Goal: Task Accomplishment & Management: Manage account settings

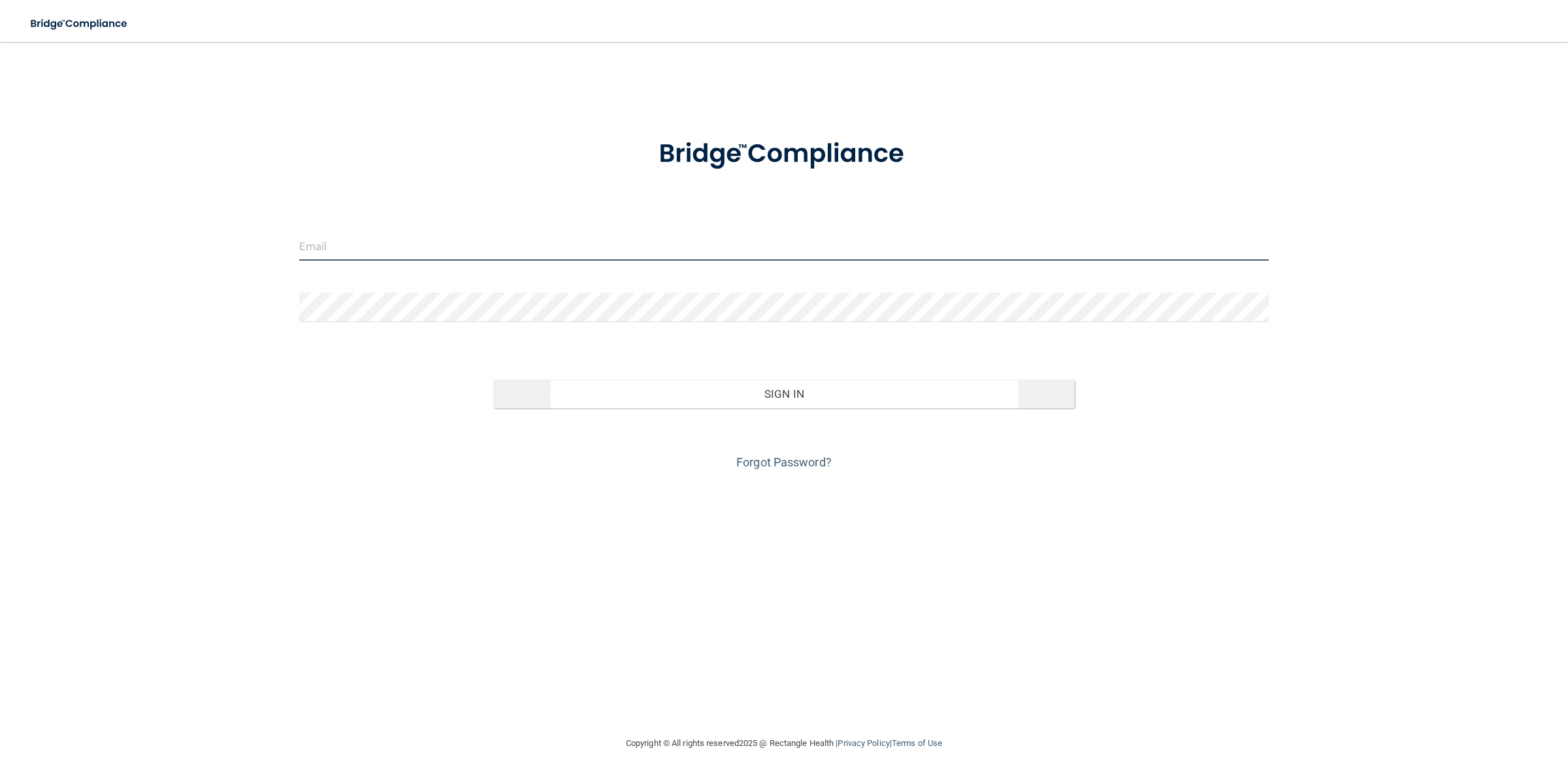
type input "[EMAIL_ADDRESS][DOMAIN_NAME]"
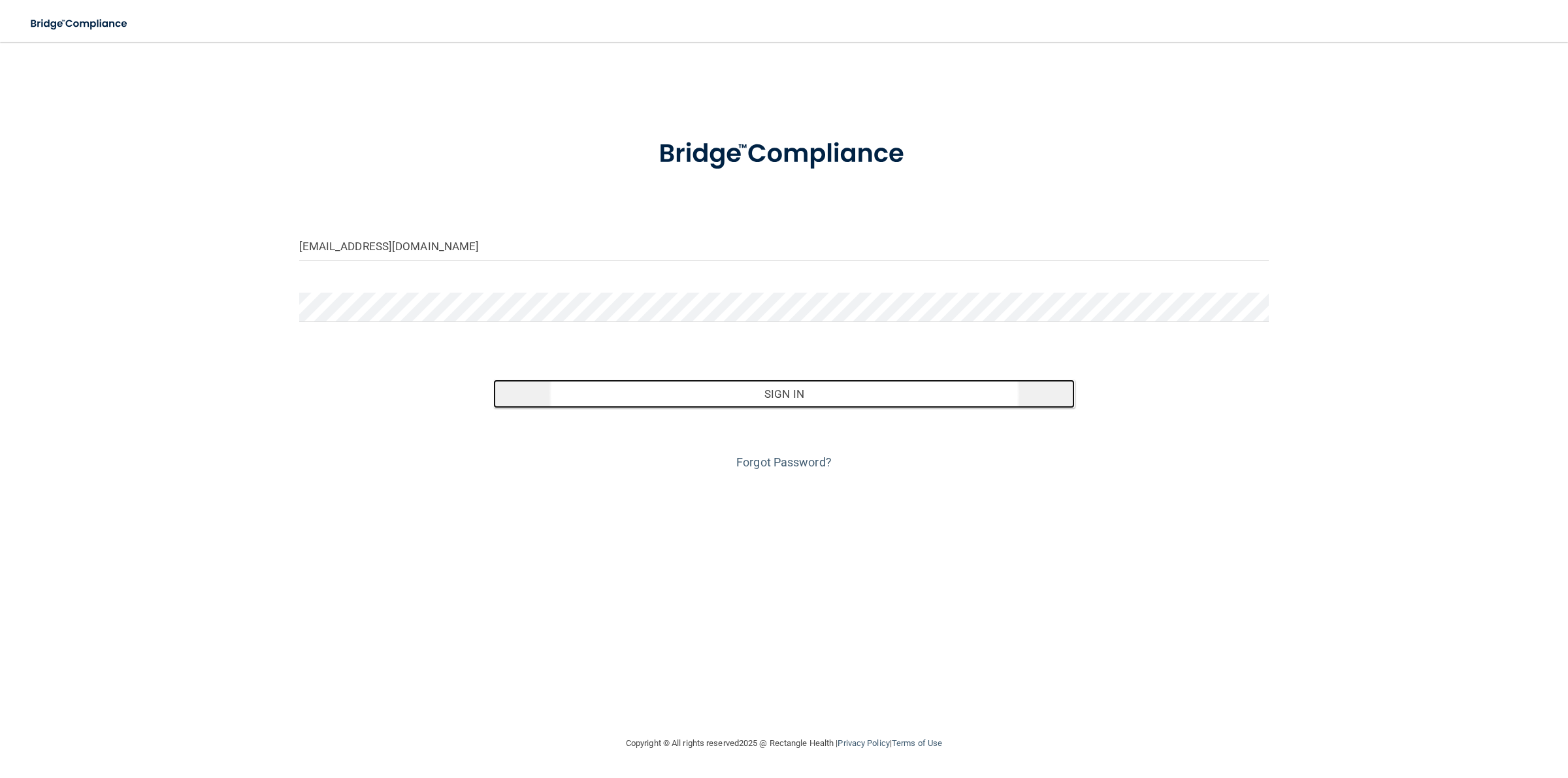
click at [681, 400] on button "Sign In" at bounding box center [785, 394] width 582 height 29
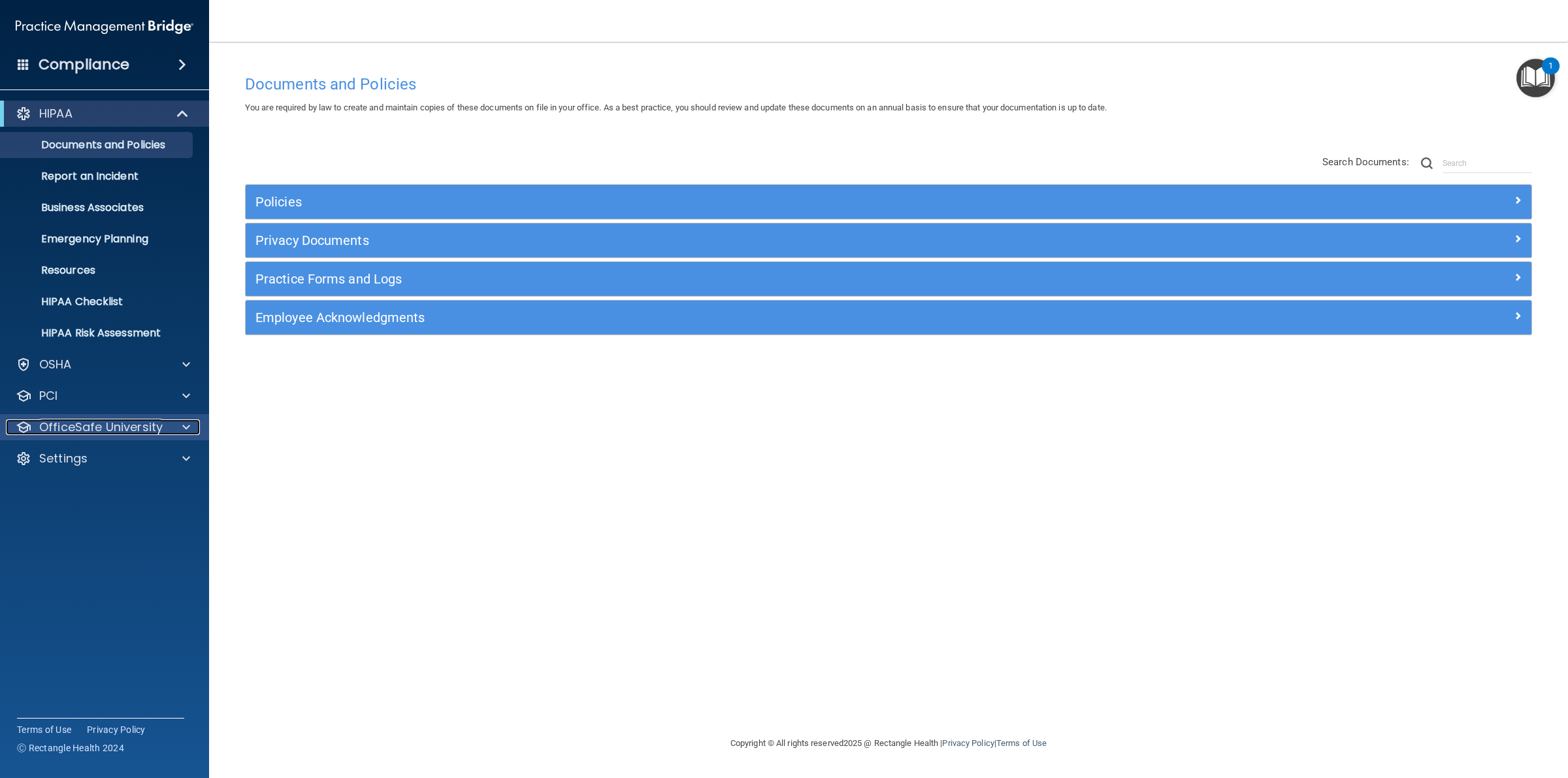
click at [164, 429] on div "OfficeSafe University" at bounding box center [87, 427] width 162 height 16
click at [154, 420] on p "OfficeSafe University" at bounding box center [100, 427] width 124 height 16
click at [108, 428] on p "OfficeSafe University" at bounding box center [100, 427] width 124 height 16
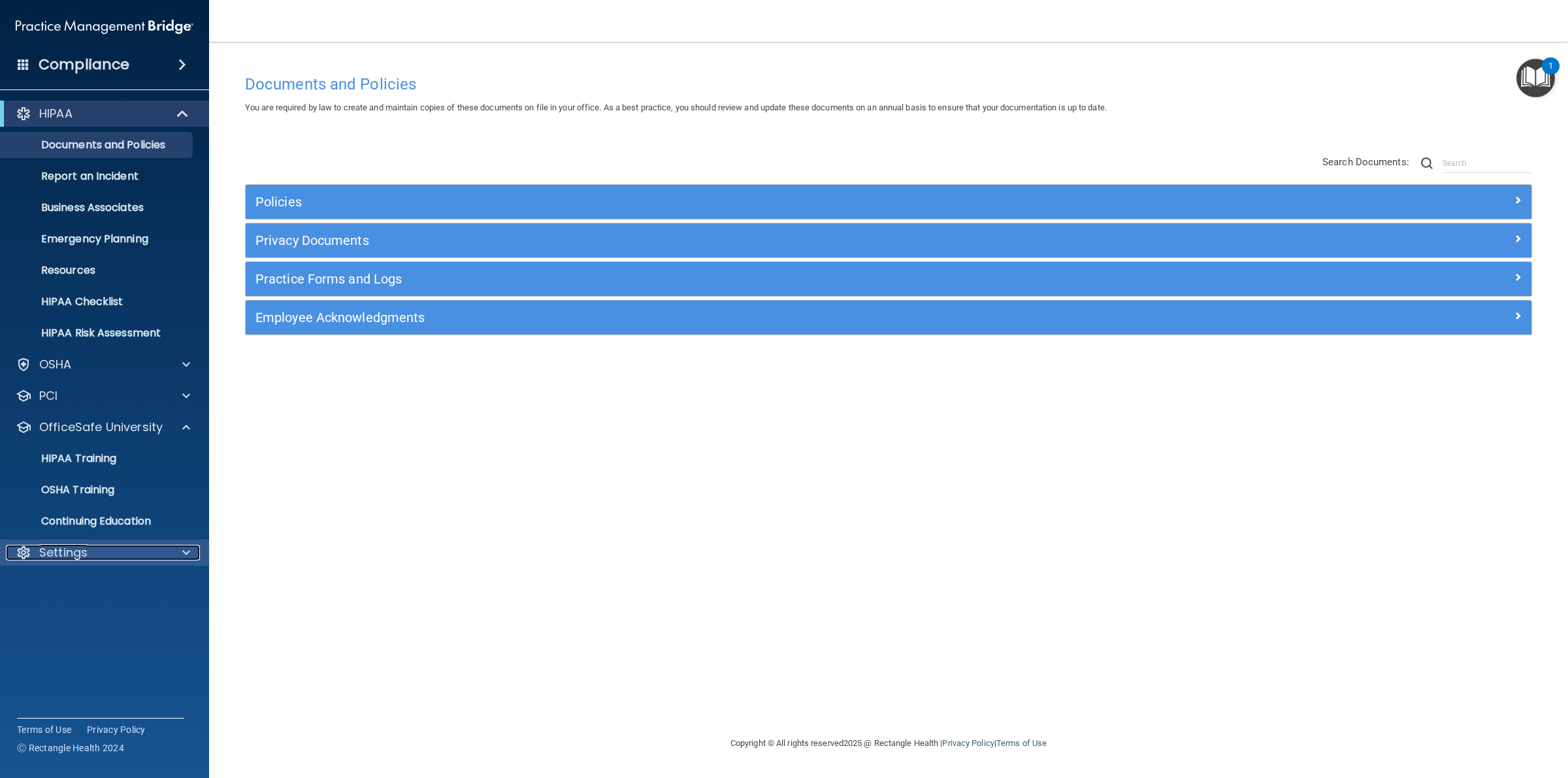
click at [132, 553] on div "Settings" at bounding box center [87, 553] width 162 height 16
click at [59, 610] on p "My Users" at bounding box center [97, 614] width 178 height 13
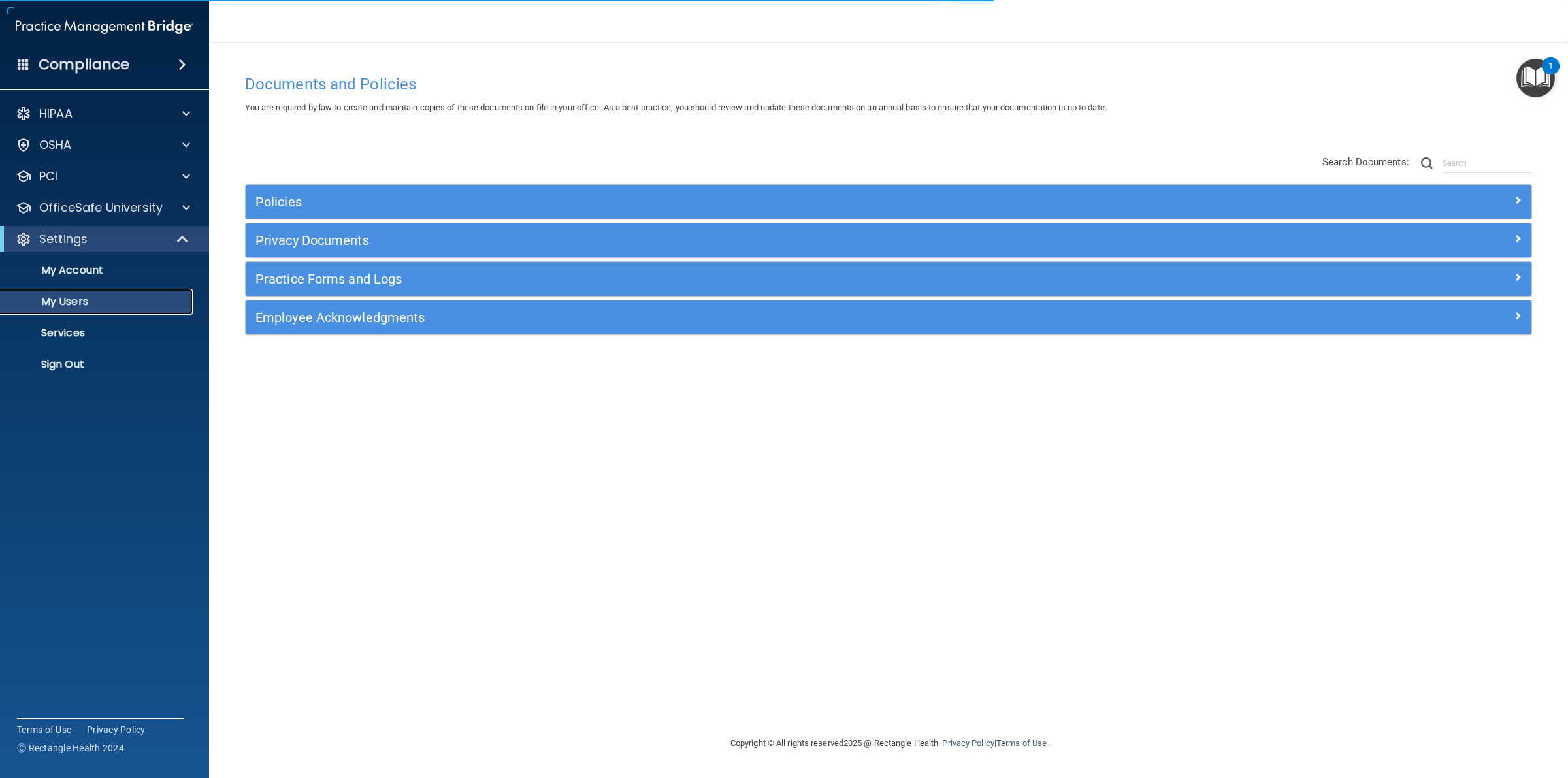
select select "20"
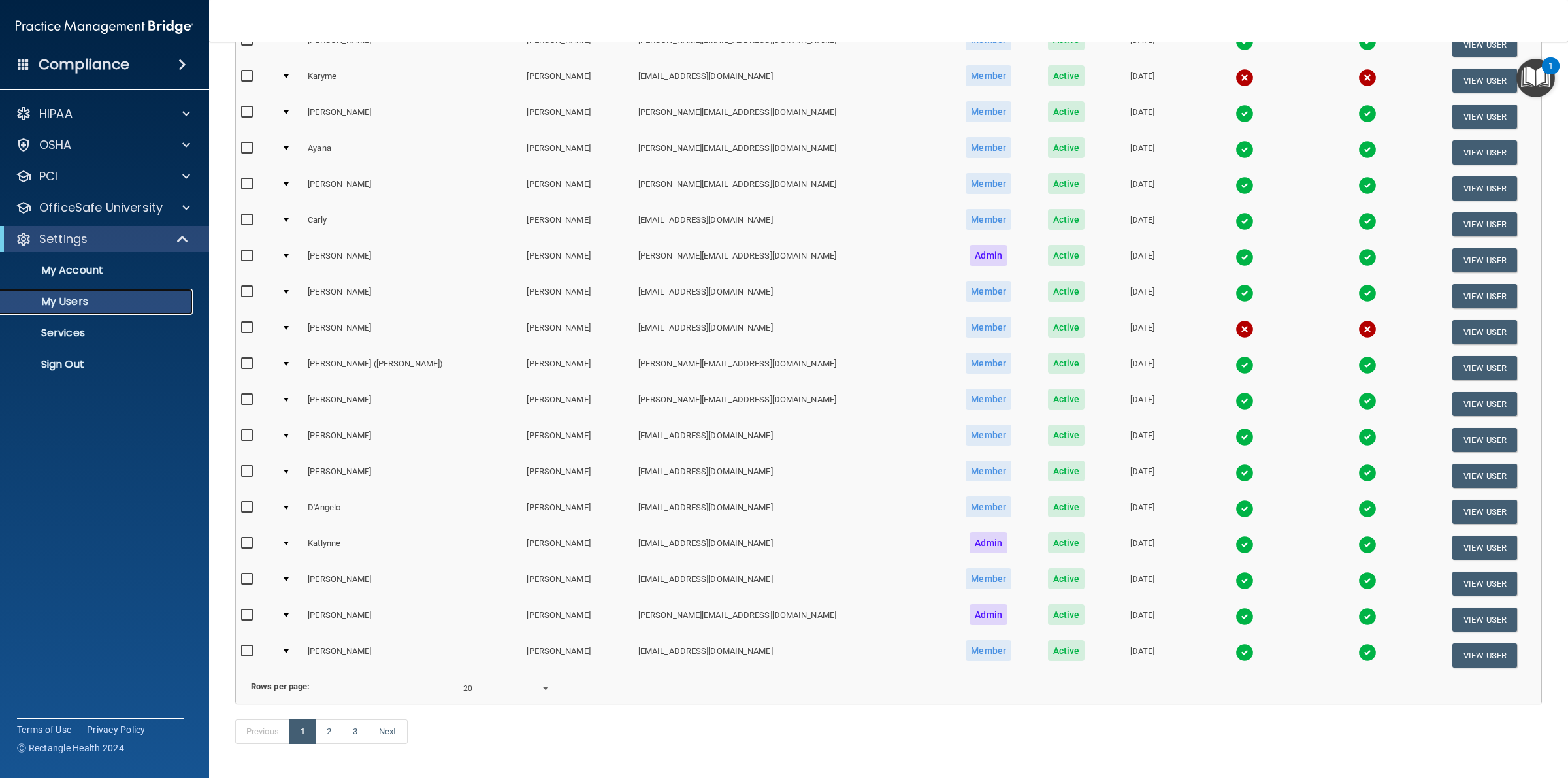
scroll to position [302, 0]
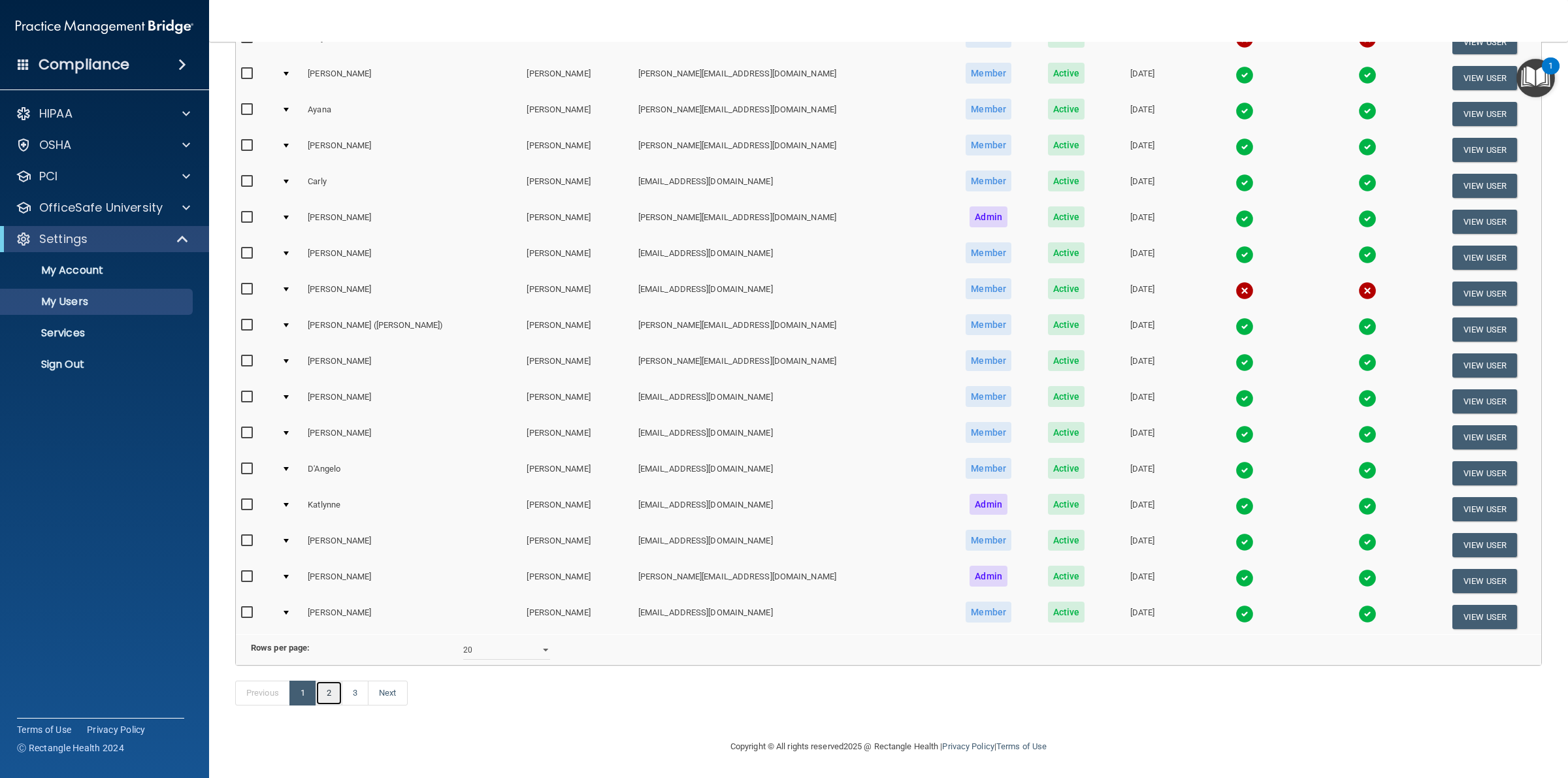
click at [324, 699] on link "2" at bounding box center [329, 692] width 27 height 24
select select "20"
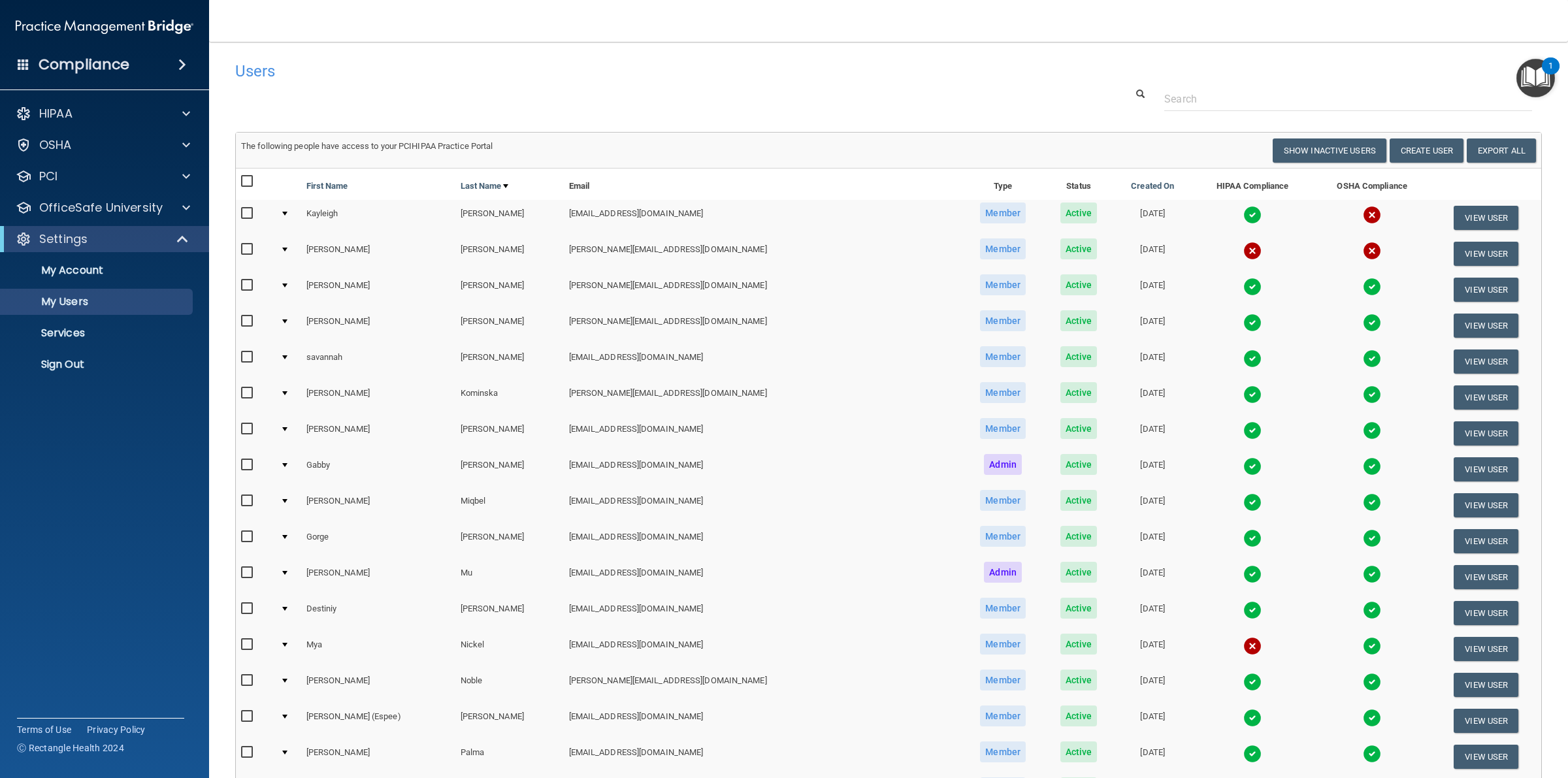
click at [1363, 221] on img at bounding box center [1372, 214] width 19 height 19
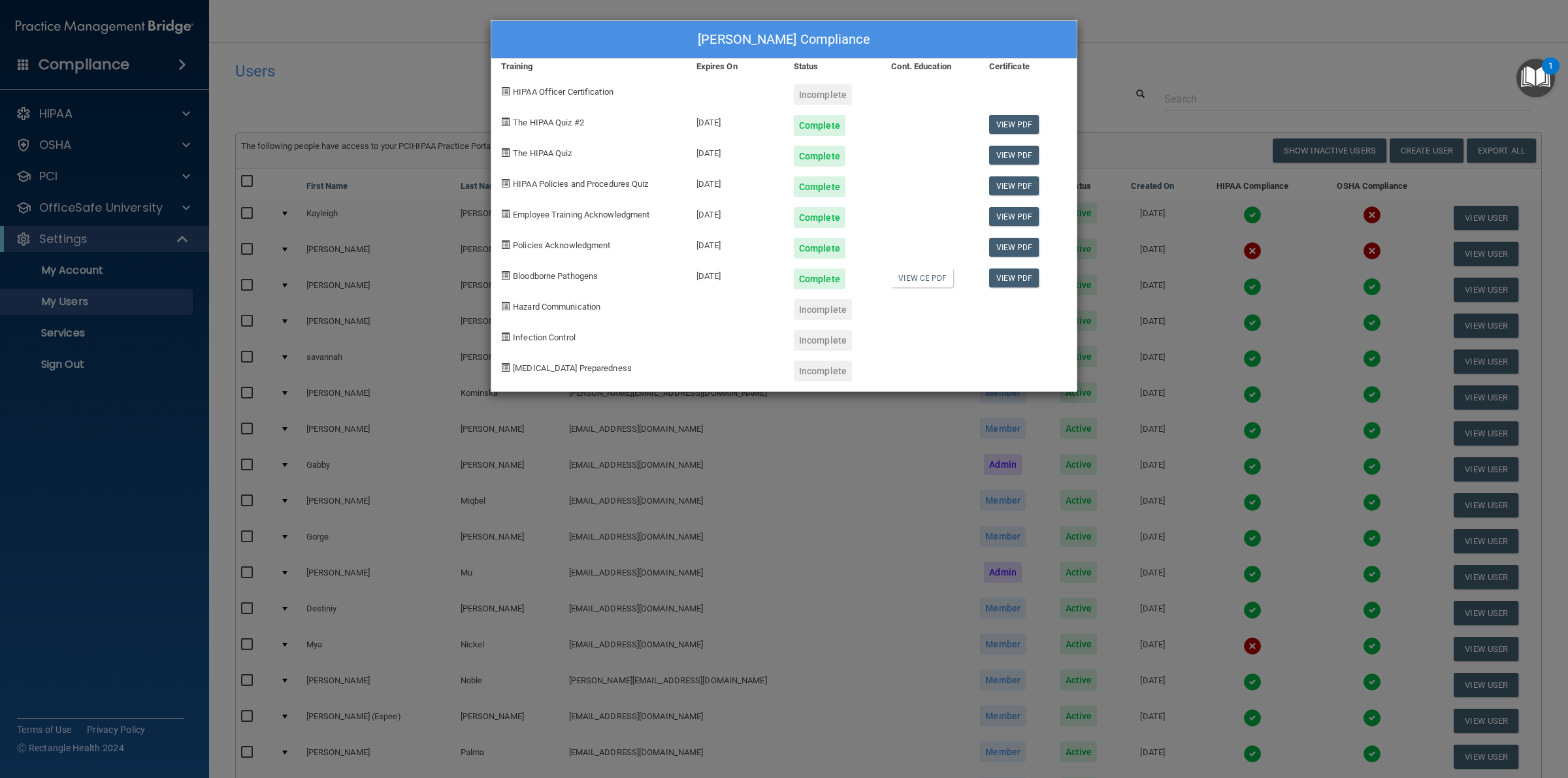
click at [1339, 38] on div "Kayleigh Harmon's Compliance Training Expires On Status Cont. Education Certifi…" at bounding box center [784, 389] width 1568 height 778
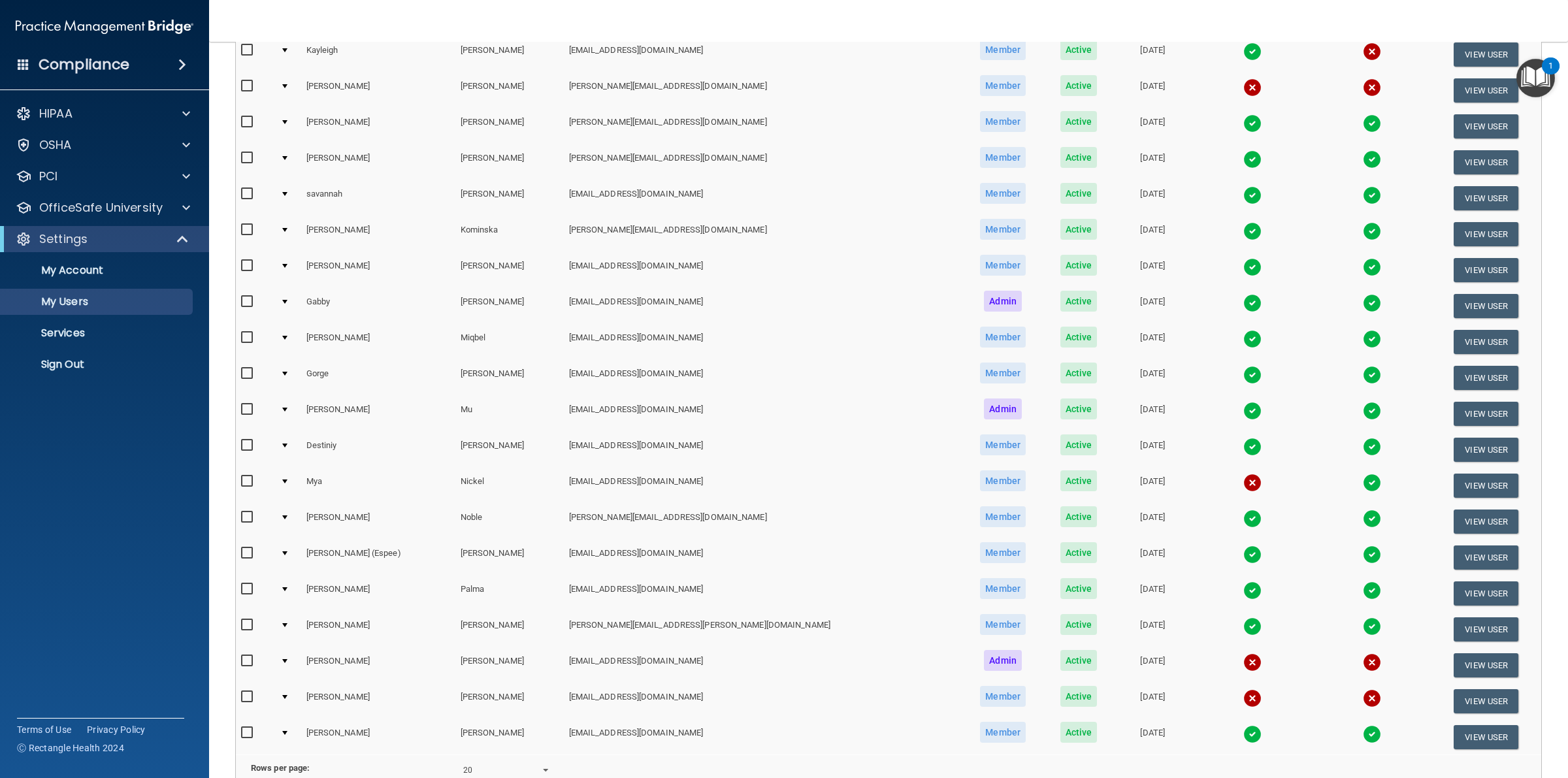
scroll to position [302, 0]
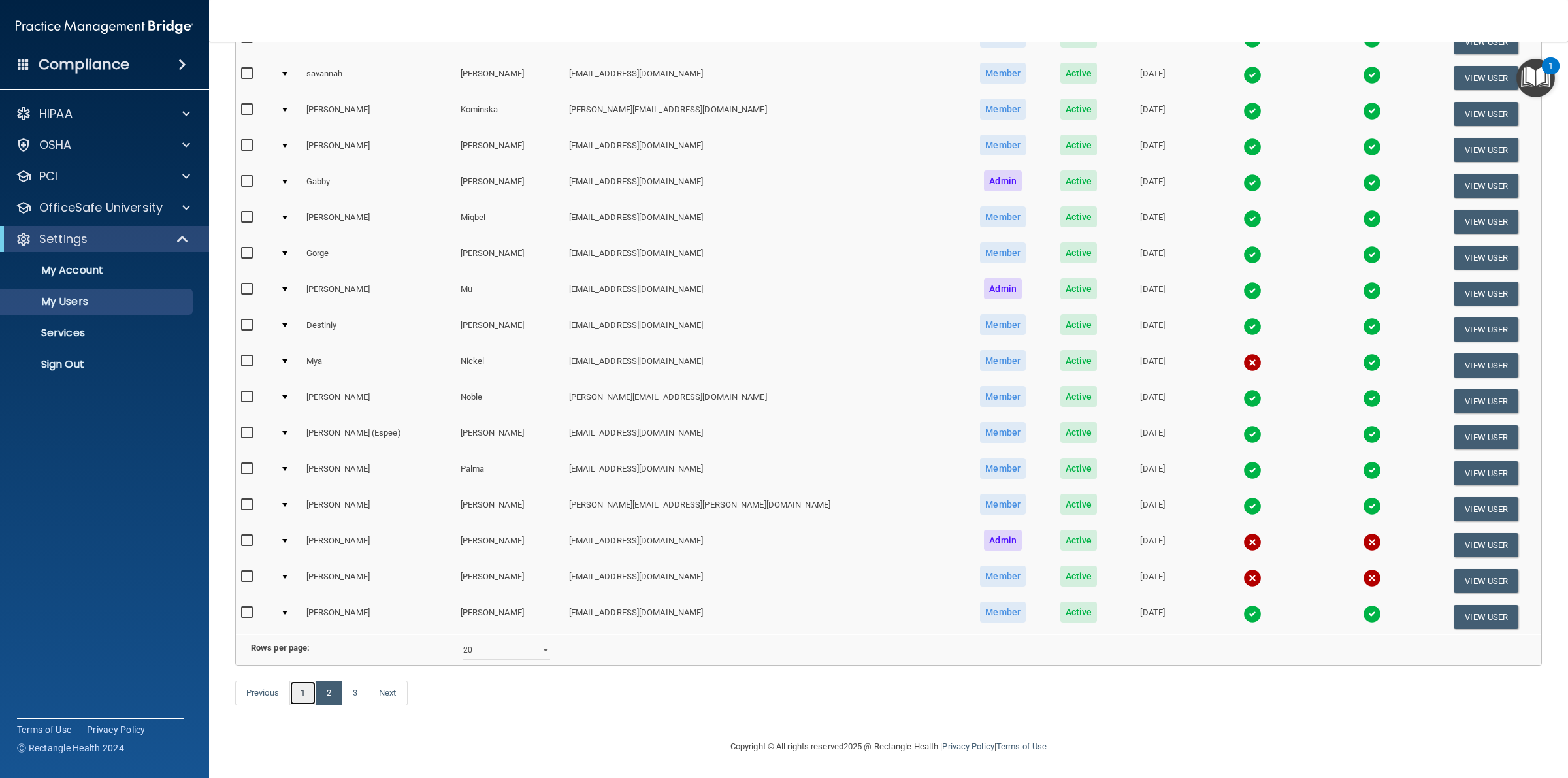
click at [304, 687] on link "1" at bounding box center [303, 692] width 27 height 24
select select "20"
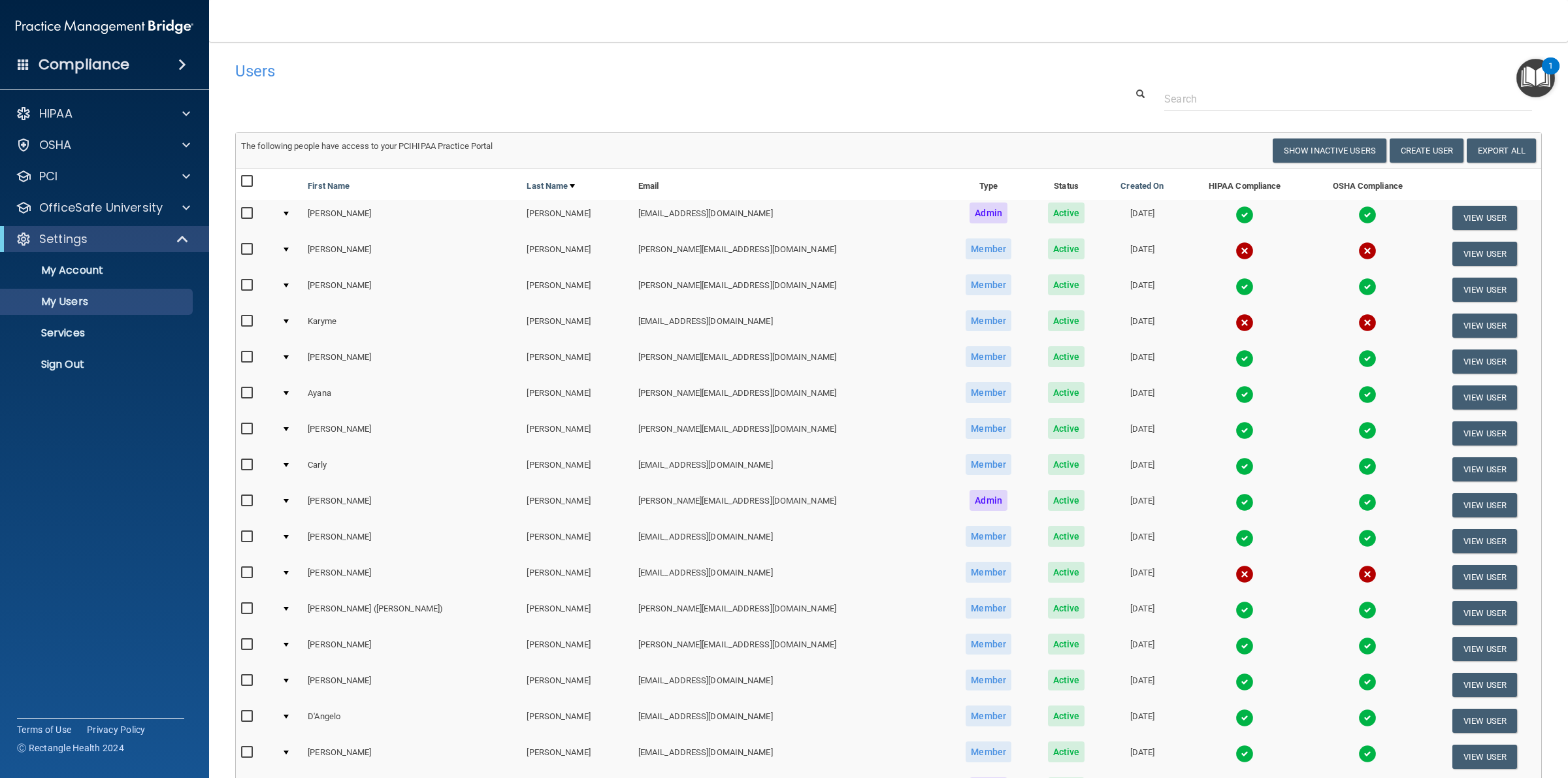
click at [243, 318] on input "checkbox" at bounding box center [248, 321] width 15 height 11
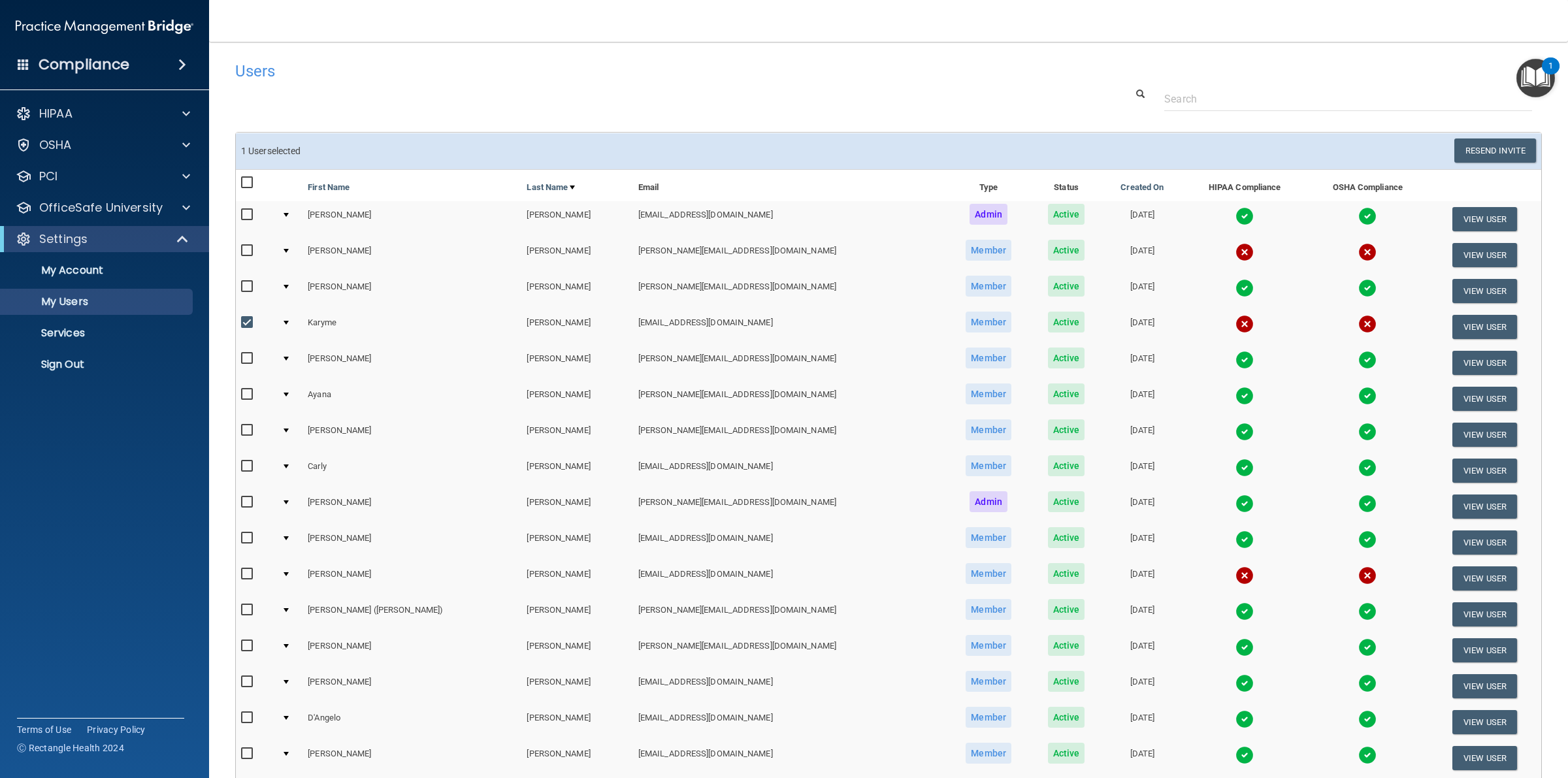
click at [246, 324] on input "checkbox" at bounding box center [248, 322] width 15 height 11
checkbox input "false"
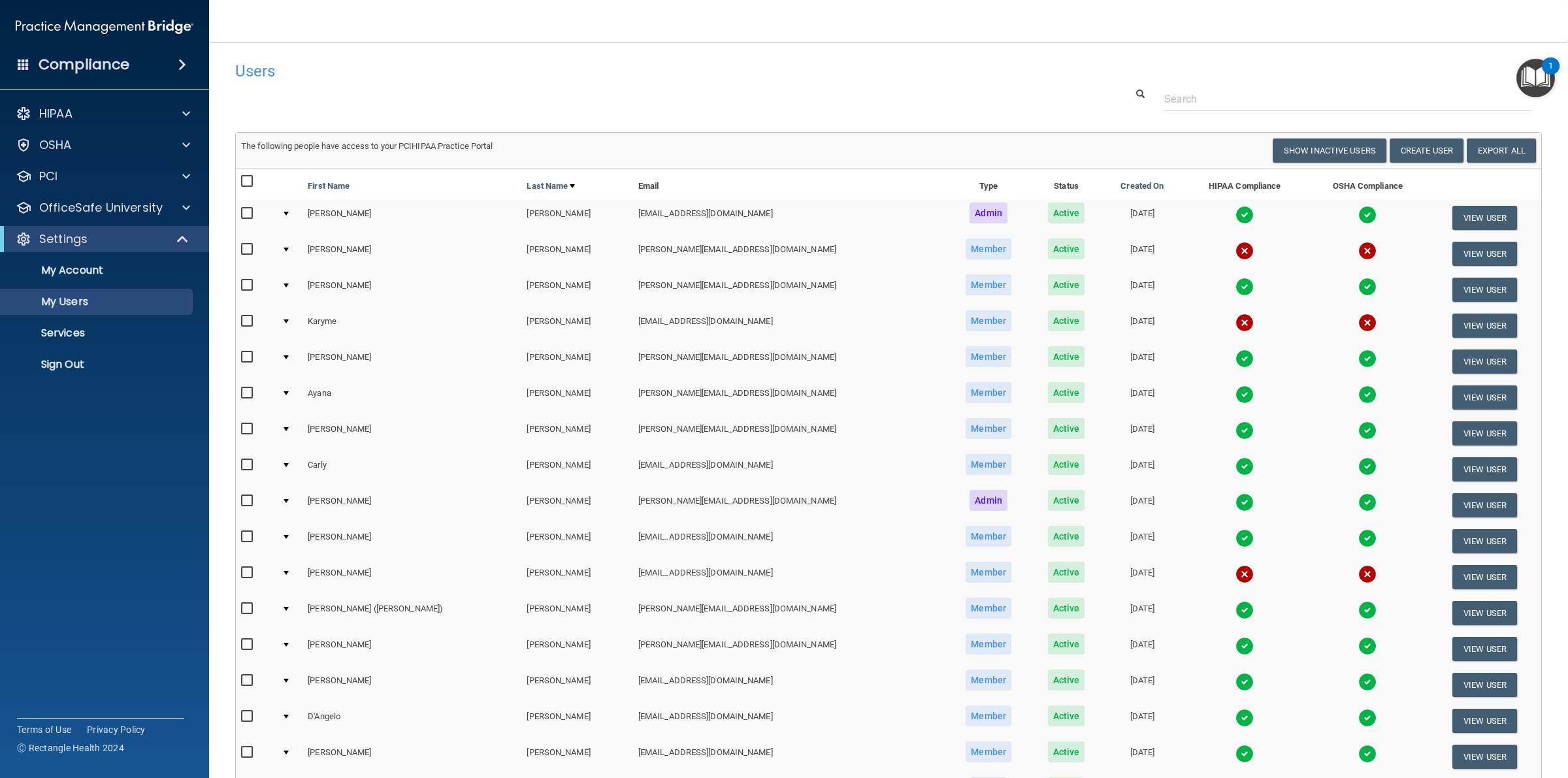
click at [289, 320] on div at bounding box center [285, 321] width 5 height 4
click at [1452, 324] on button "View User" at bounding box center [1484, 325] width 64 height 24
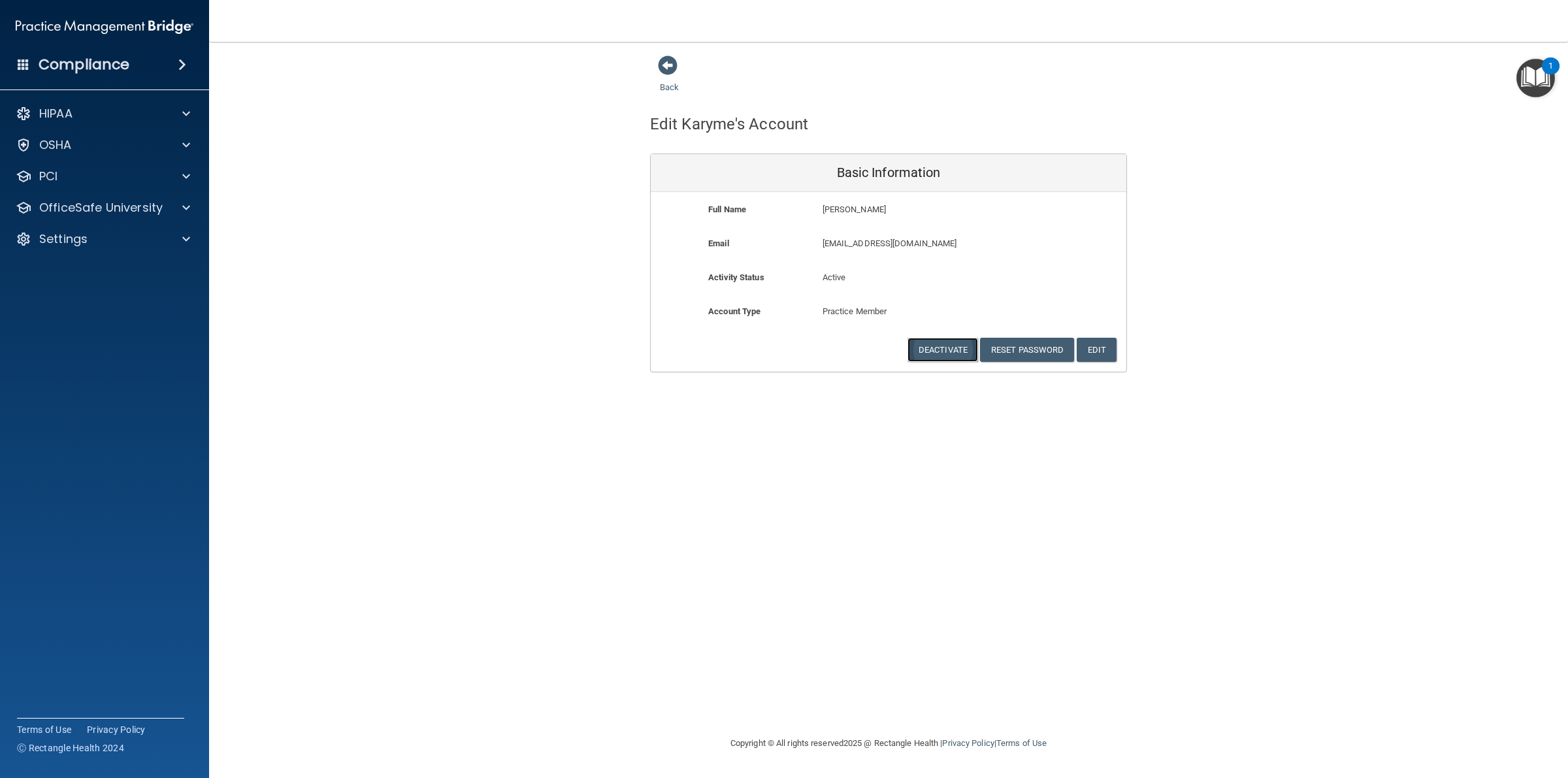
click at [935, 349] on button "Deactivate" at bounding box center [943, 350] width 70 height 24
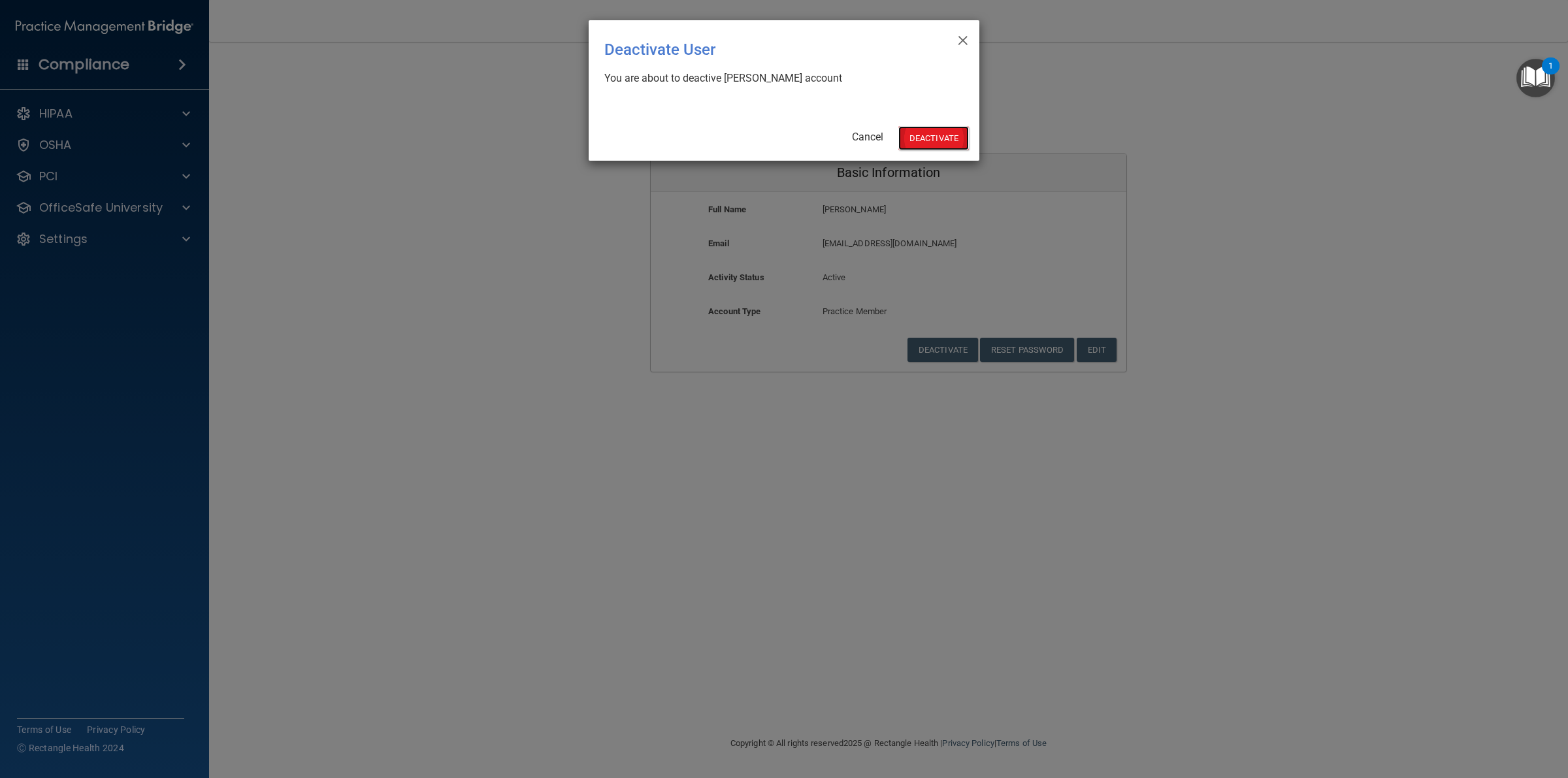
click at [942, 137] on button "Deactivate" at bounding box center [934, 137] width 70 height 24
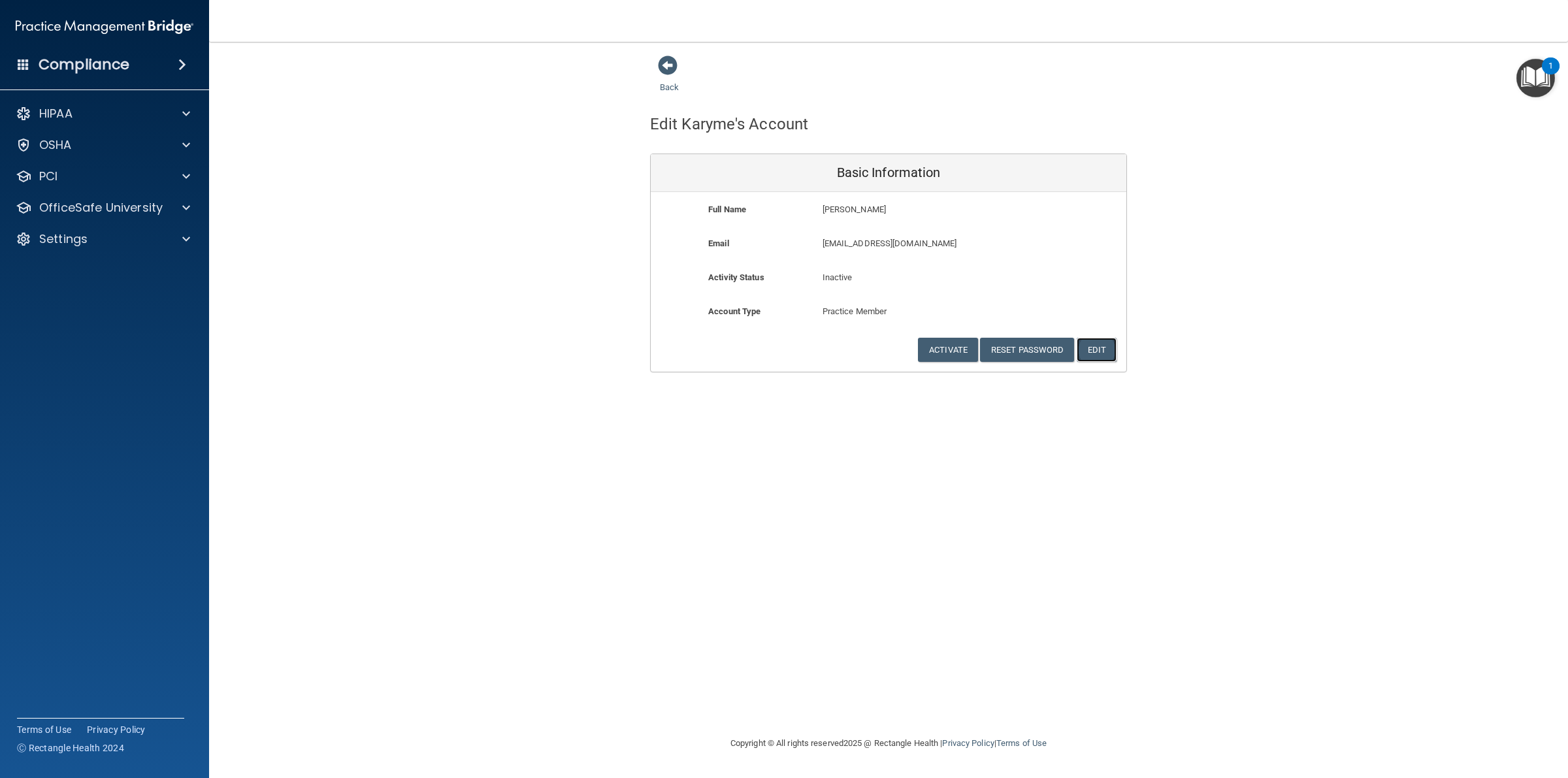
click at [1091, 357] on button "Edit" at bounding box center [1097, 350] width 40 height 24
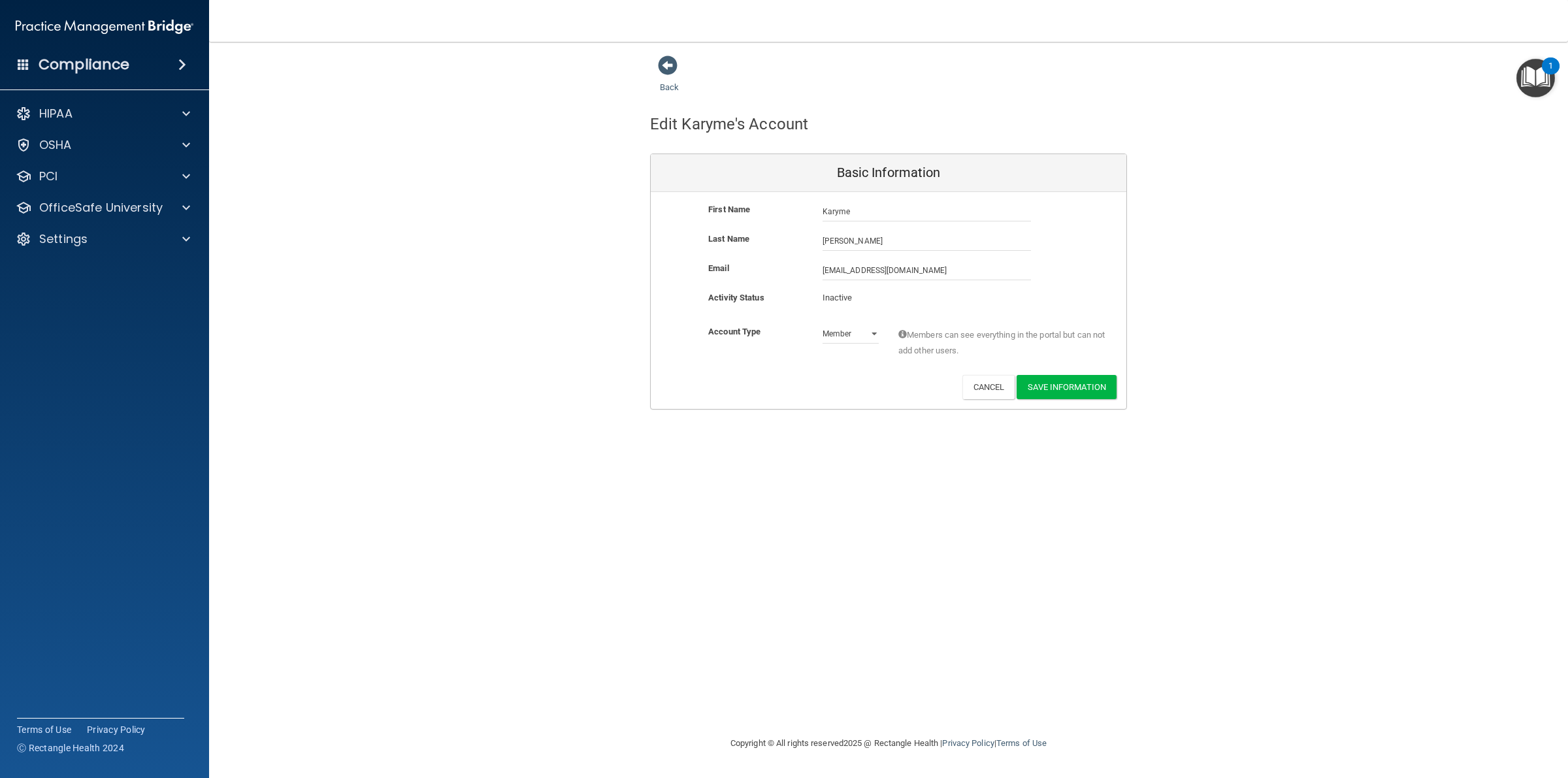
click at [1333, 148] on div "Back Edit Karyme's Account Basic Information First Name [PERSON_NAME] Last Name…" at bounding box center [889, 232] width 1307 height 354
click at [671, 69] on span at bounding box center [668, 65] width 19 height 19
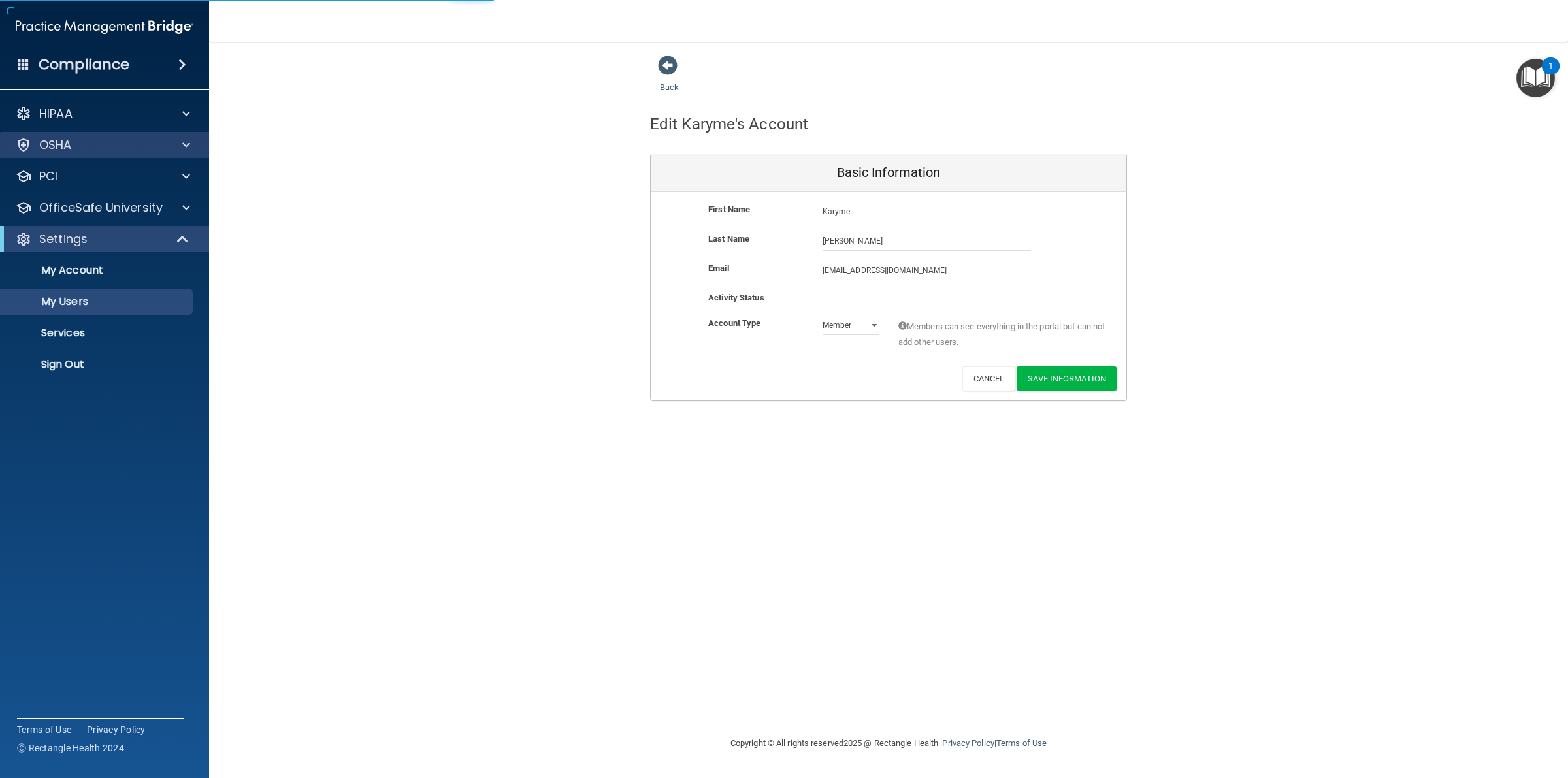
select select "20"
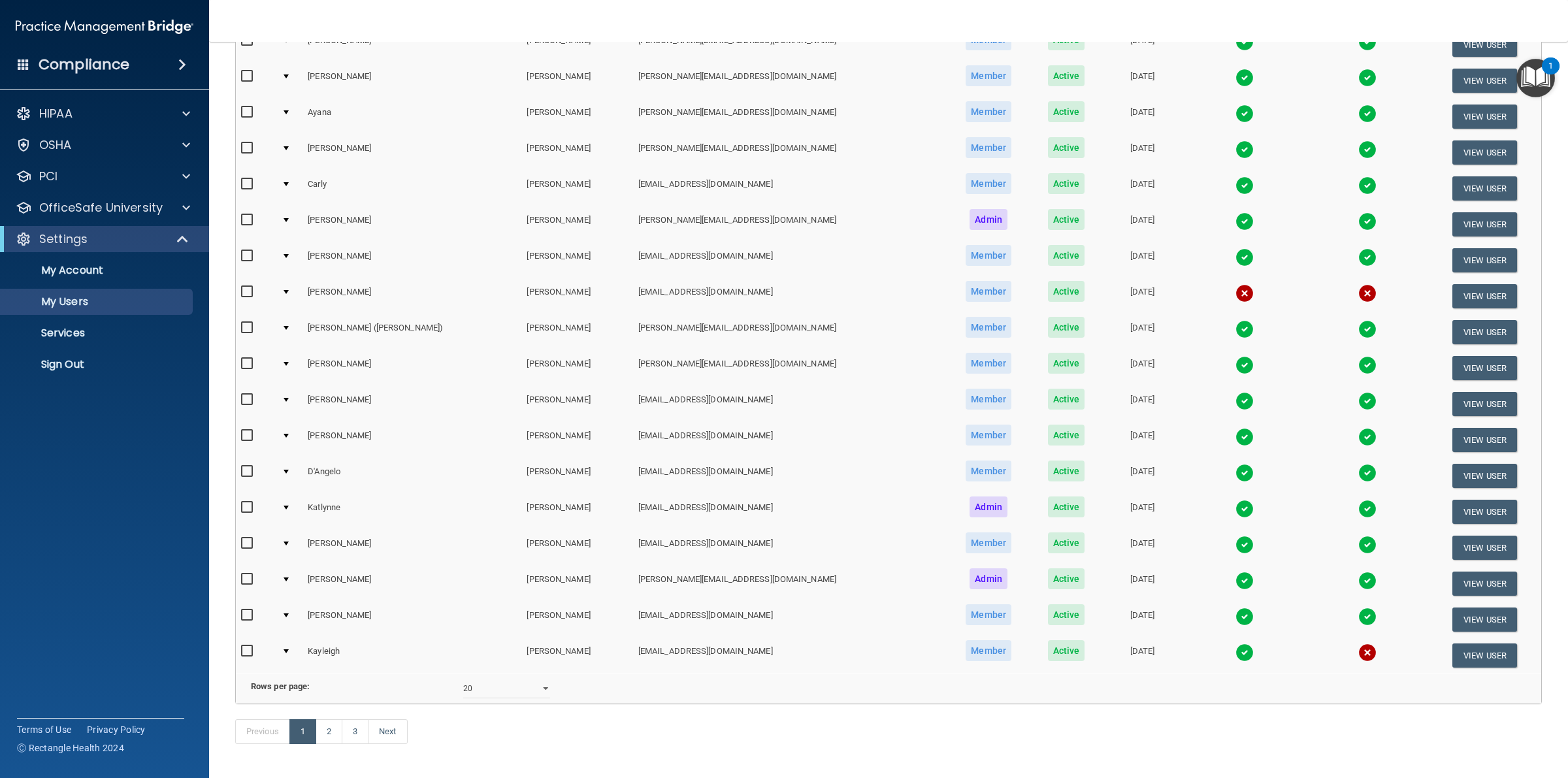
scroll to position [302, 0]
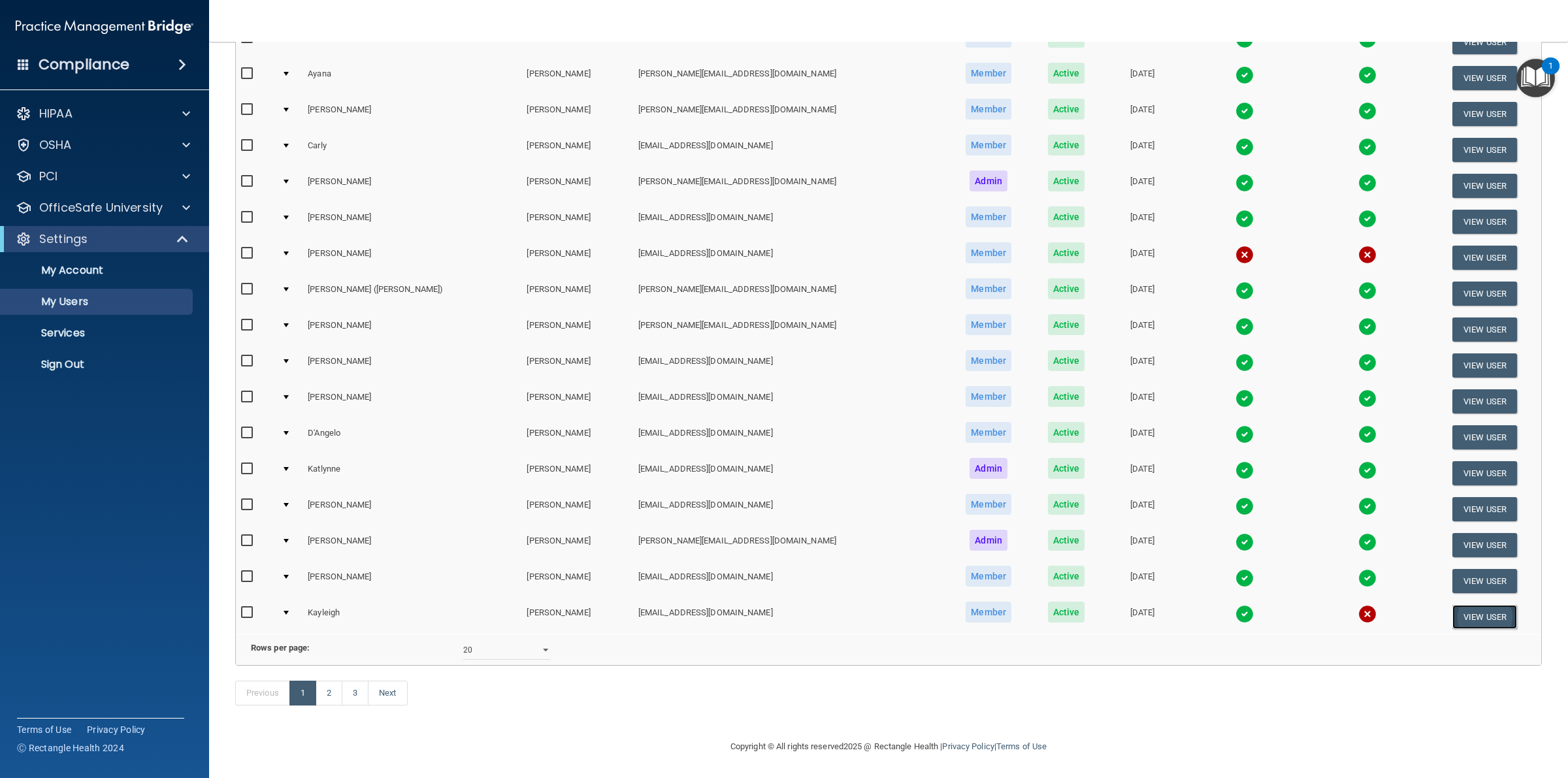
click at [1454, 605] on button "View User" at bounding box center [1484, 616] width 64 height 24
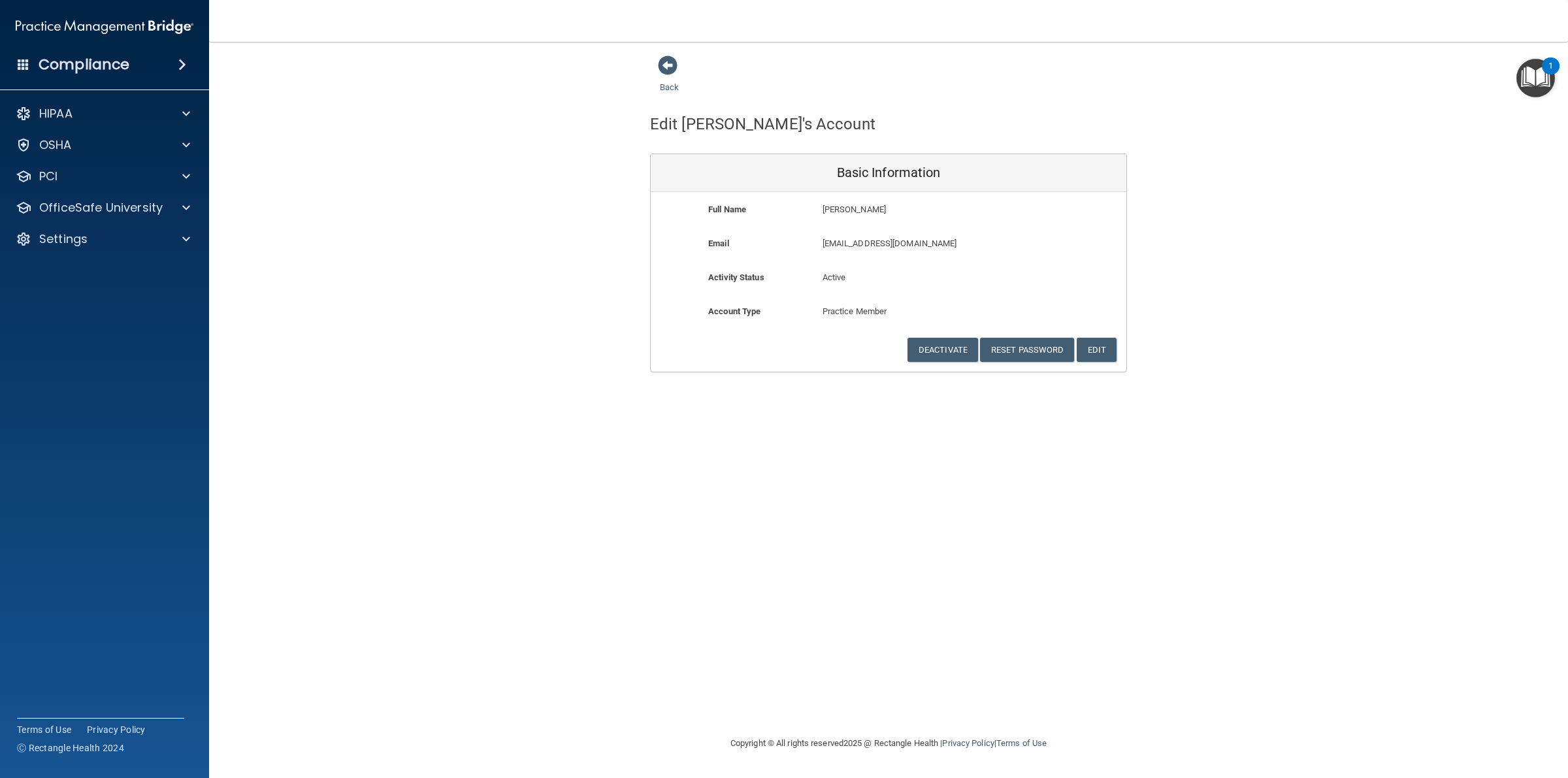
click at [651, 72] on div "Back" at bounding box center [691, 75] width 80 height 41
click at [664, 81] on div "Back" at bounding box center [691, 75] width 80 height 41
click at [1095, 354] on button "Edit" at bounding box center [1097, 350] width 40 height 24
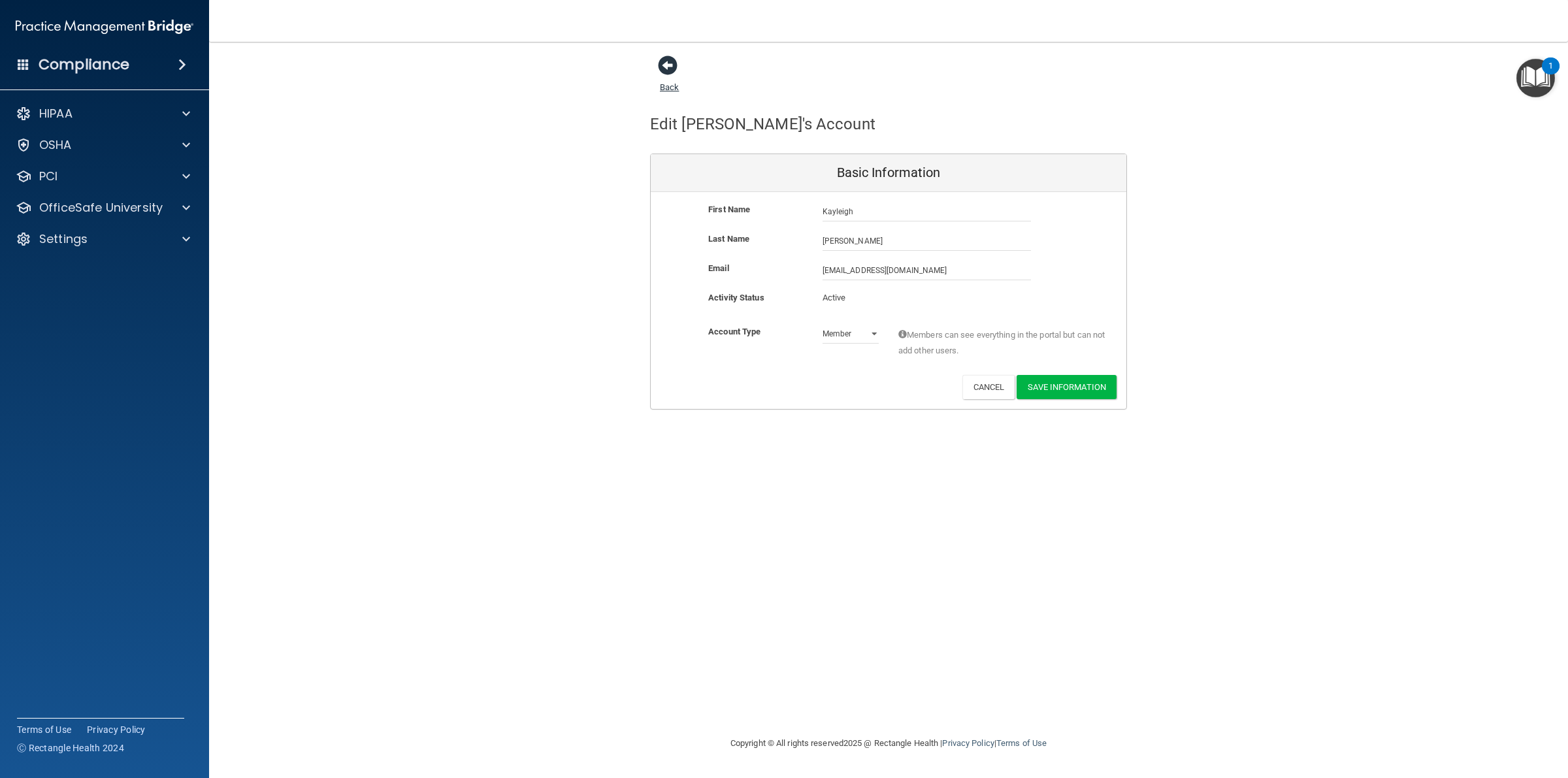
click at [674, 74] on span at bounding box center [668, 65] width 19 height 19
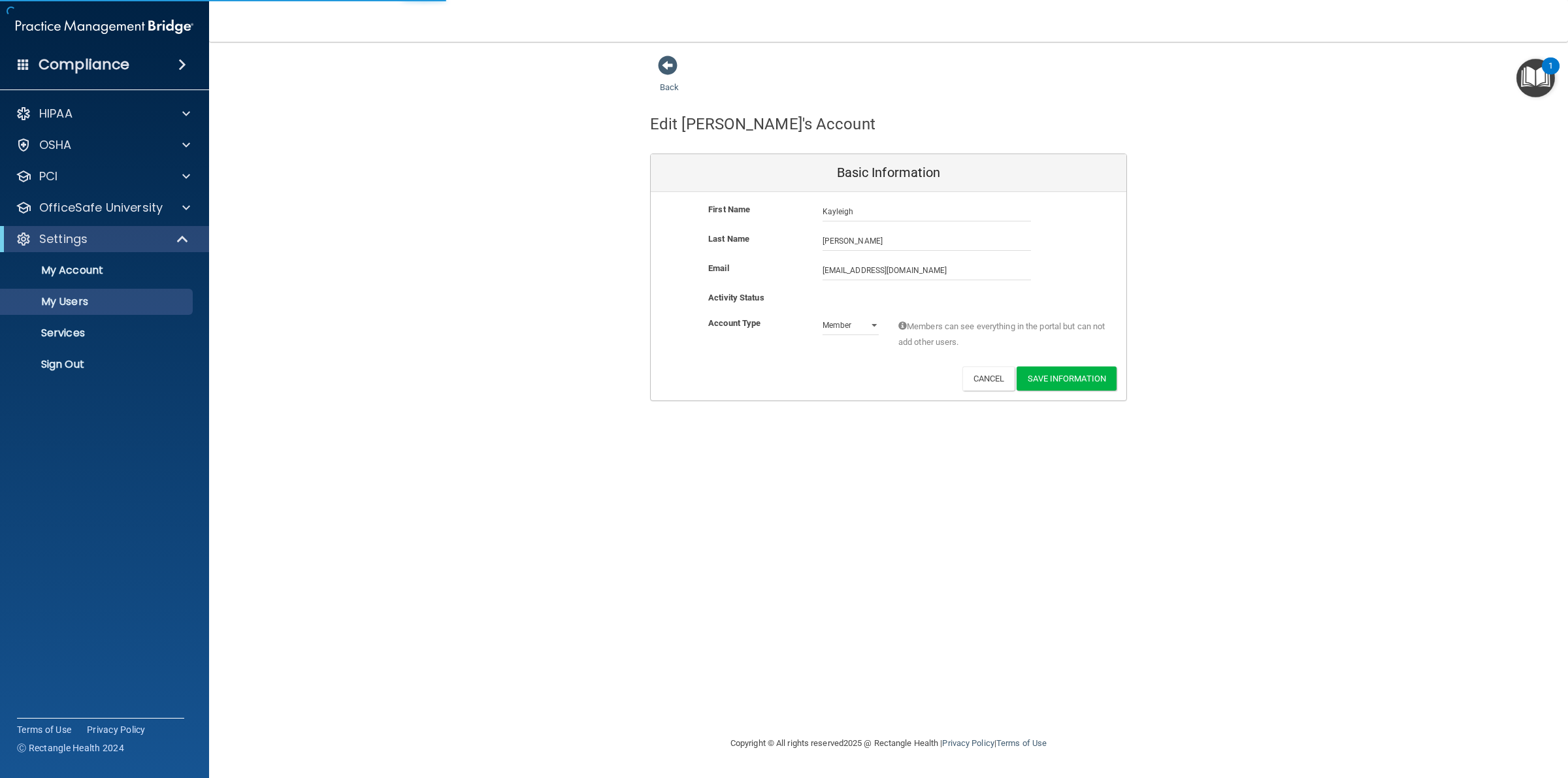
select select "20"
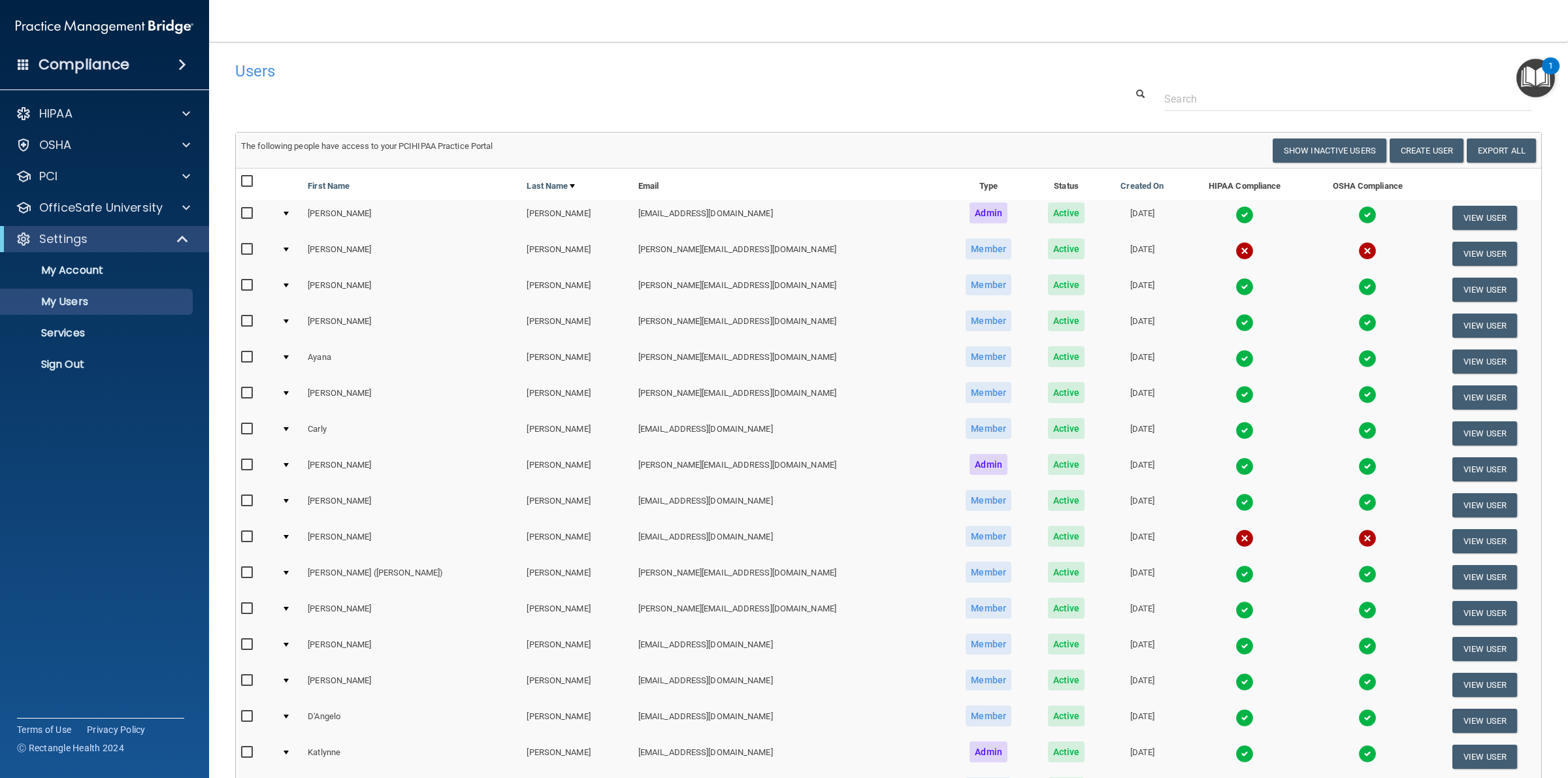
scroll to position [302, 0]
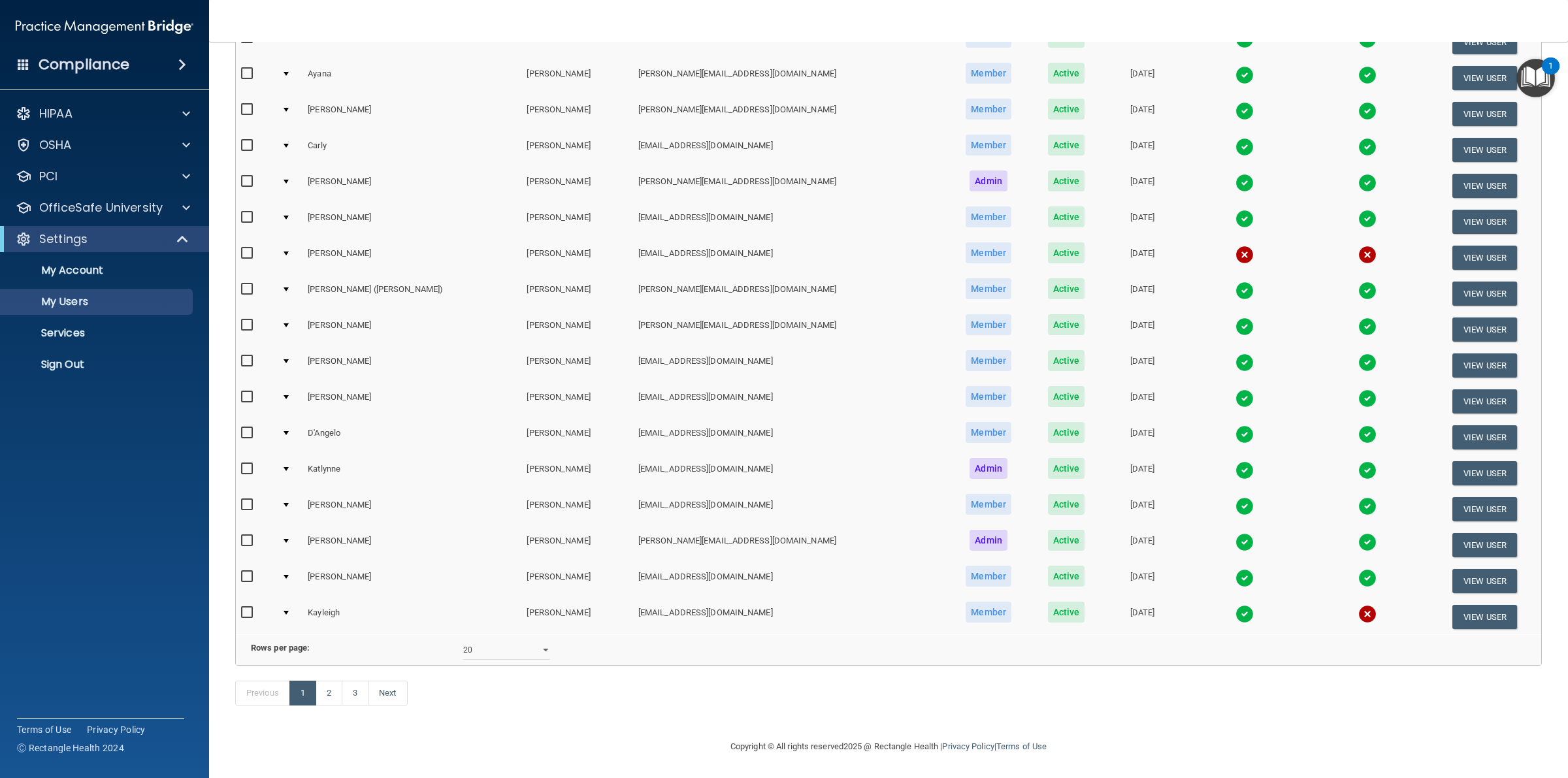
click at [243, 608] on input "checkbox" at bounding box center [248, 612] width 15 height 11
checkbox input "true"
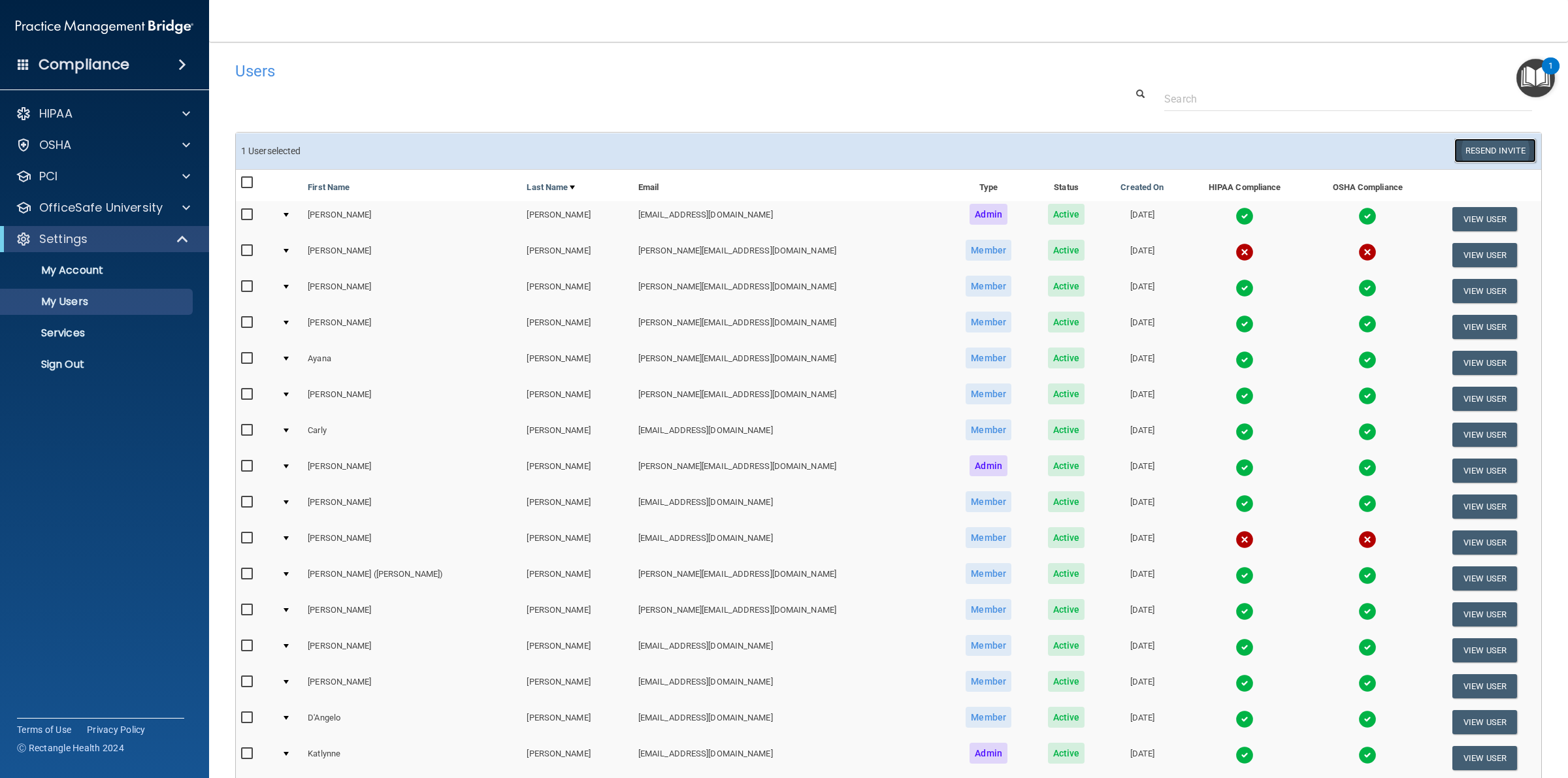
click at [1491, 142] on button "Resend Invite" at bounding box center [1495, 150] width 82 height 24
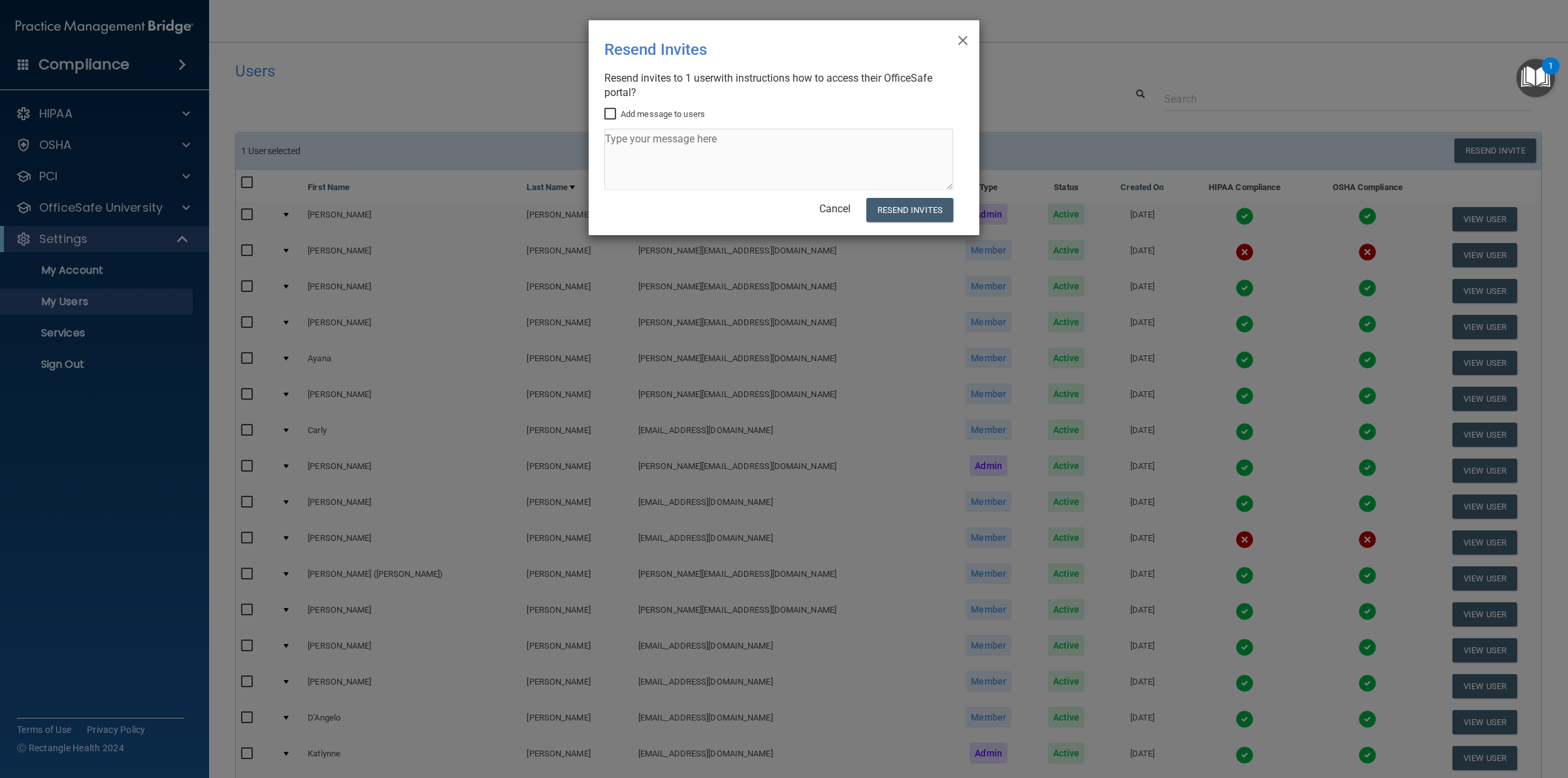
click at [618, 118] on input "Add message to users" at bounding box center [612, 114] width 15 height 11
checkbox input "true"
click at [670, 147] on textarea at bounding box center [779, 159] width 349 height 61
type textarea "H"
type textarea "Osha Training"
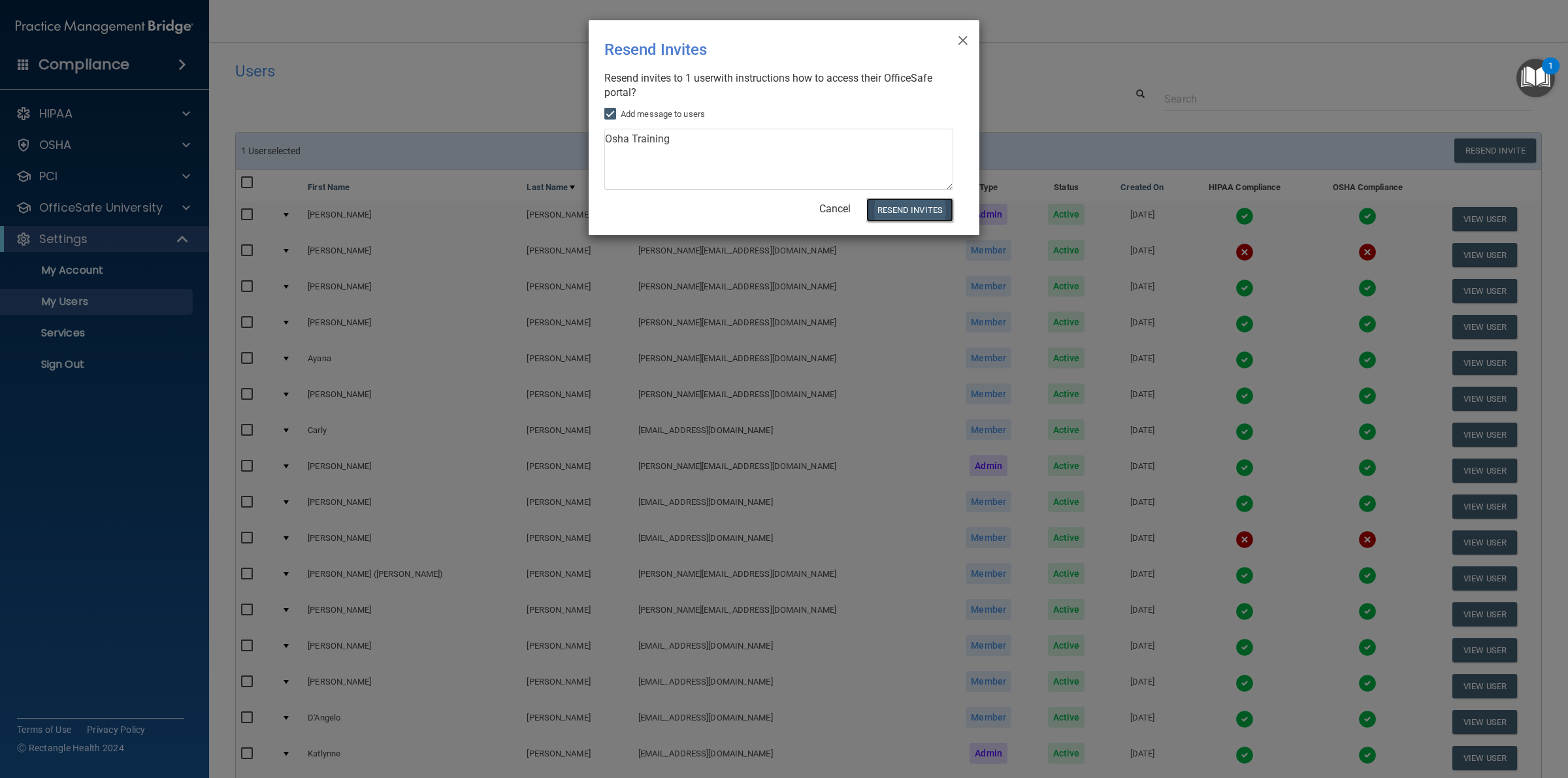
click at [918, 213] on button "Resend Invites" at bounding box center [910, 209] width 87 height 24
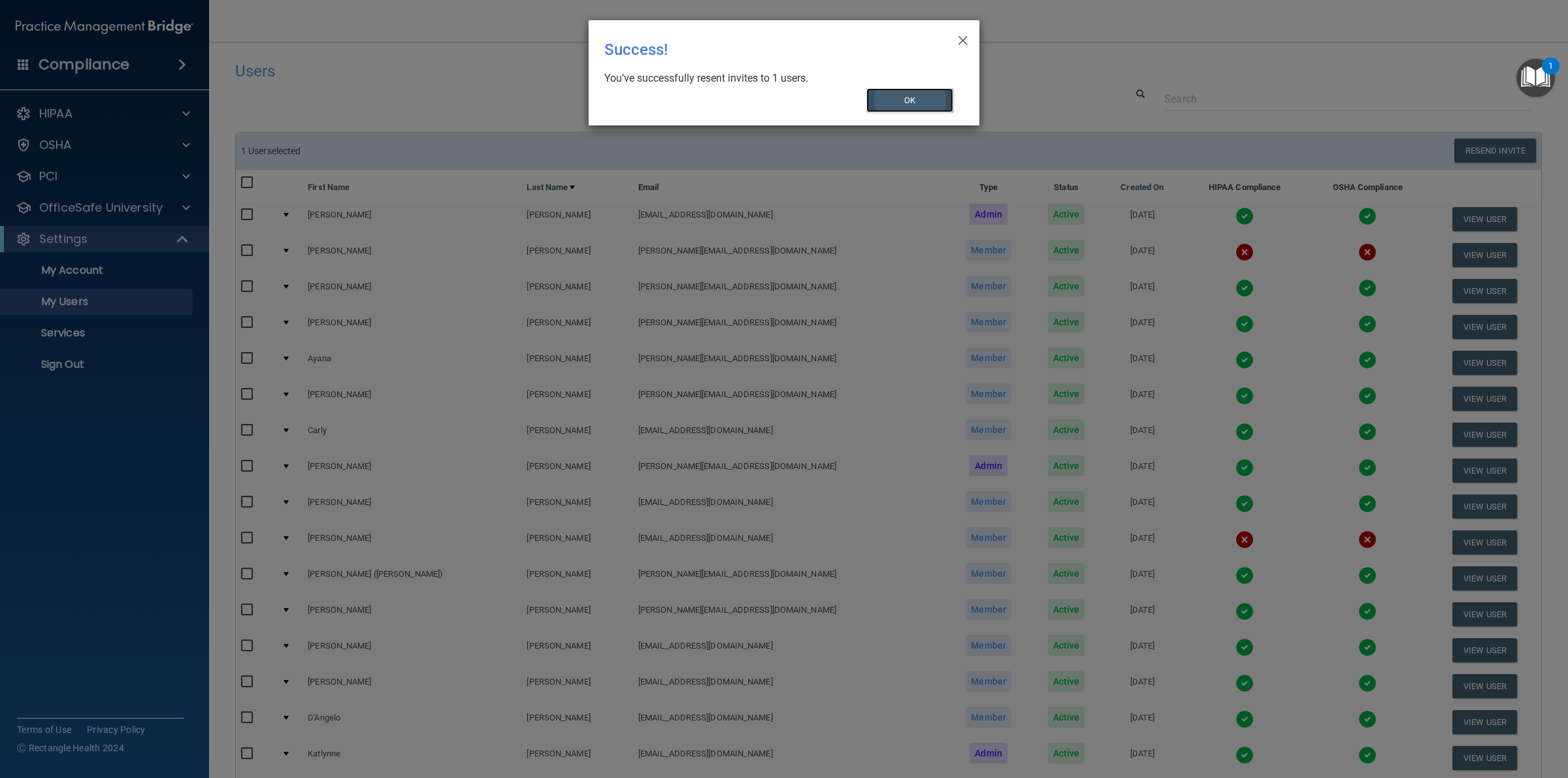
click at [907, 100] on button "OK" at bounding box center [911, 100] width 88 height 24
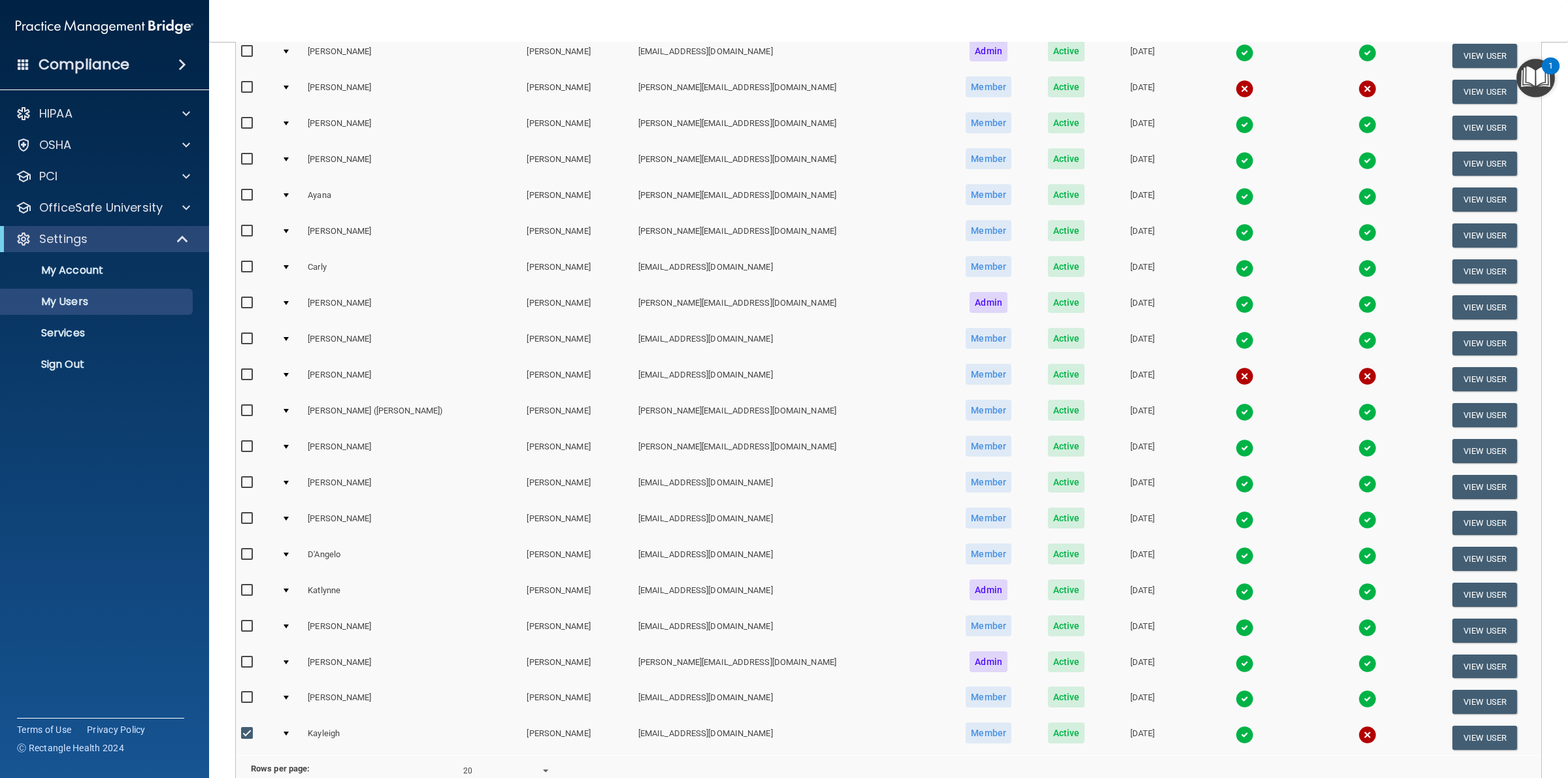
scroll to position [303, 0]
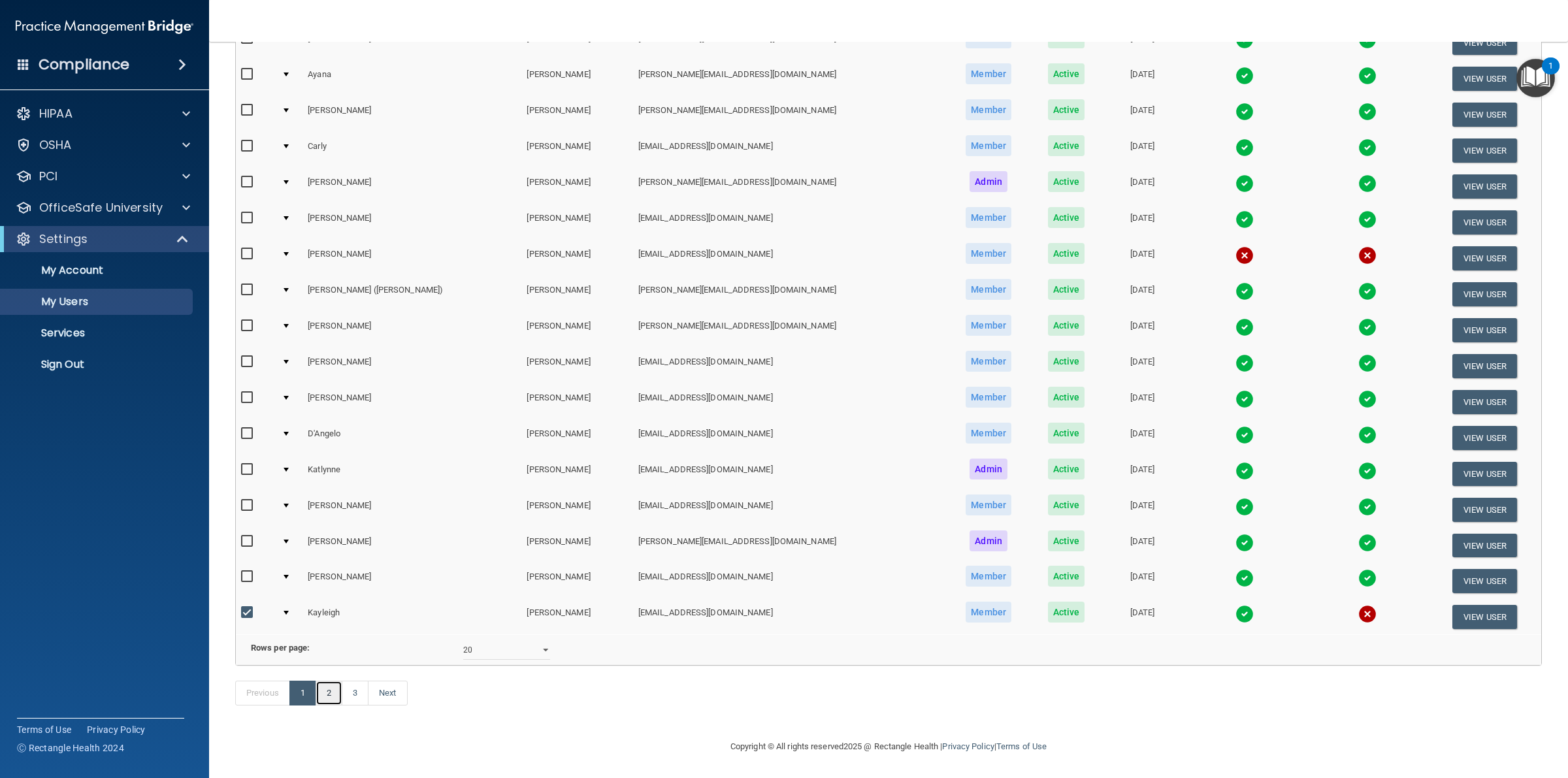
click at [331, 696] on link "2" at bounding box center [329, 692] width 27 height 24
select select "20"
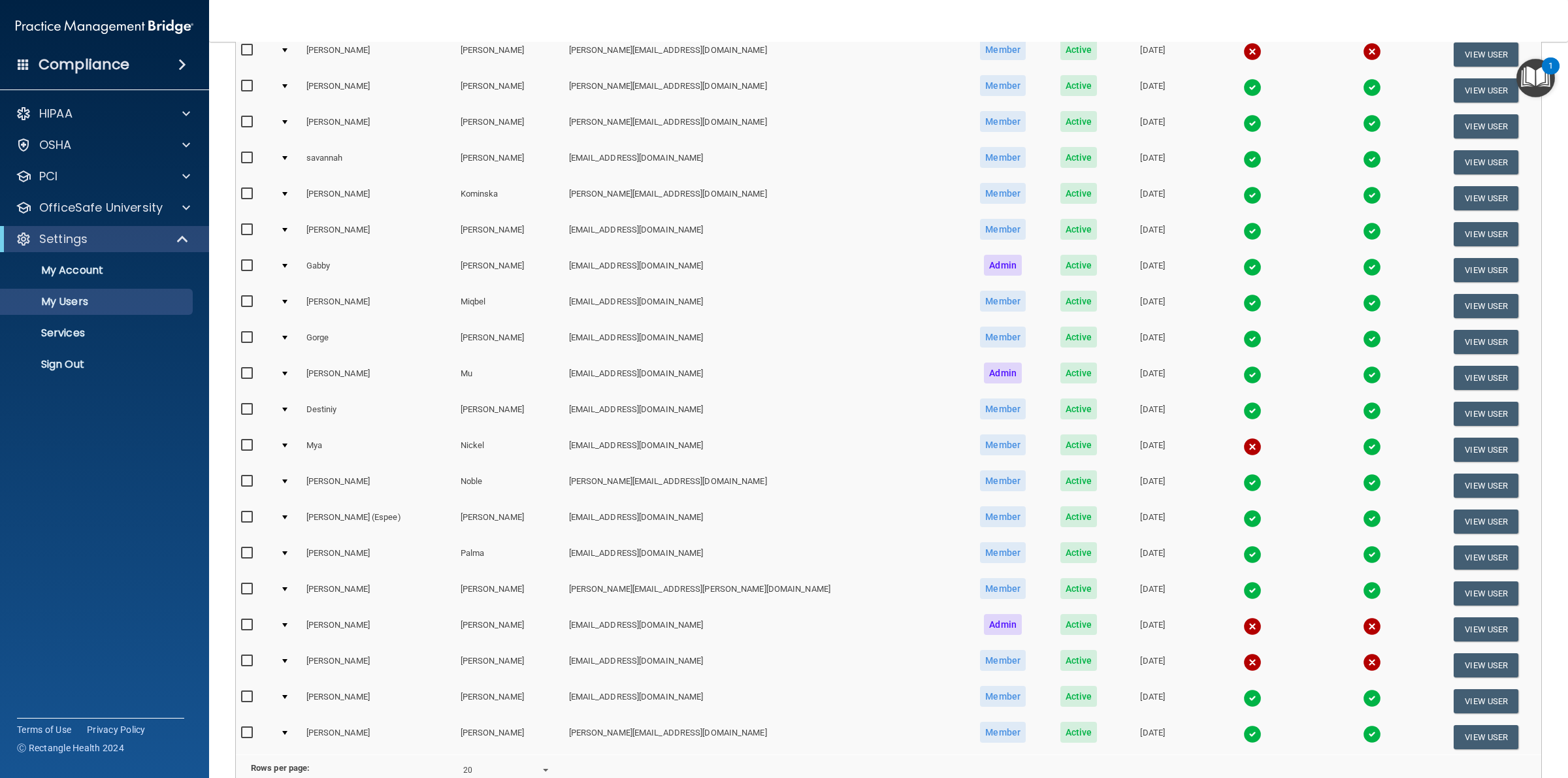
scroll to position [245, 0]
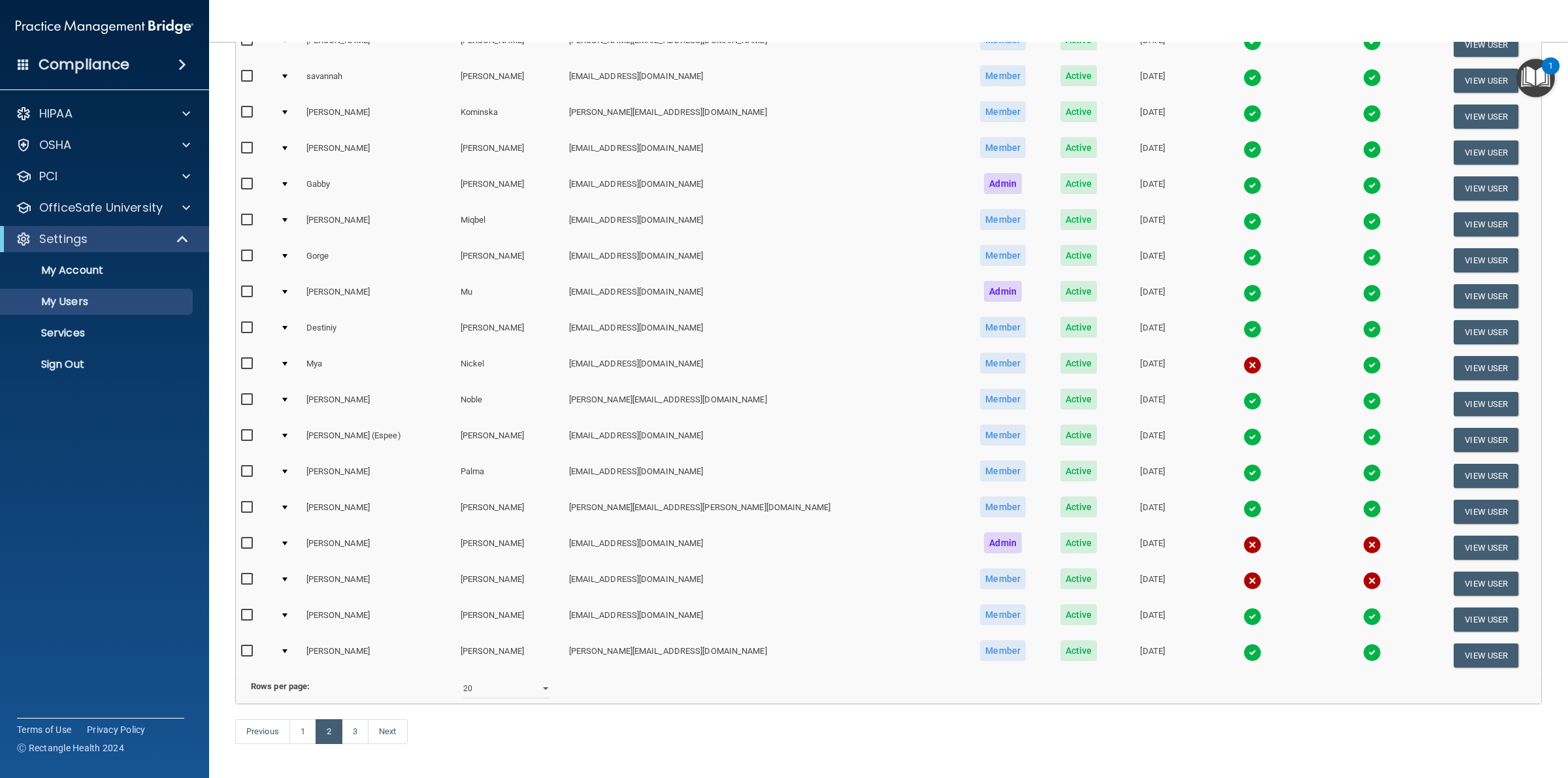
click at [253, 575] on input "checkbox" at bounding box center [248, 579] width 15 height 11
checkbox input "true"
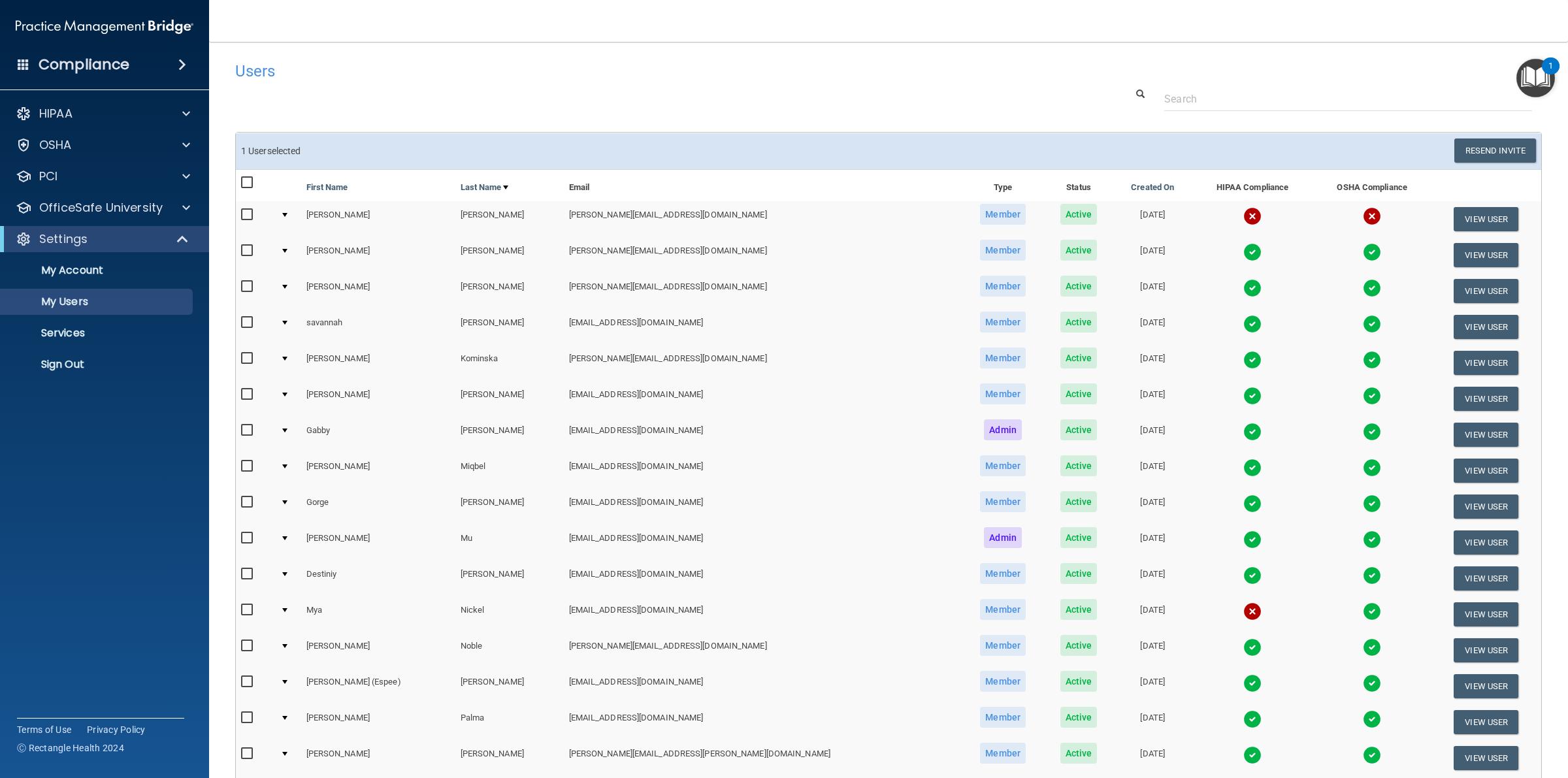
click at [250, 214] on input "checkbox" at bounding box center [248, 214] width 15 height 11
checkbox input "true"
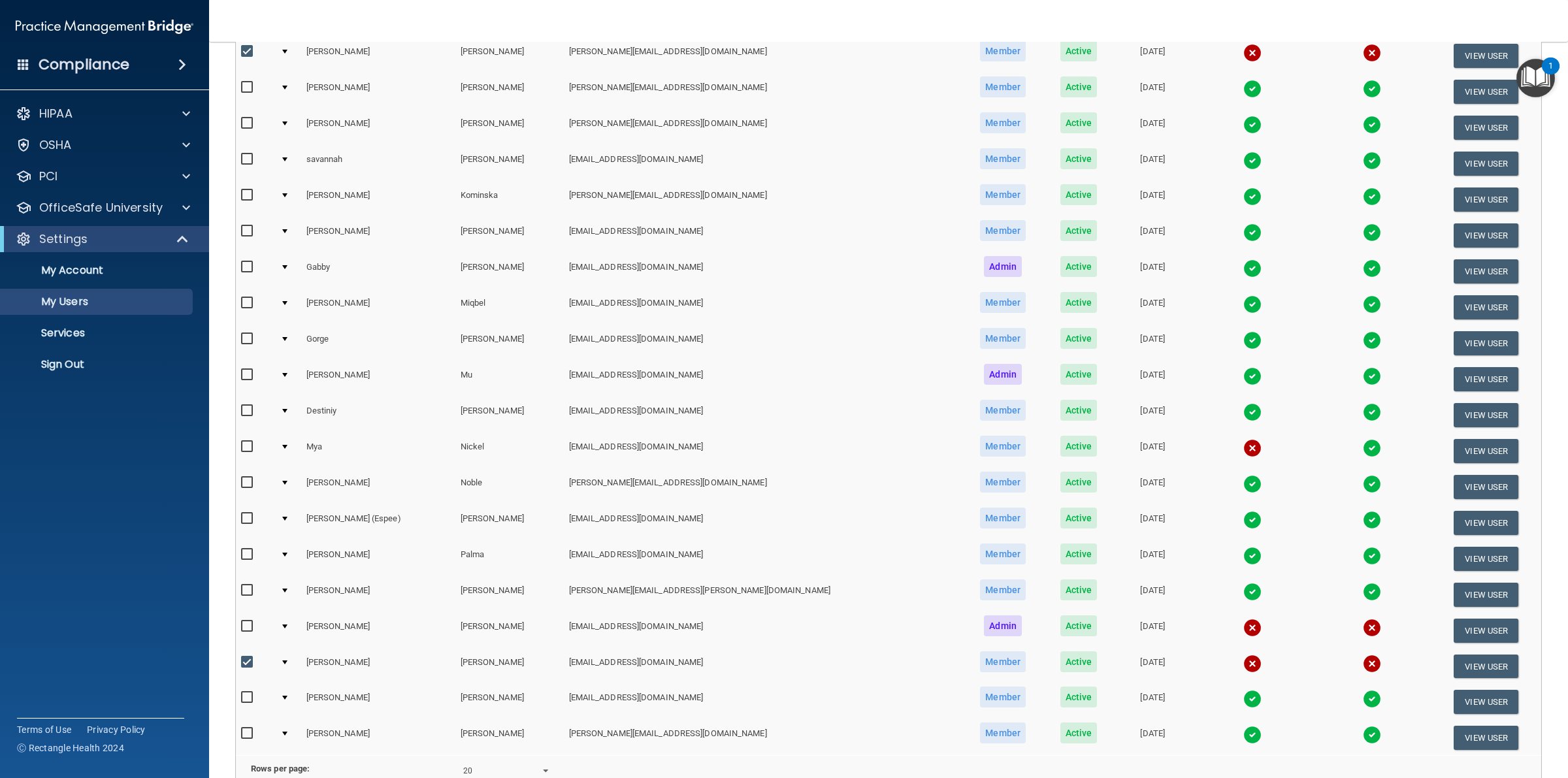
scroll to position [245, 0]
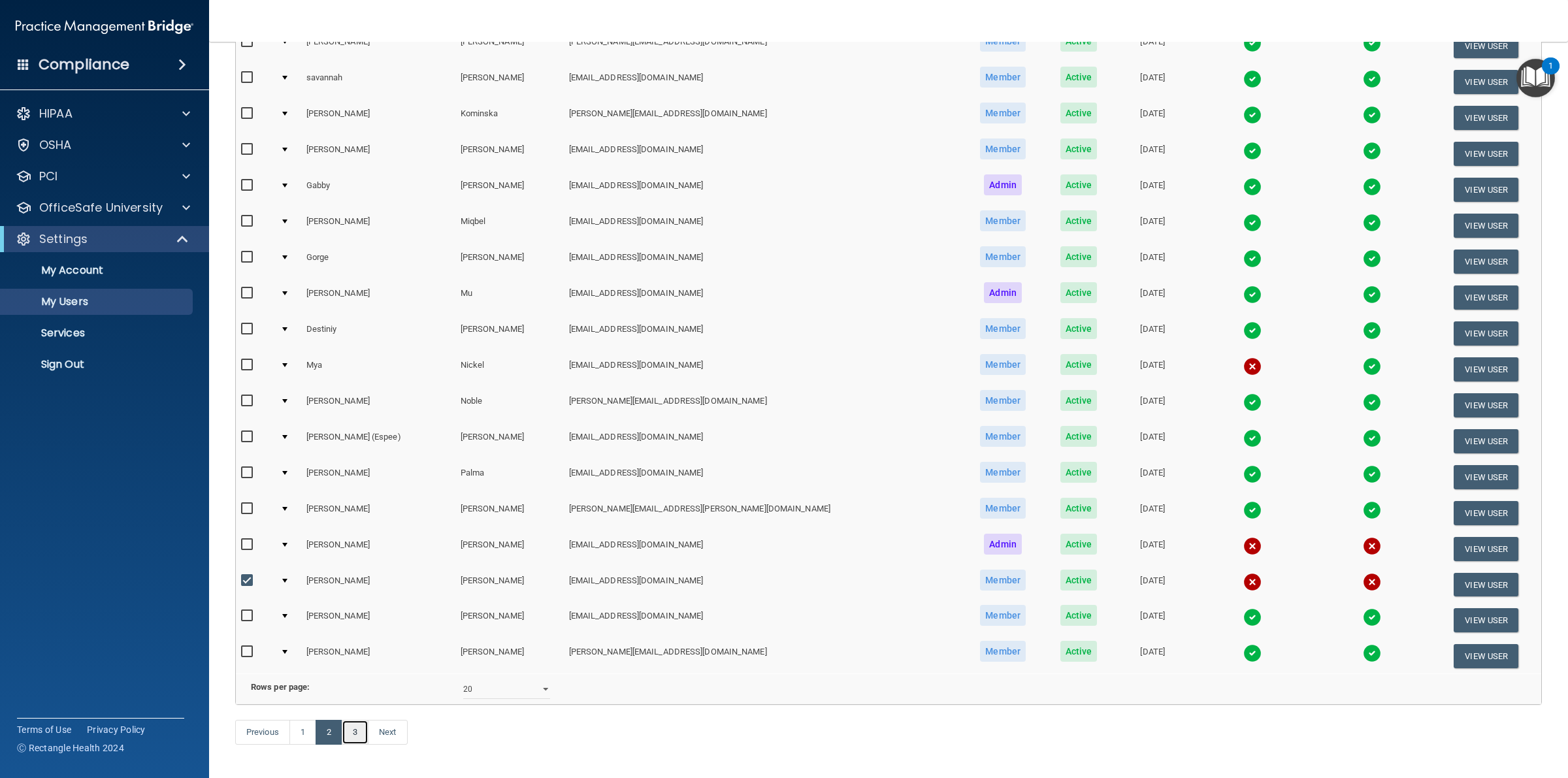
click at [355, 745] on link "3" at bounding box center [355, 731] width 27 height 24
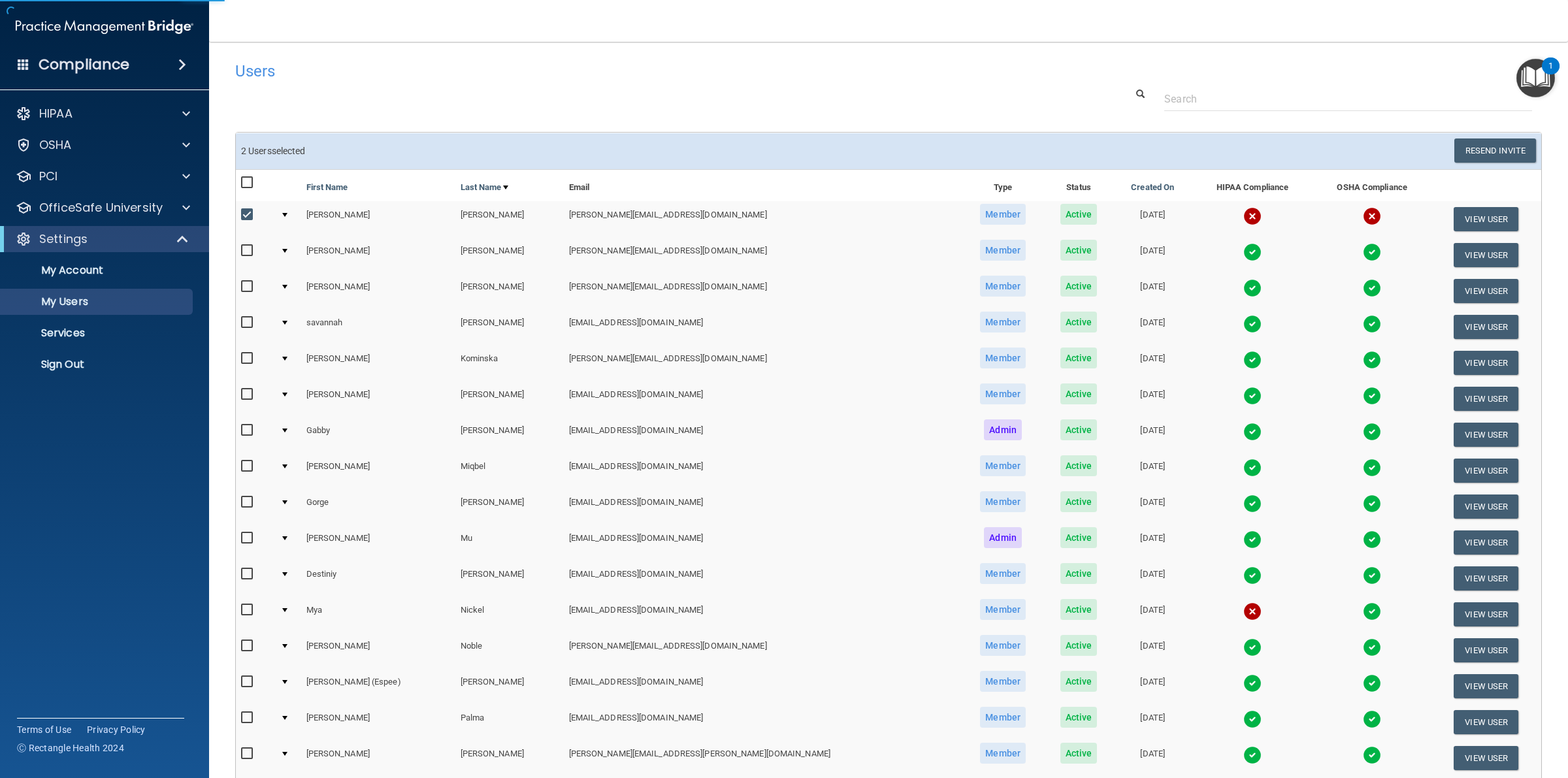
select select "20"
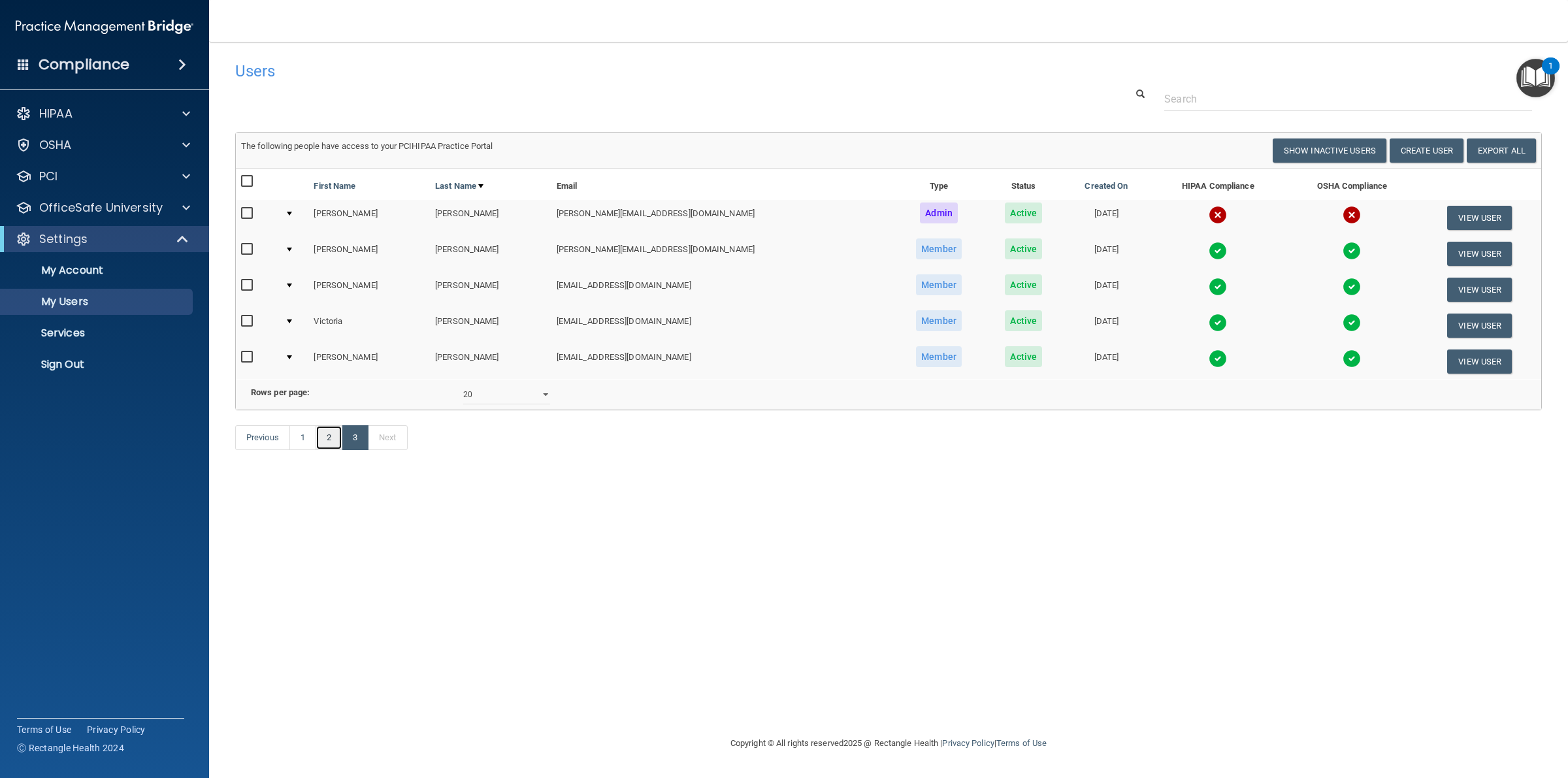
click at [337, 450] on link "2" at bounding box center [329, 437] width 27 height 24
select select "20"
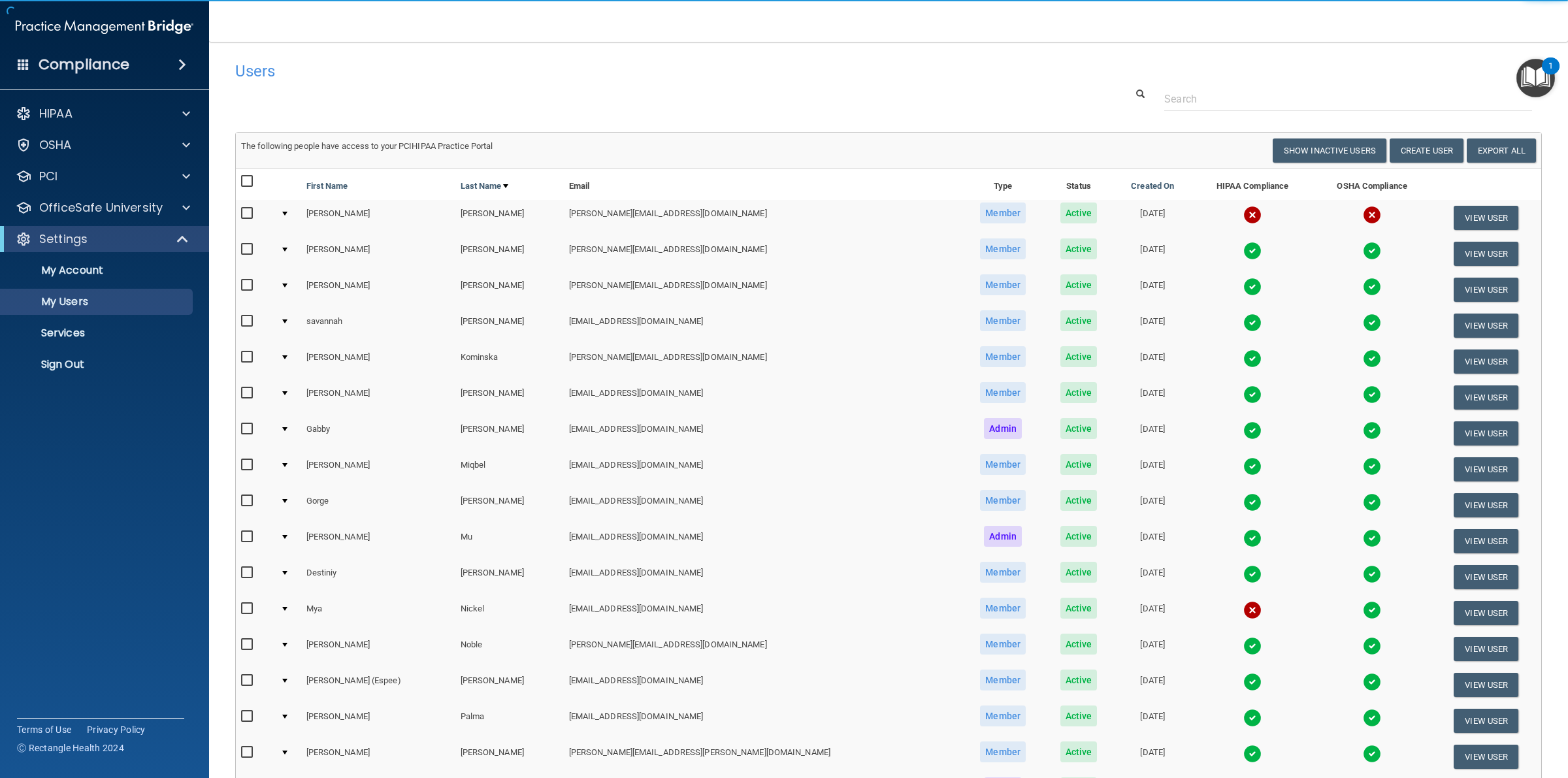
scroll to position [245, 0]
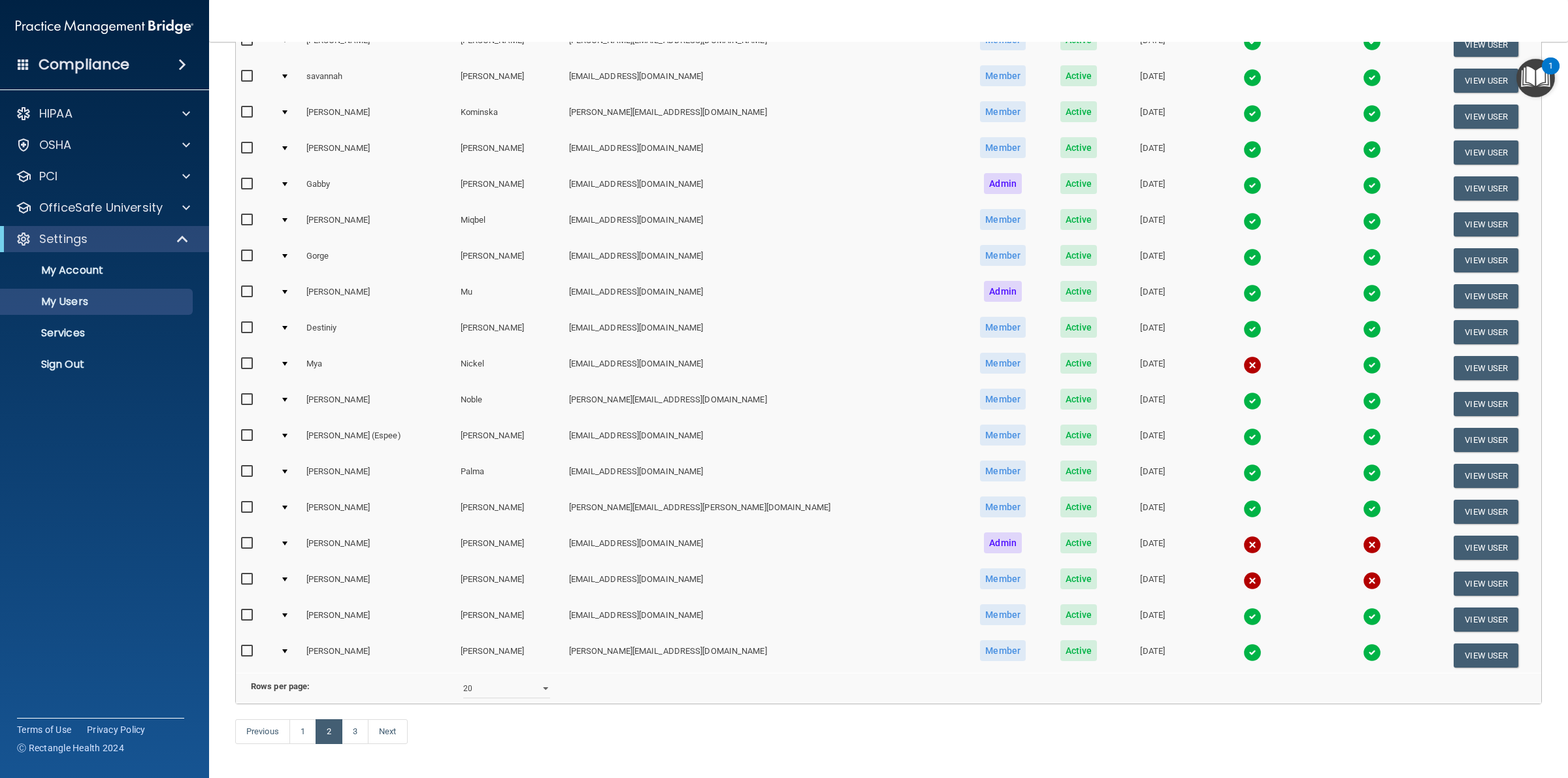
click at [245, 574] on input "checkbox" at bounding box center [248, 579] width 15 height 11
checkbox input "true"
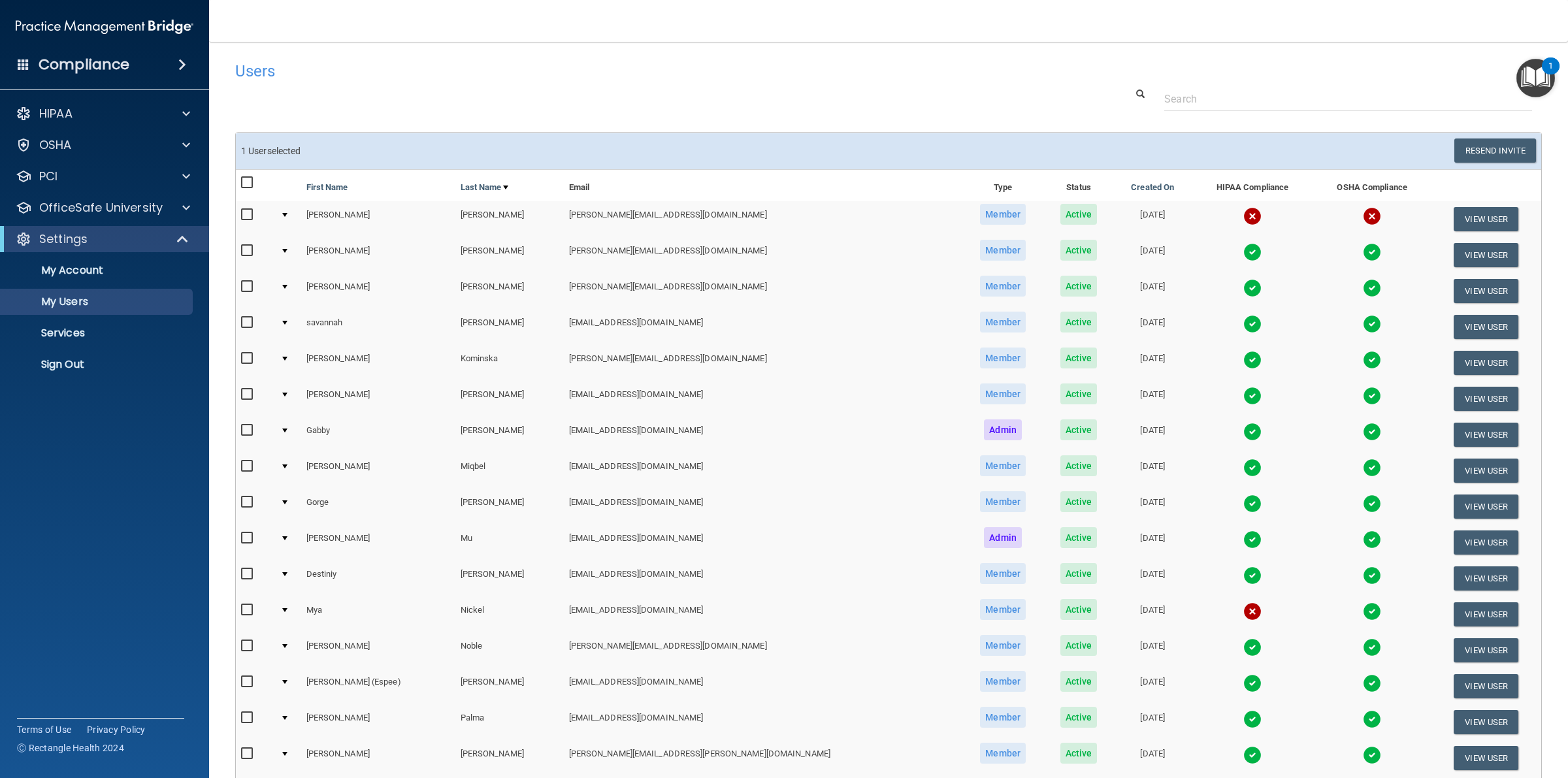
click at [243, 214] on input "checkbox" at bounding box center [248, 214] width 15 height 11
checkbox input "true"
click at [1466, 148] on button "Resend Invite" at bounding box center [1495, 150] width 82 height 24
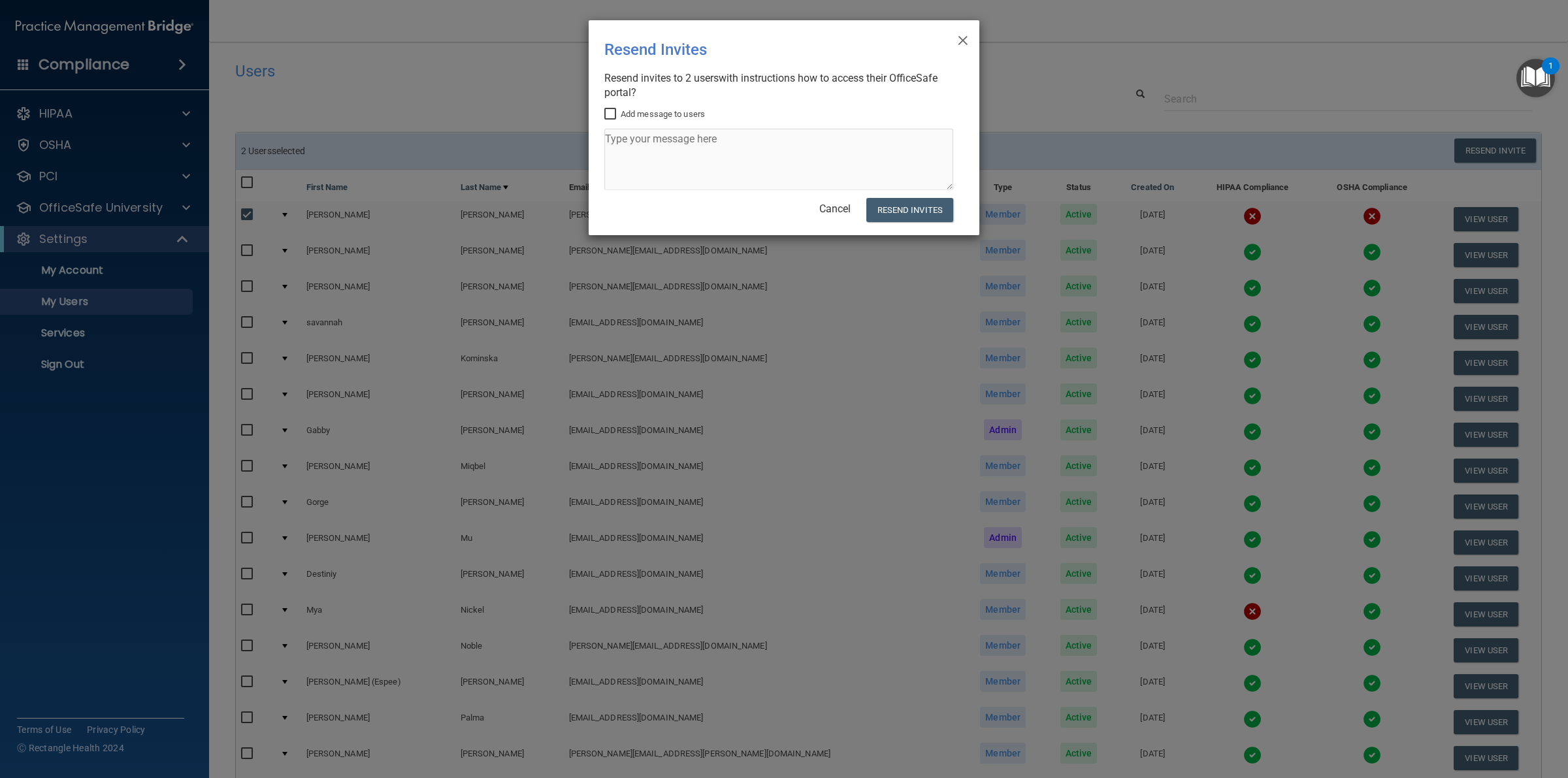
click at [955, 38] on div "× Close Resend Invites There was an error while sending the invitations ... Res…" at bounding box center [784, 128] width 391 height 215
click at [958, 38] on span "×" at bounding box center [963, 38] width 12 height 26
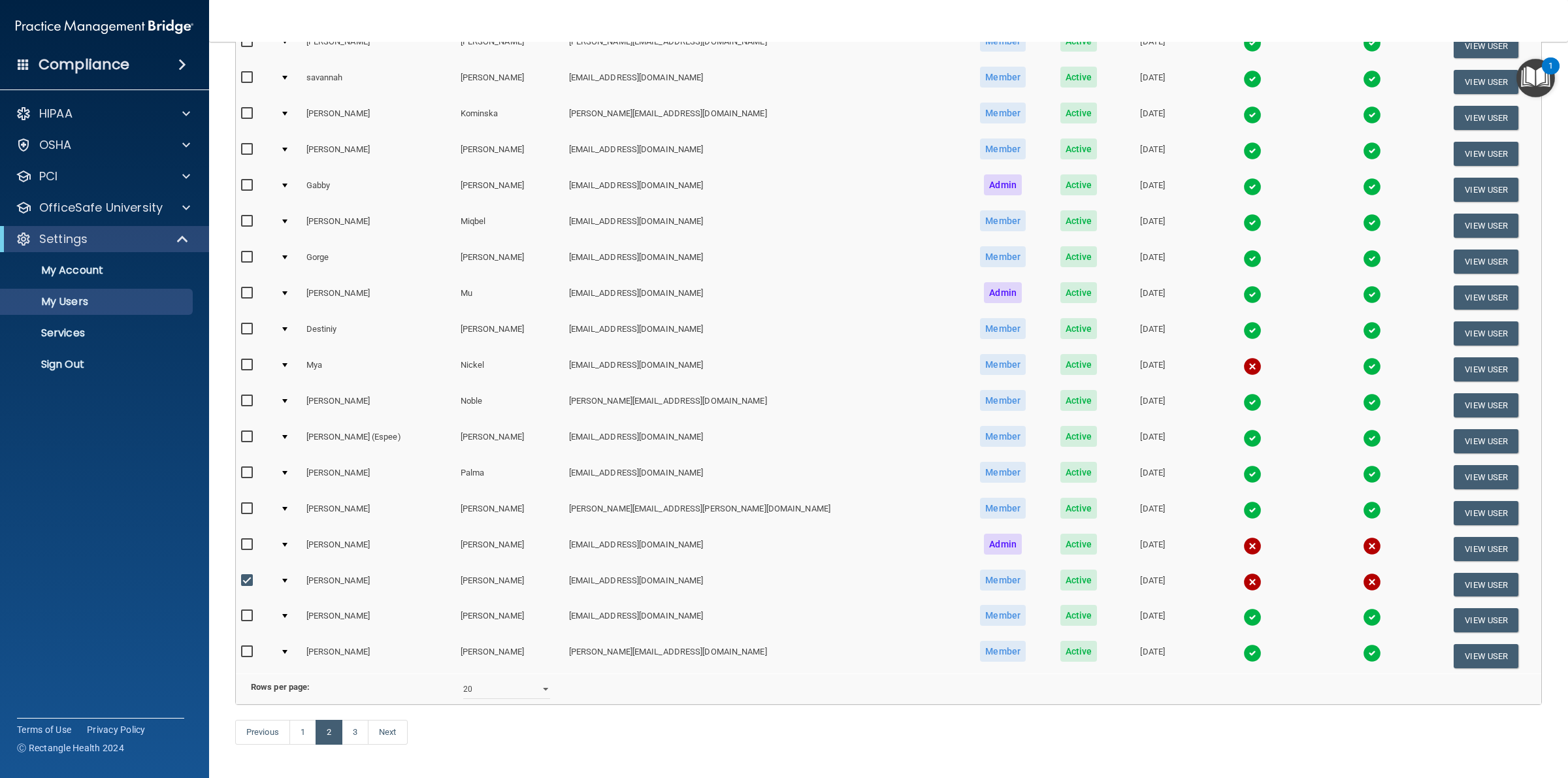
scroll to position [82, 0]
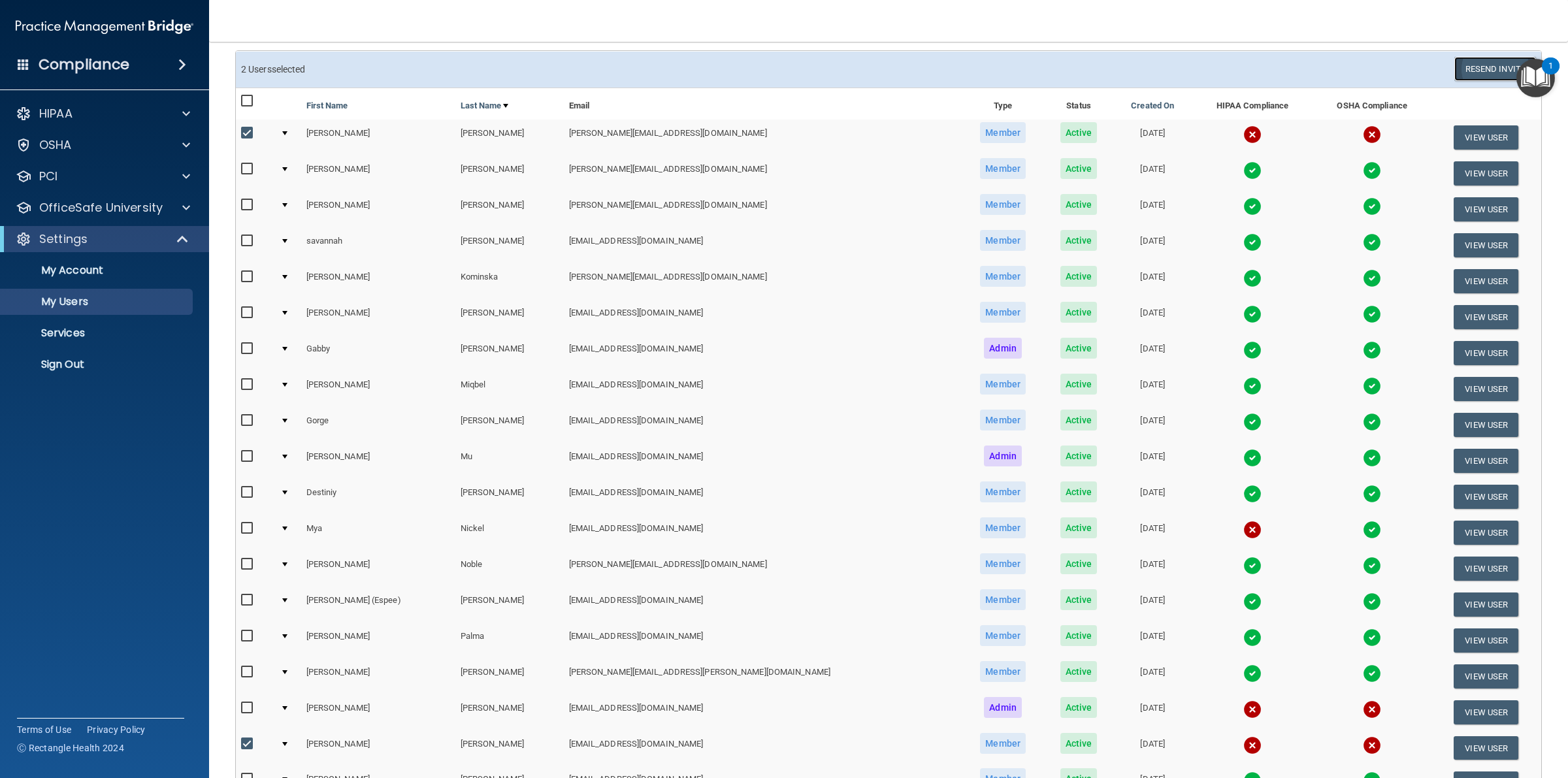
click at [1471, 63] on button "Resend Invite" at bounding box center [1495, 68] width 82 height 24
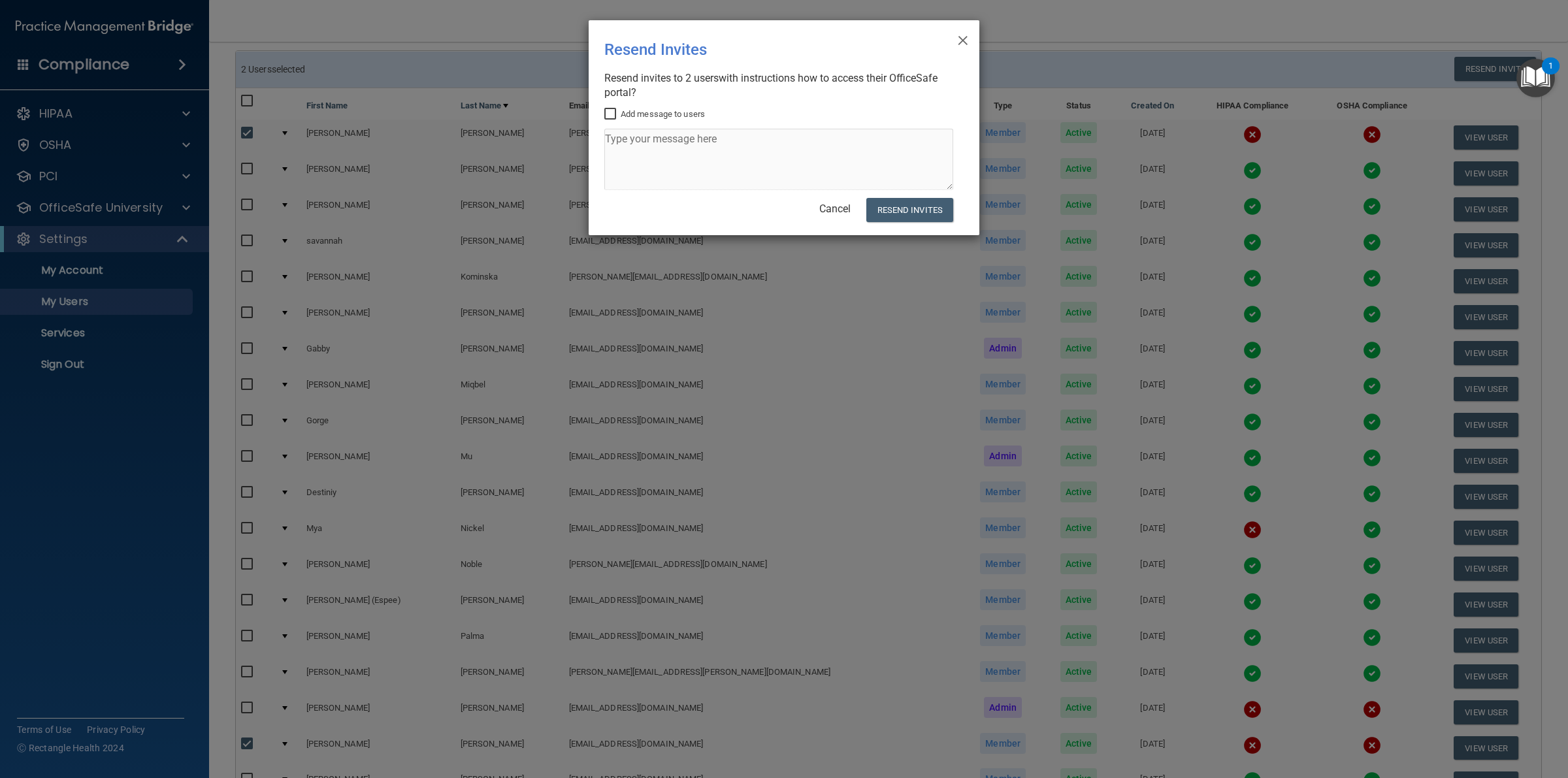
click at [613, 112] on input "Add message to users" at bounding box center [612, 114] width 15 height 11
checkbox input "true"
click at [699, 177] on textarea at bounding box center [779, 159] width 349 height 61
click at [668, 152] on textarea at bounding box center [779, 159] width 349 height 61
click at [631, 149] on textarea at bounding box center [779, 159] width 349 height 61
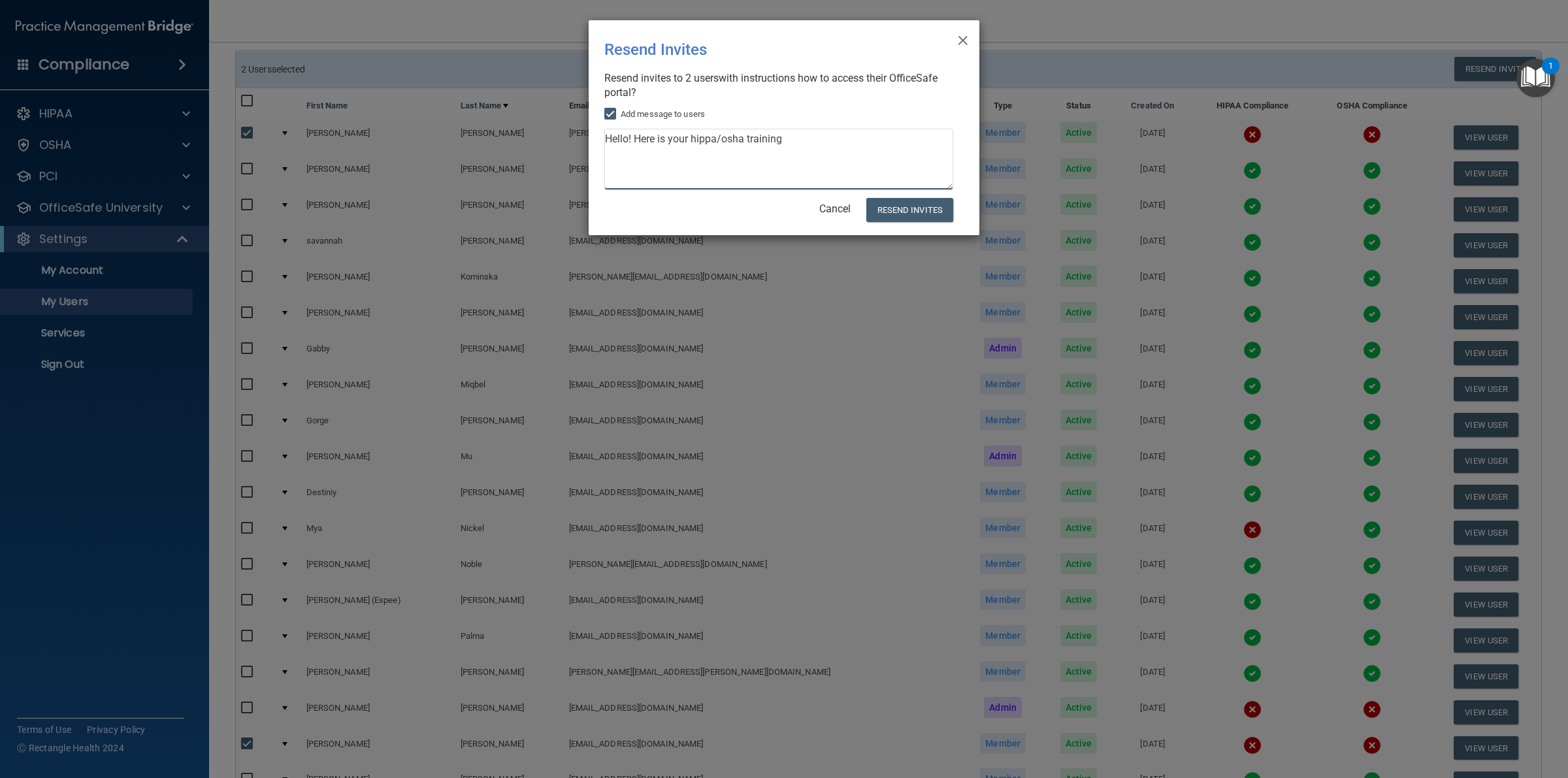
click at [765, 144] on textarea "Hello! Here is your hippa/osha training" at bounding box center [779, 159] width 349 height 61
click at [787, 144] on textarea "Hello! Here is your hippa/osha training" at bounding box center [779, 159] width 349 height 61
click at [710, 142] on textarea "Hello! Here is your hippa/osha training" at bounding box center [779, 159] width 349 height 61
click at [841, 152] on textarea "Hello! Here is your hippa/osha training" at bounding box center [779, 159] width 349 height 61
type textarea "Hello! Here is your hippa/osha training, please complete before you link expire…"
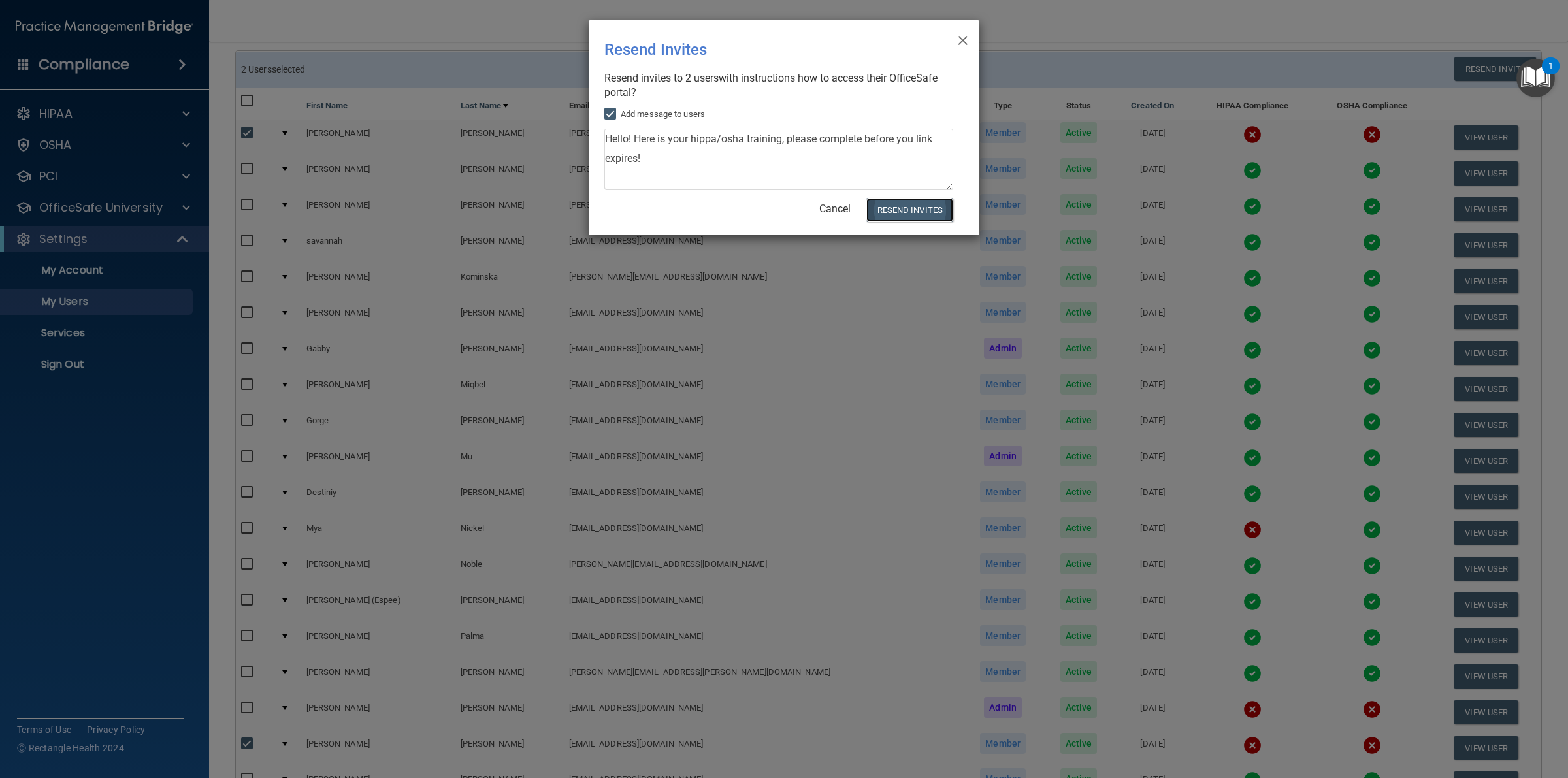
click at [915, 204] on button "Resend Invites" at bounding box center [910, 209] width 87 height 24
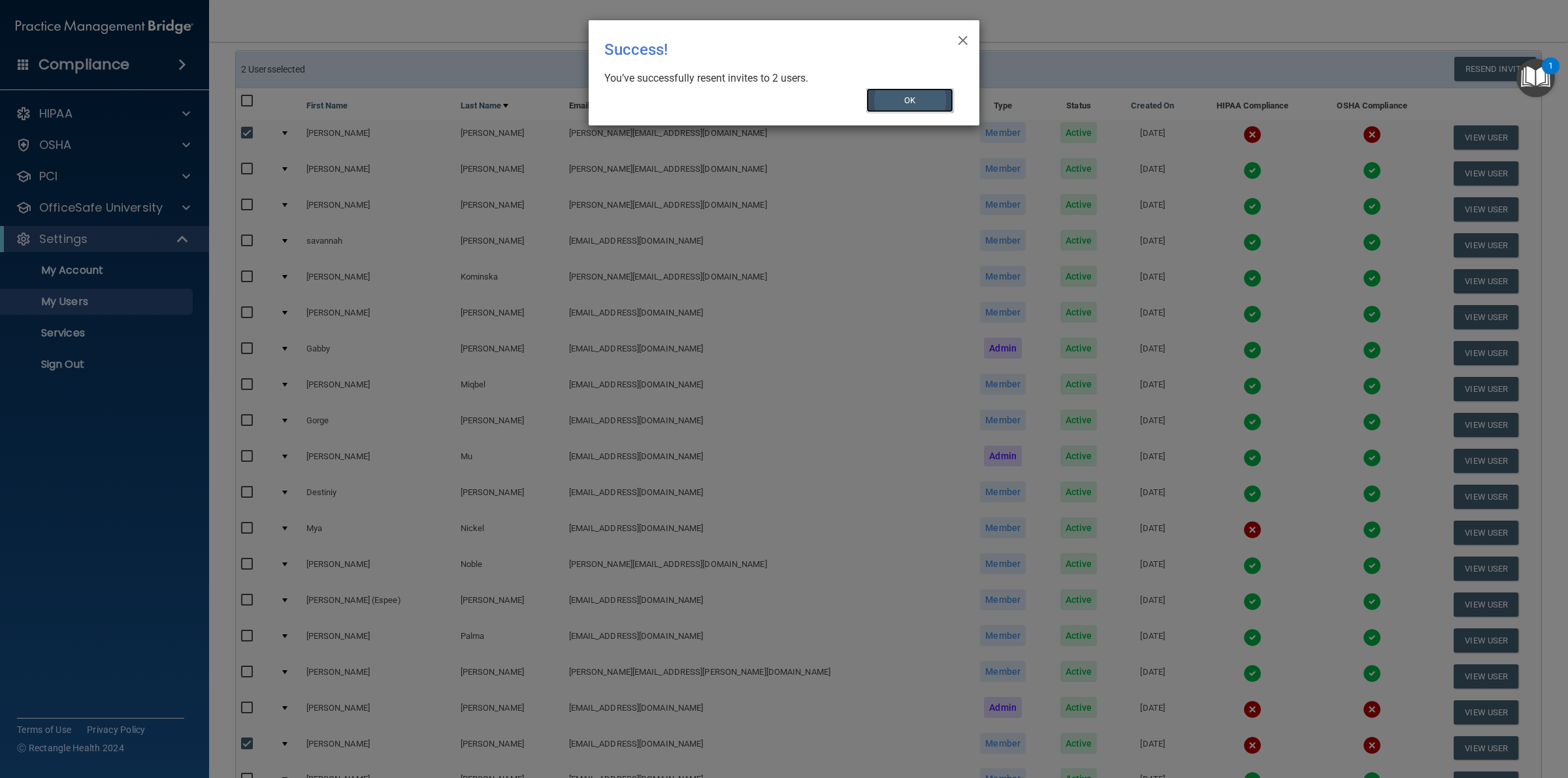
click at [880, 90] on button "OK" at bounding box center [911, 100] width 88 height 24
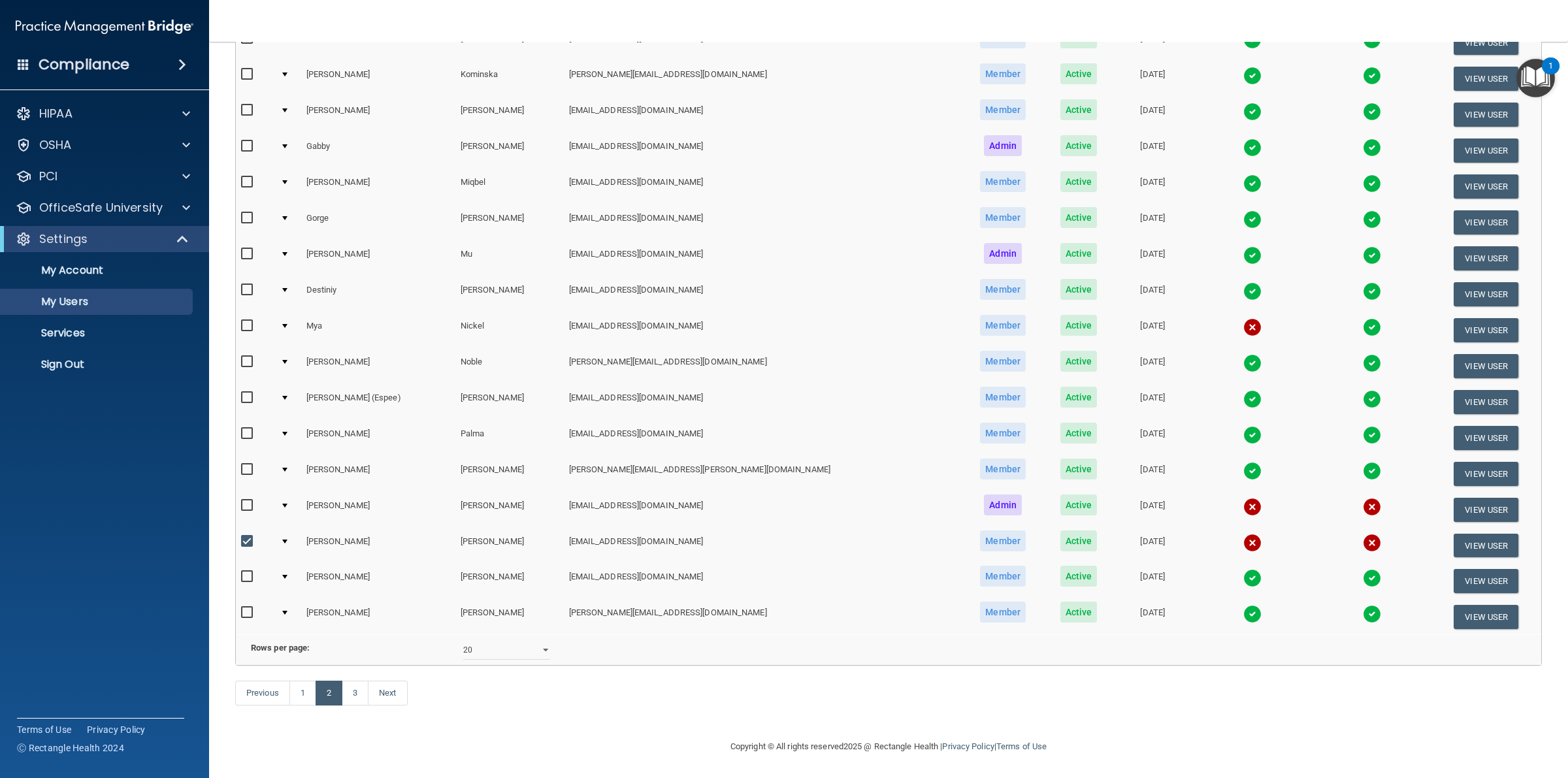
scroll to position [57, 0]
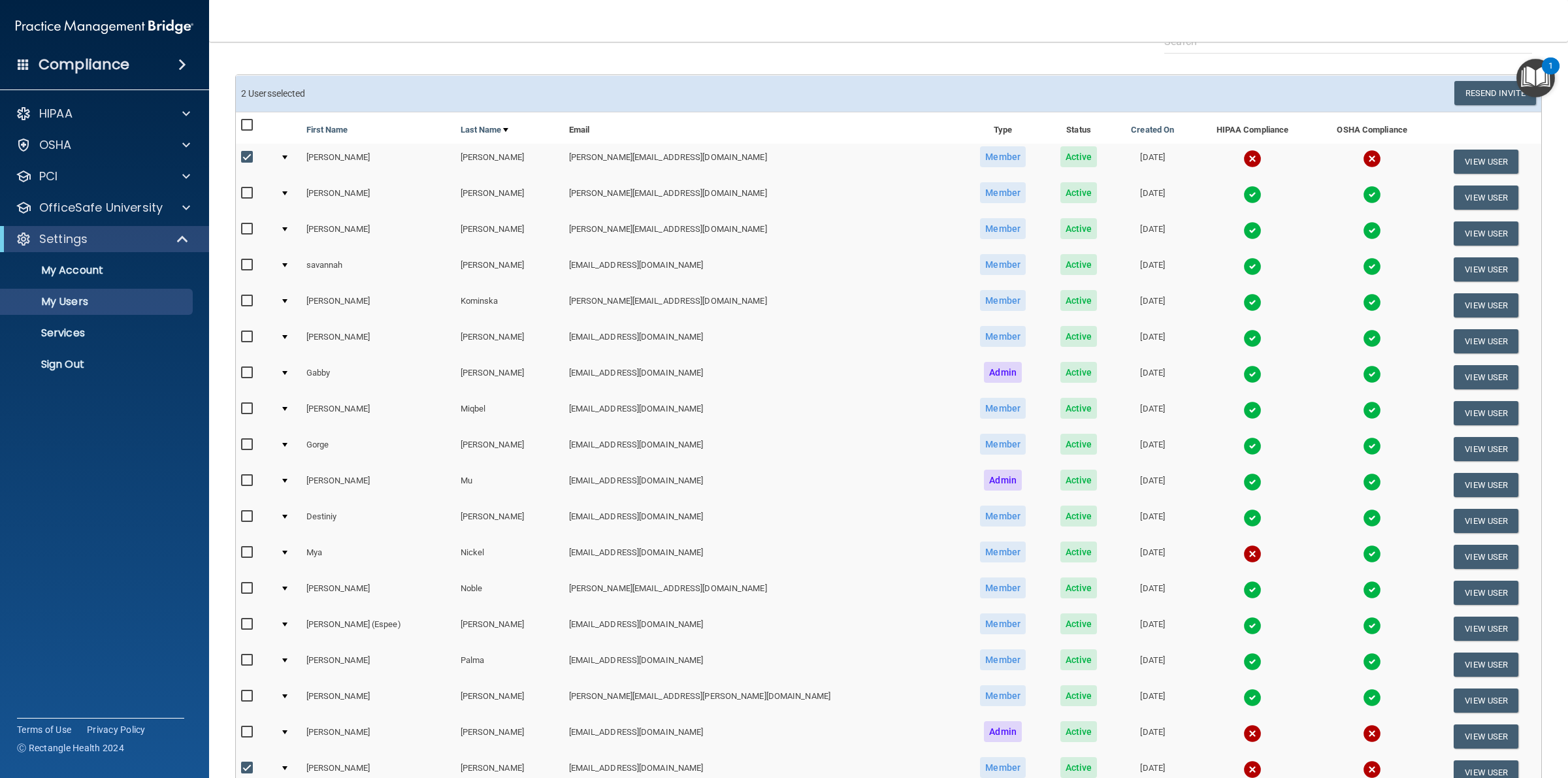
click at [245, 152] on input "checkbox" at bounding box center [248, 157] width 15 height 11
checkbox input "false"
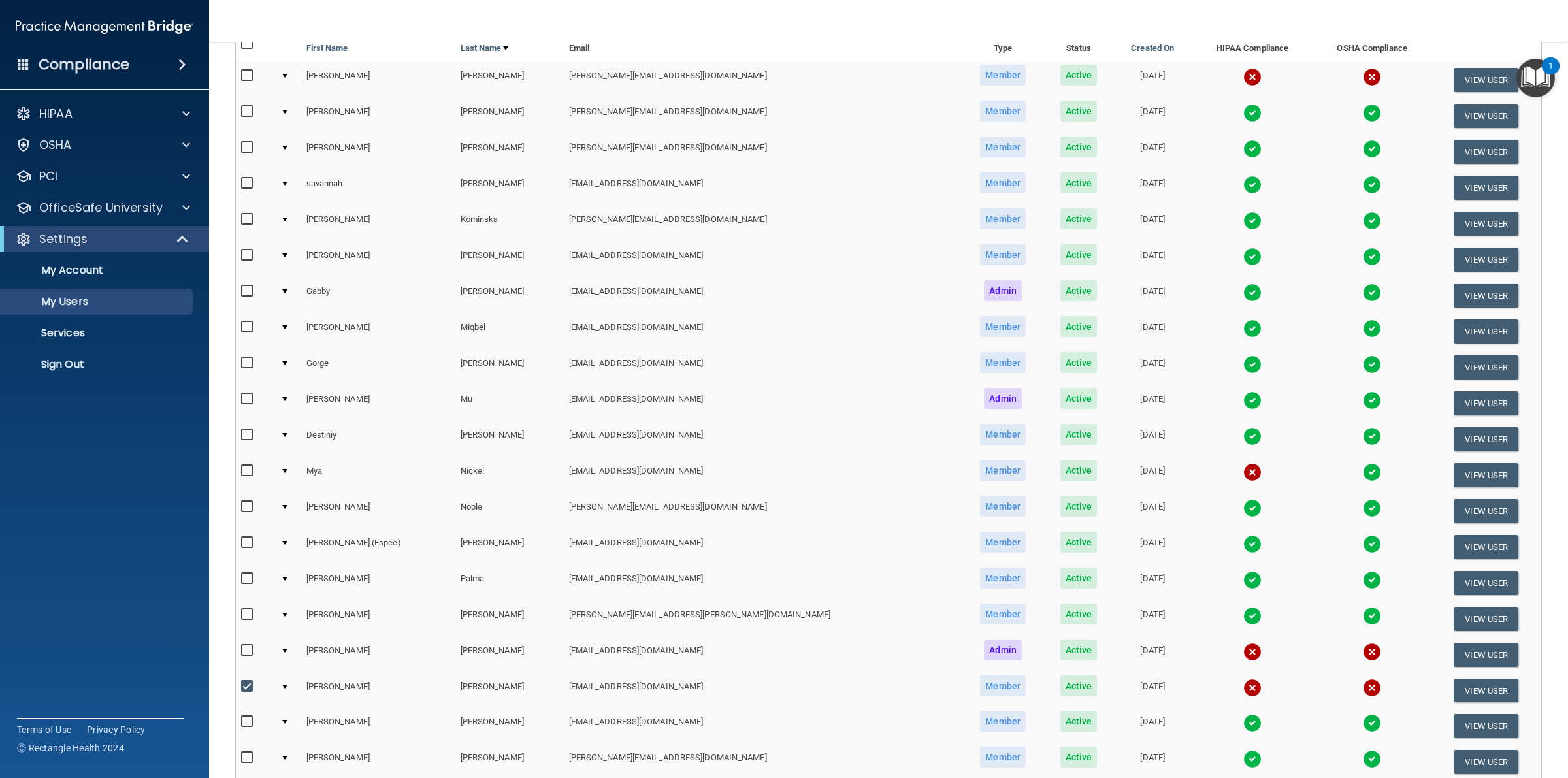
click at [249, 468] on input "checkbox" at bounding box center [248, 470] width 15 height 11
checkbox input "true"
click at [1454, 477] on button "View User" at bounding box center [1486, 475] width 64 height 24
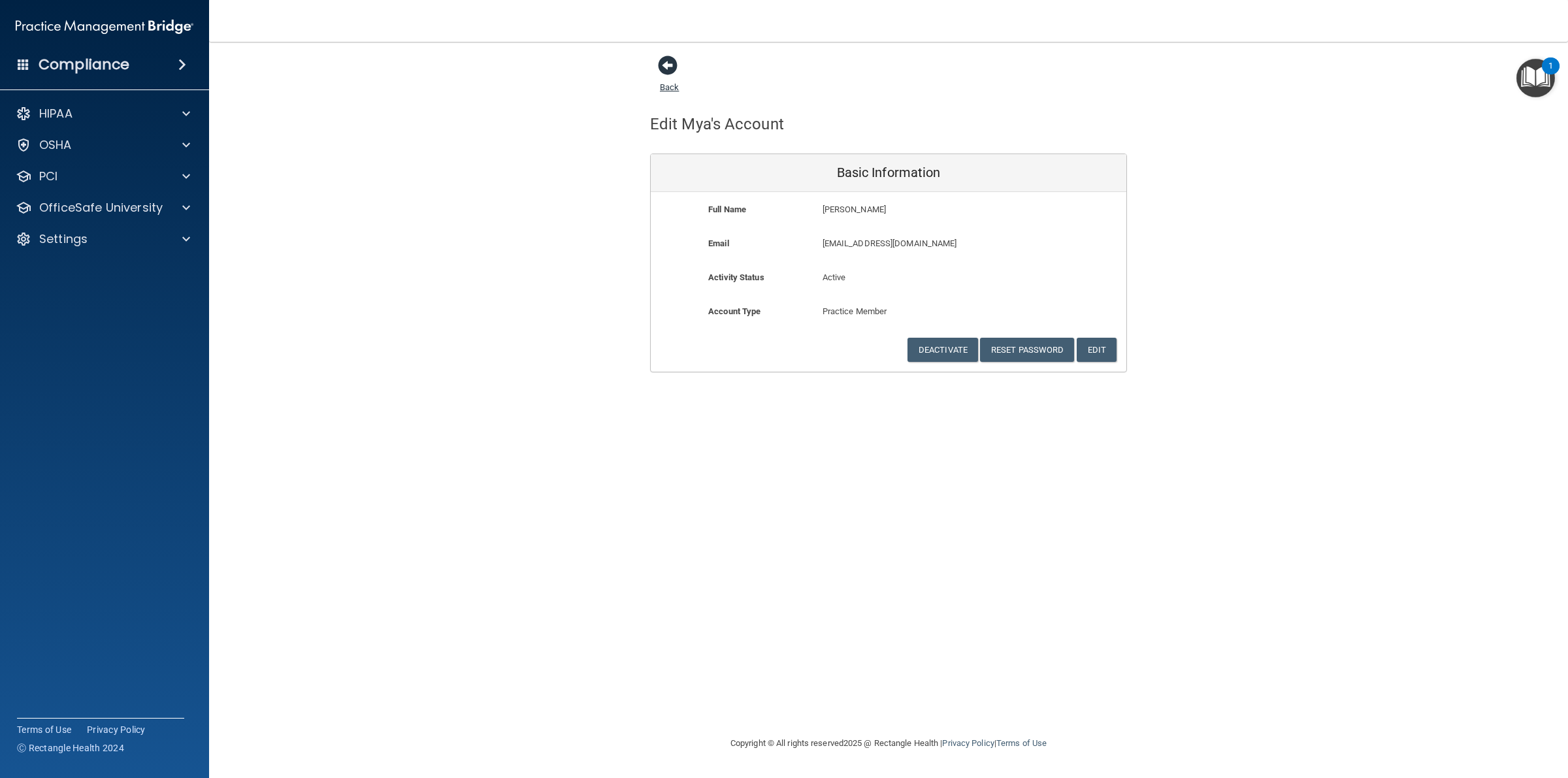
click at [672, 85] on link "Back" at bounding box center [669, 79] width 19 height 25
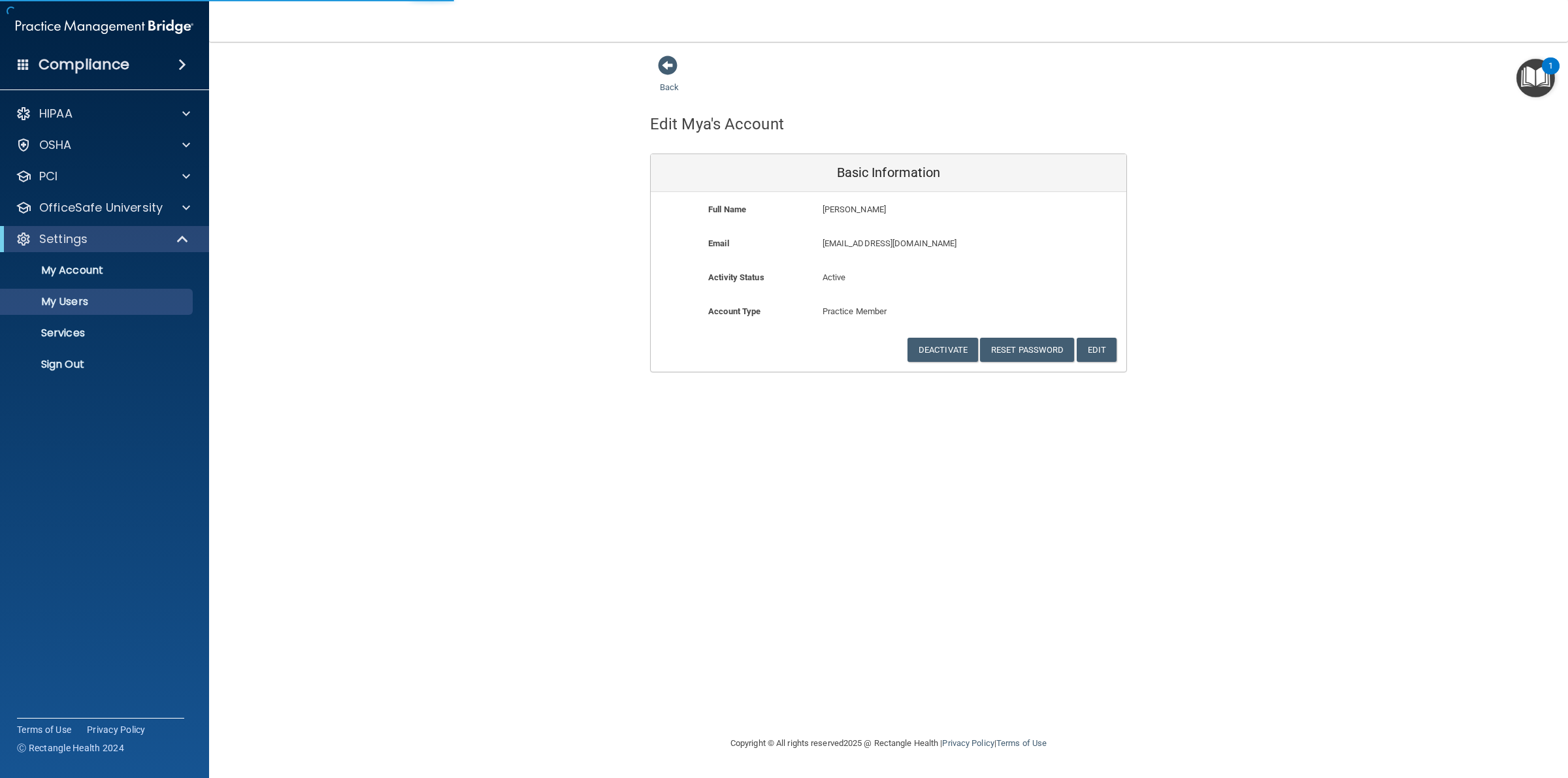
select select "20"
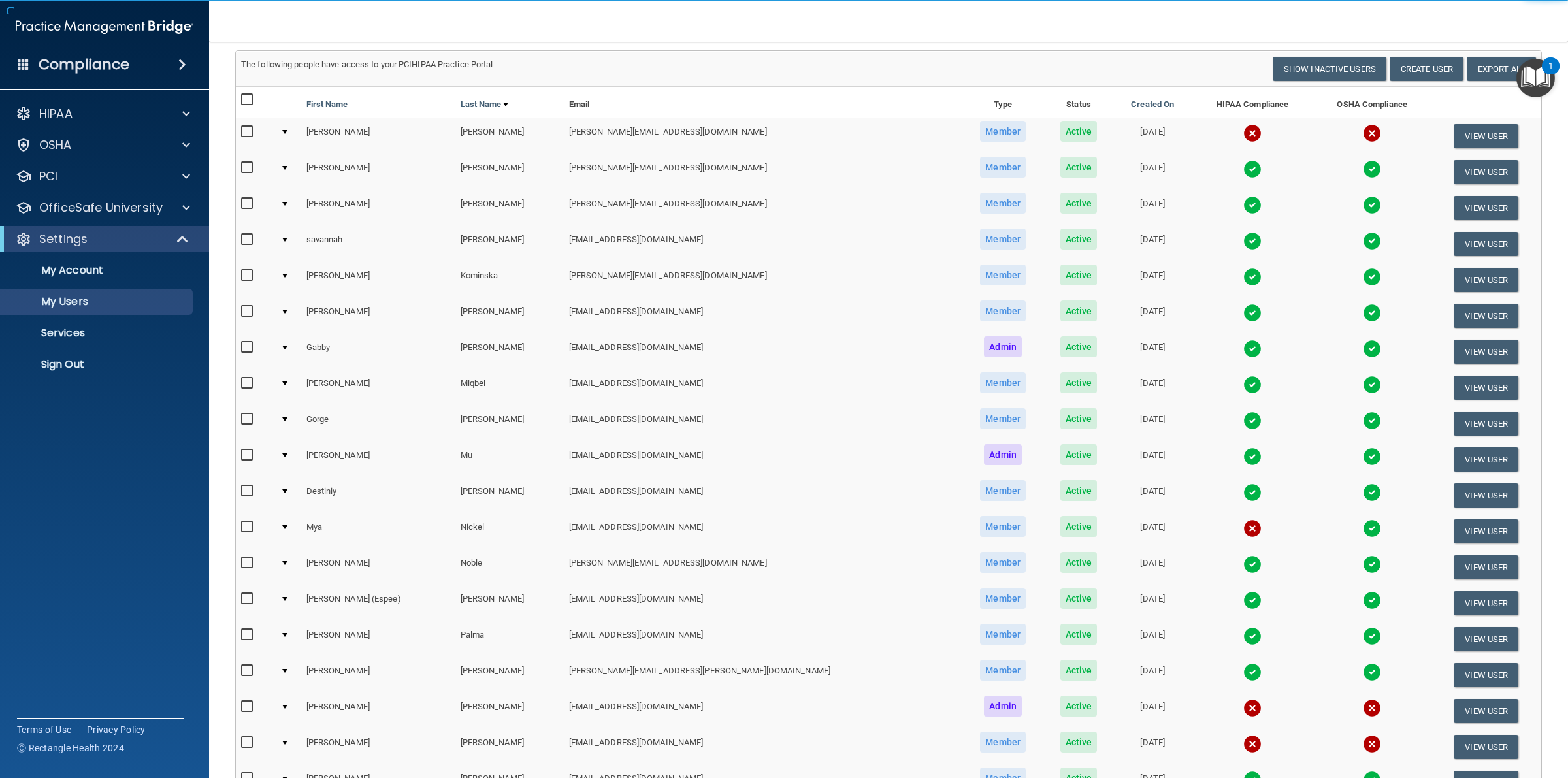
scroll to position [302, 0]
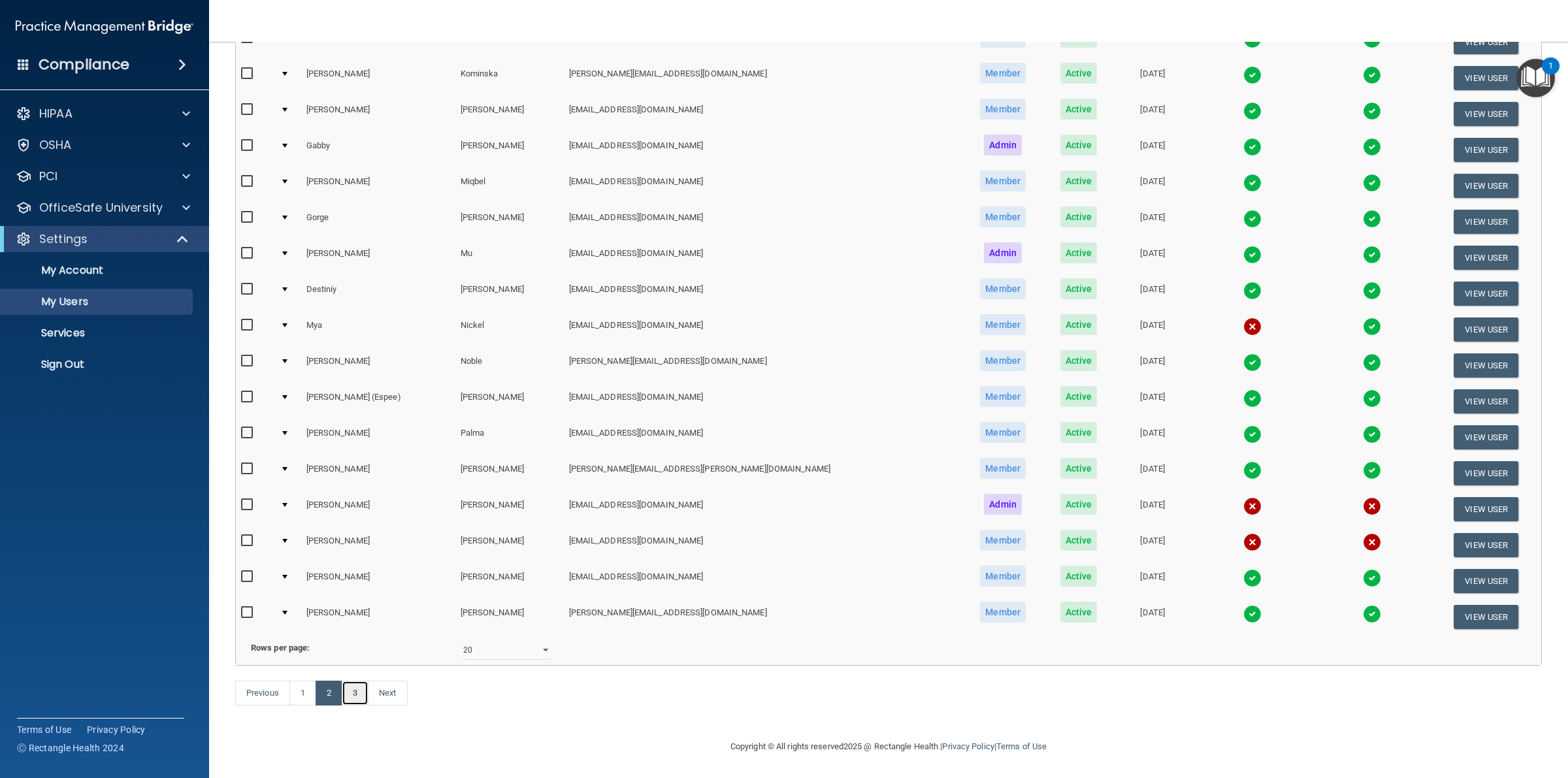
click at [355, 693] on link "3" at bounding box center [355, 692] width 27 height 24
select select "20"
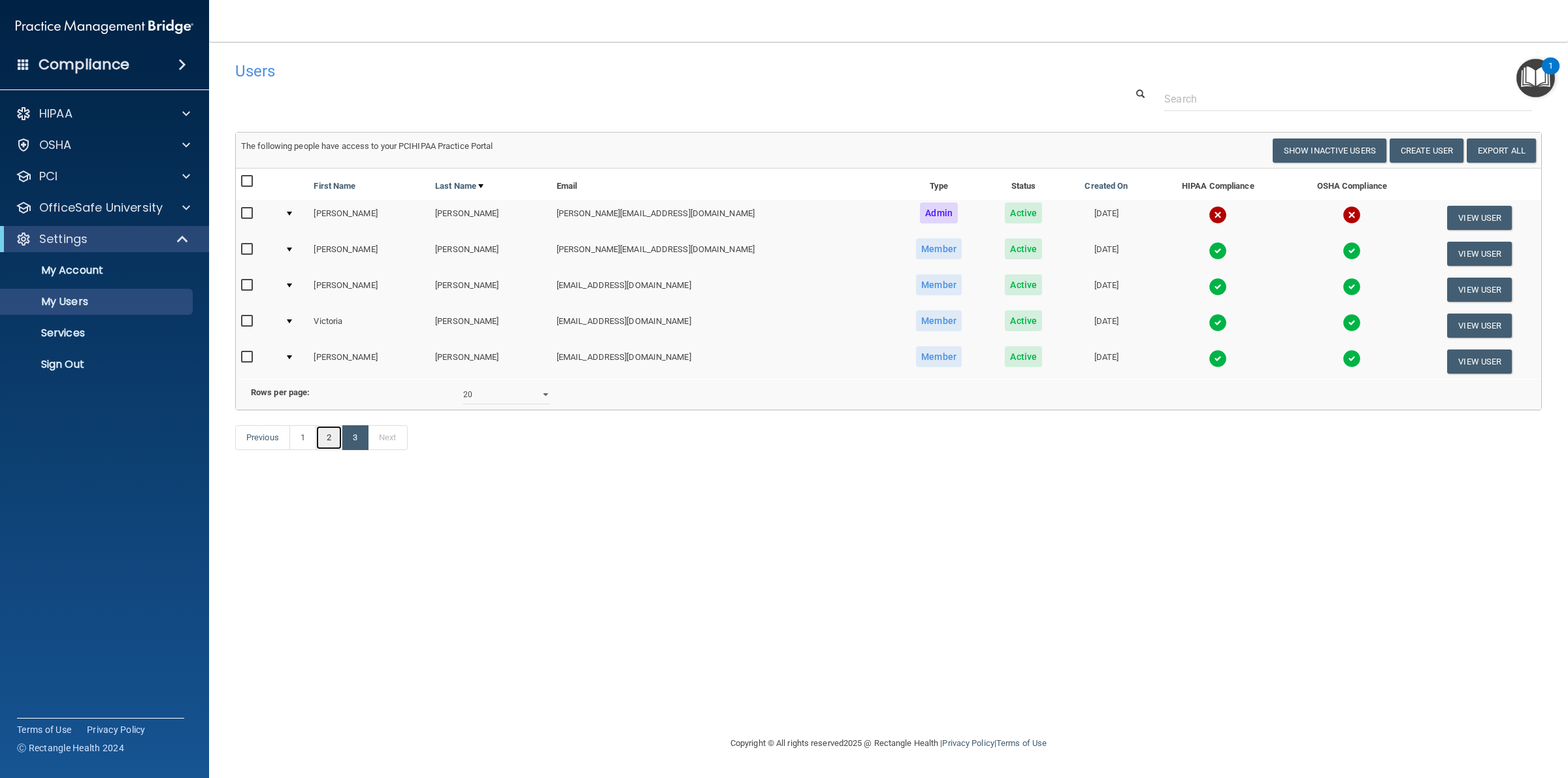
click at [330, 450] on link "2" at bounding box center [329, 437] width 27 height 24
select select "20"
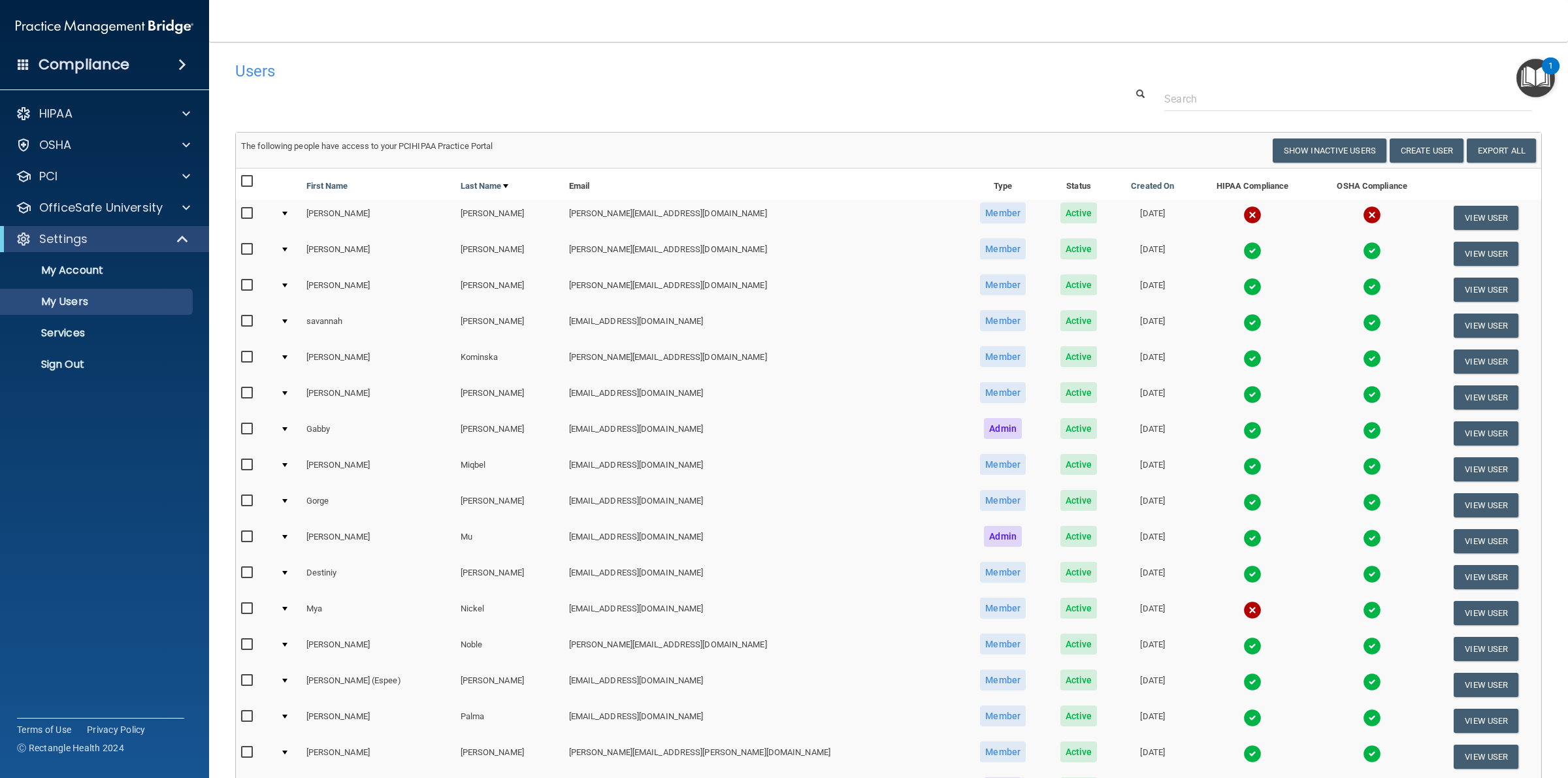
scroll to position [302, 0]
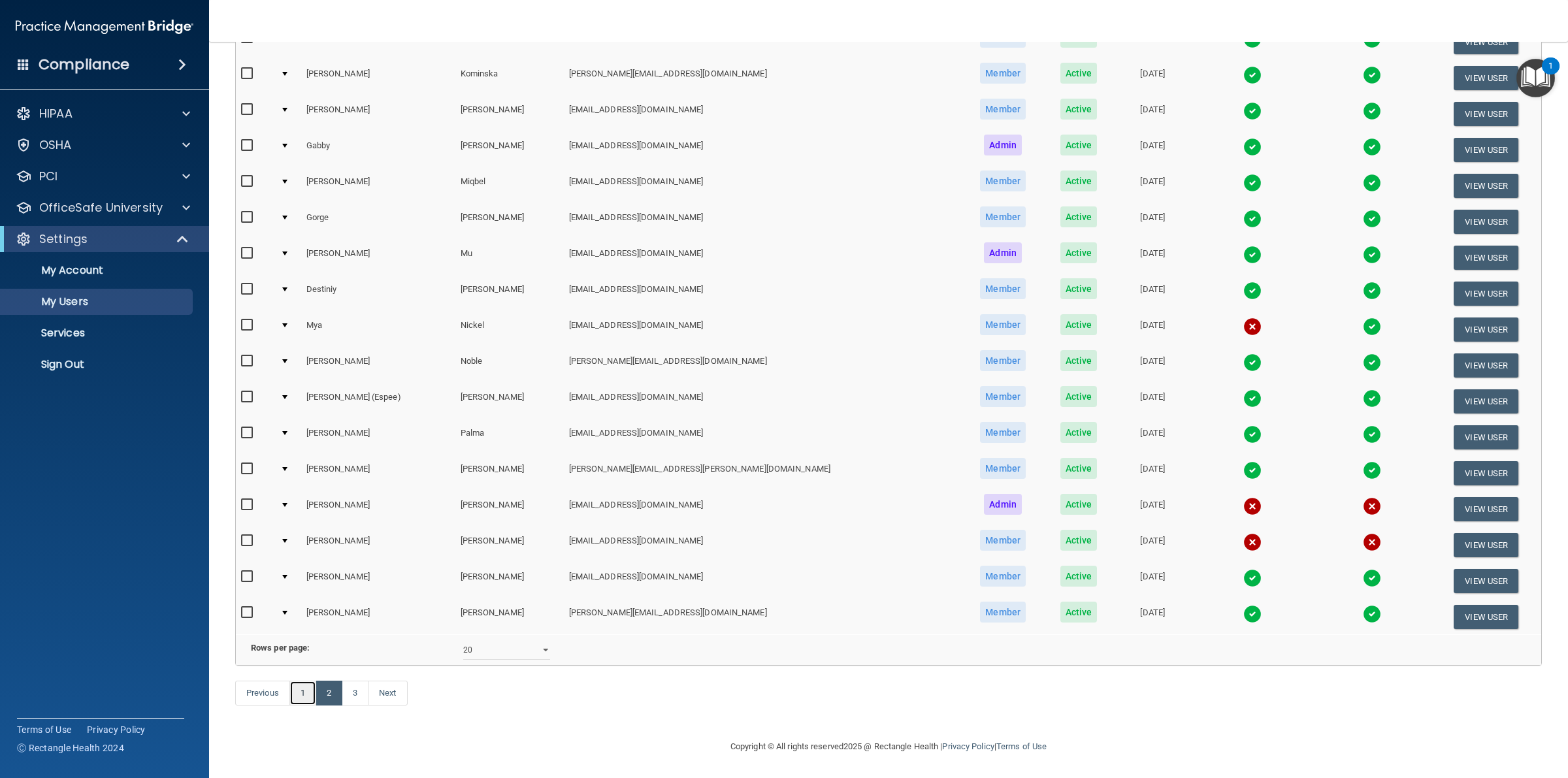
click at [294, 687] on link "1" at bounding box center [303, 692] width 27 height 24
select select "20"
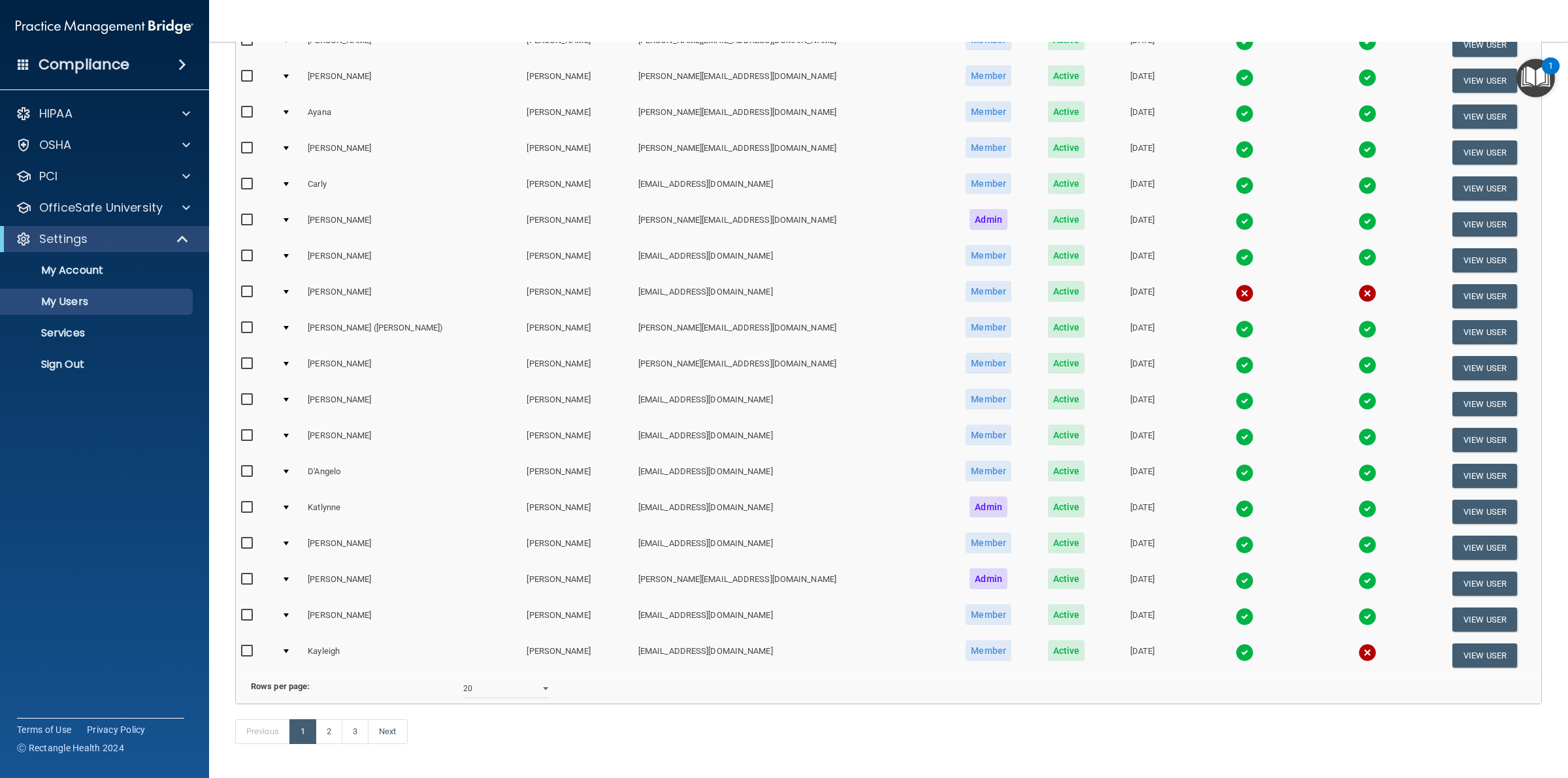
scroll to position [82, 0]
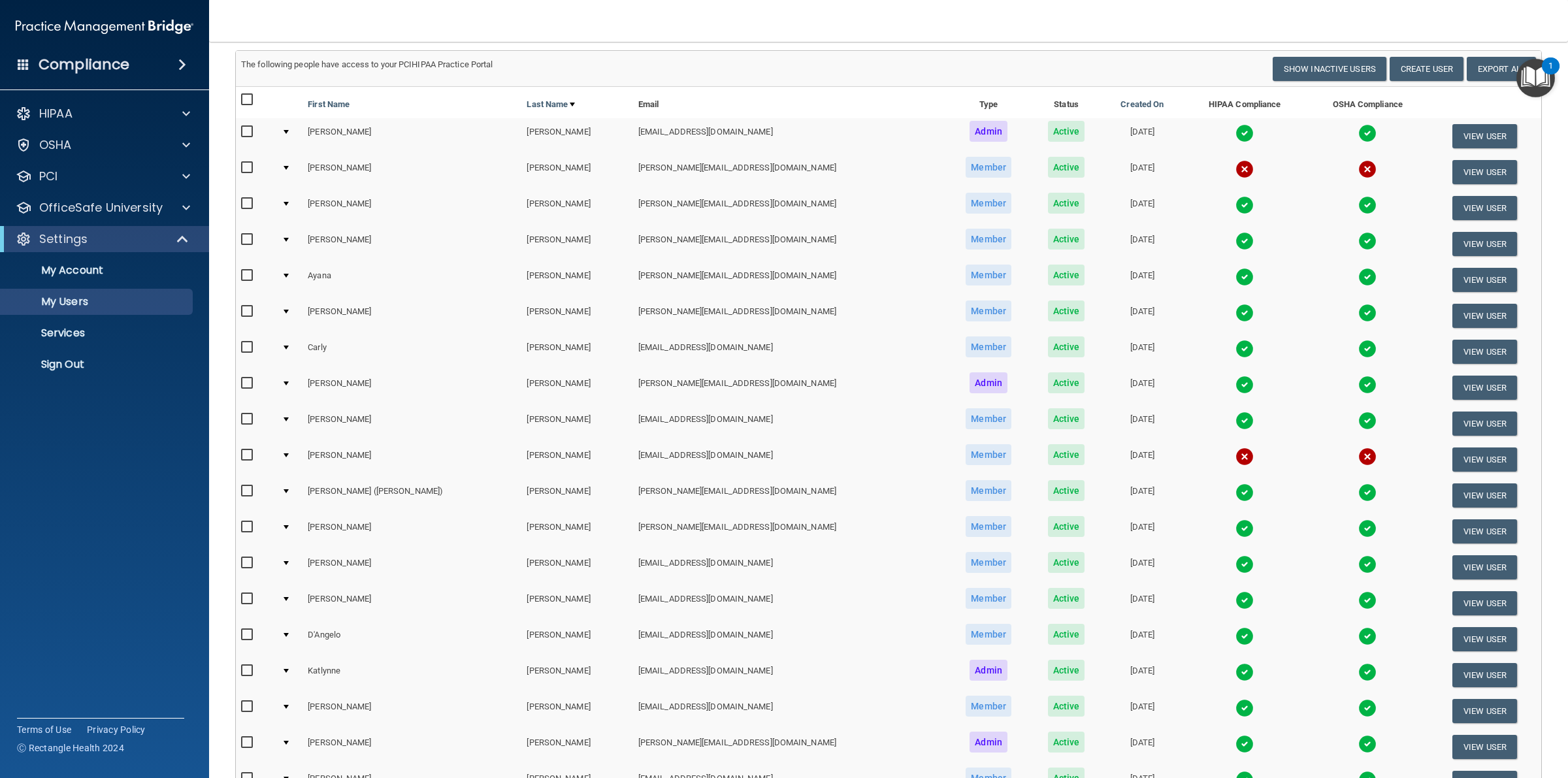
click at [248, 453] on input "checkbox" at bounding box center [248, 455] width 15 height 11
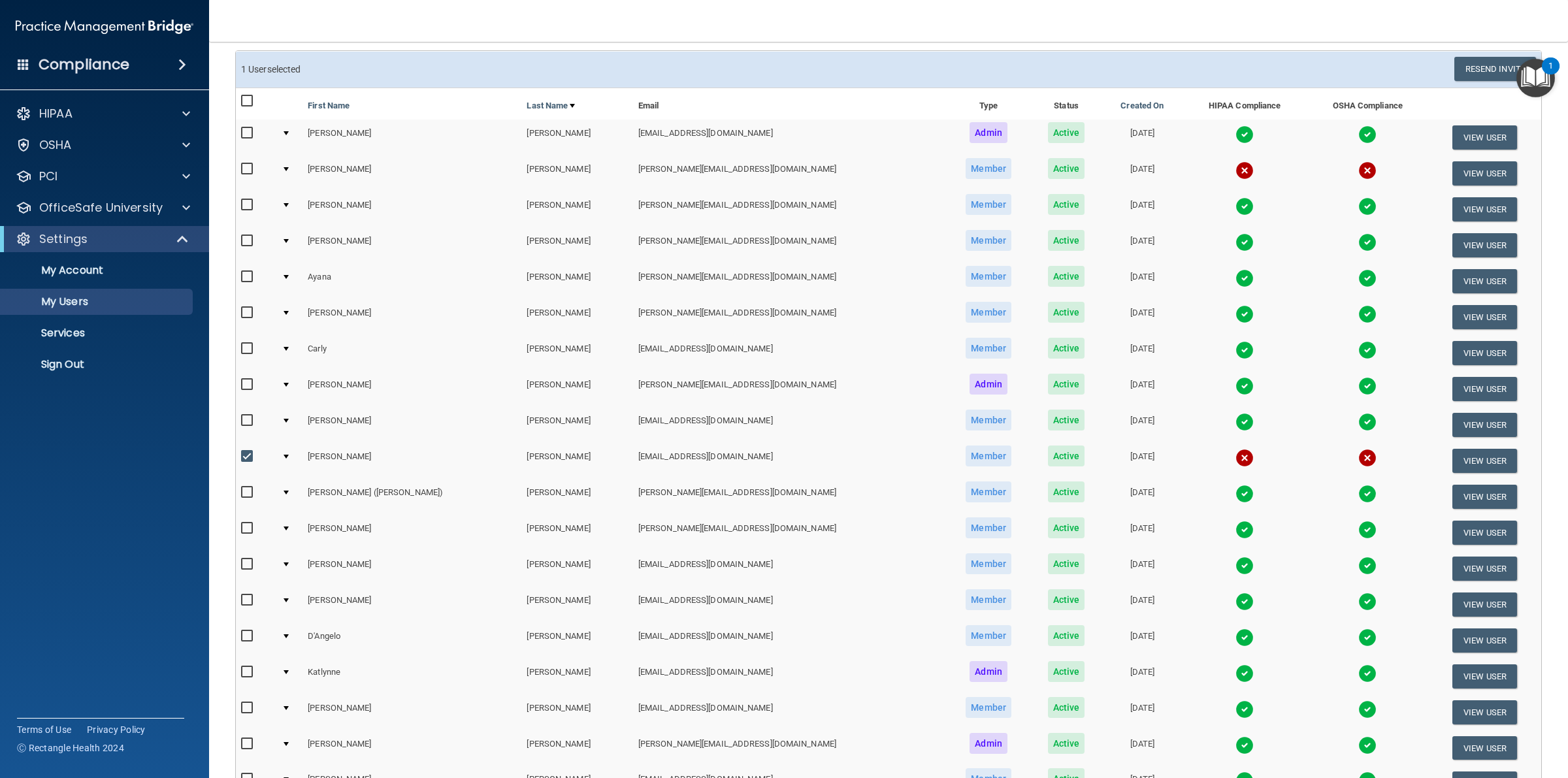
click at [243, 452] on input "checkbox" at bounding box center [248, 457] width 15 height 11
checkbox input "false"
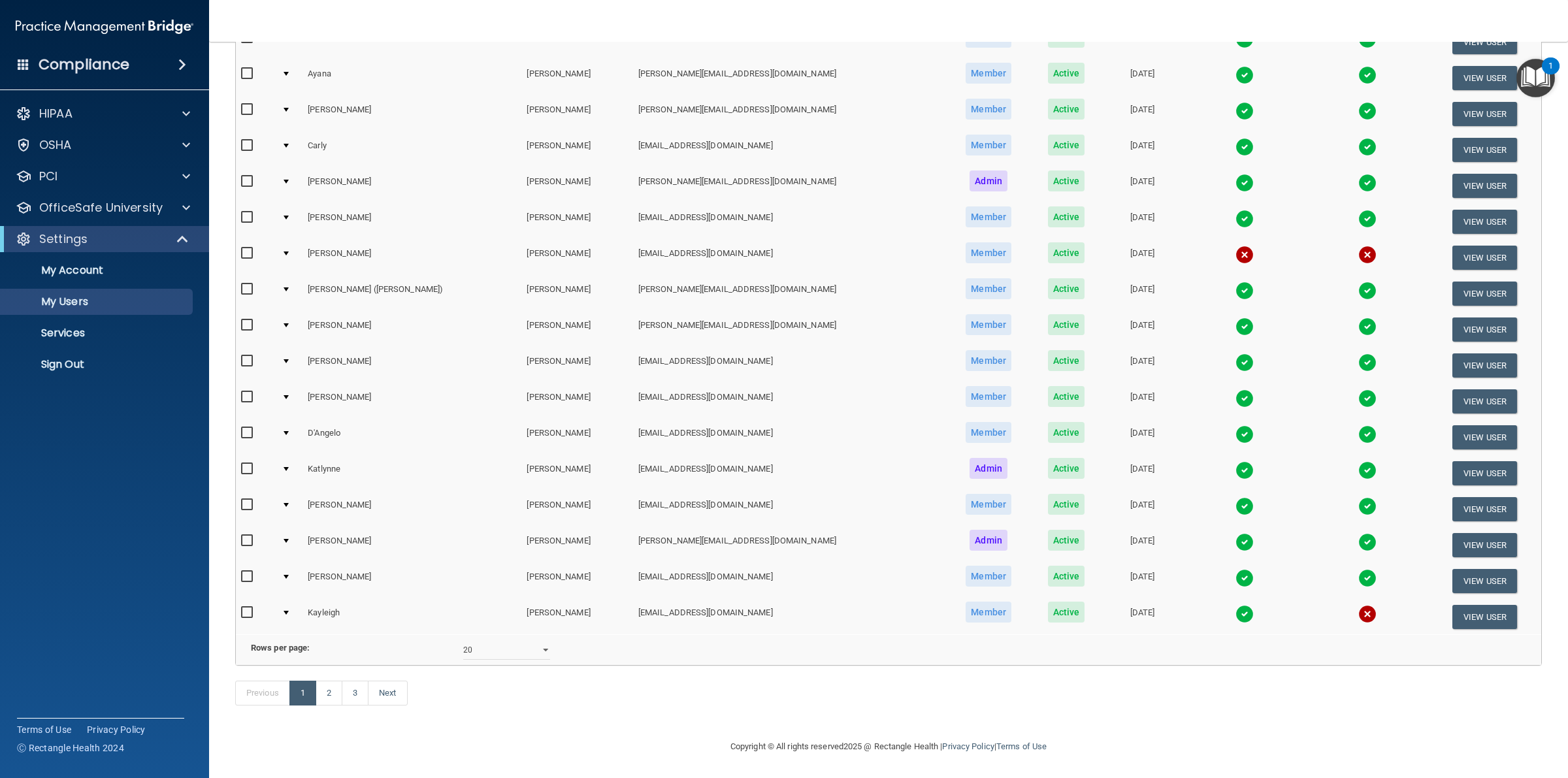
scroll to position [0, 0]
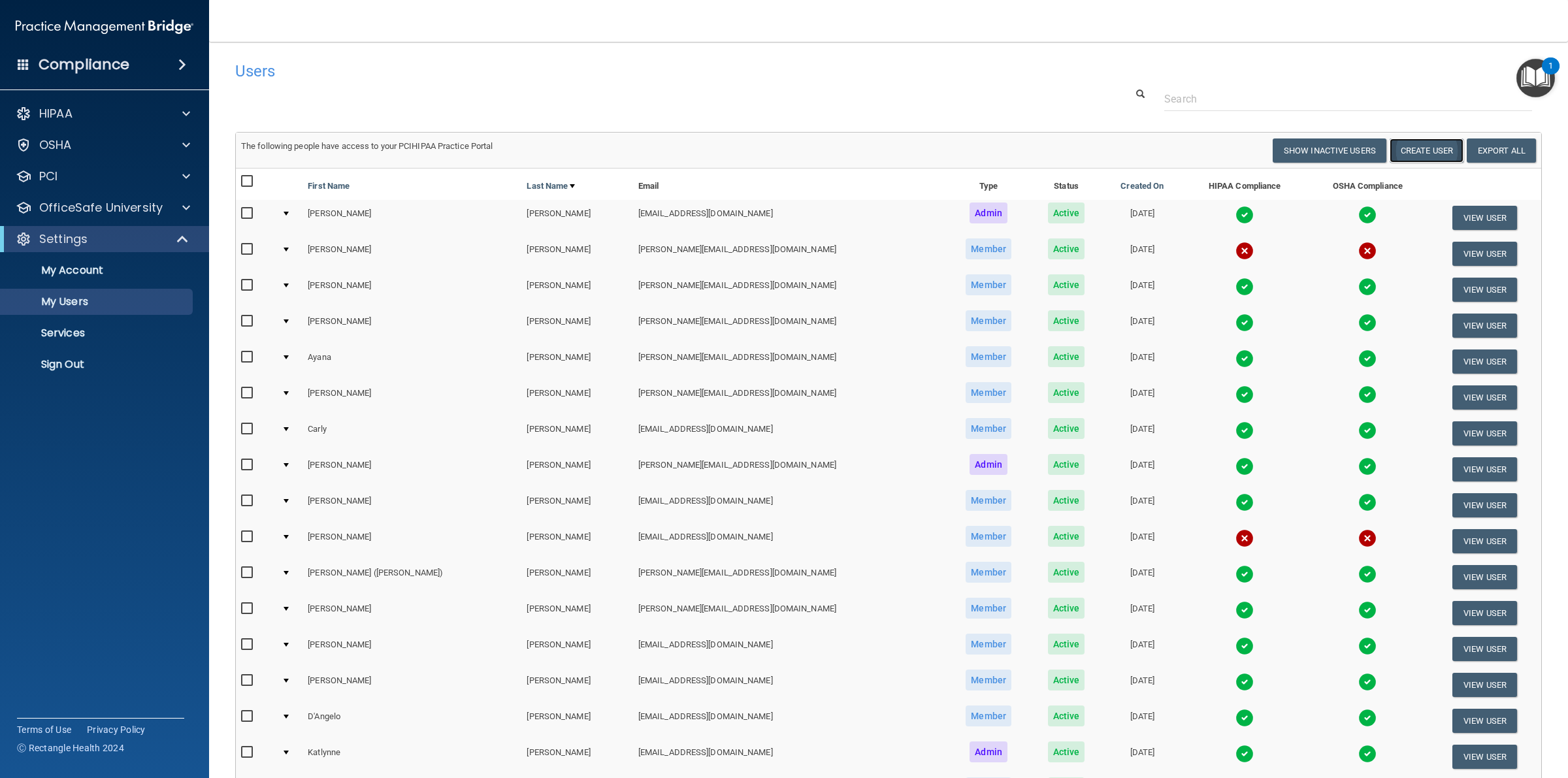
click at [1430, 148] on button "Create User" at bounding box center [1427, 150] width 74 height 24
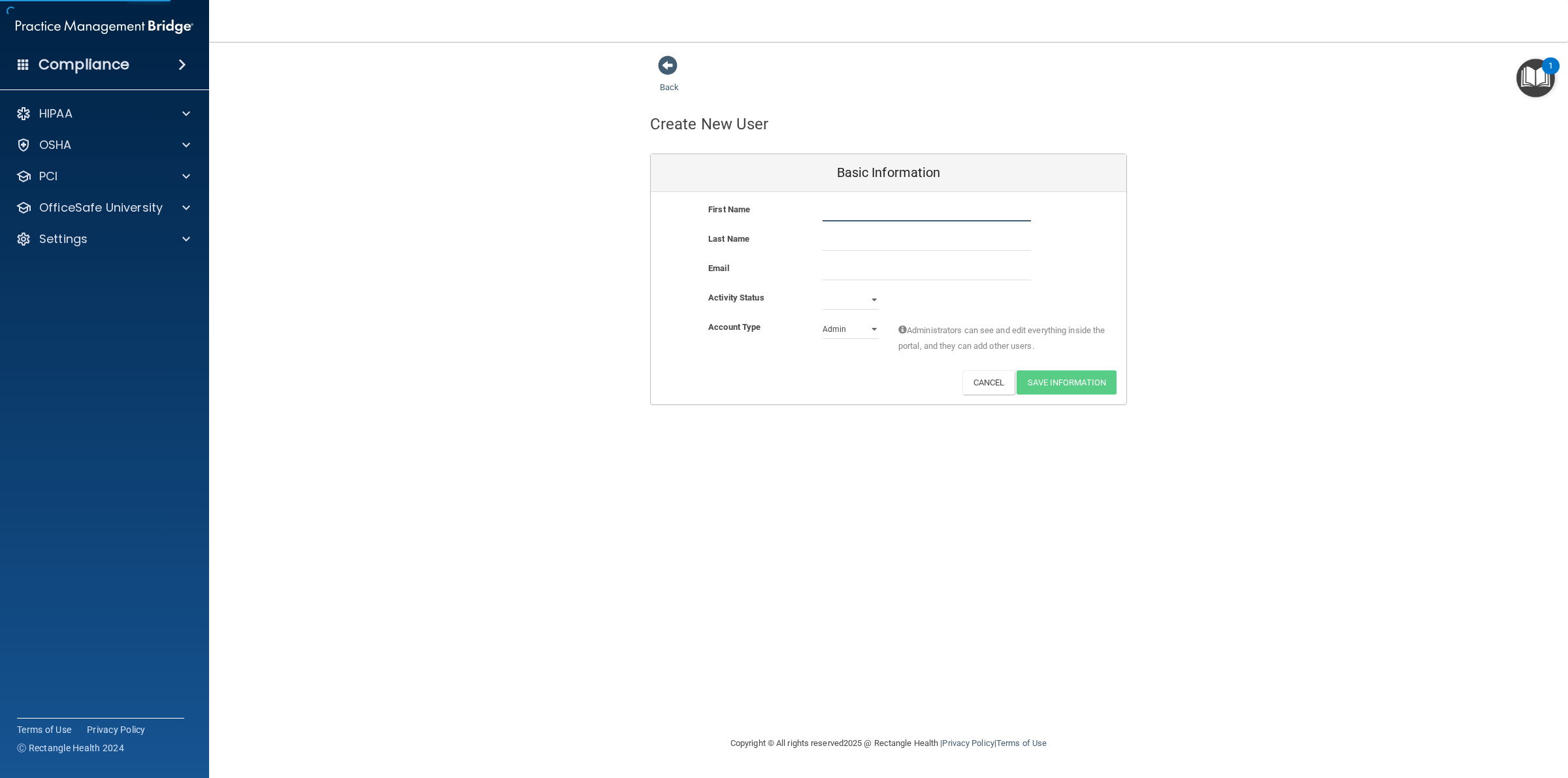
click at [857, 220] on input "text" at bounding box center [927, 211] width 208 height 19
type input "Katelyn"
type input "[PERSON_NAME]"
click at [863, 268] on input "email" at bounding box center [927, 271] width 208 height 19
type input "[PERSON_NAME][EMAIL_ADDRESS][DOMAIN_NAME]"
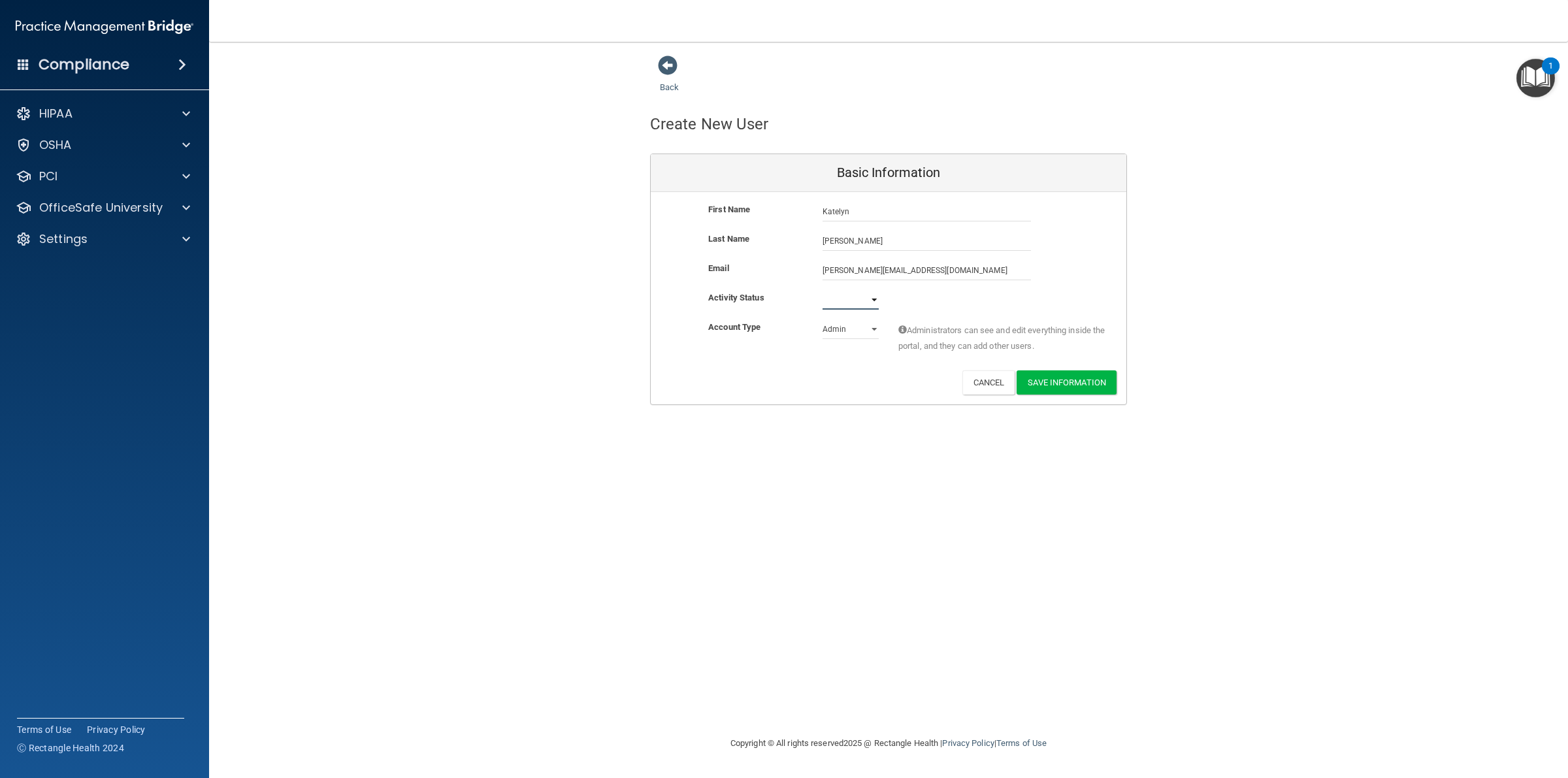
click at [871, 299] on select "Active Inactive" at bounding box center [851, 300] width 56 height 19
select select "active"
click at [823, 290] on select "Active Inactive" at bounding box center [851, 300] width 56 height 19
click at [1067, 388] on button "Save Information" at bounding box center [1066, 382] width 100 height 24
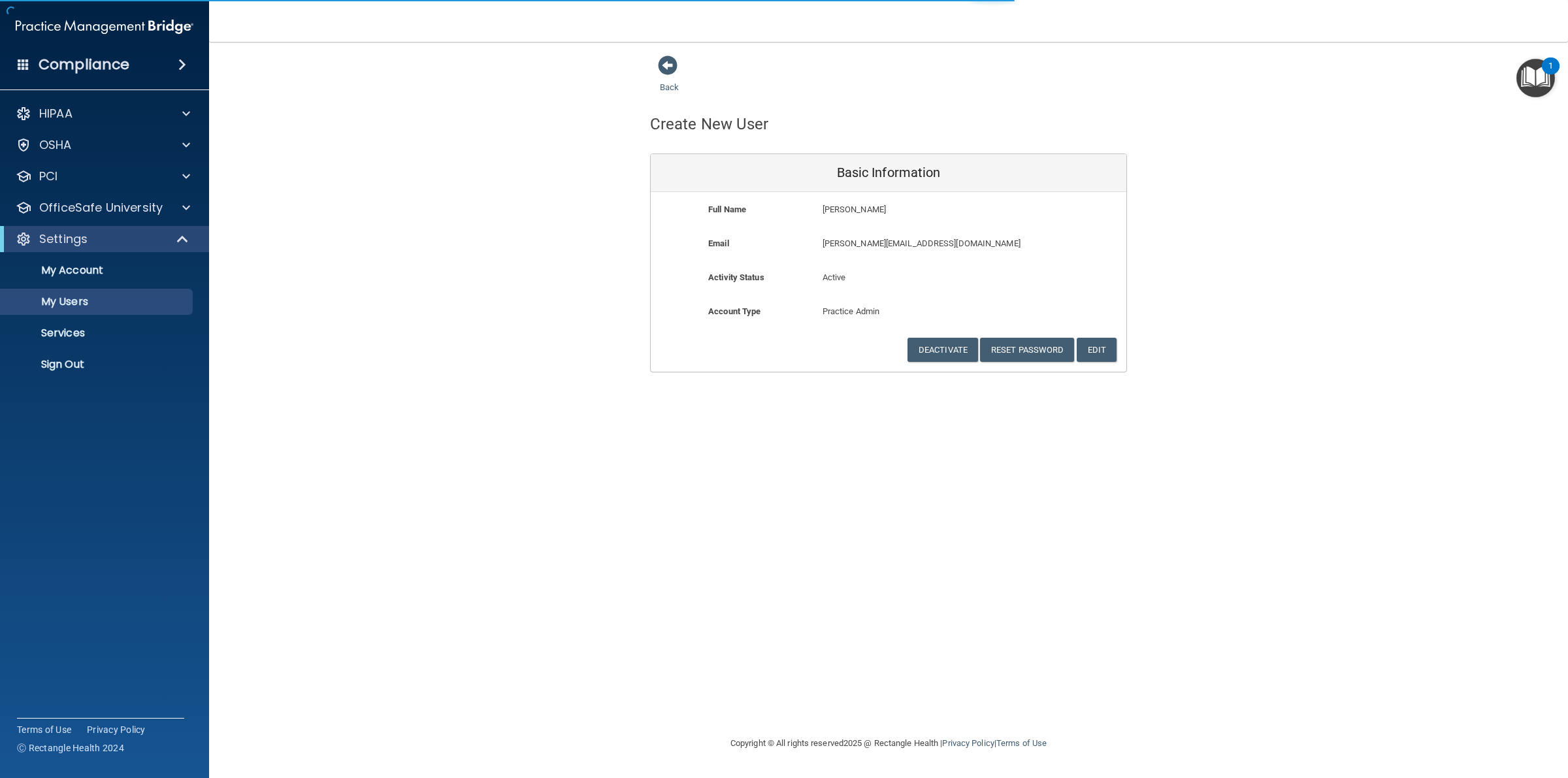
select select "20"
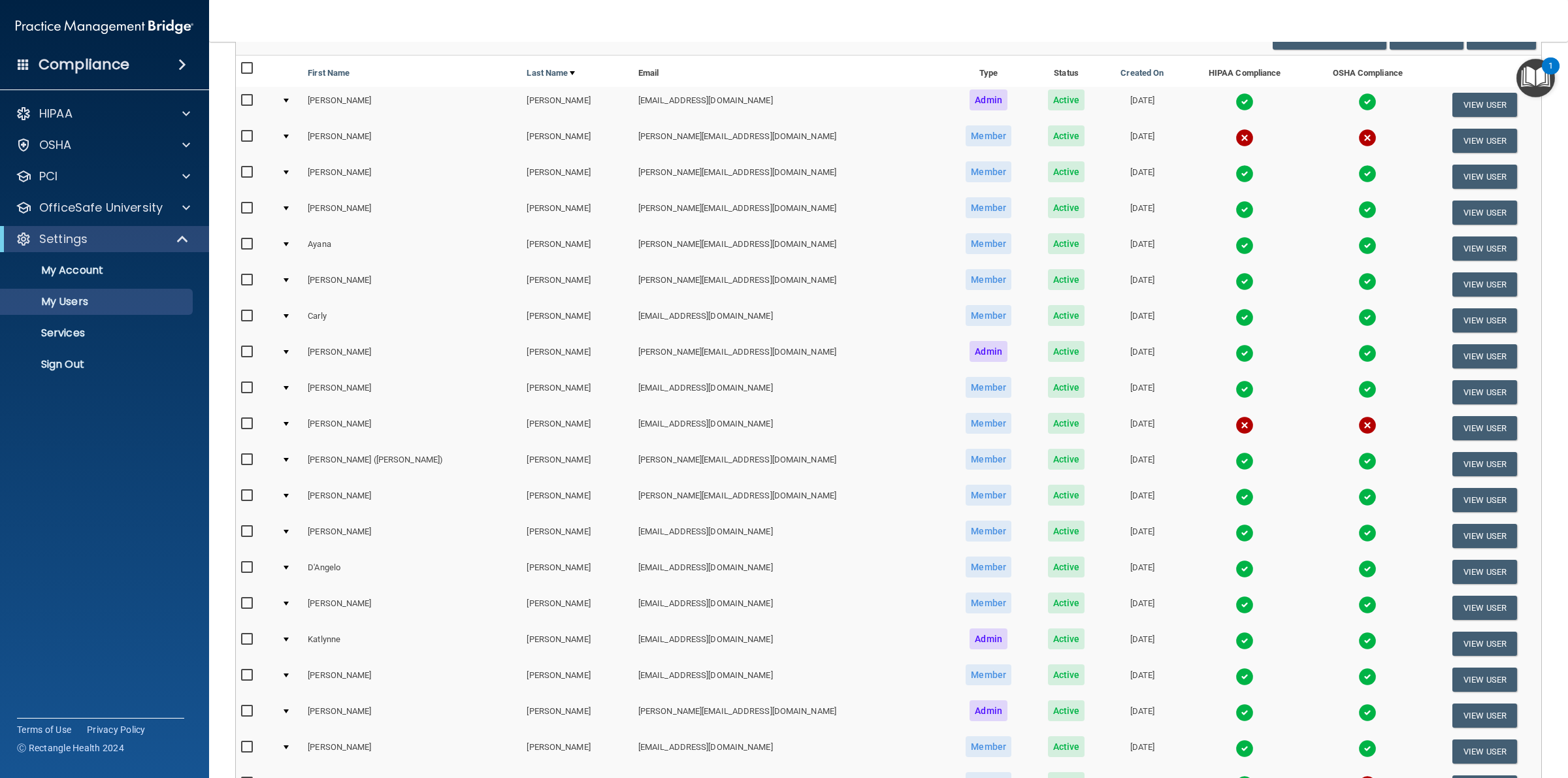
scroll to position [326, 0]
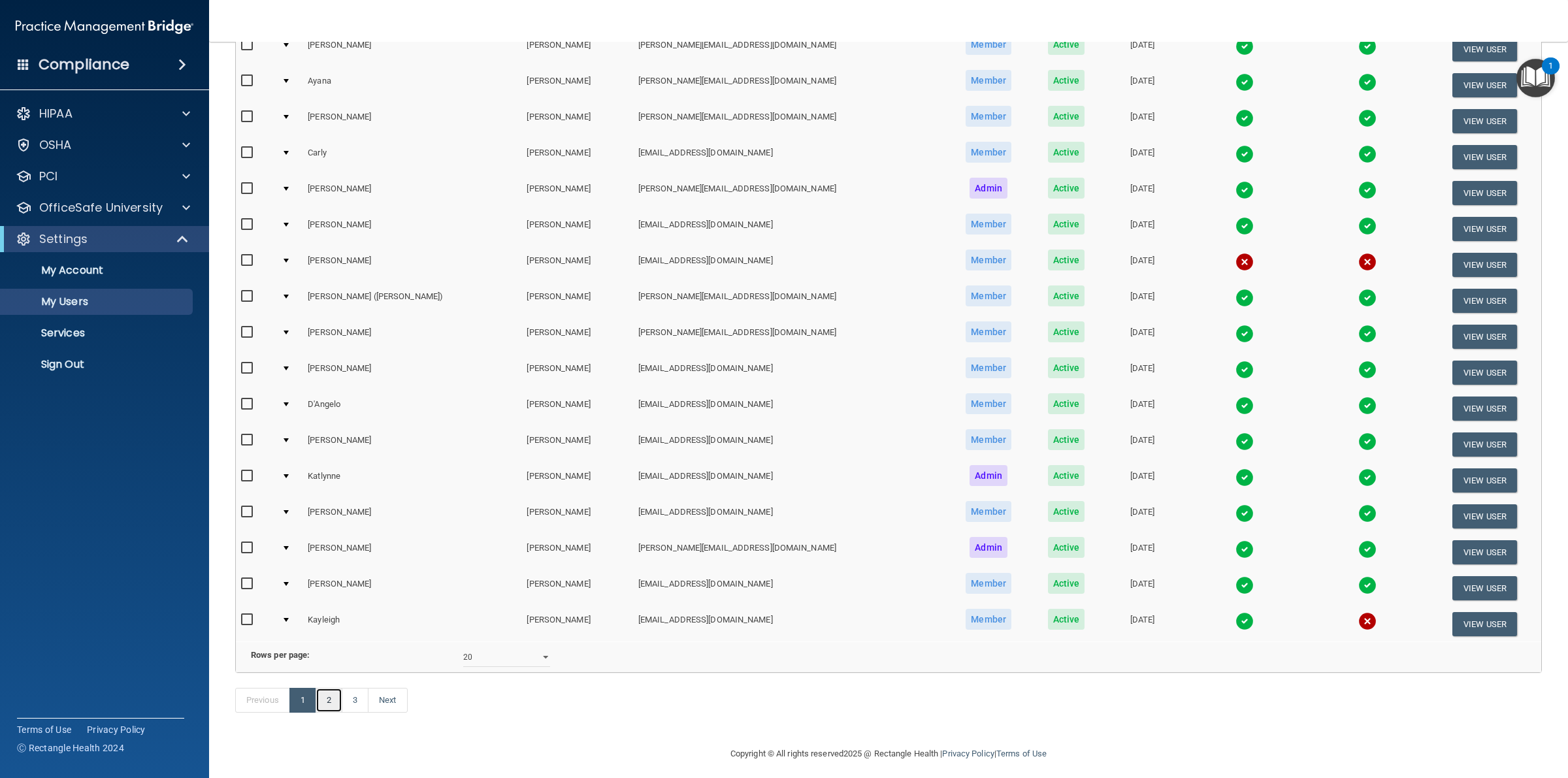
click at [332, 713] on link "2" at bounding box center [329, 699] width 27 height 24
select select "20"
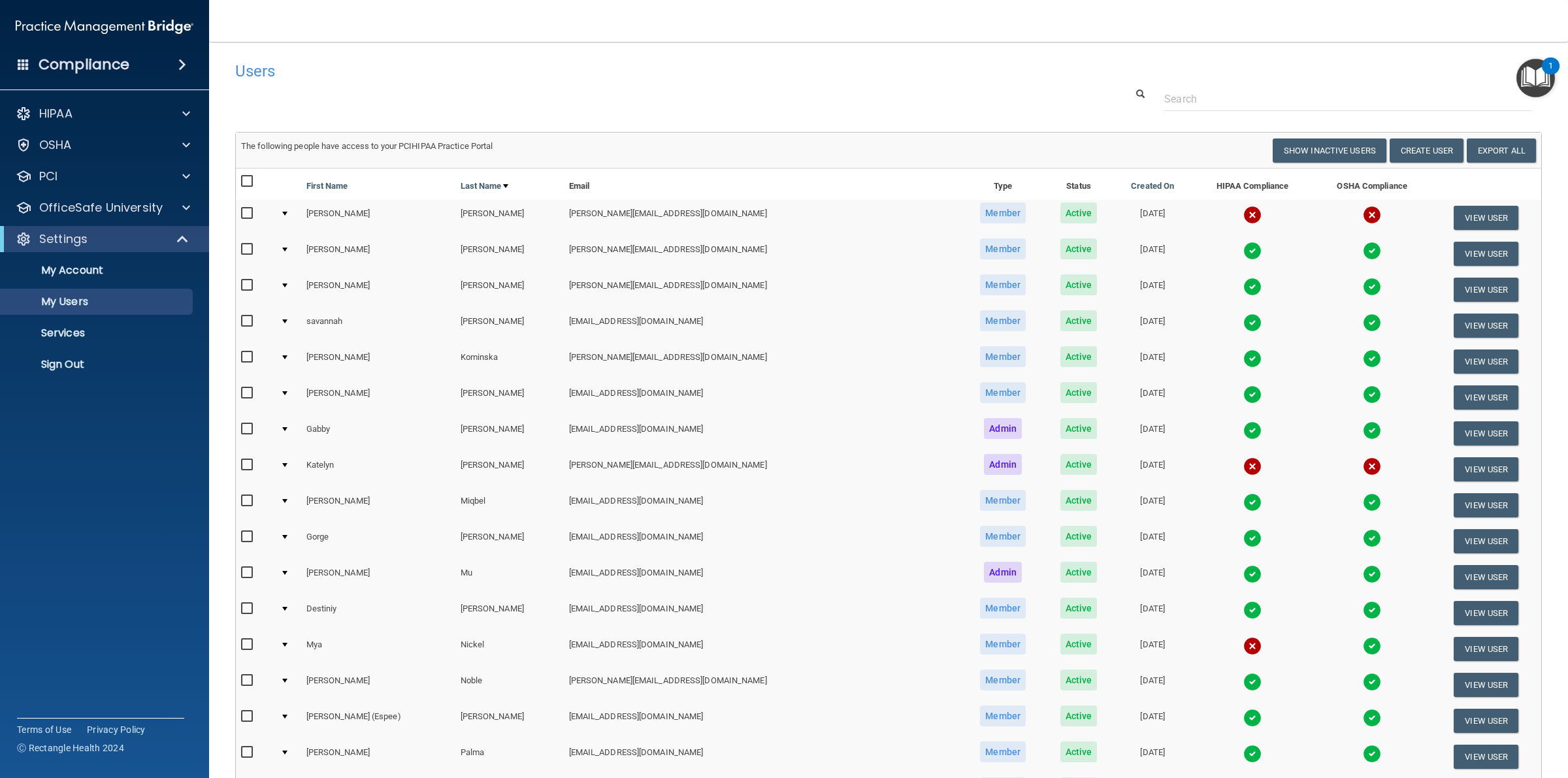
click at [249, 465] on input "checkbox" at bounding box center [248, 464] width 15 height 11
checkbox input "true"
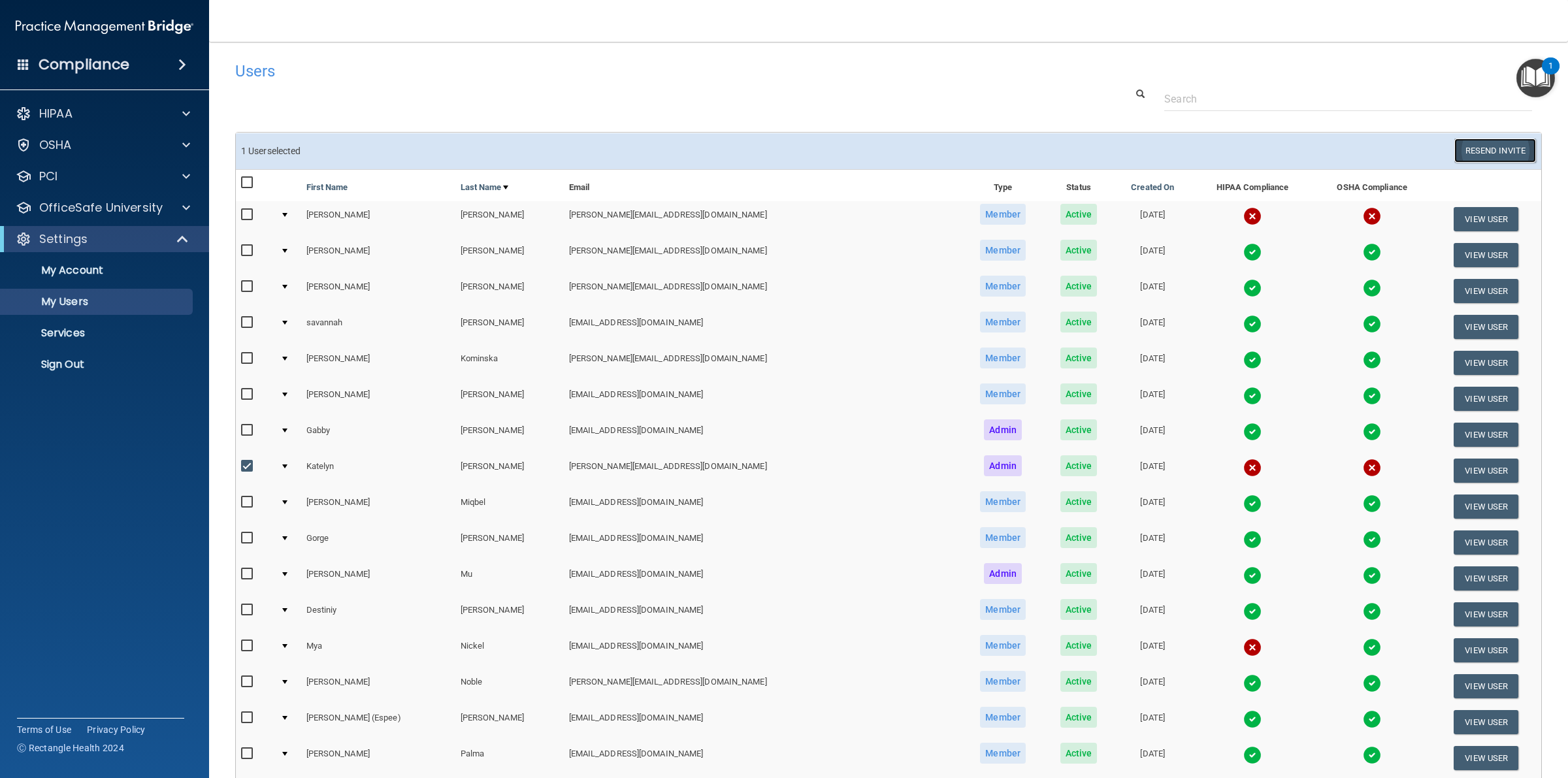
click at [1494, 152] on button "Resend Invite" at bounding box center [1495, 150] width 82 height 24
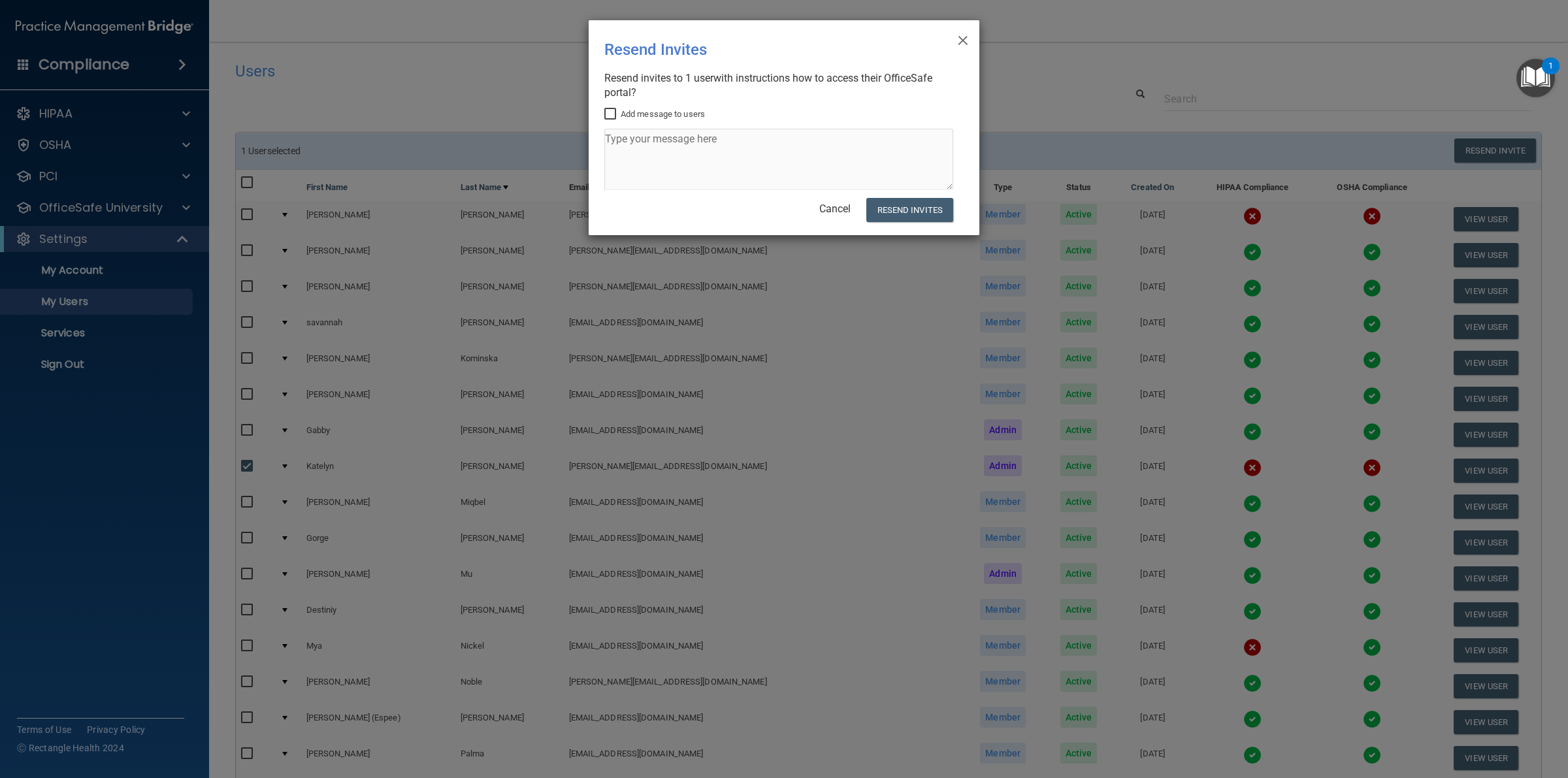
click at [609, 114] on input "Add message to users" at bounding box center [612, 114] width 15 height 11
checkbox input "true"
click at [621, 138] on textarea at bounding box center [779, 159] width 349 height 61
click at [889, 146] on textarea "Hello! This is the link for your HIPPA/OSHA training" at bounding box center [779, 159] width 349 height 61
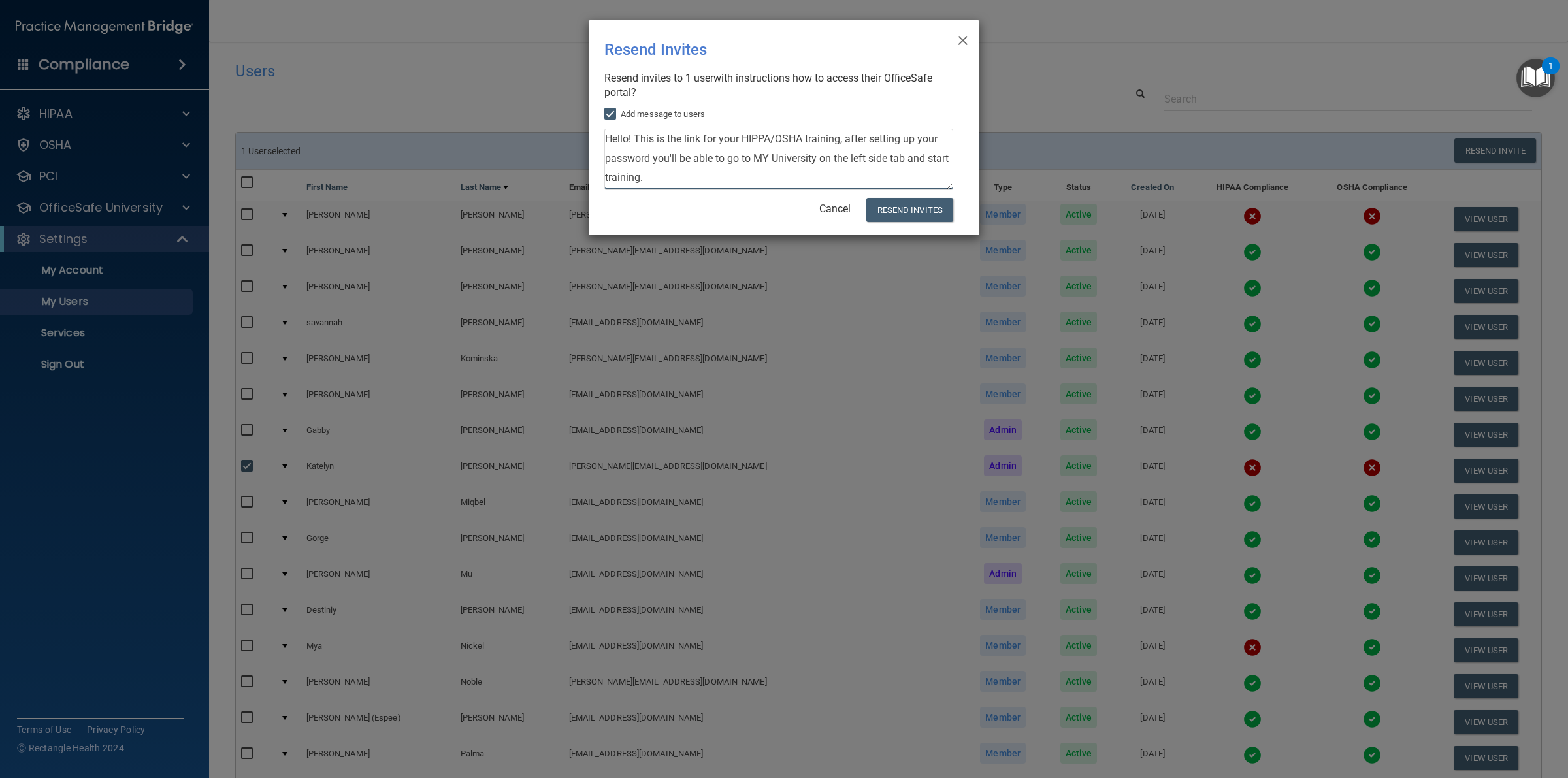
drag, startPoint x: 660, startPoint y: 180, endPoint x: 746, endPoint y: 151, distance: 90.8
click at [746, 151] on textarea "Hello! This is the link for your HIPPA/OSHA training, after setting up your pas…" at bounding box center [779, 159] width 349 height 61
click at [631, 178] on textarea "Hello! This is the link for your HIPPA/OSHA training, after setting up your pas…" at bounding box center [779, 159] width 349 height 61
type textarea "Hello! This is the link for your HIPPA/OSHA training, after setting up your pas…"
click at [928, 207] on button "Resend Invites" at bounding box center [910, 209] width 87 height 24
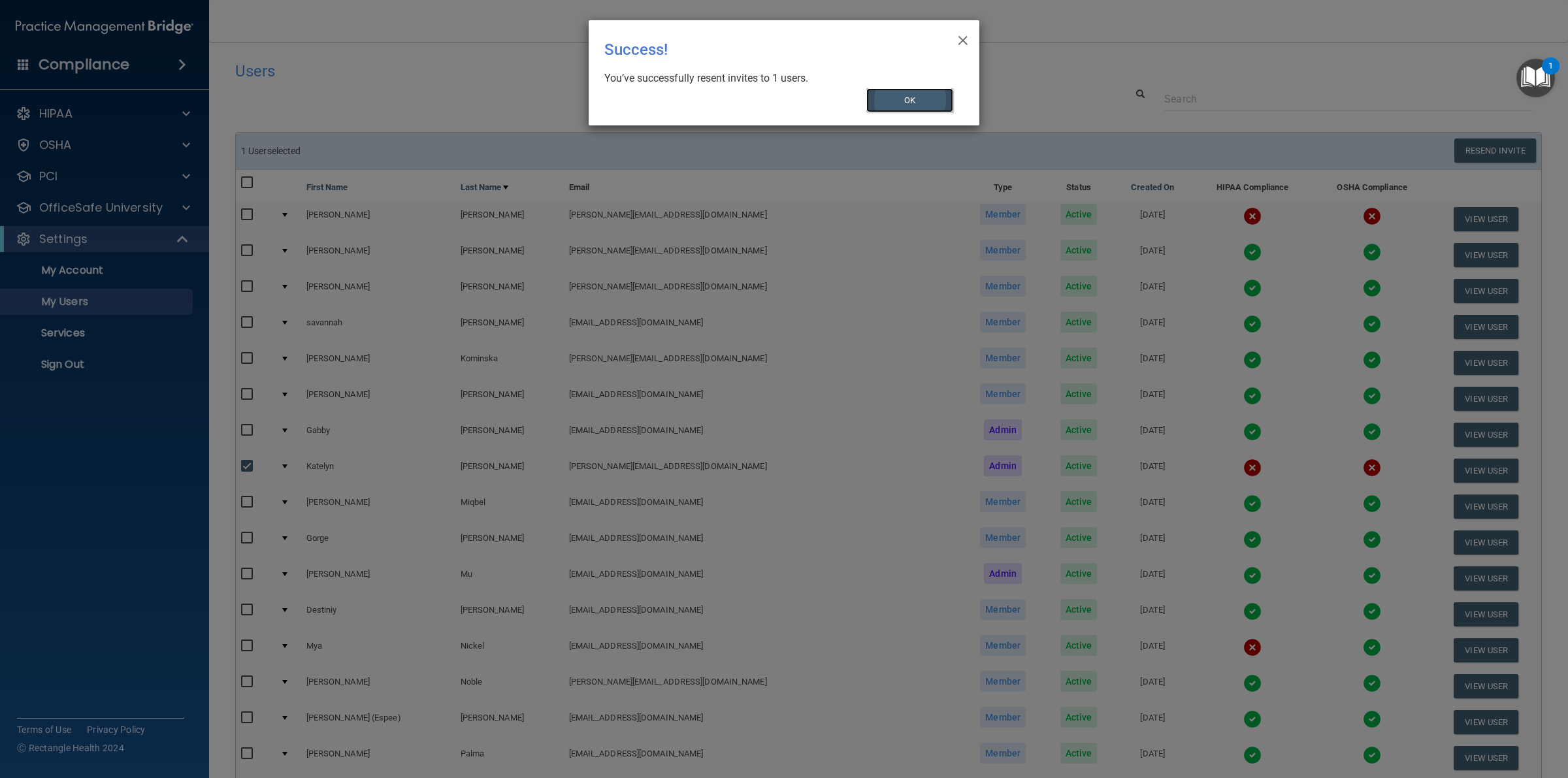
click at [894, 96] on button "OK" at bounding box center [911, 100] width 88 height 24
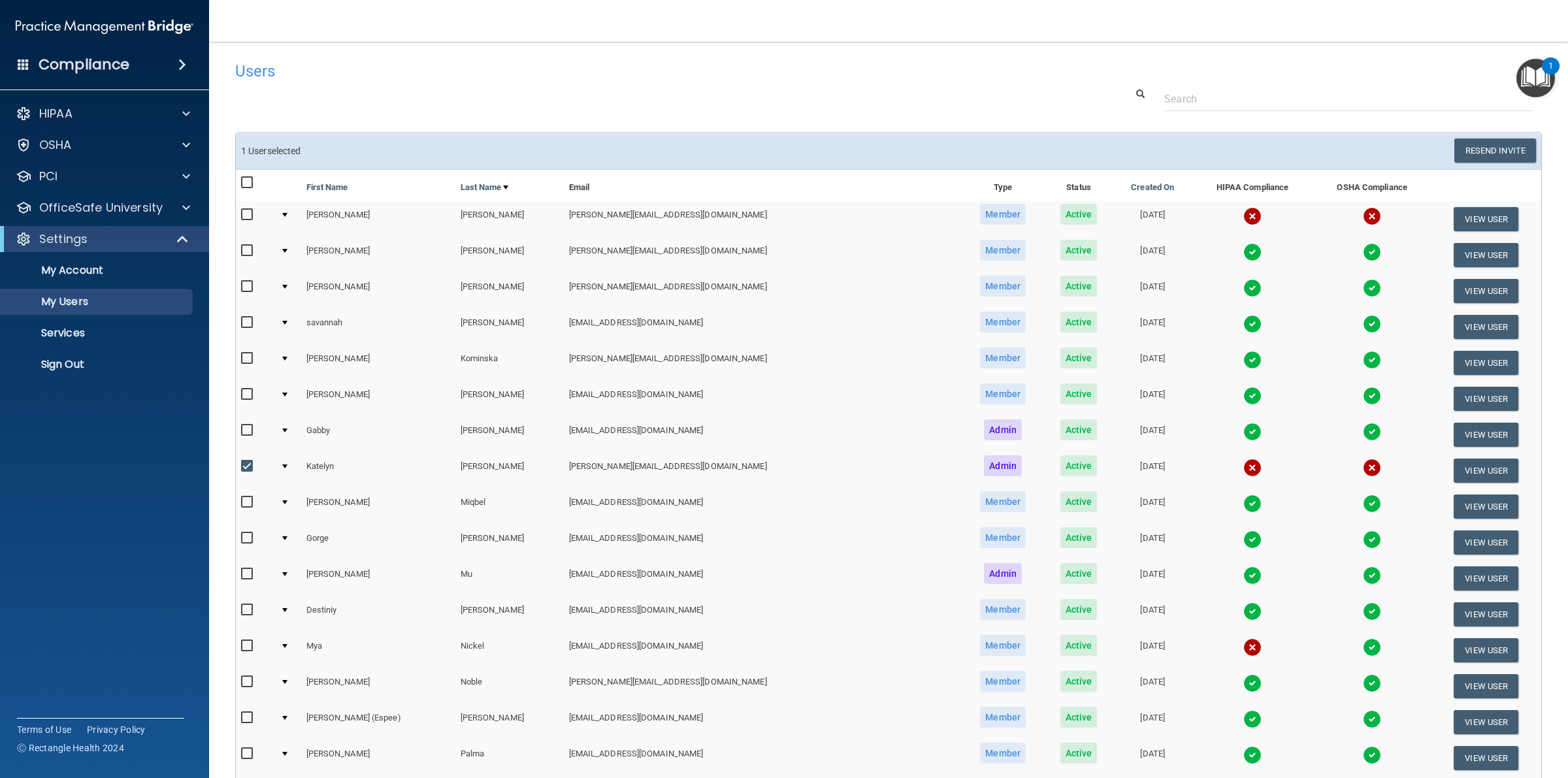
click at [243, 462] on input "checkbox" at bounding box center [248, 466] width 15 height 11
checkbox input "false"
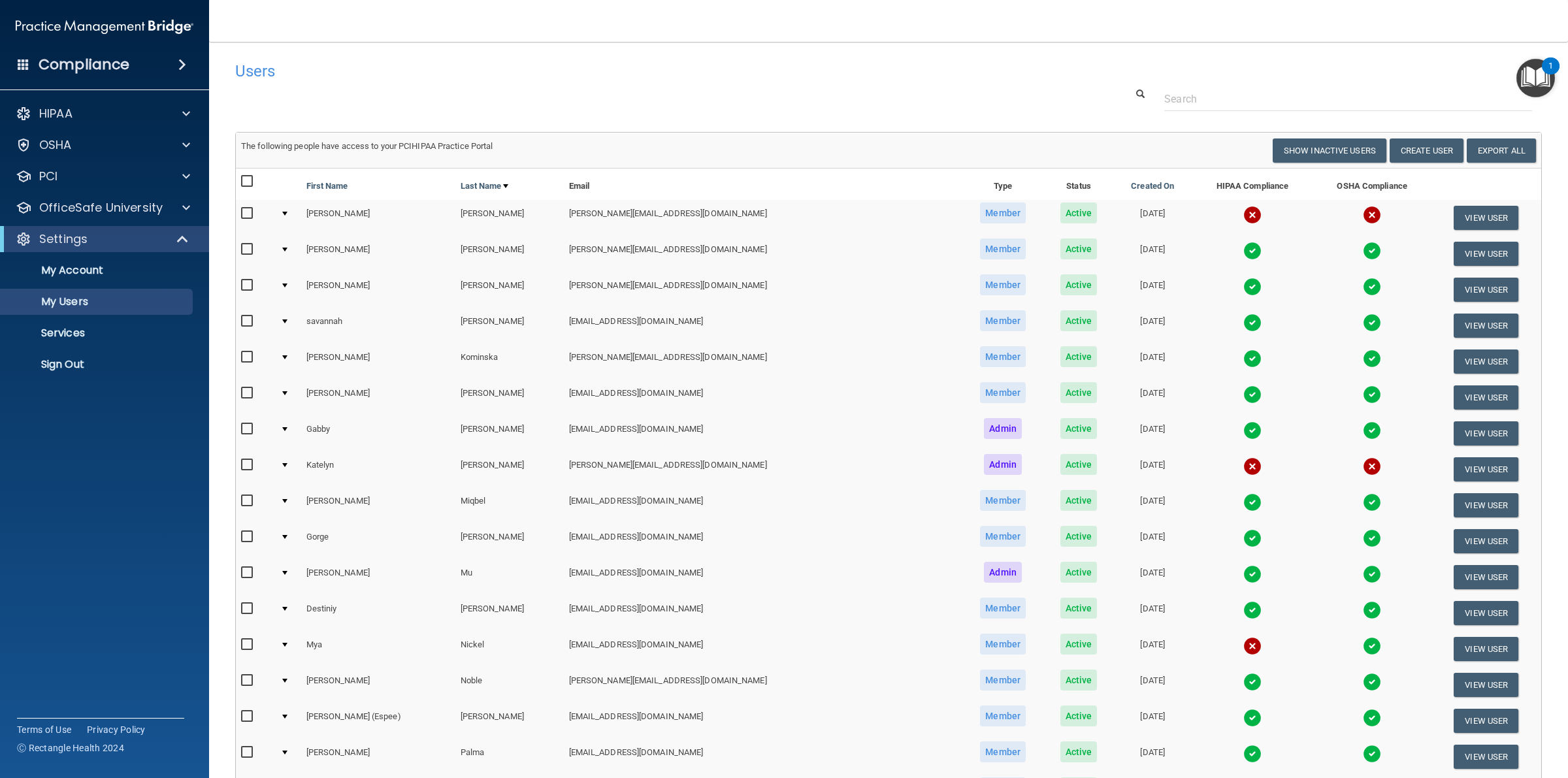
scroll to position [245, 0]
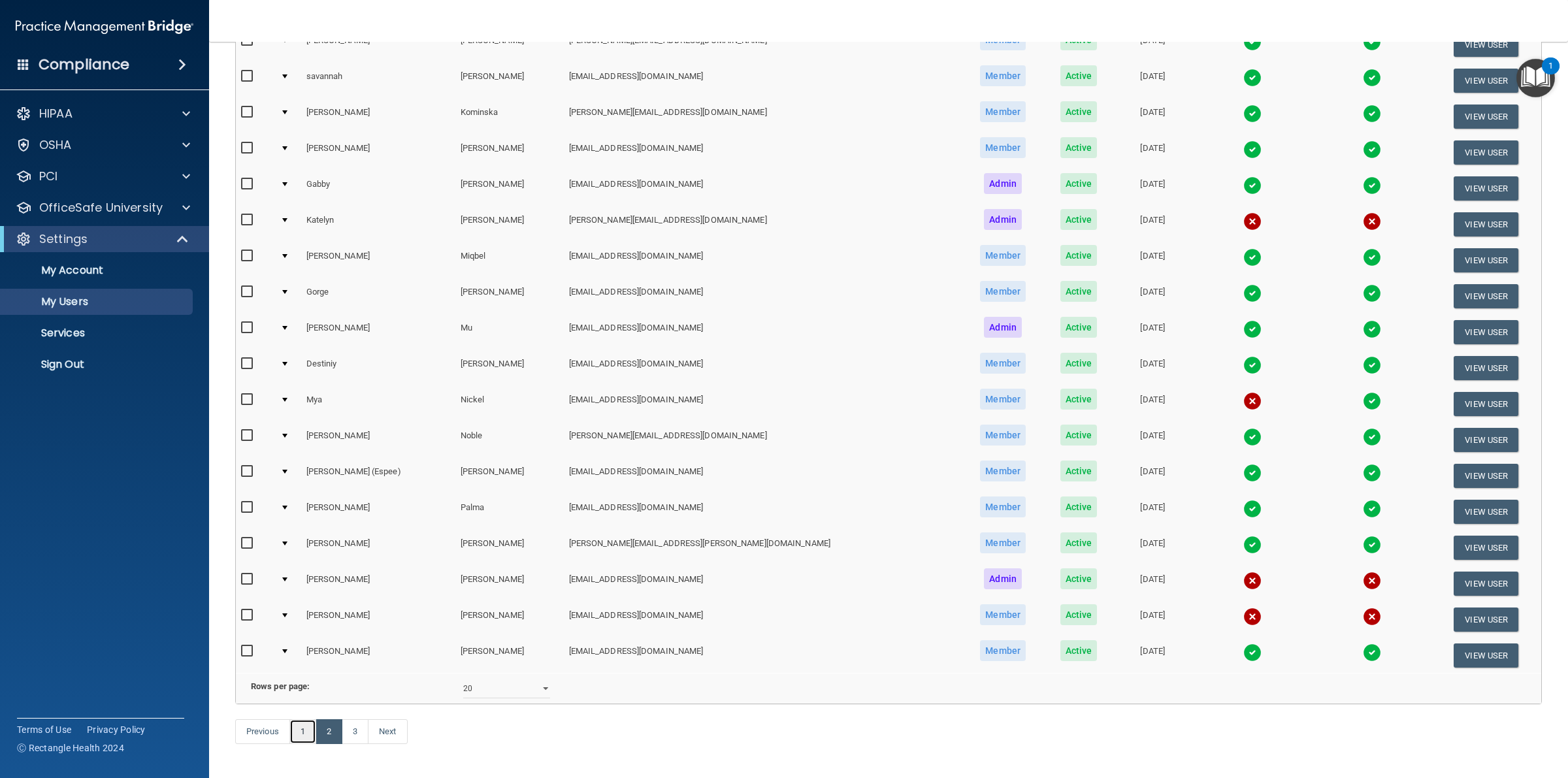
click at [299, 744] on link "1" at bounding box center [303, 731] width 27 height 24
select select "20"
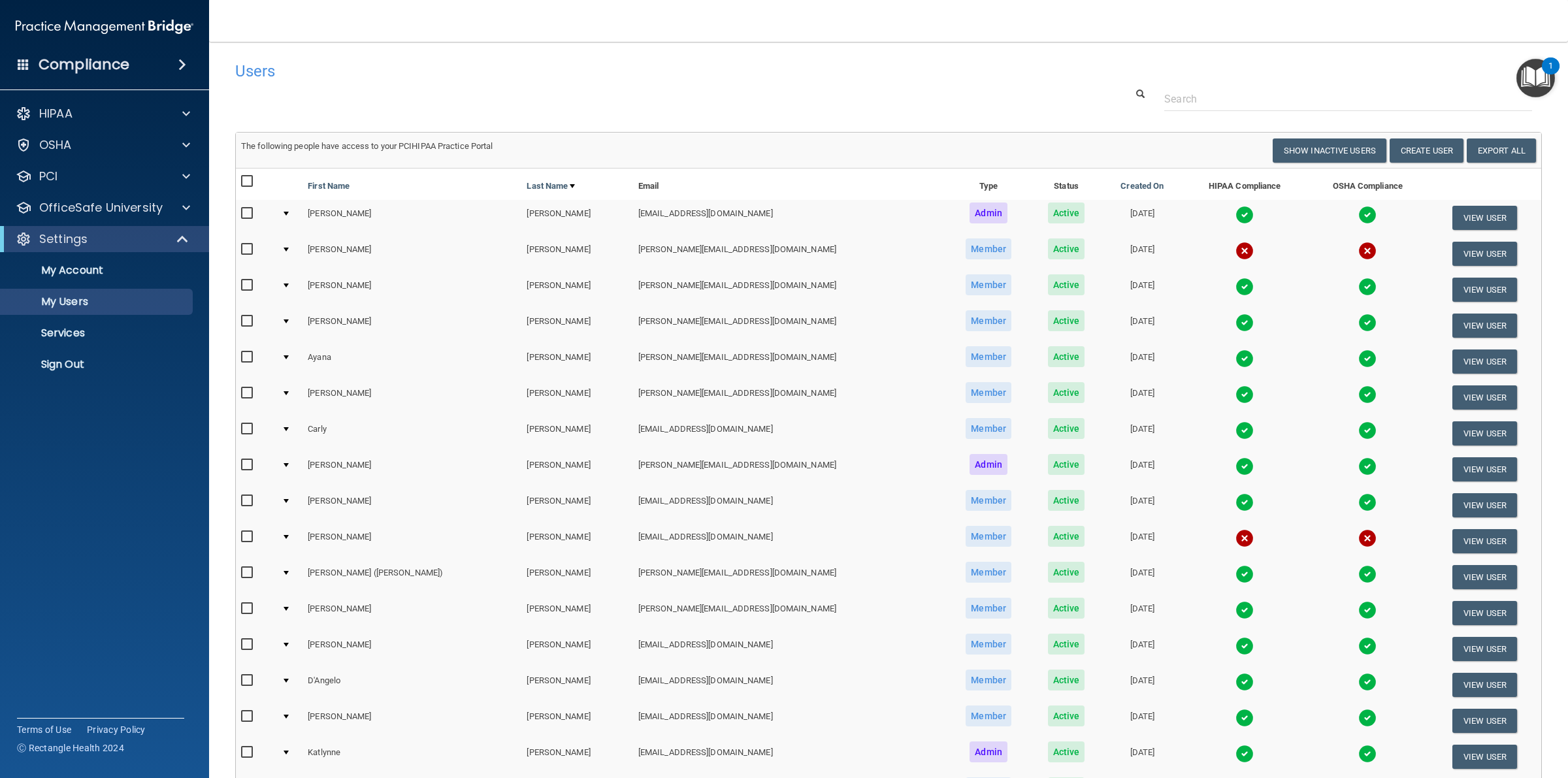
click at [245, 250] on input "checkbox" at bounding box center [248, 249] width 15 height 11
checkbox input "true"
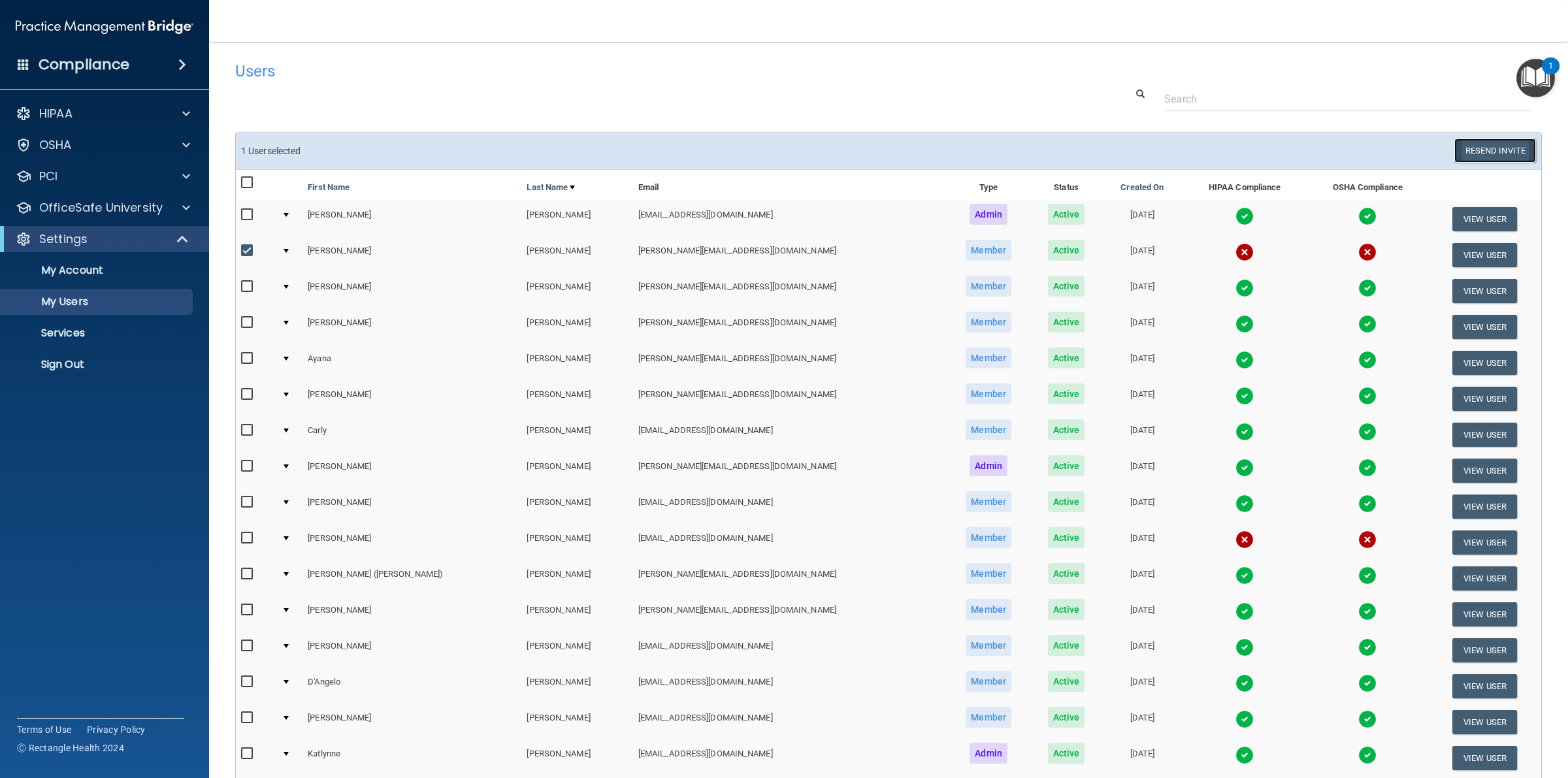
click at [1454, 148] on button "Resend Invite" at bounding box center [1495, 150] width 82 height 24
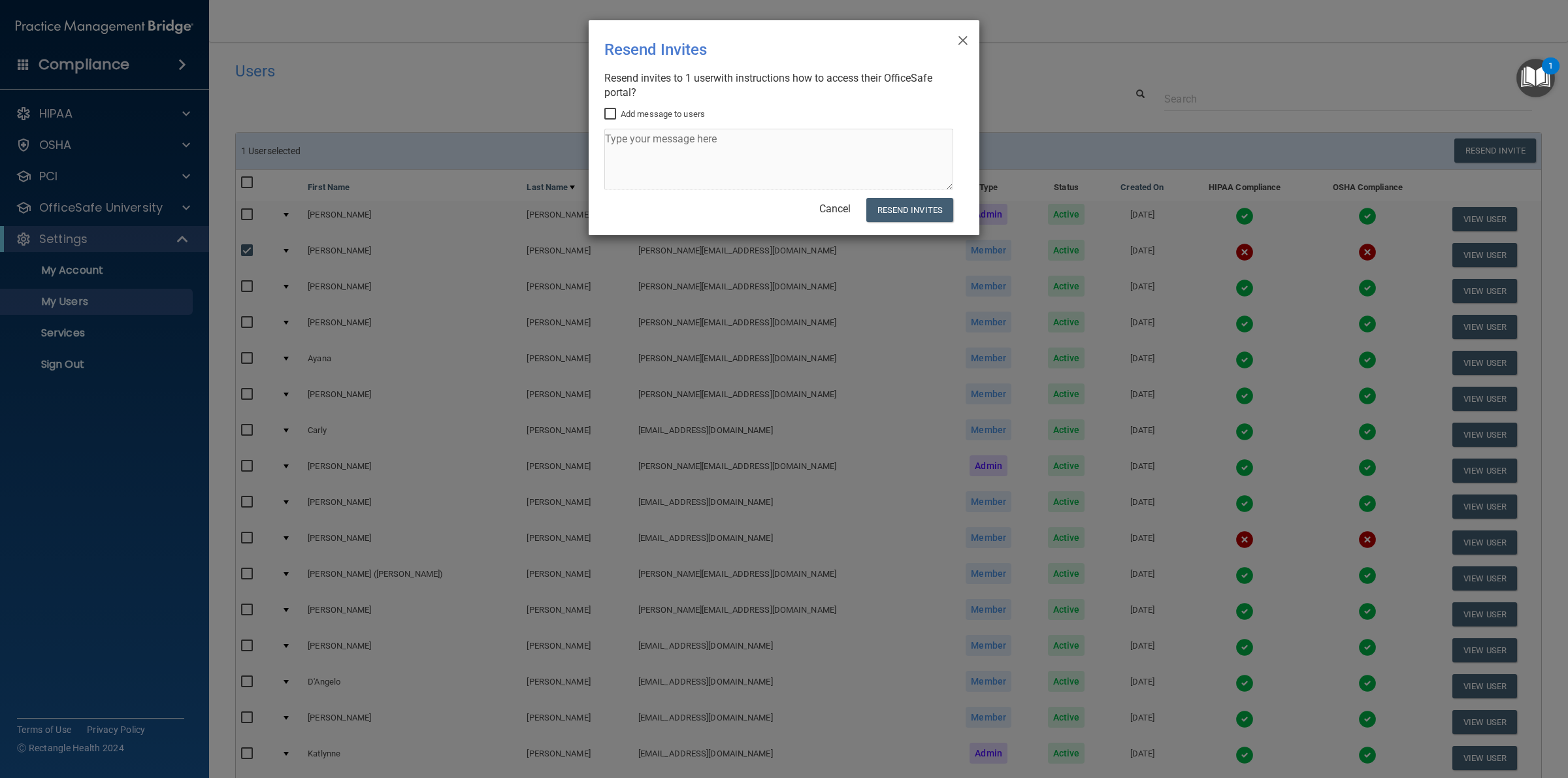
click at [612, 111] on input "Add message to users" at bounding box center [612, 114] width 15 height 11
checkbox input "true"
click at [641, 140] on textarea at bounding box center [779, 159] width 349 height 61
type textarea "T"
paste textarea "All team members are required to complete the assigned HIPAA and OSHA training …"
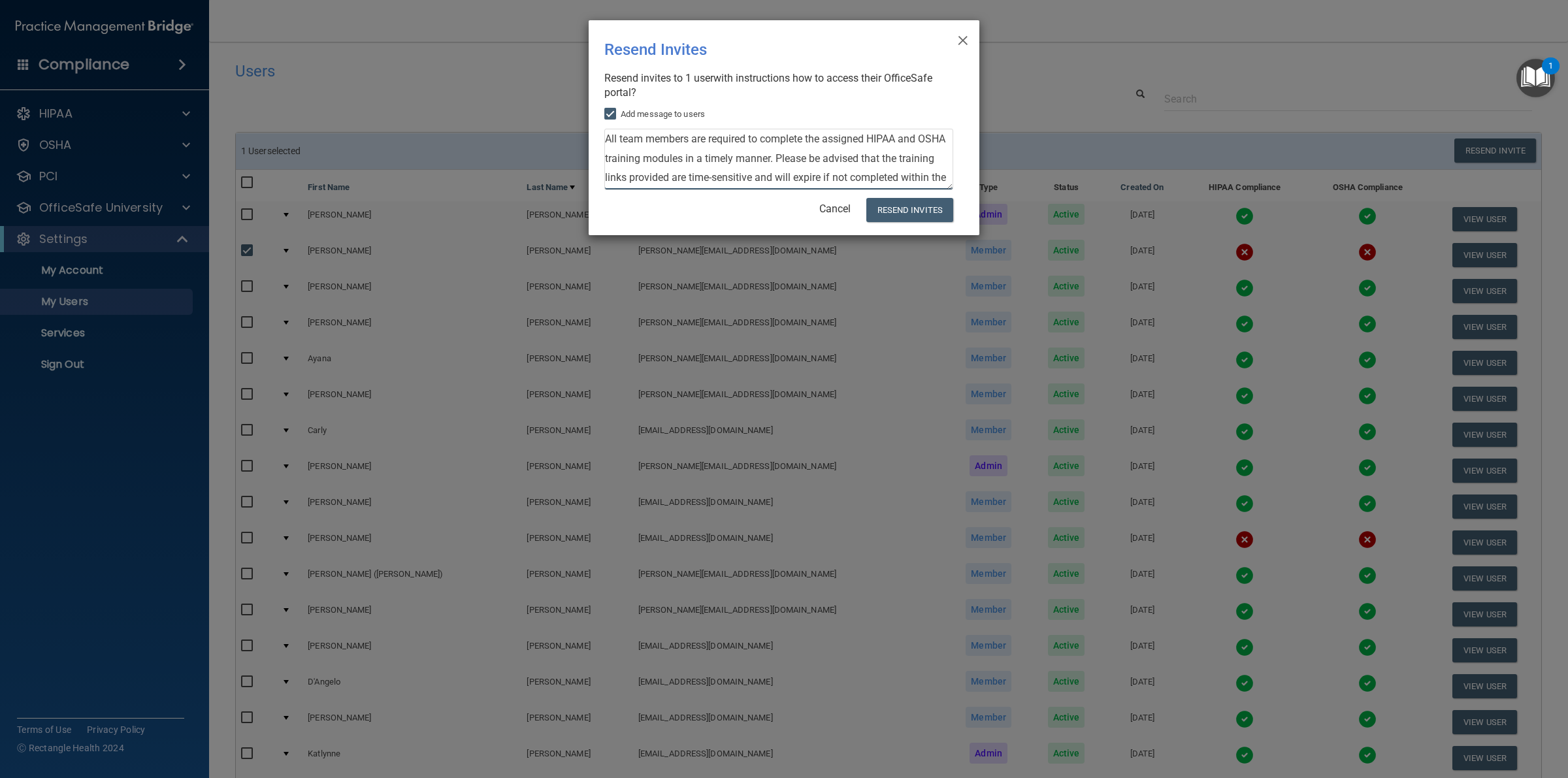
scroll to position [33, 0]
type textarea "All team members are required to complete the assigned HIPAA and OSHA training …"
click at [897, 206] on button "Resend Invites" at bounding box center [910, 209] width 87 height 24
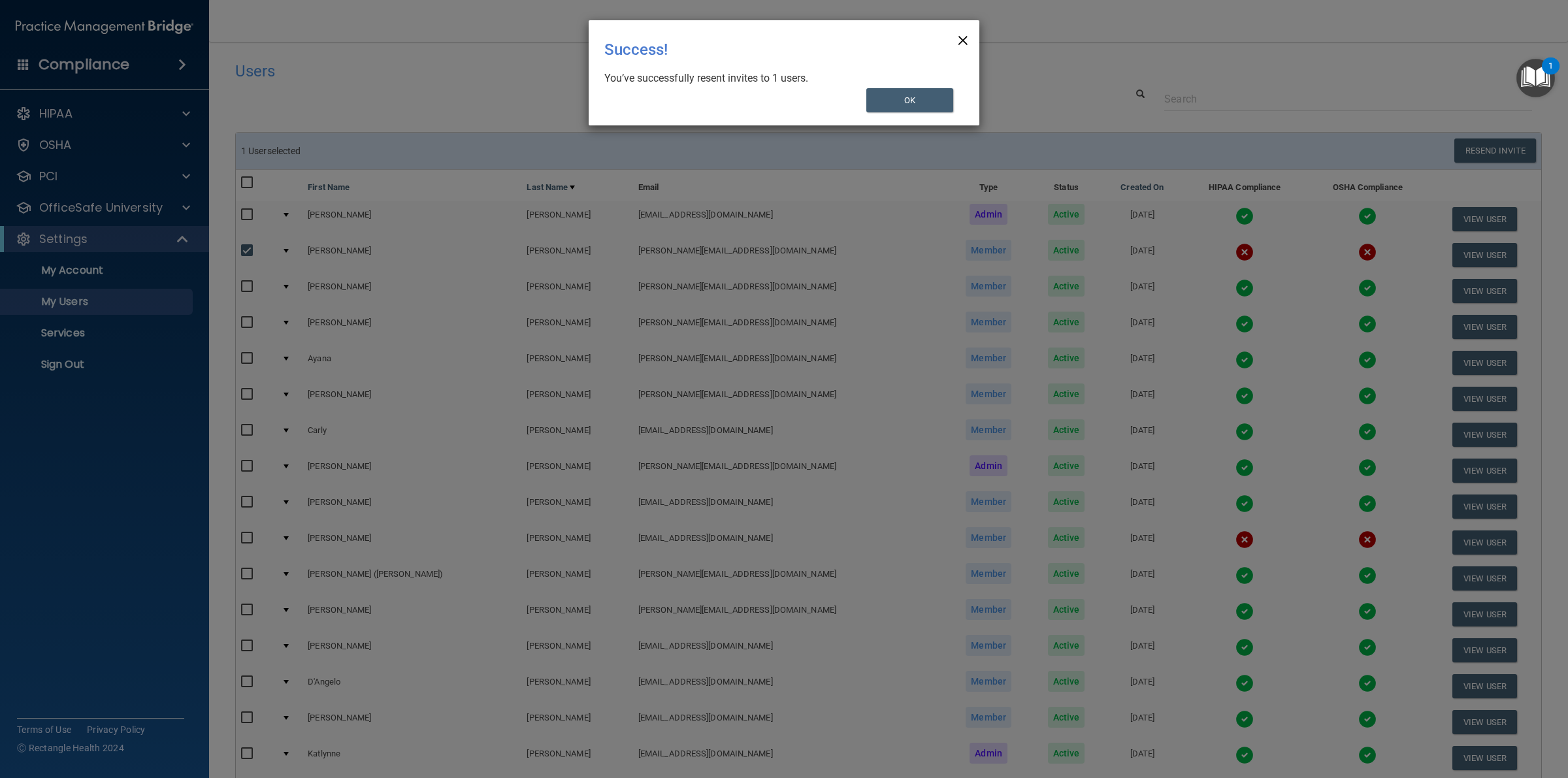
click at [958, 37] on span "×" at bounding box center [963, 38] width 12 height 26
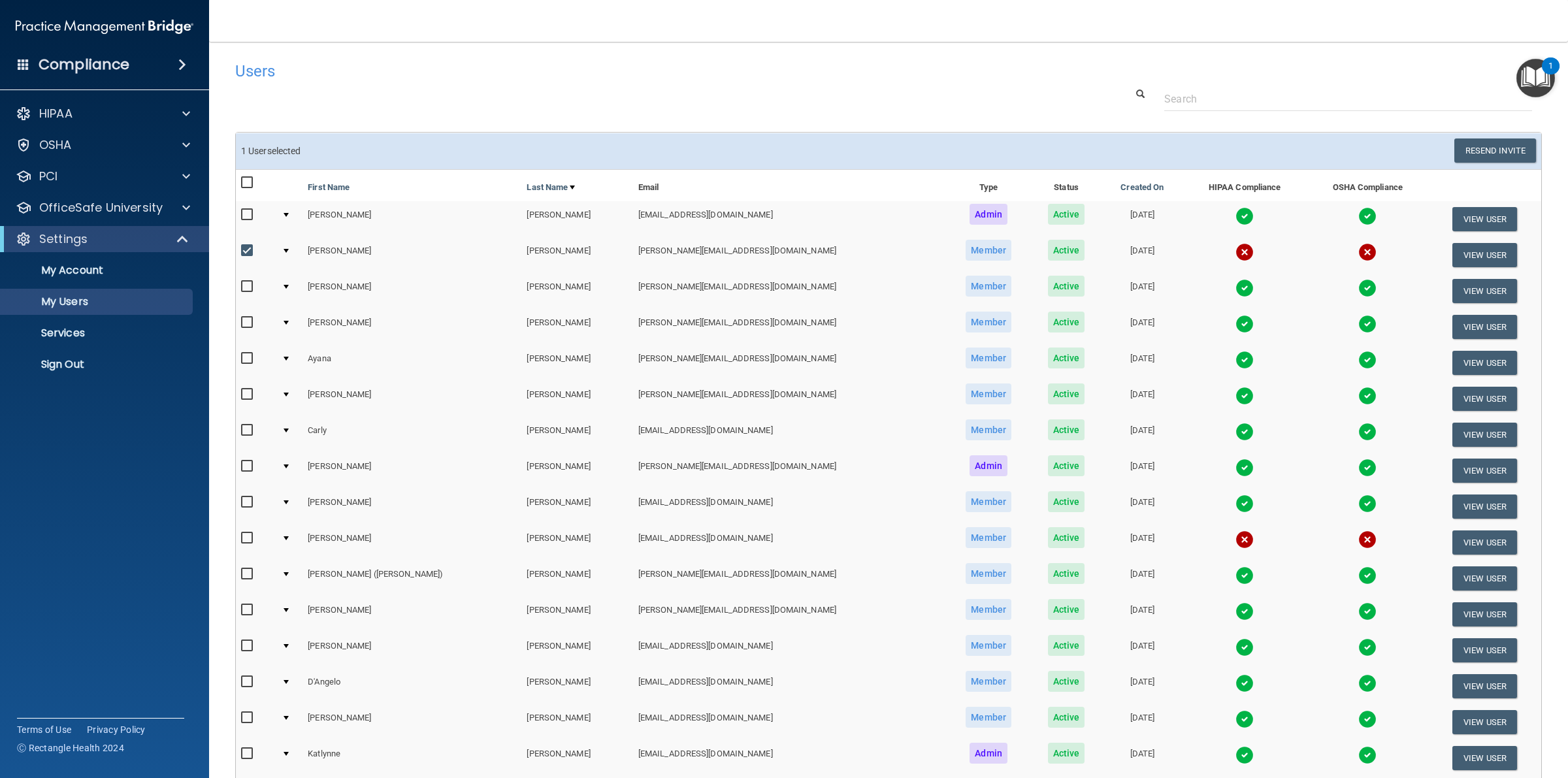
click at [246, 248] on input "checkbox" at bounding box center [248, 250] width 15 height 11
checkbox input "false"
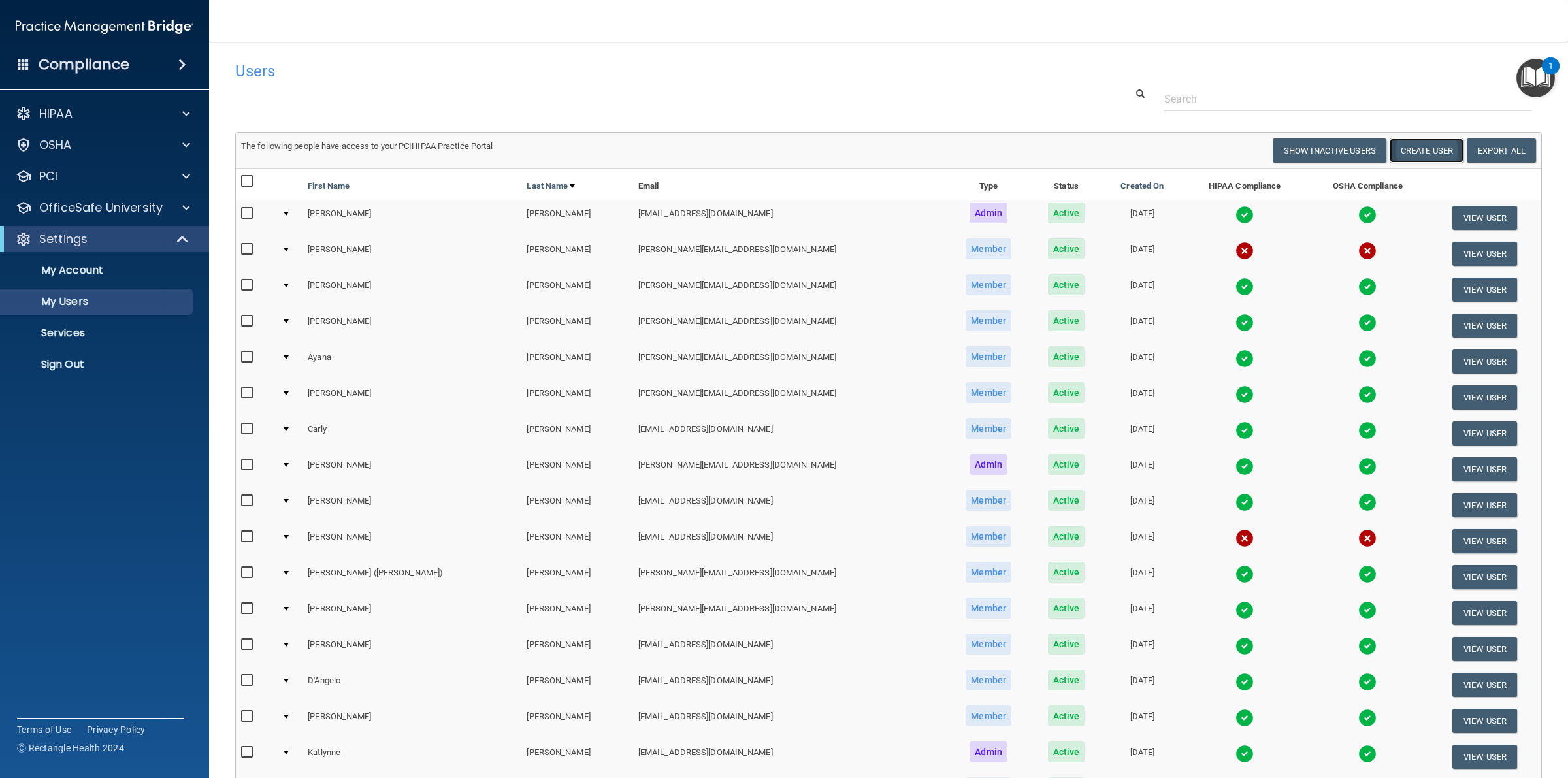
click at [1408, 146] on button "Create User" at bounding box center [1427, 150] width 74 height 24
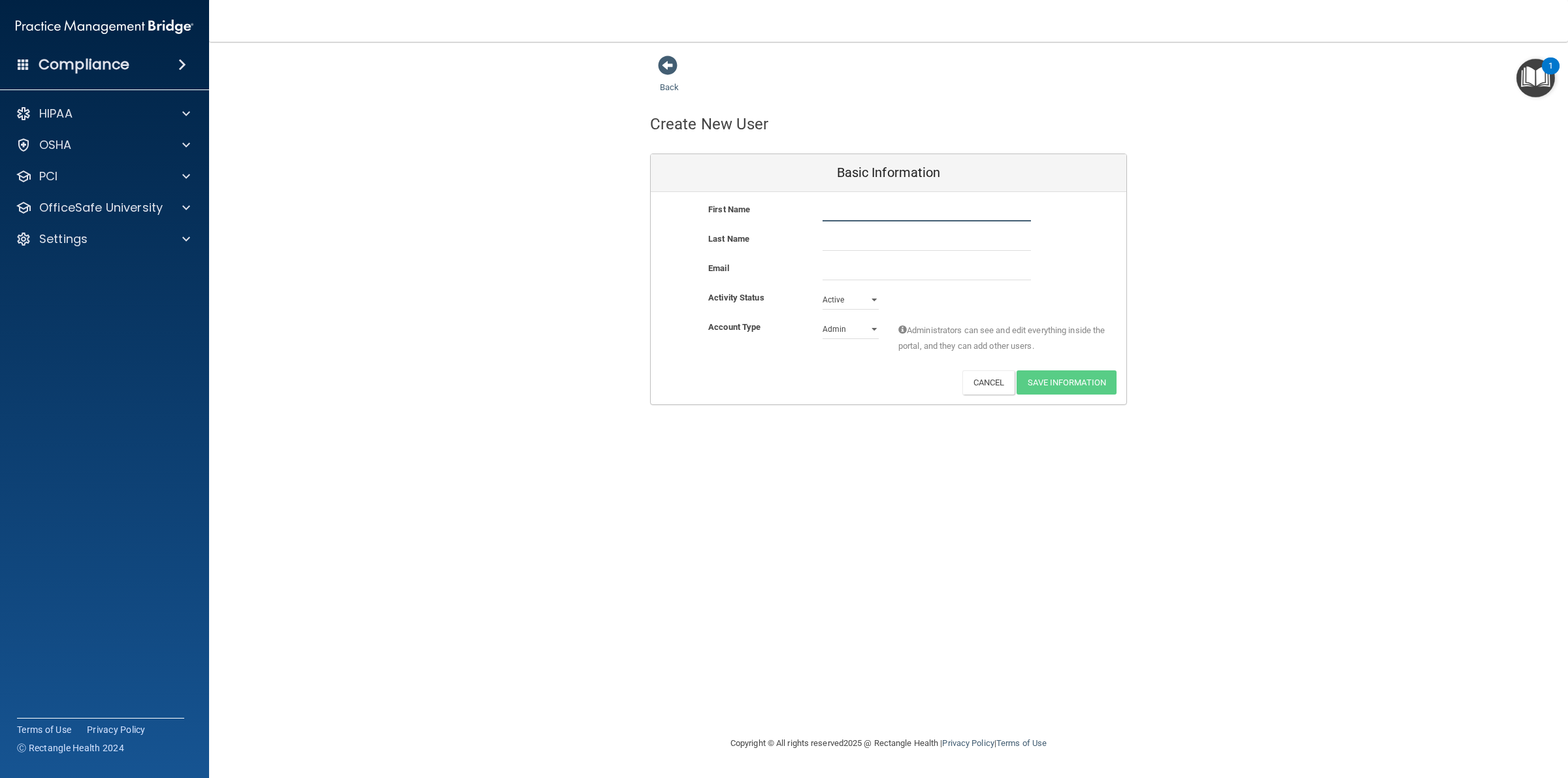
click at [824, 214] on input "text" at bounding box center [927, 211] width 208 height 19
type input "[PERSON_NAME]"
click at [859, 270] on input "email" at bounding box center [927, 271] width 208 height 19
type input "[PERSON_NAME][EMAIL_ADDRESS][DOMAIN_NAME]"
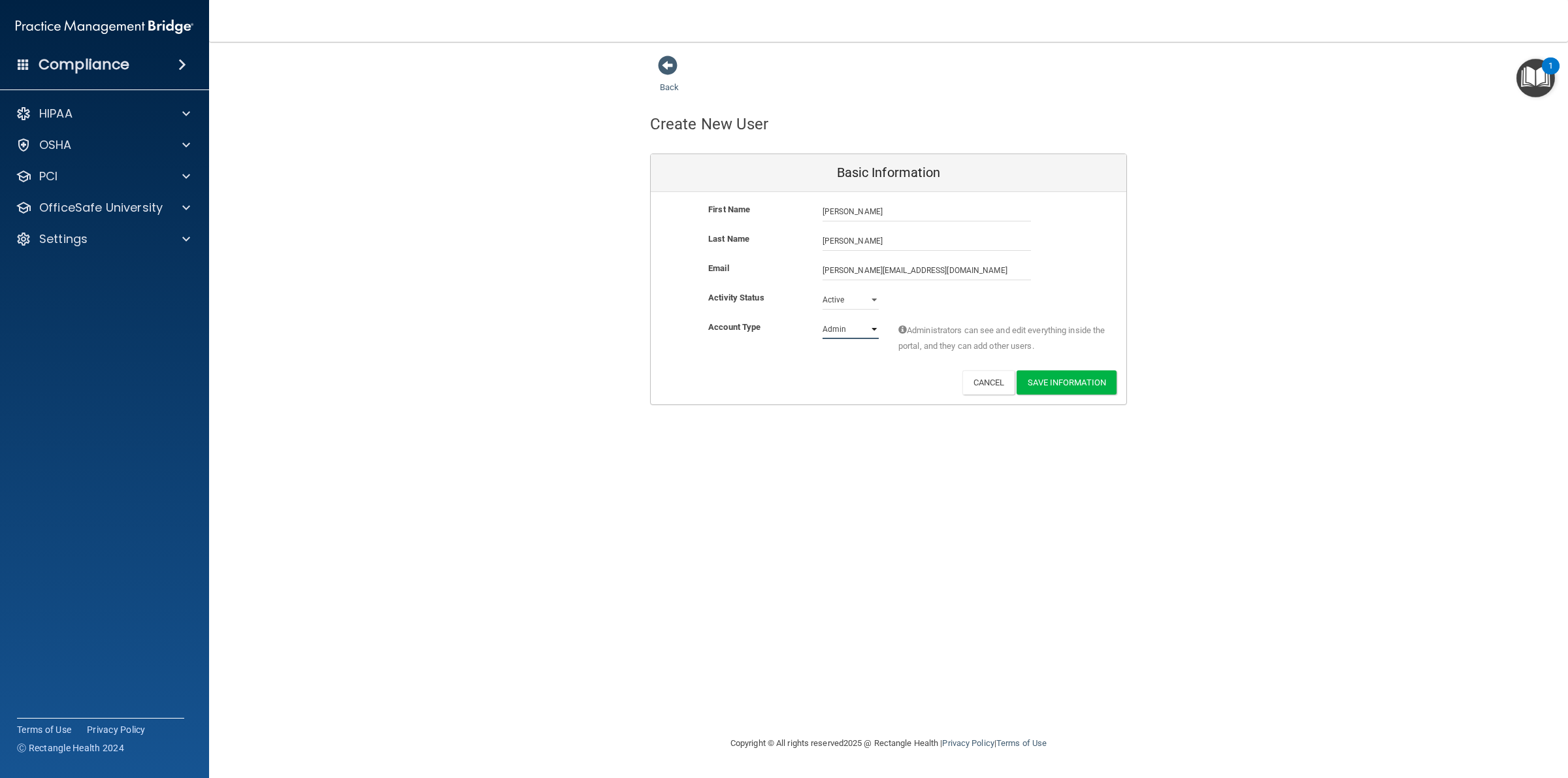
click at [871, 330] on select "Admin Member" at bounding box center [851, 329] width 56 height 19
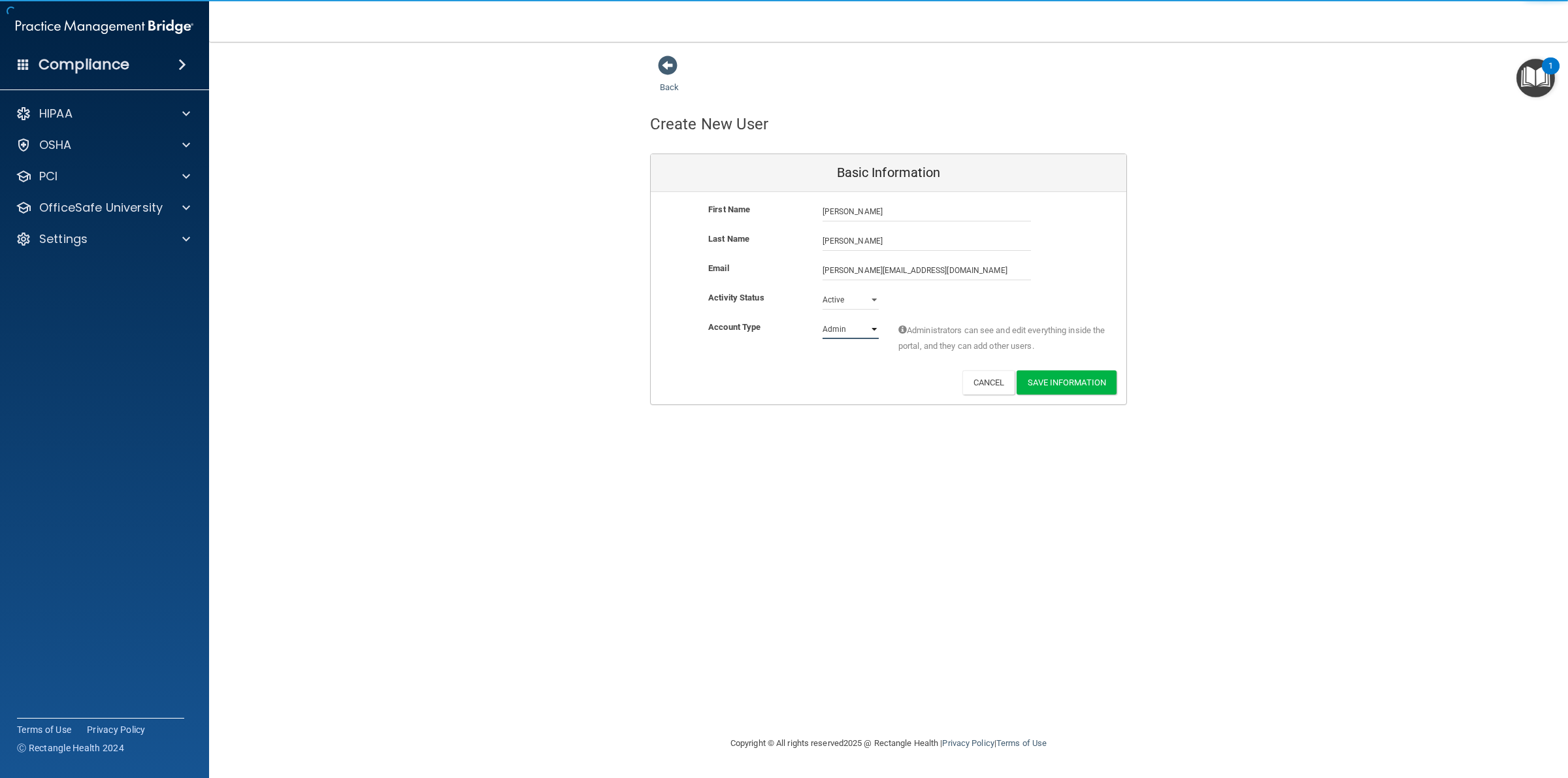
select select "practice_member"
click at [823, 319] on select "Admin Member" at bounding box center [851, 329] width 56 height 19
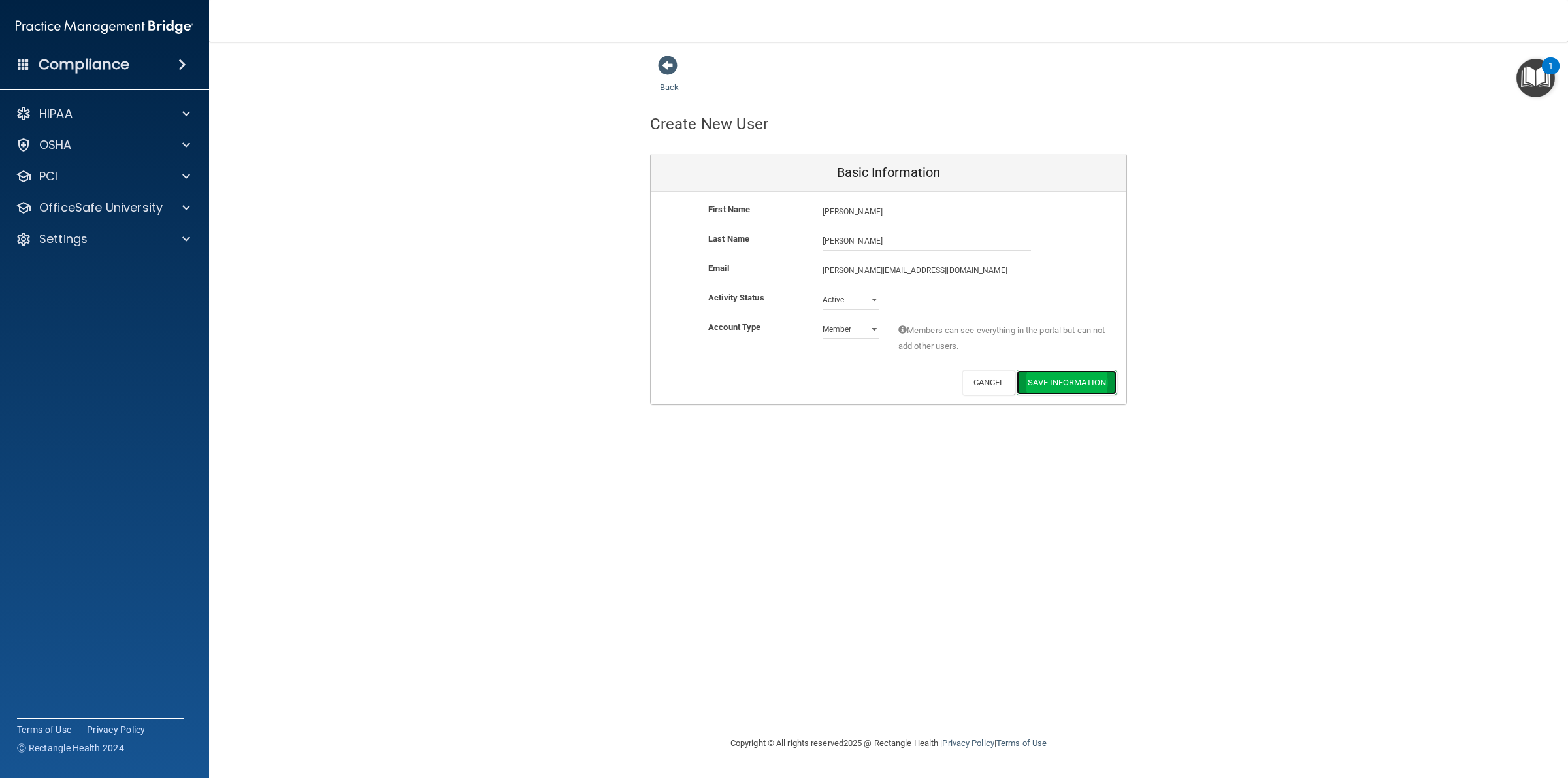
click at [1070, 380] on button "Save Information" at bounding box center [1066, 382] width 100 height 24
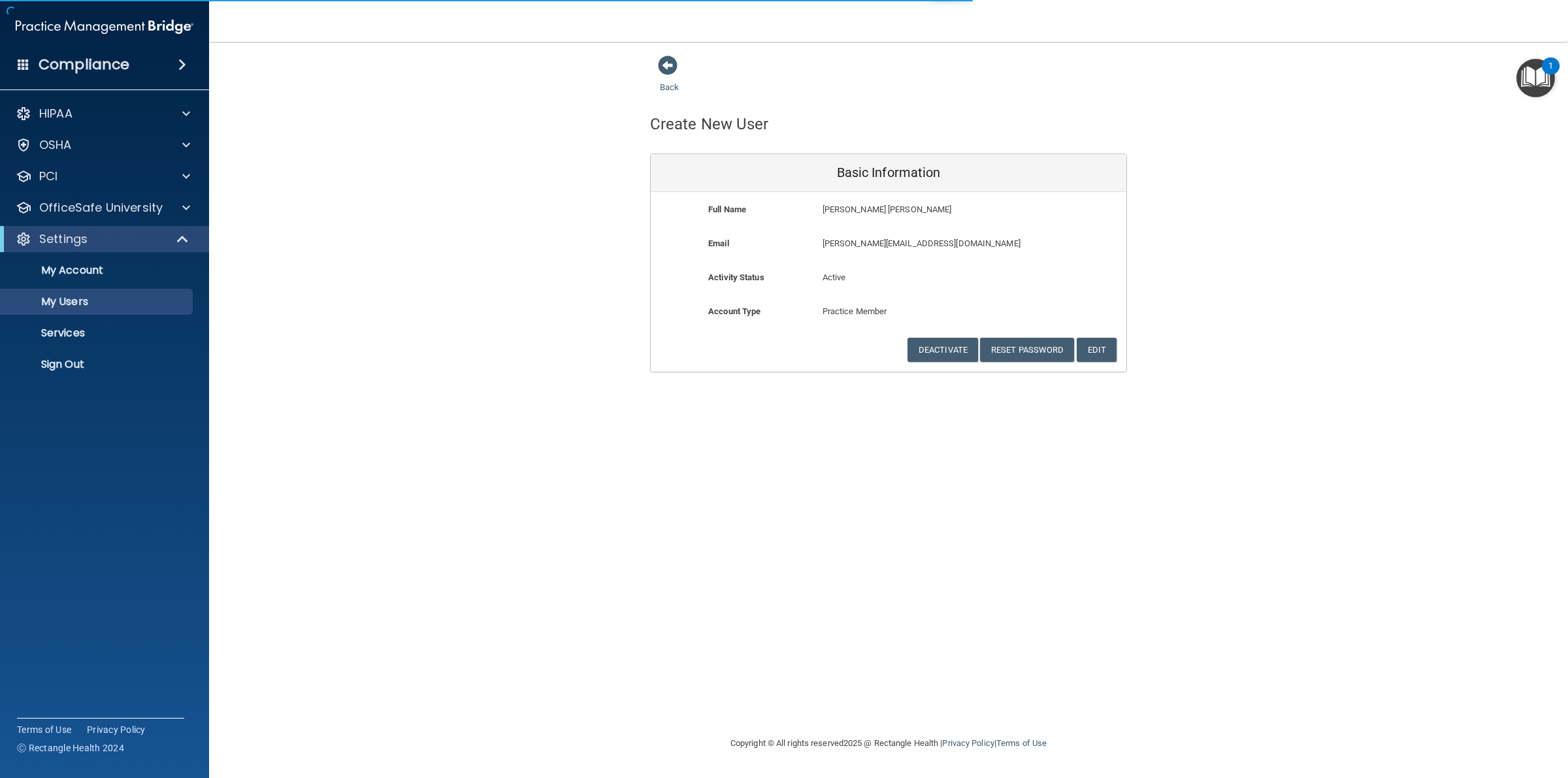
select select "20"
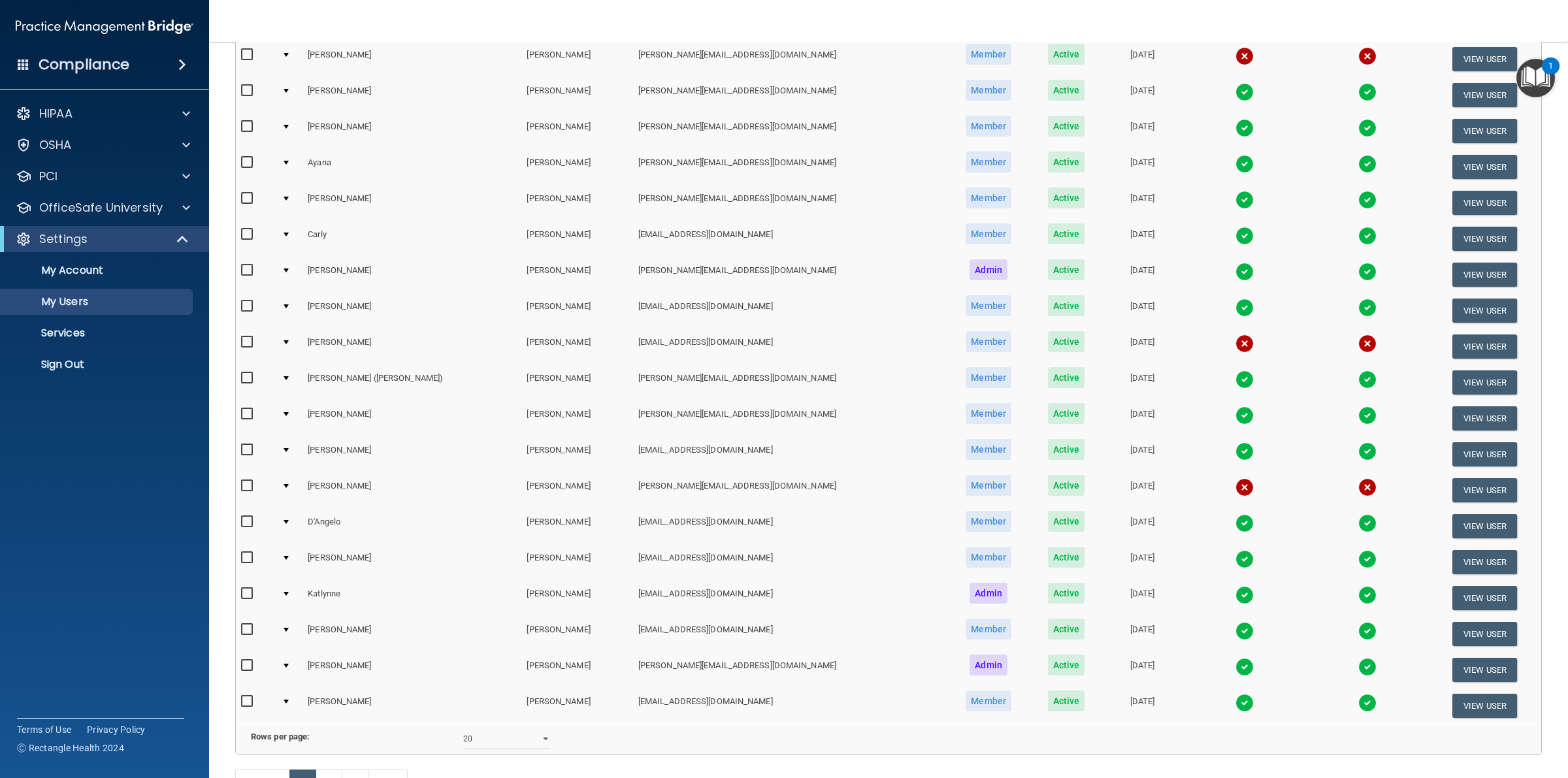
scroll to position [326, 0]
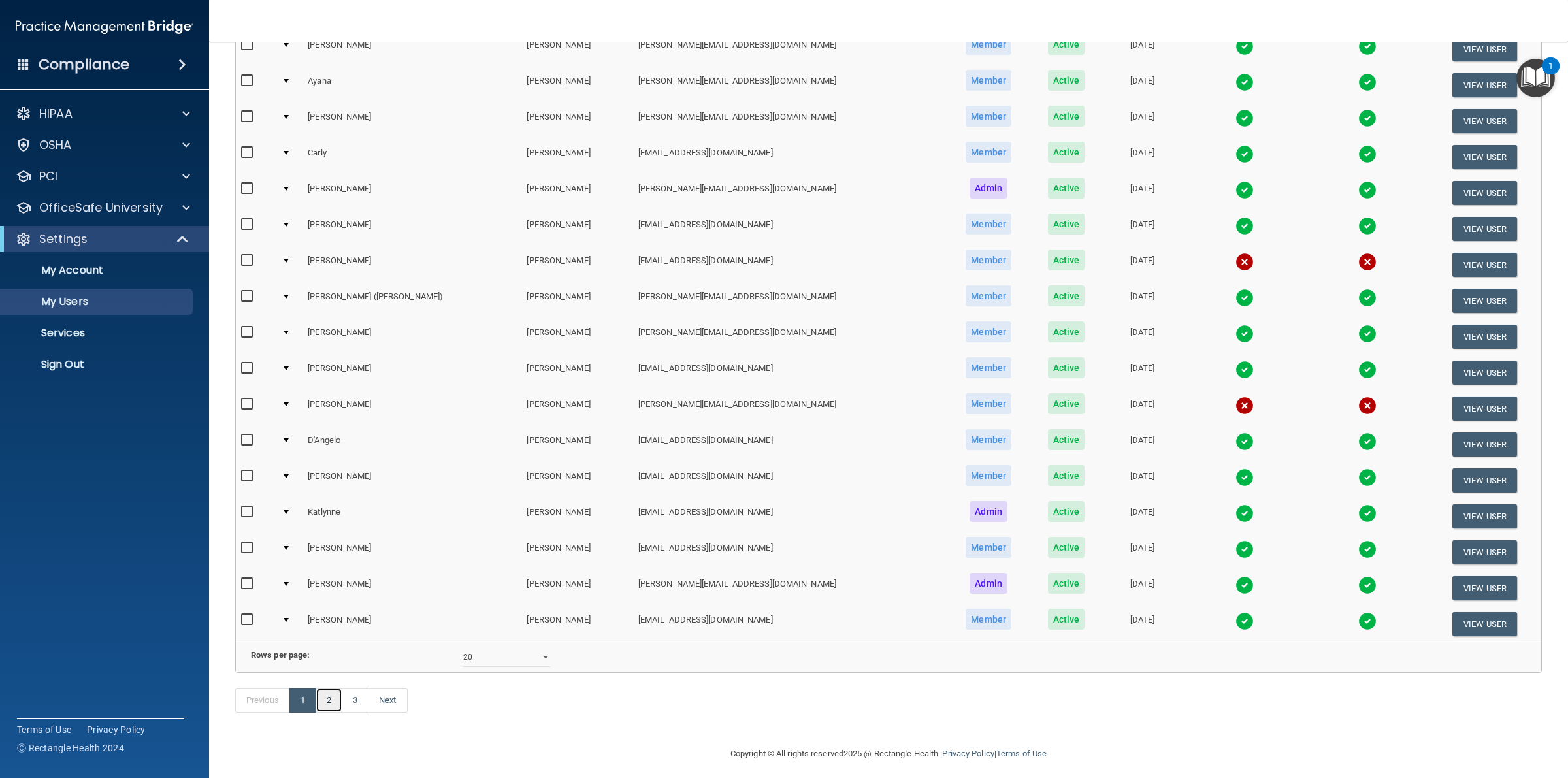
click at [326, 713] on link "2" at bounding box center [329, 699] width 27 height 24
select select "20"
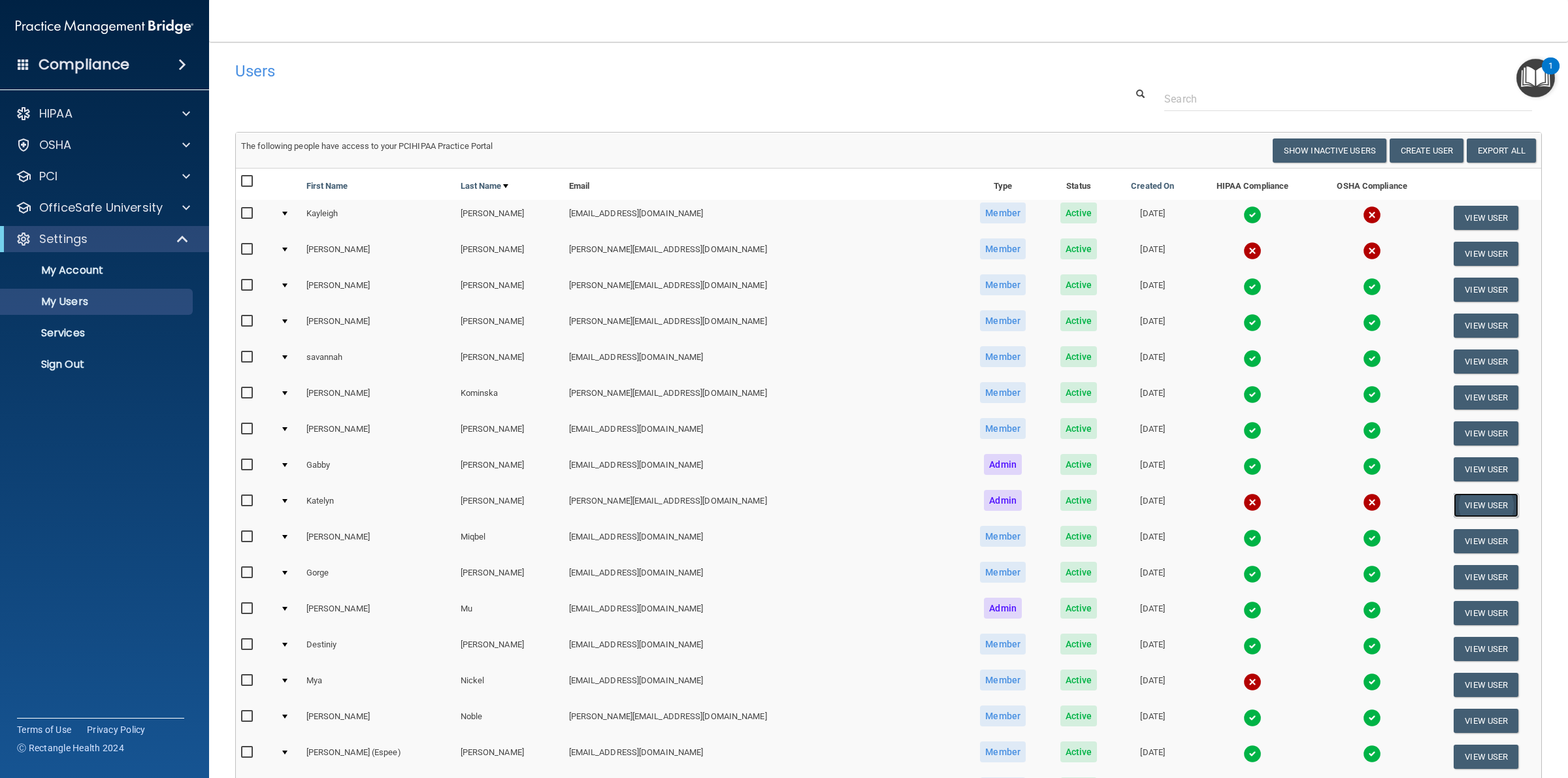
click at [1475, 505] on button "View User" at bounding box center [1486, 505] width 64 height 24
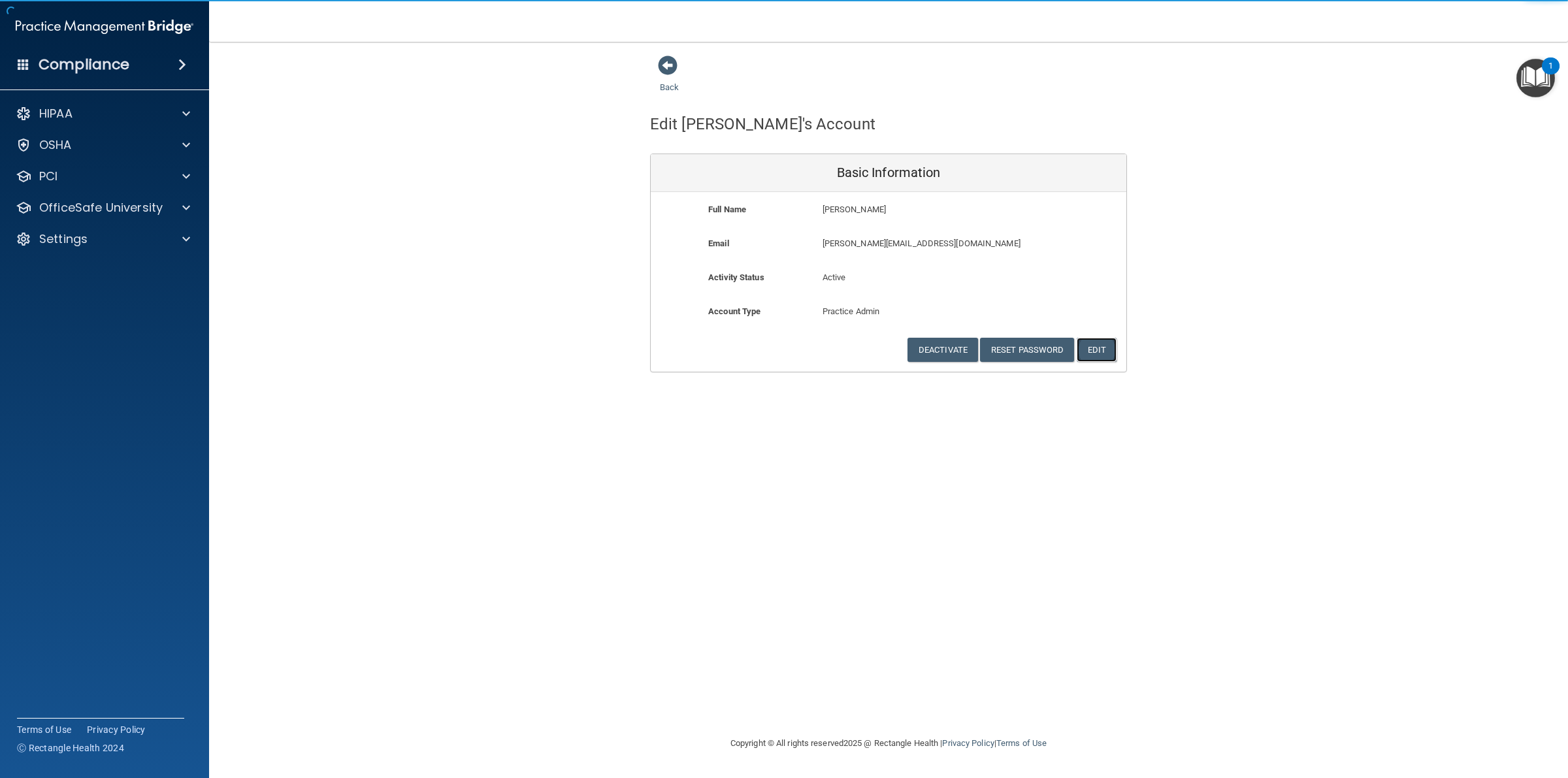
click at [1092, 351] on button "Edit" at bounding box center [1097, 350] width 40 height 24
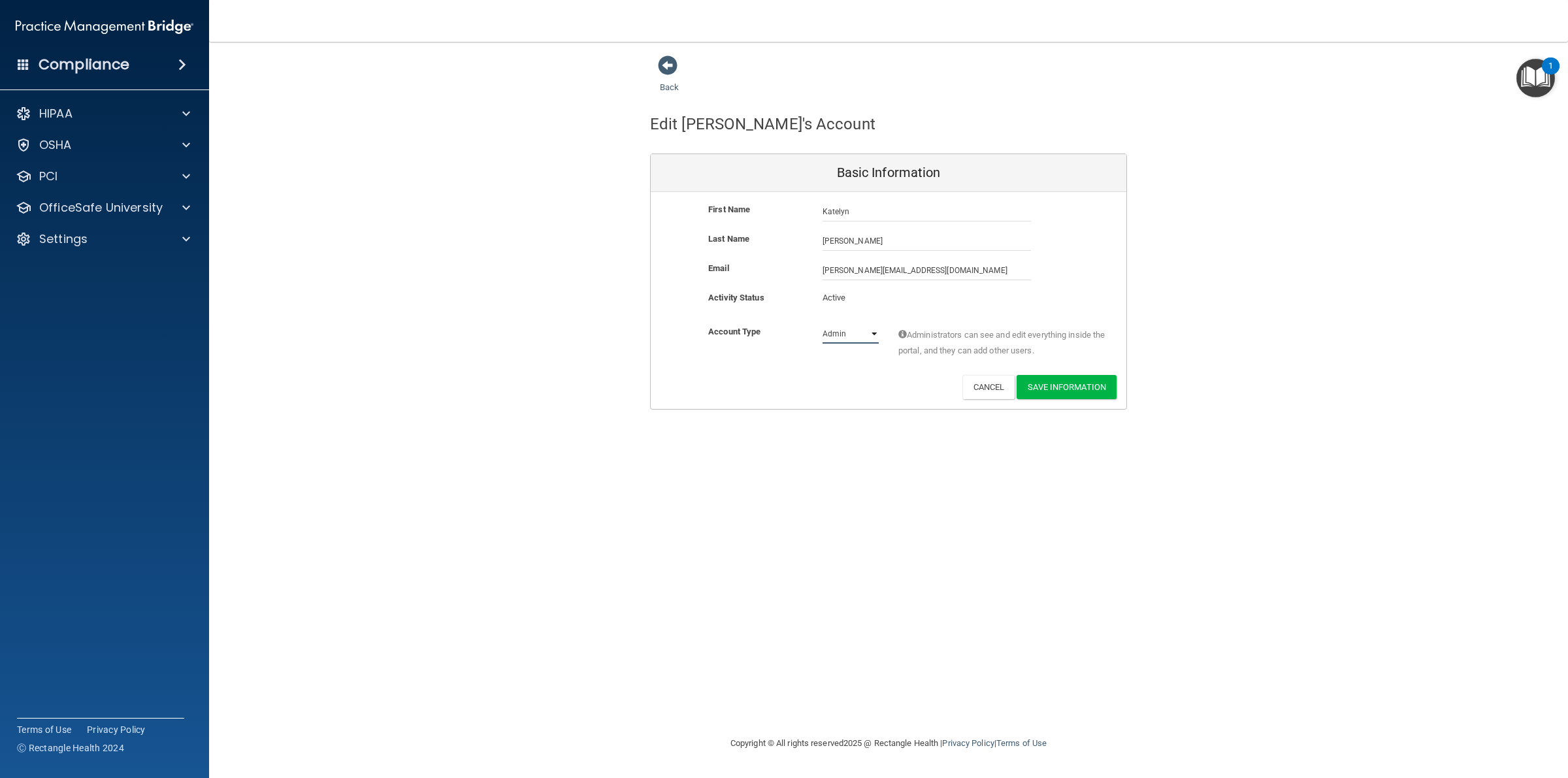
drag, startPoint x: 857, startPoint y: 327, endPoint x: 854, endPoint y: 341, distance: 14.3
click at [857, 327] on select "Admin Member" at bounding box center [851, 334] width 56 height 19
select select "practice_member"
click at [823, 324] on select "Admin Member" at bounding box center [851, 334] width 56 height 19
click at [1056, 392] on button "Save Information" at bounding box center [1066, 387] width 100 height 24
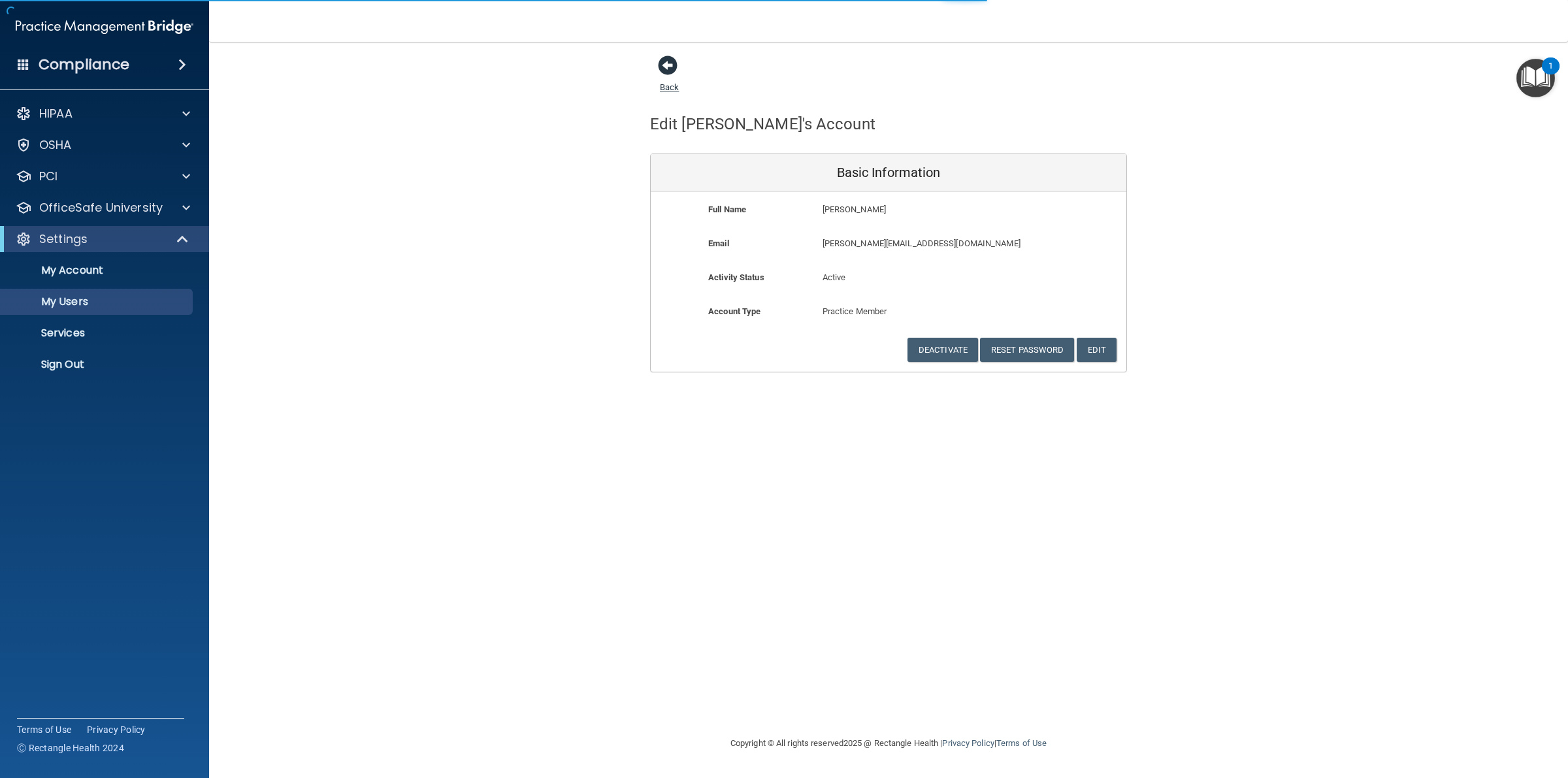
select select "20"
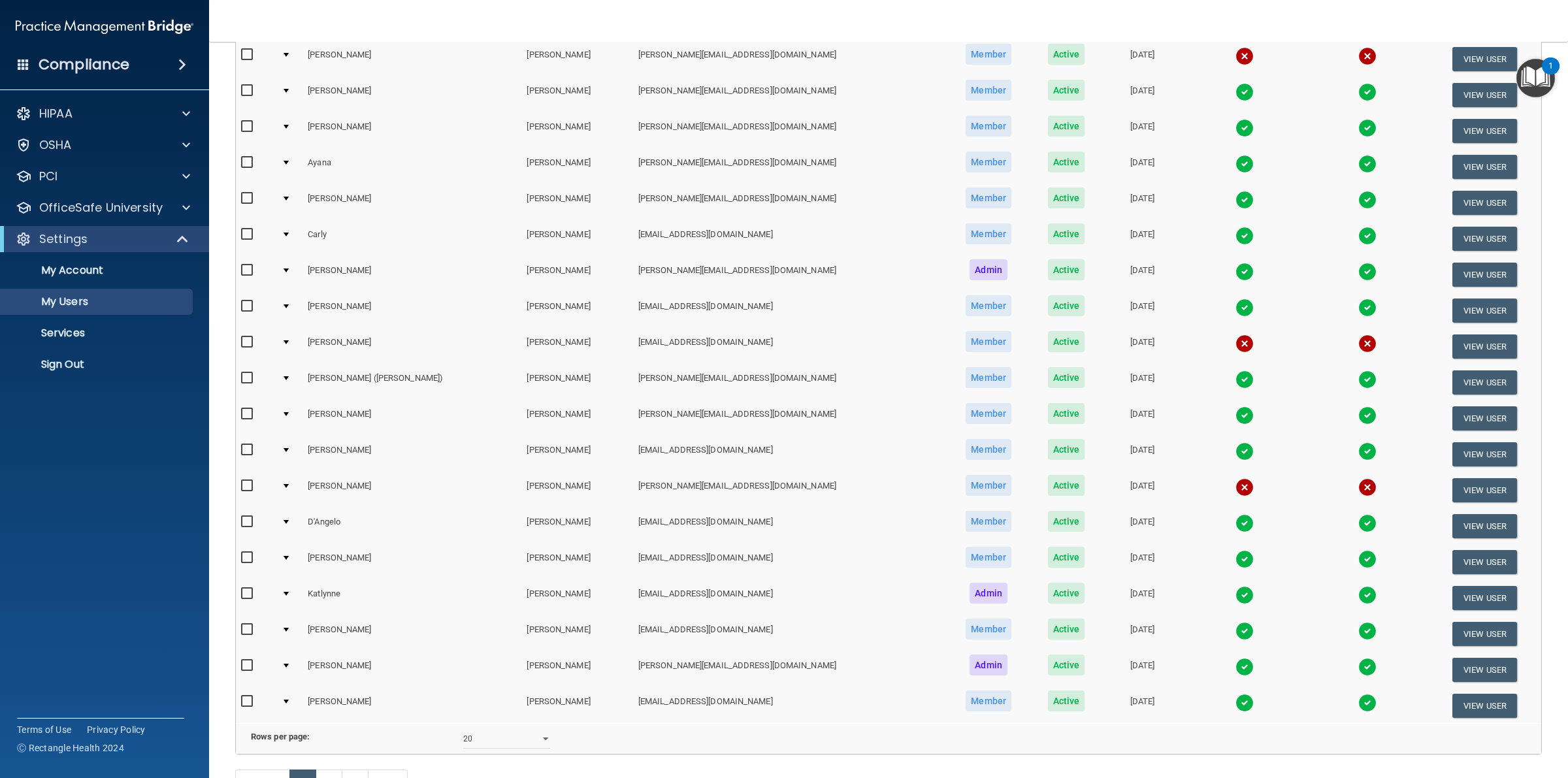
scroll to position [352, 0]
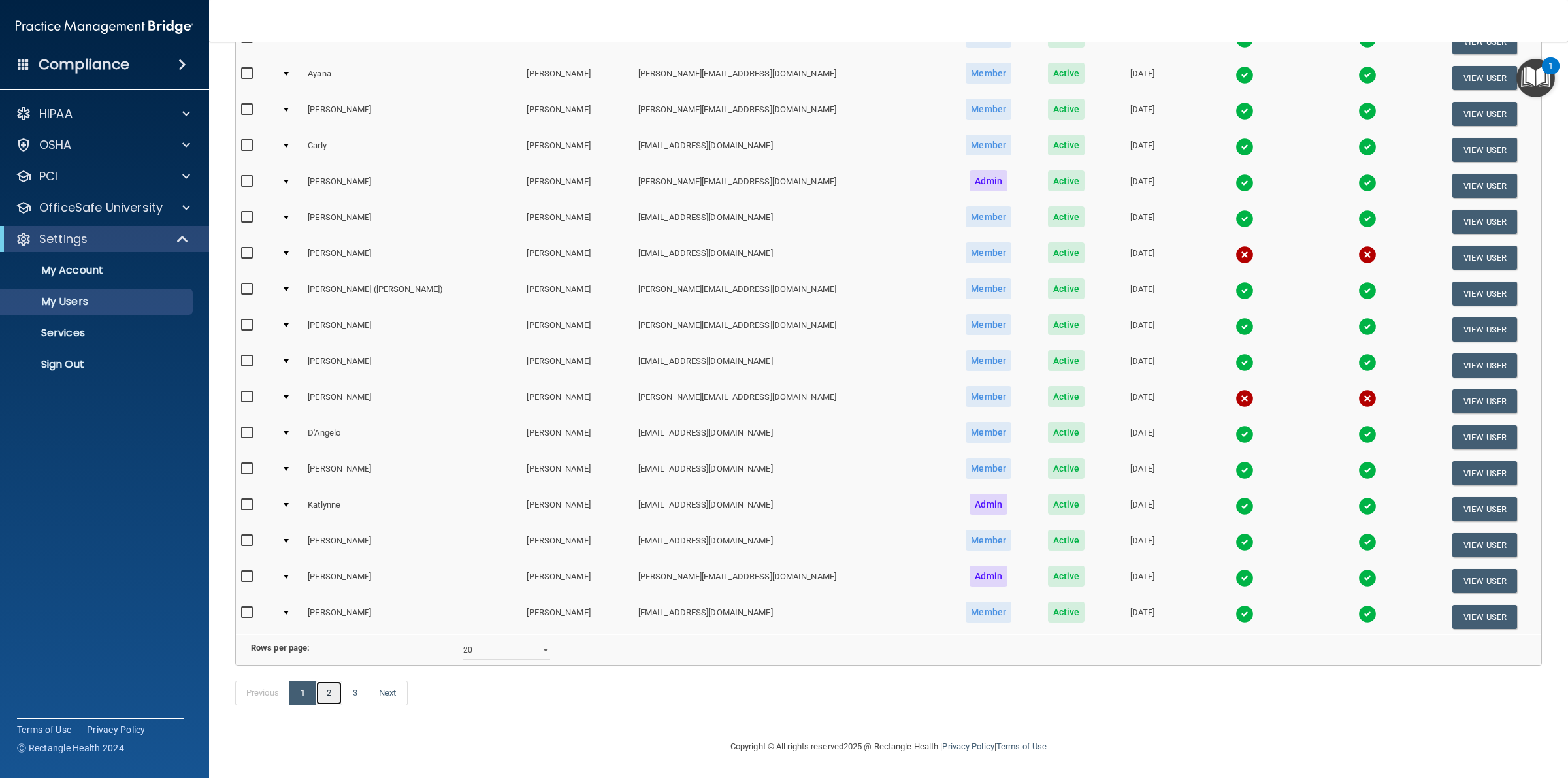
click at [337, 691] on link "2" at bounding box center [329, 692] width 27 height 24
select select "20"
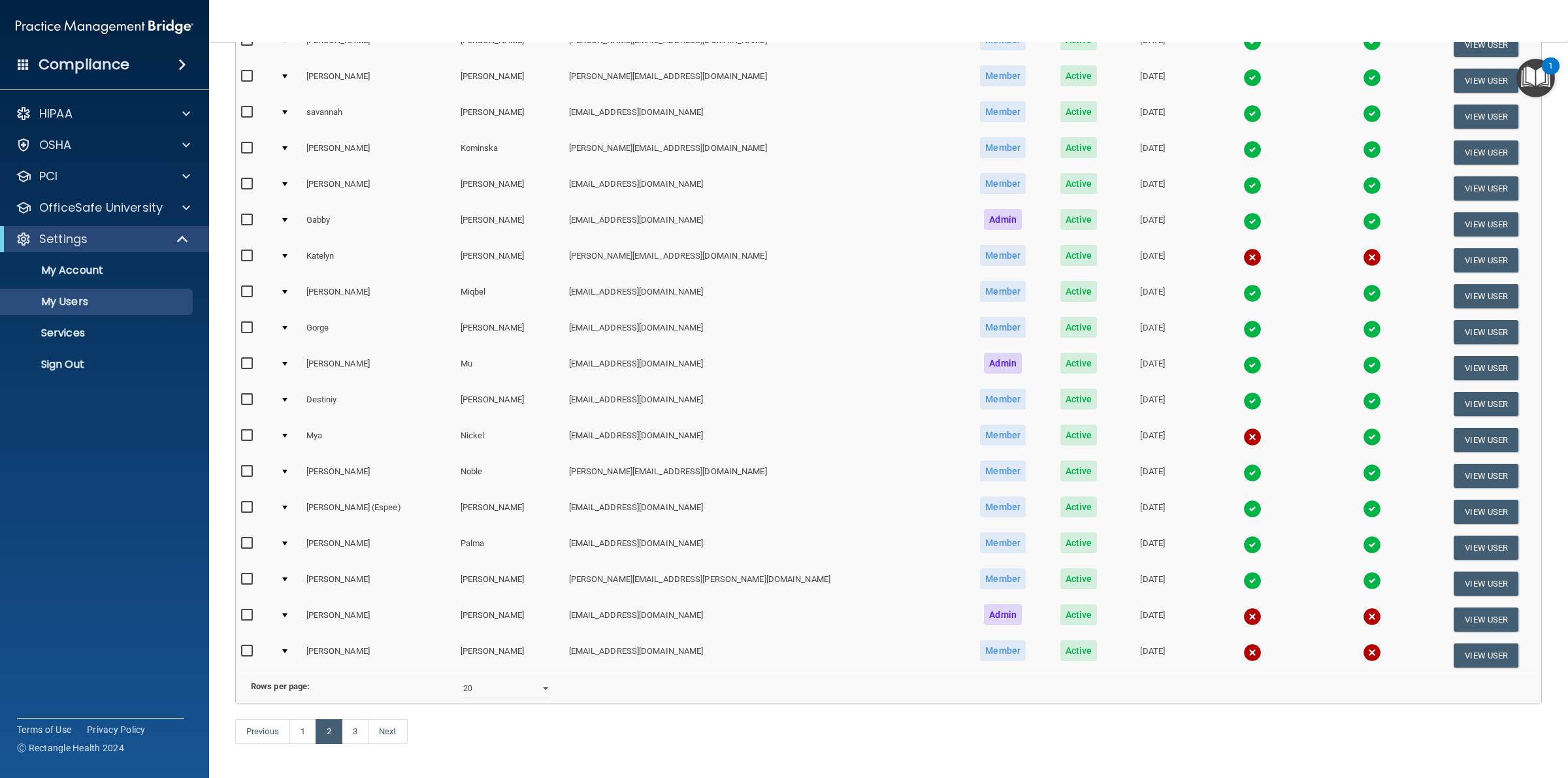
scroll to position [302, 0]
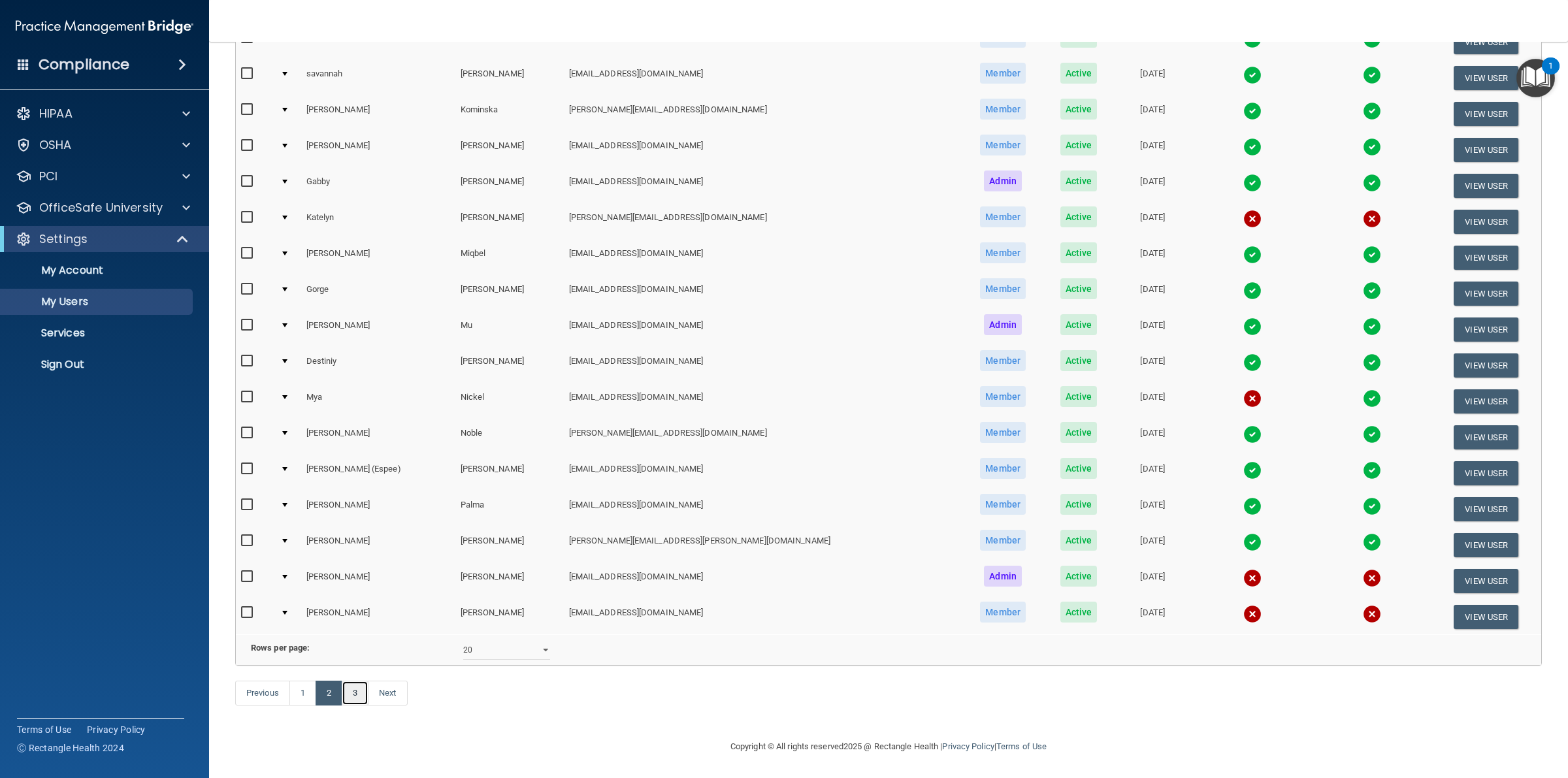
click at [367, 693] on link "3" at bounding box center [355, 692] width 27 height 24
select select "20"
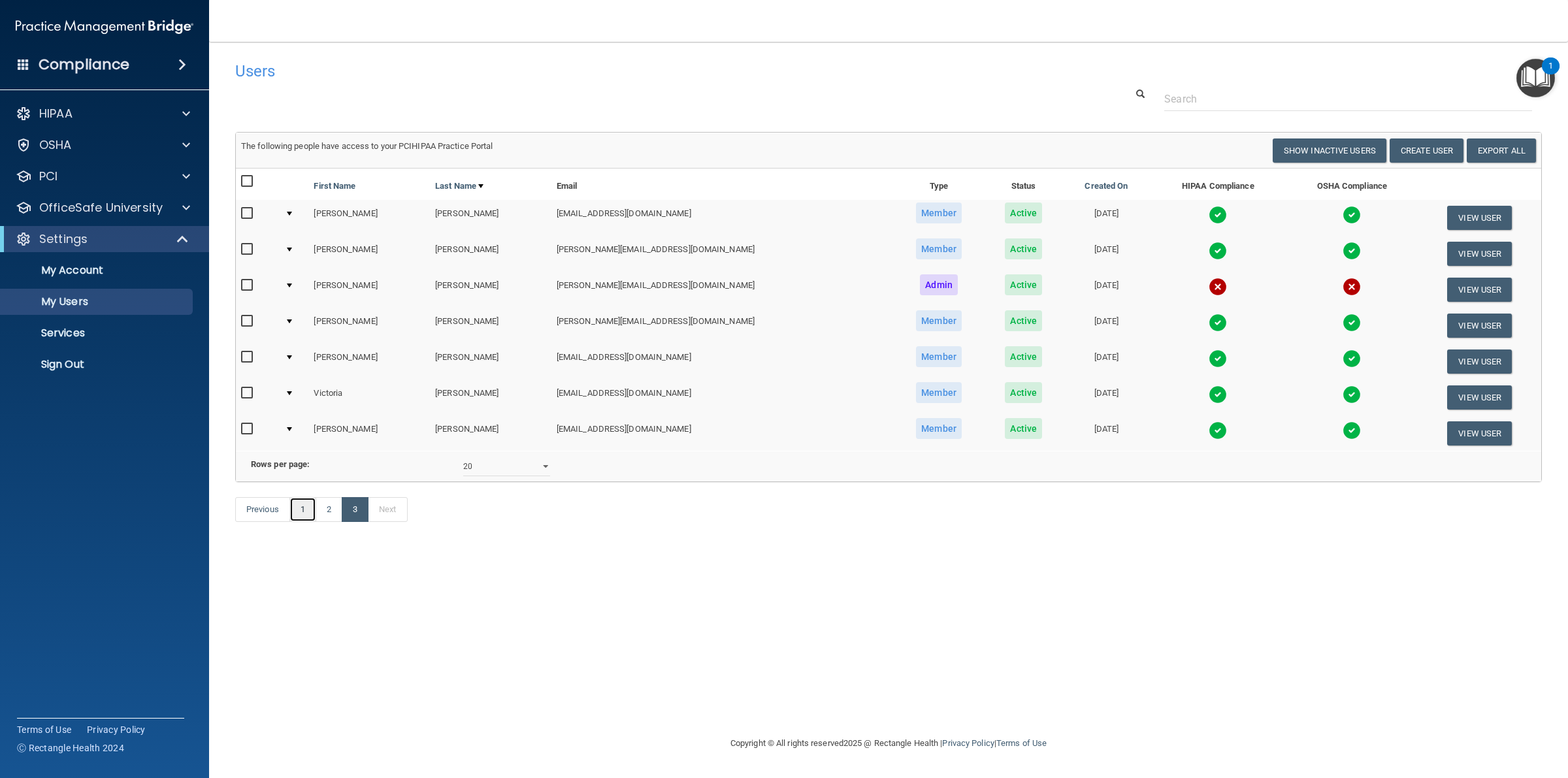
click at [307, 522] on link "1" at bounding box center [303, 509] width 27 height 24
select select "20"
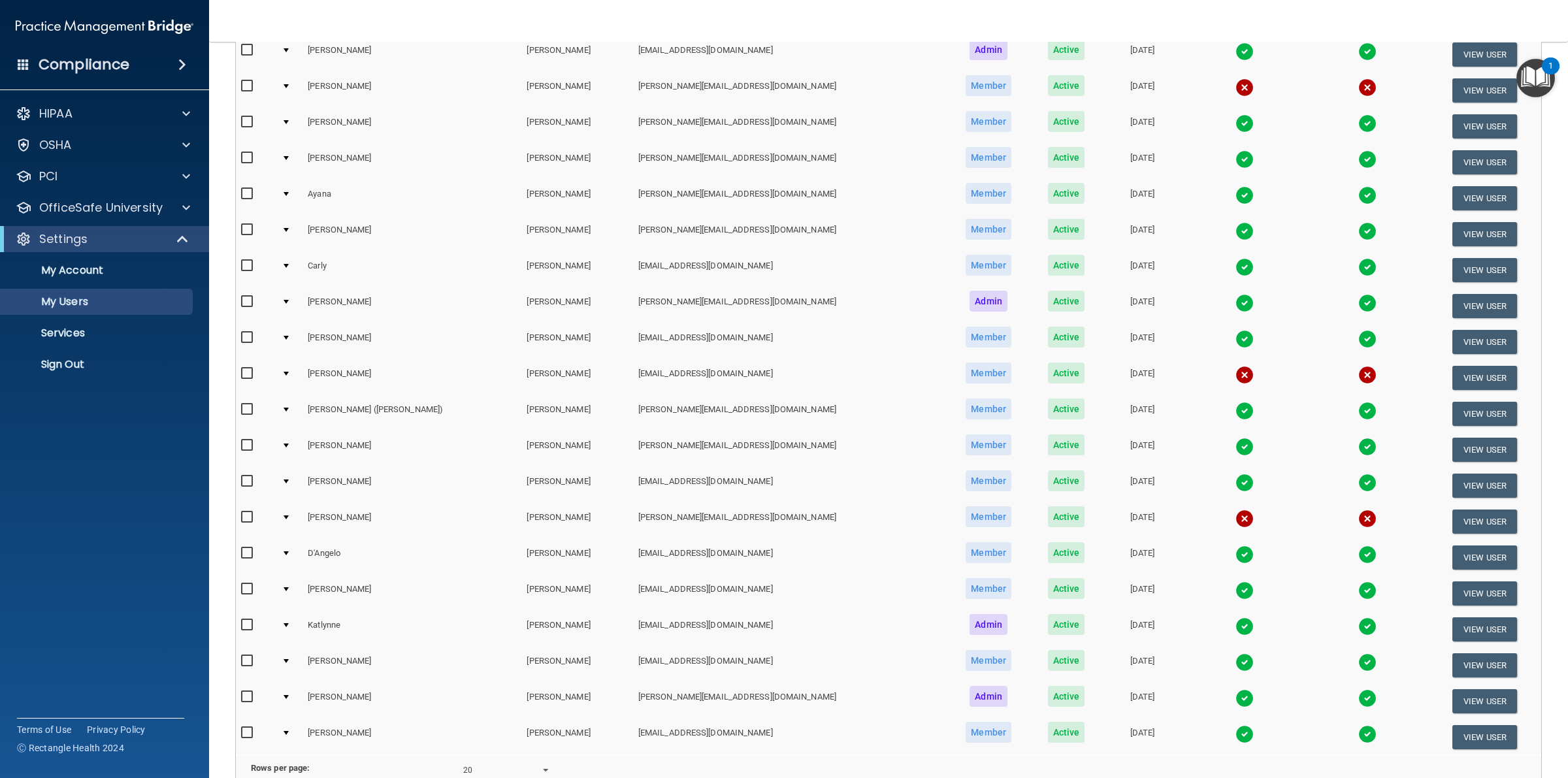
scroll to position [245, 0]
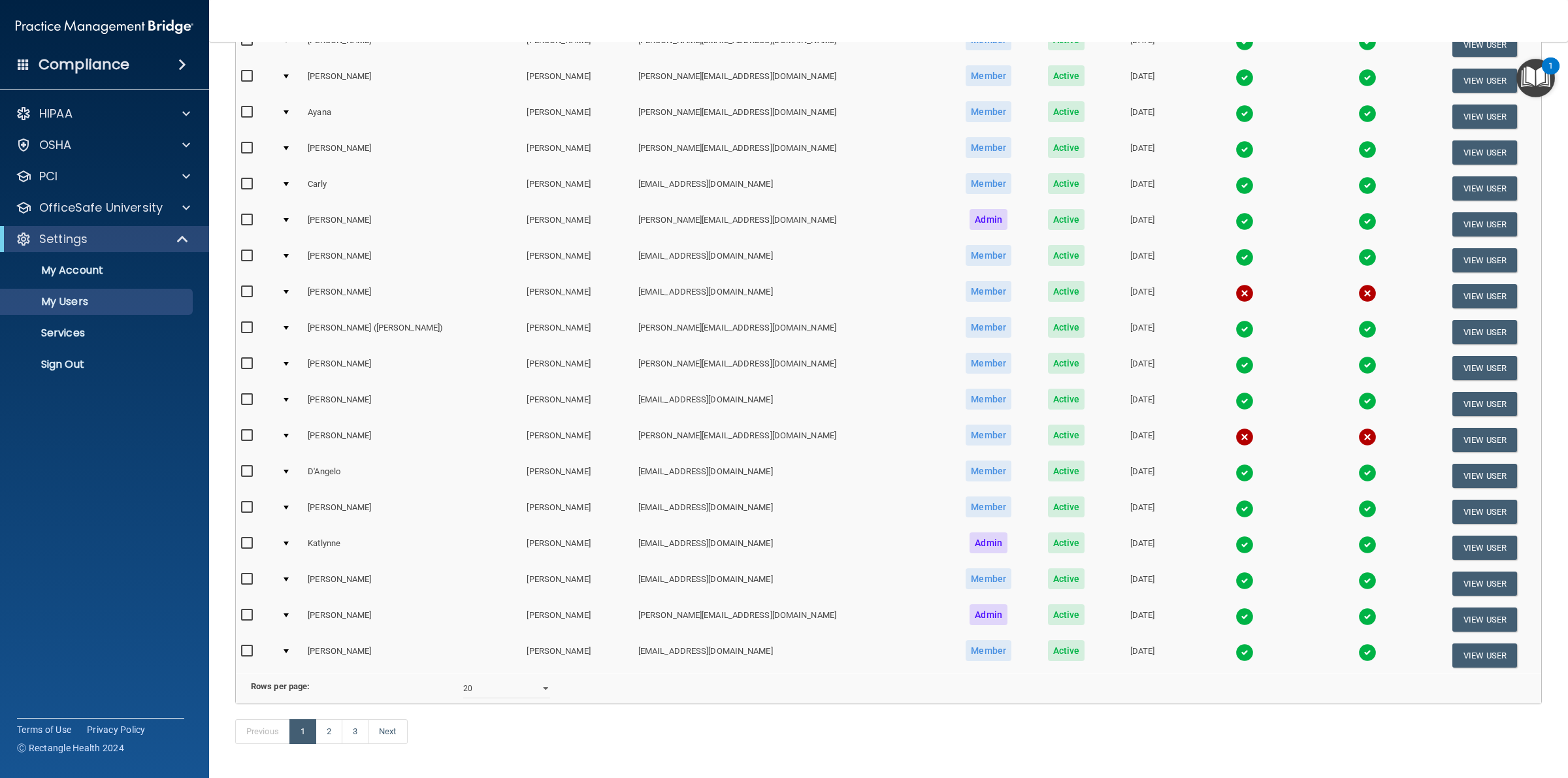
click at [243, 430] on input "checkbox" at bounding box center [248, 435] width 15 height 11
checkbox input "true"
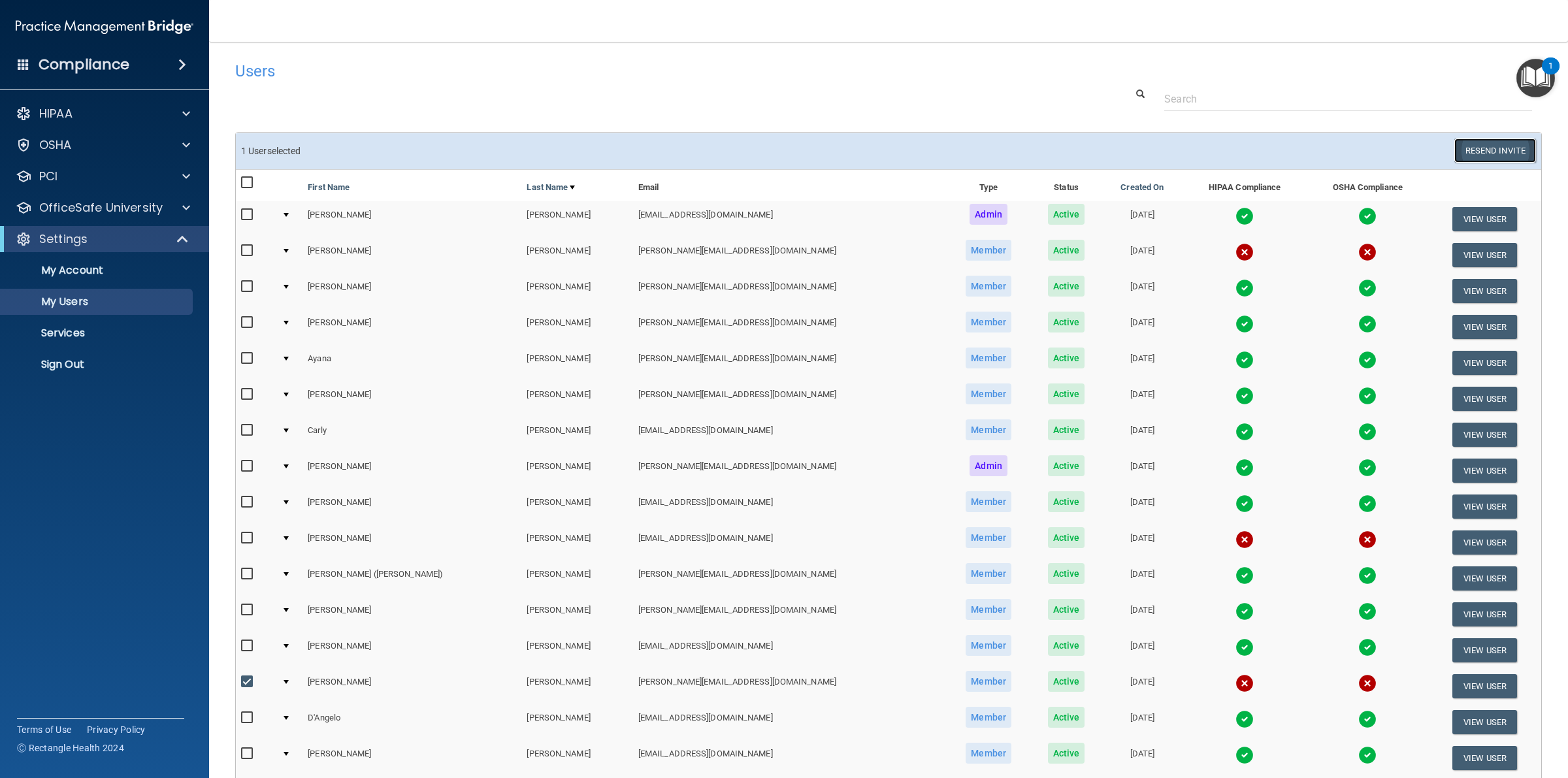
click at [1457, 150] on button "Resend Invite" at bounding box center [1495, 150] width 82 height 24
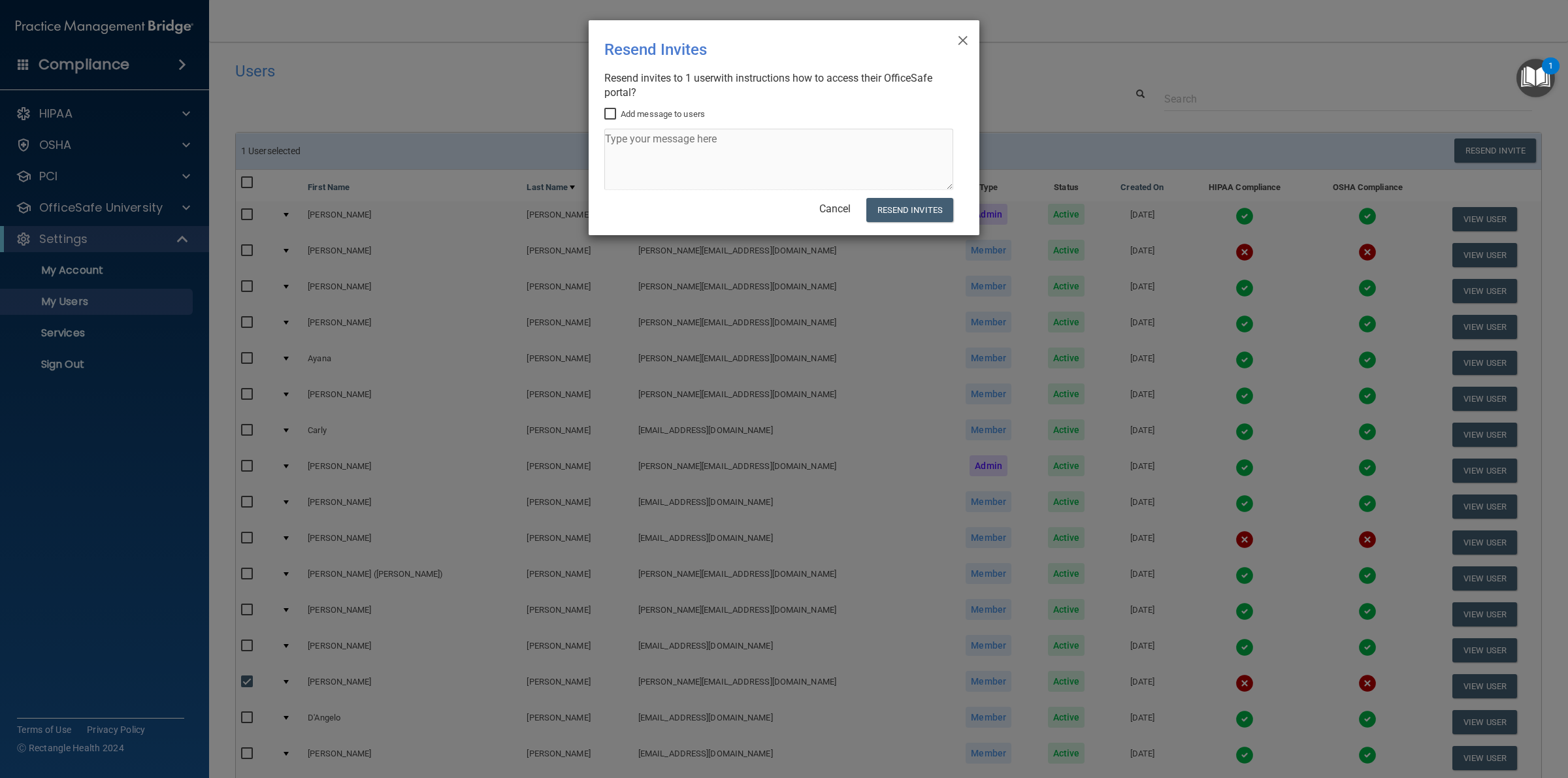
click at [615, 115] on input "Add message to users" at bounding box center [612, 114] width 15 height 11
checkbox input "true"
click at [638, 151] on textarea at bounding box center [779, 159] width 349 height 61
paste textarea "This is a reminder to complete the assigned HIPAA and OSHA training modules as …"
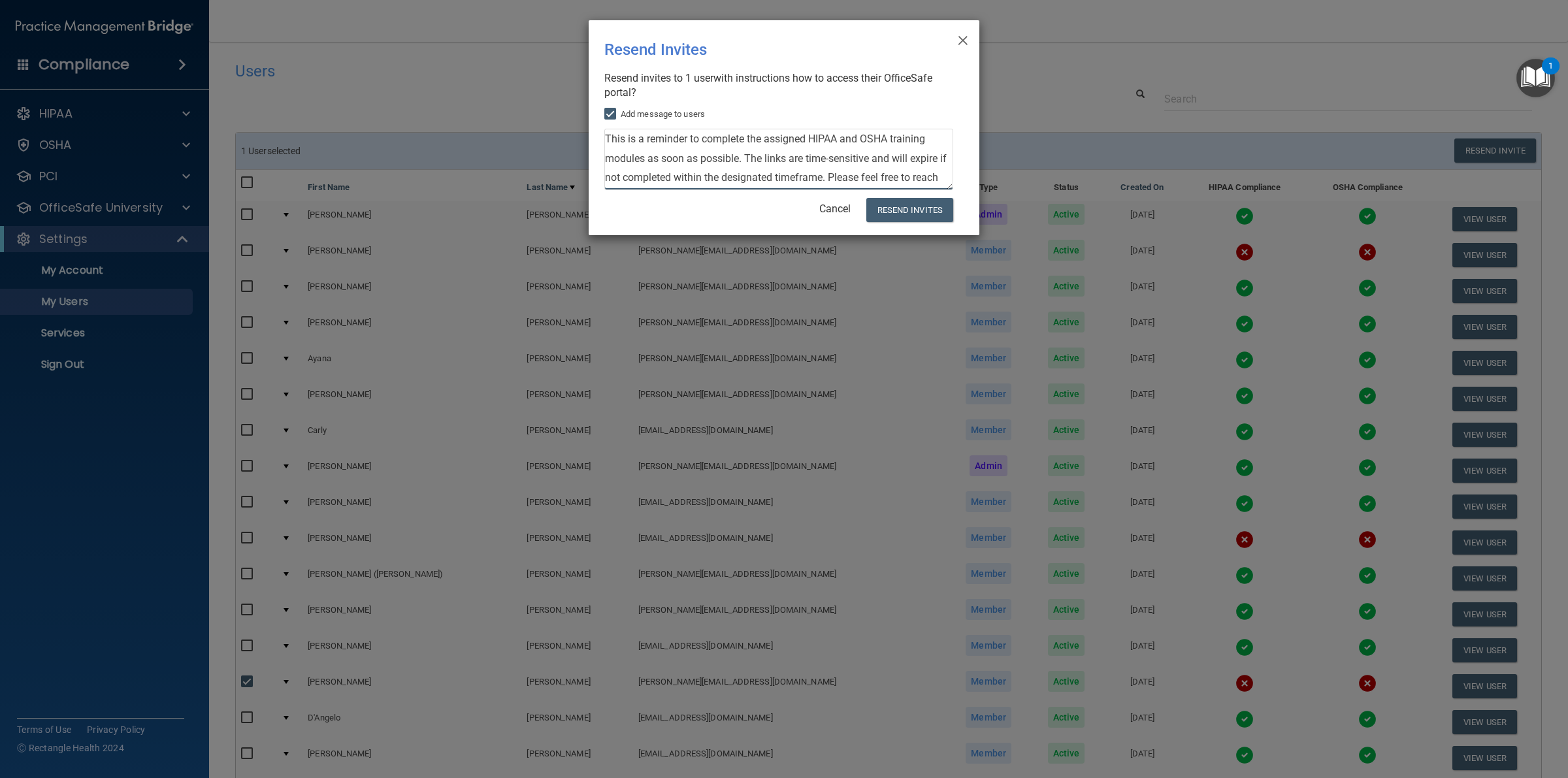
scroll to position [14, 0]
type textarea "This is a reminder to complete the assigned HIPAA and OSHA training modules as …"
click at [894, 204] on button "Resend Invites" at bounding box center [910, 209] width 87 height 24
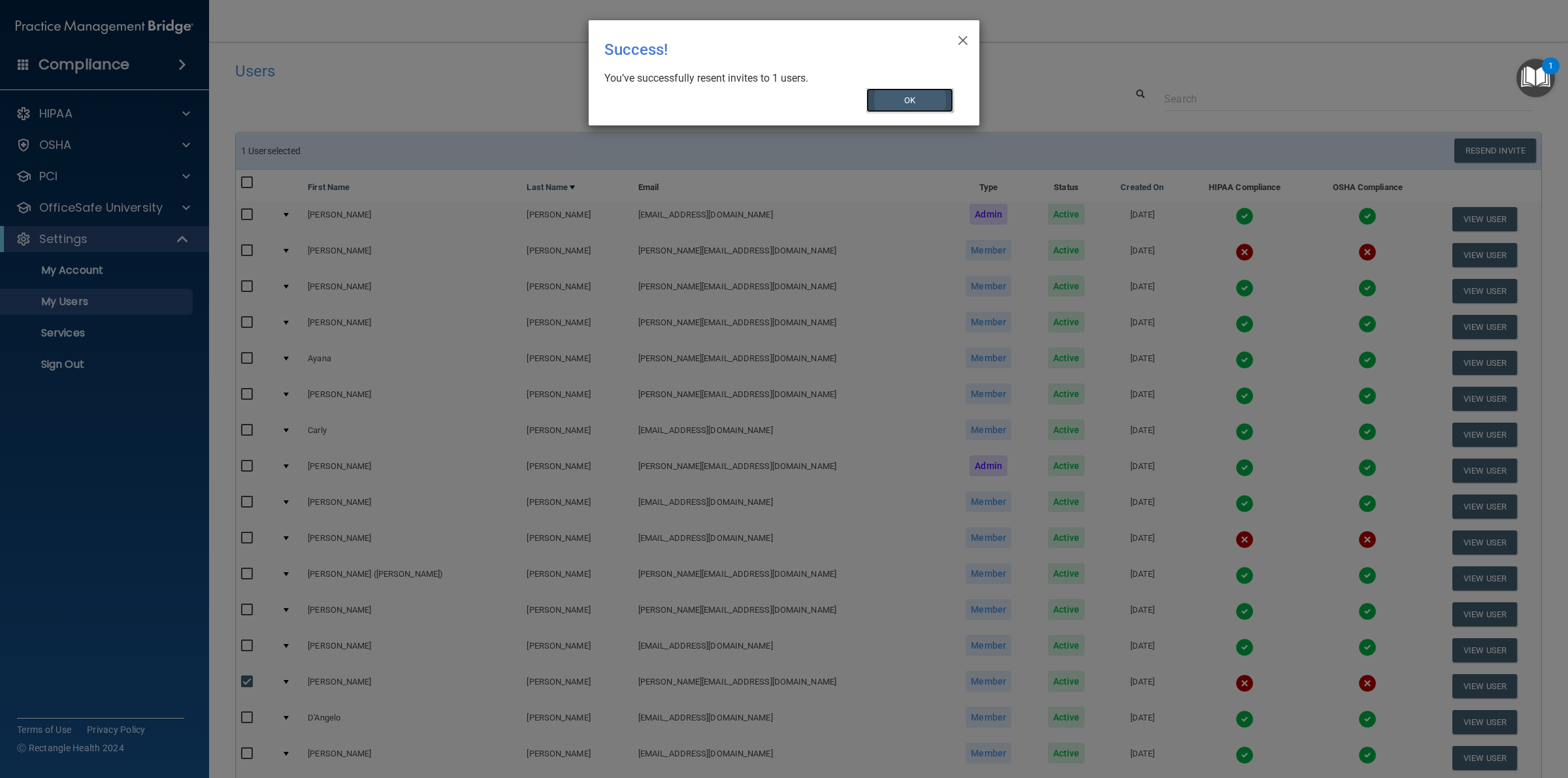
click at [916, 98] on button "OK" at bounding box center [911, 100] width 88 height 24
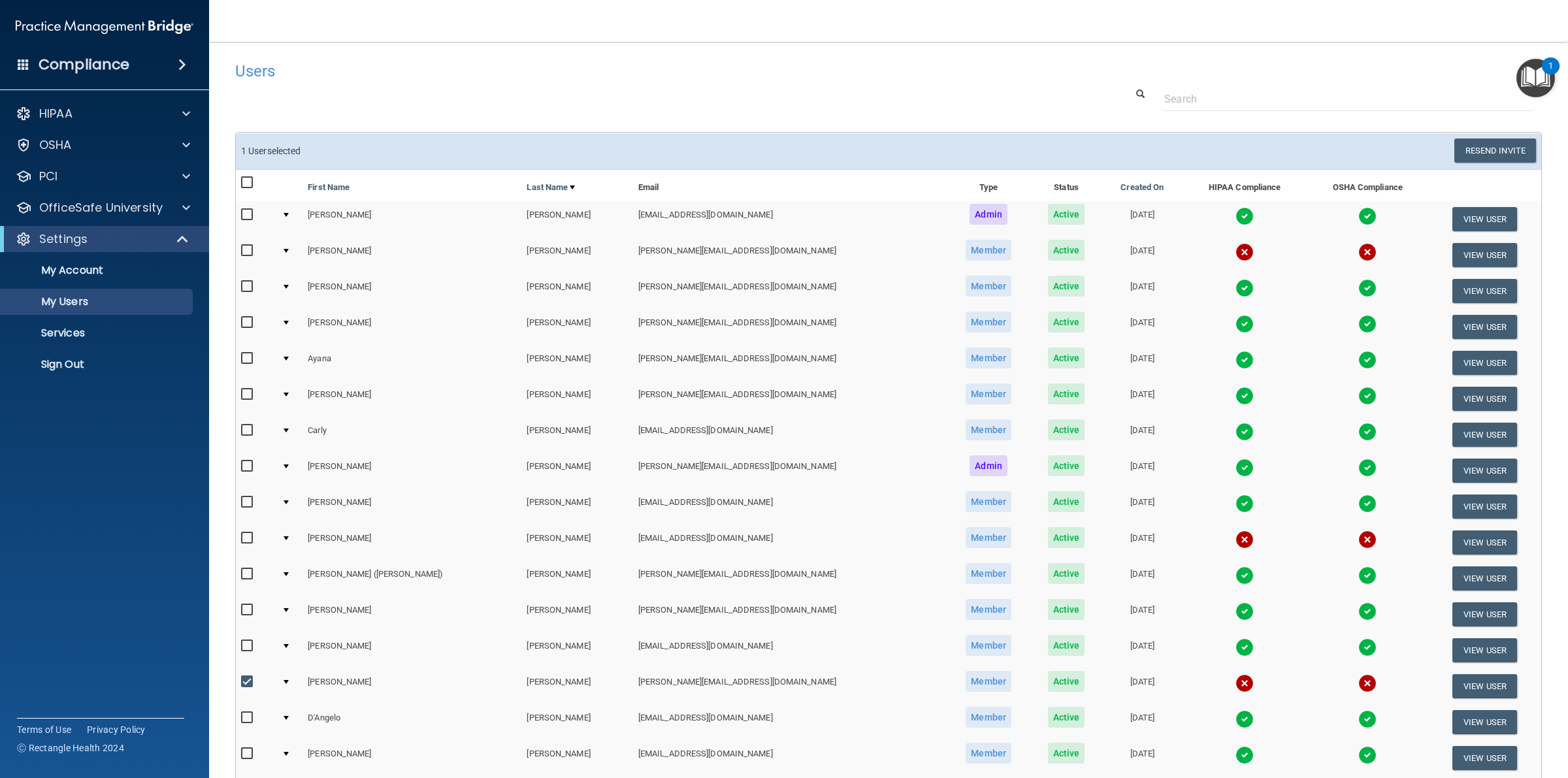
click at [586, 69] on h4 "Users" at bounding box center [613, 70] width 754 height 17
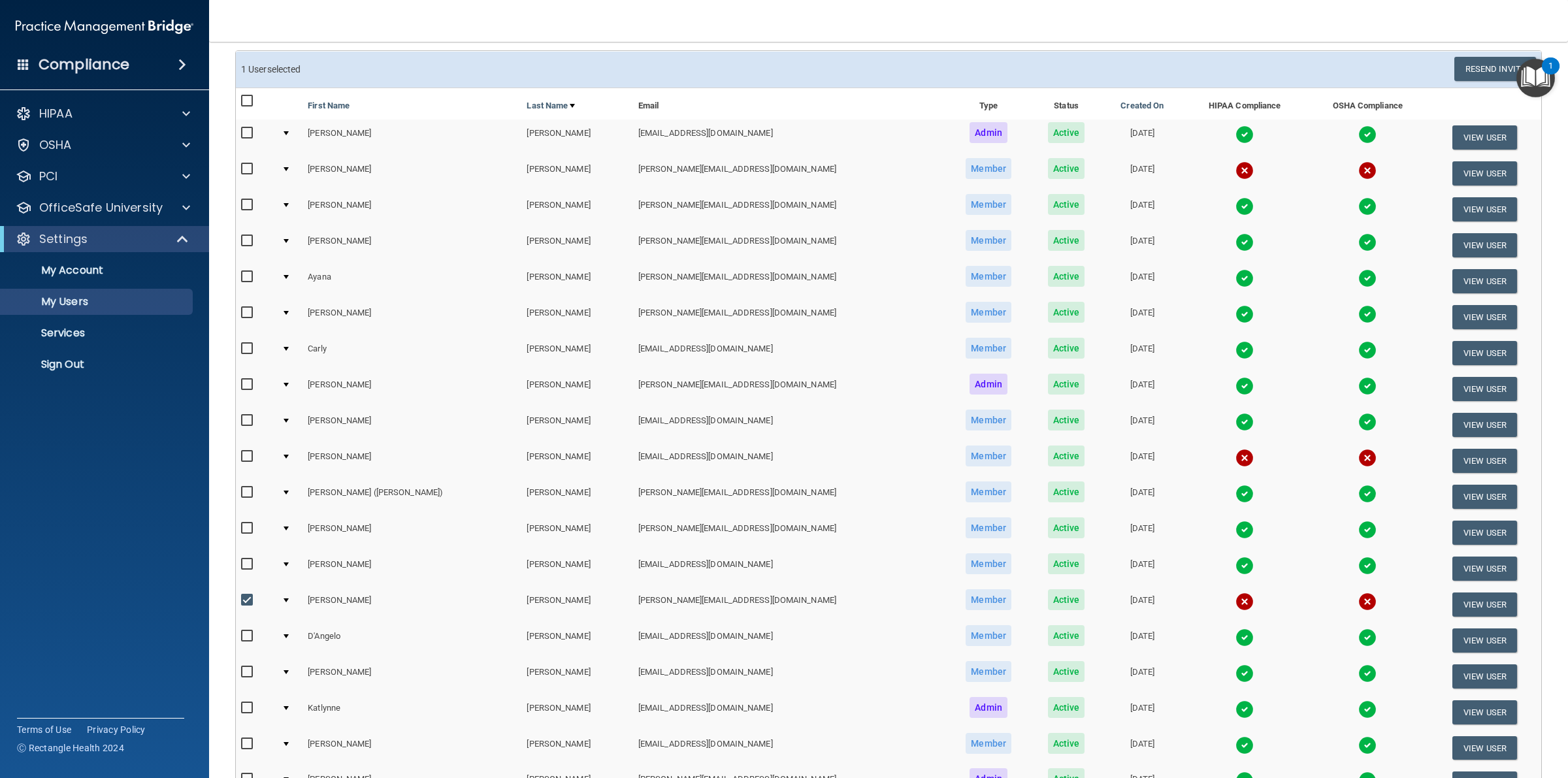
scroll to position [303, 0]
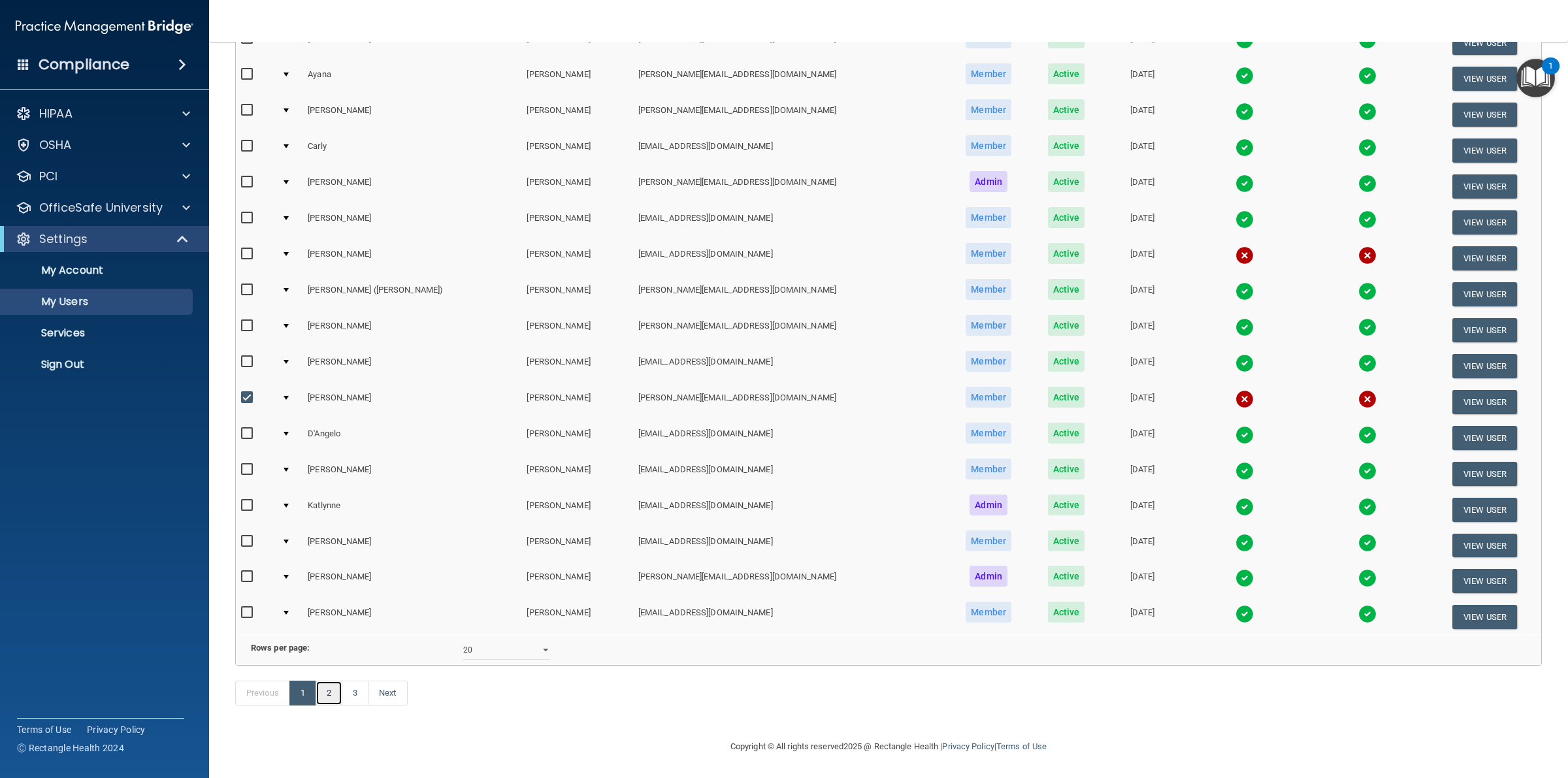
click at [330, 694] on link "2" at bounding box center [329, 692] width 27 height 24
select select "20"
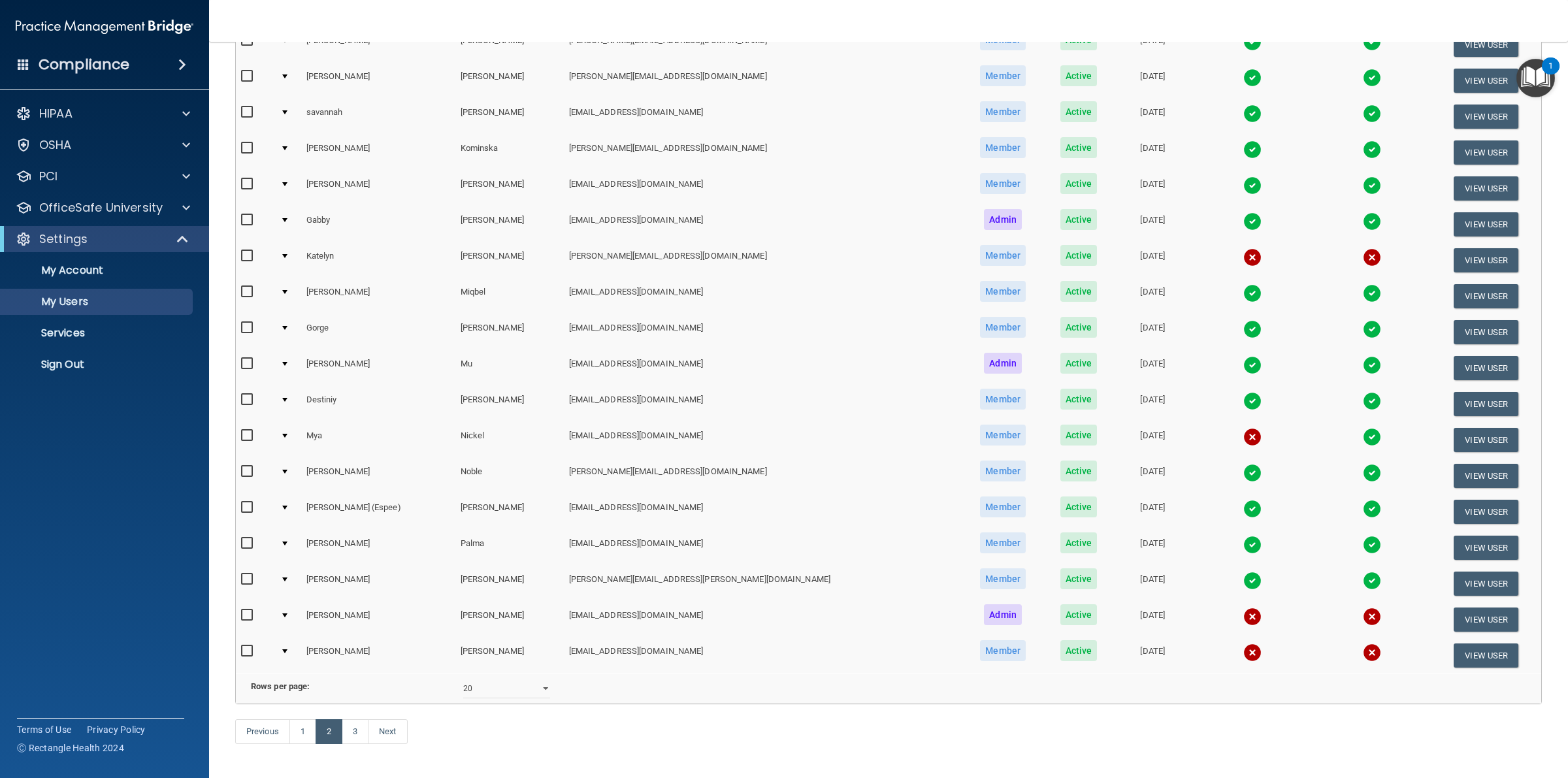
scroll to position [302, 0]
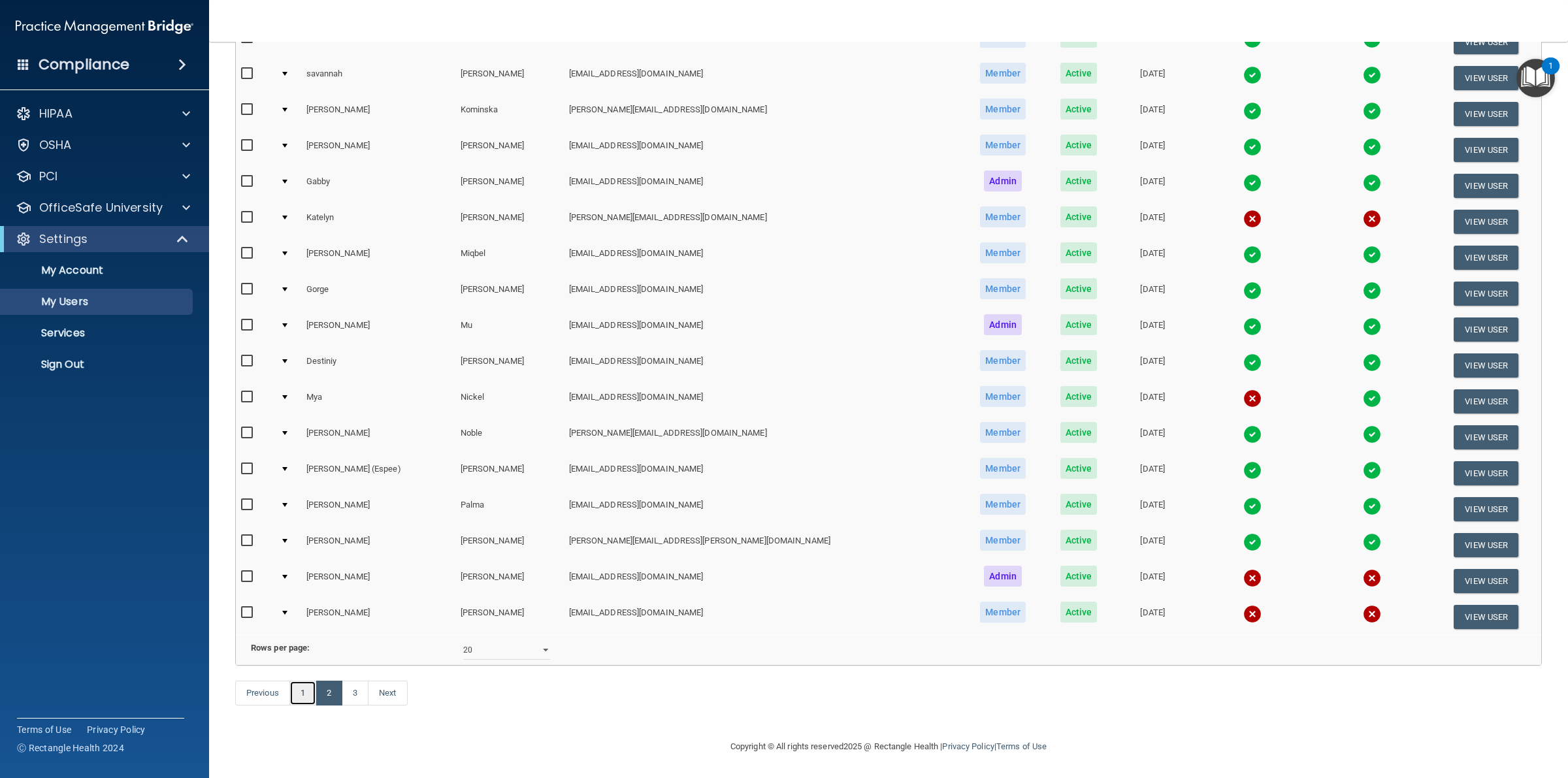
click at [309, 697] on link "1" at bounding box center [303, 692] width 27 height 24
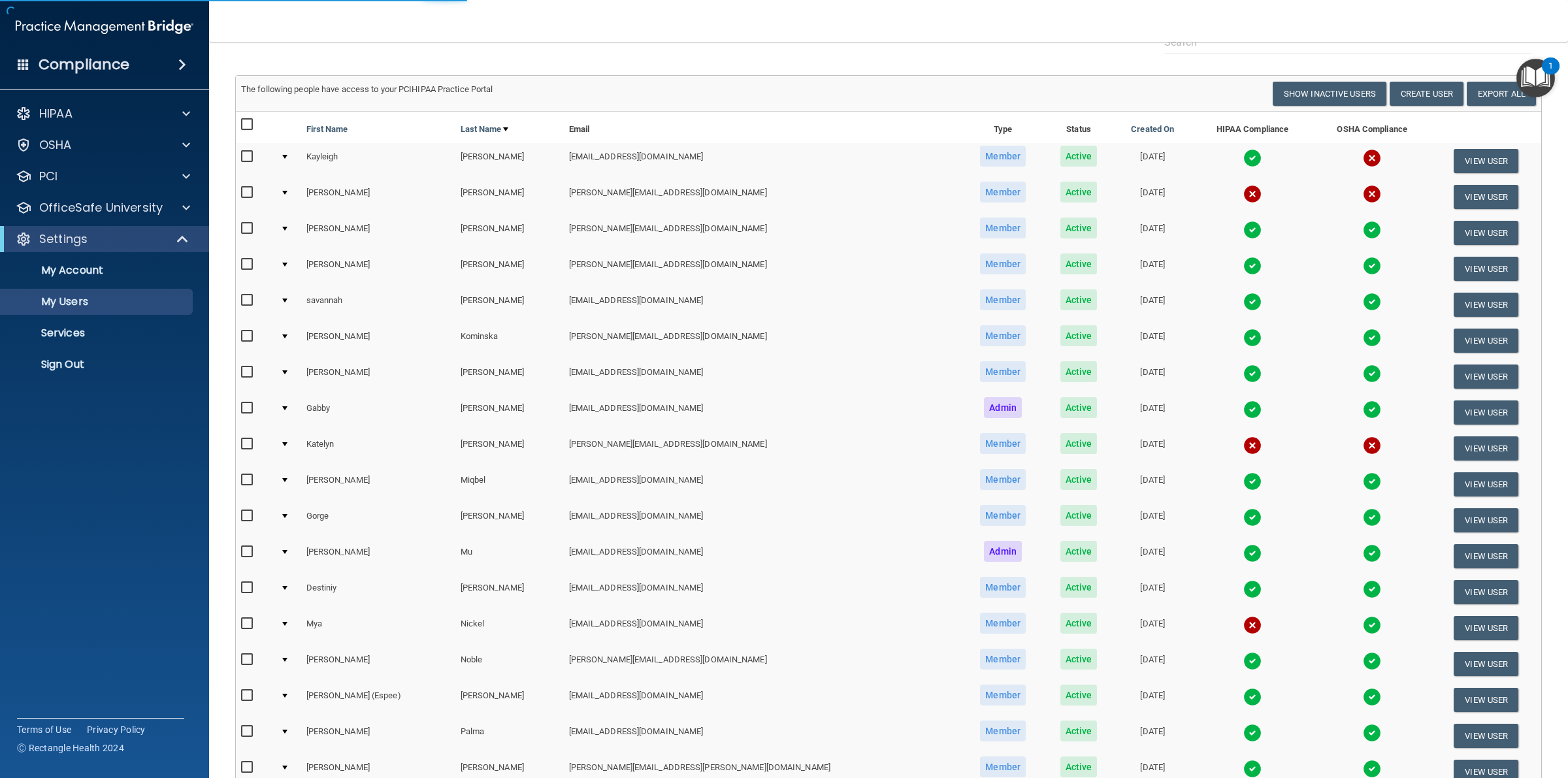
select select "20"
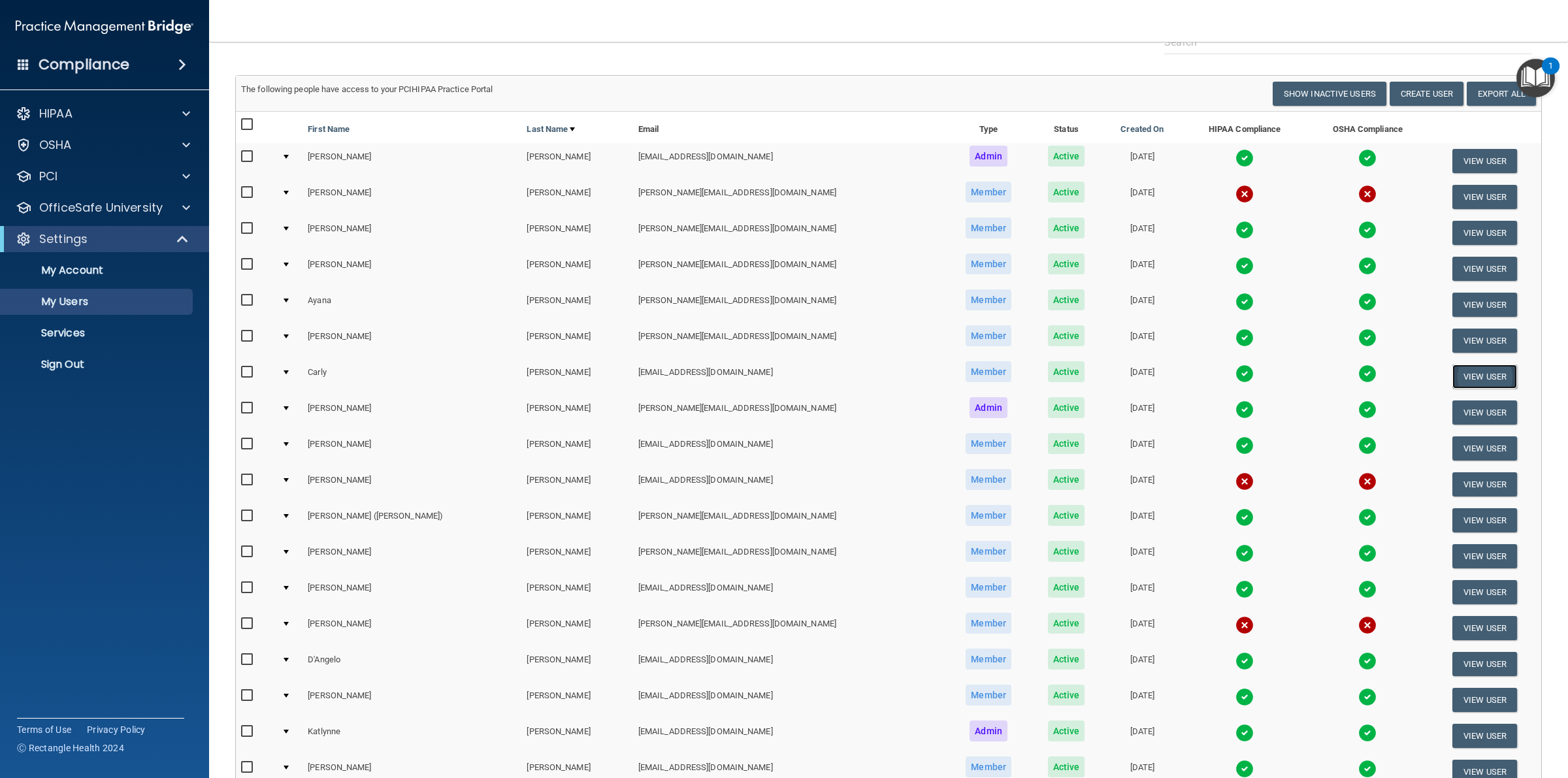
click at [1452, 374] on button "View User" at bounding box center [1484, 376] width 64 height 24
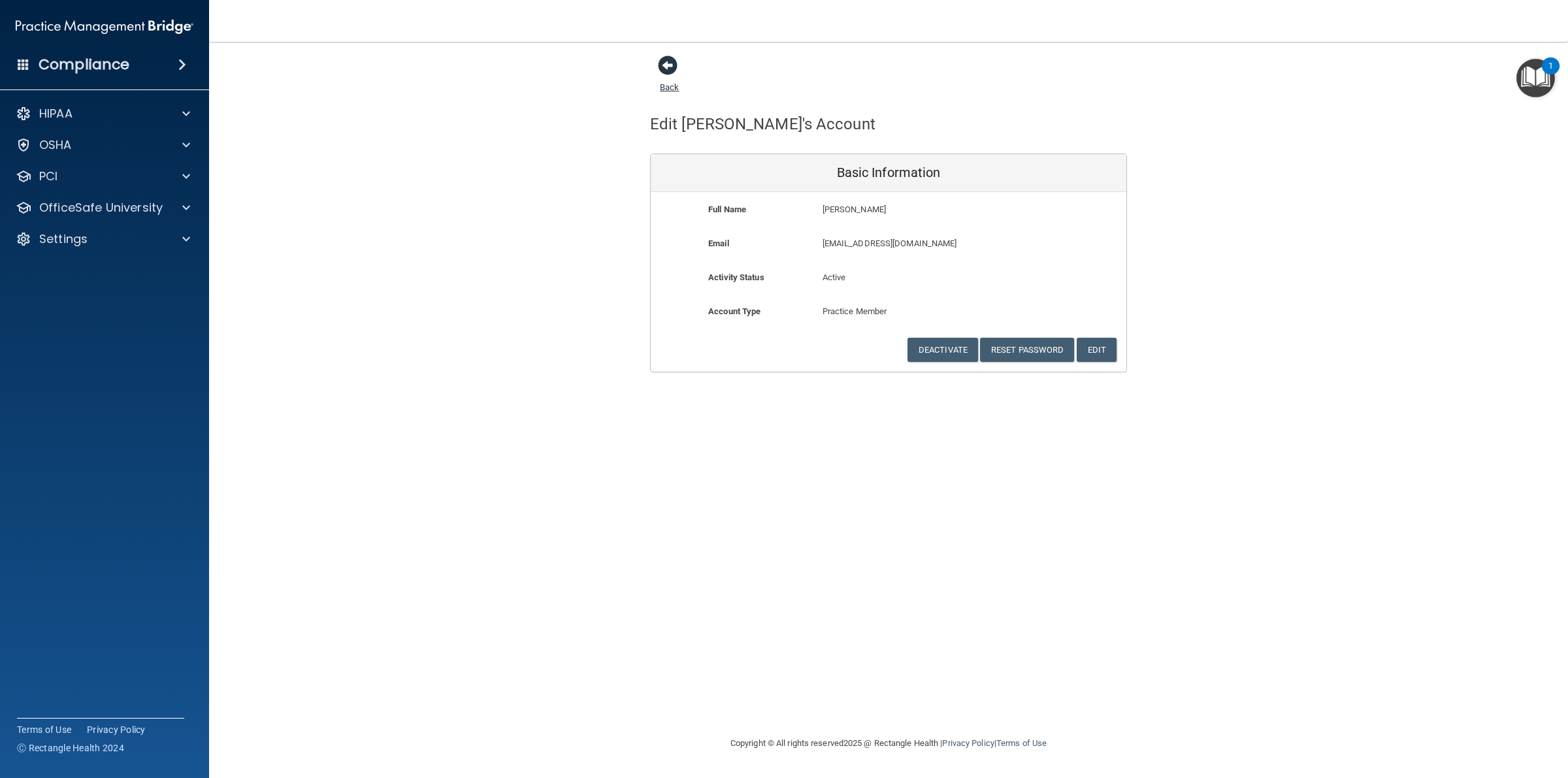
click at [667, 86] on link "Back" at bounding box center [669, 79] width 19 height 25
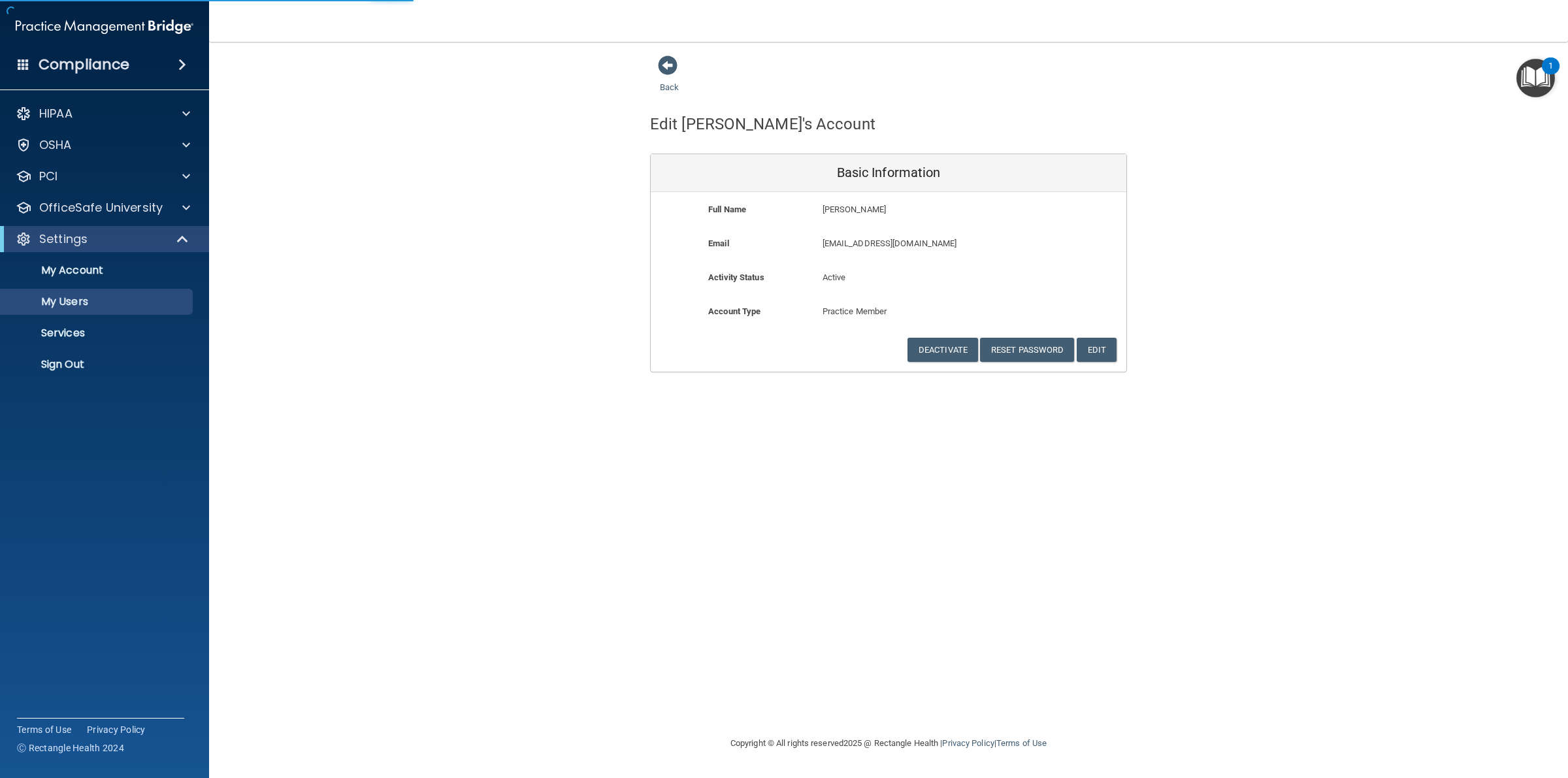
select select "20"
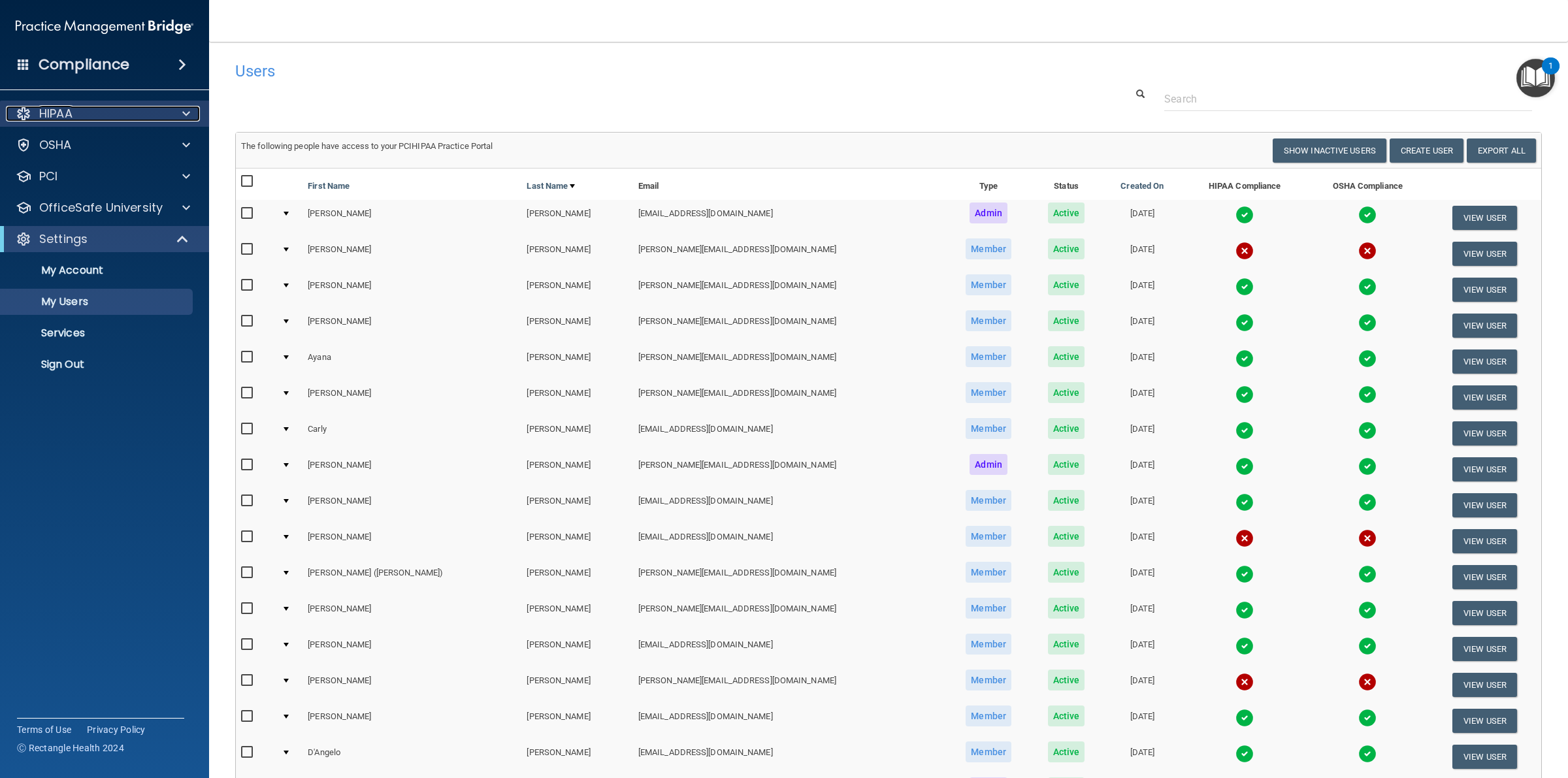
click at [80, 115] on div "HIPAA" at bounding box center [87, 114] width 162 height 16
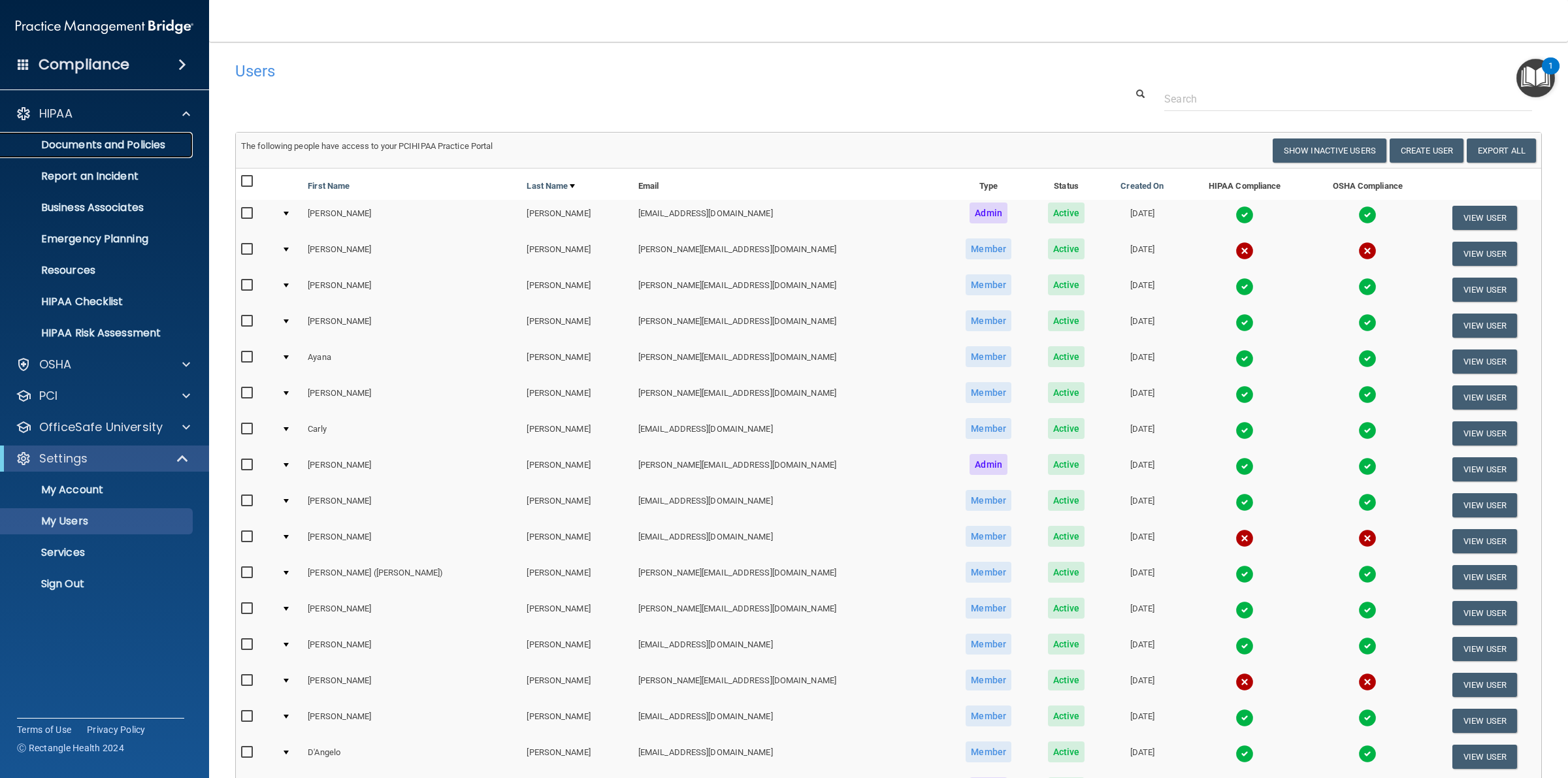
click at [105, 141] on p "Documents and Policies" at bounding box center [97, 144] width 178 height 13
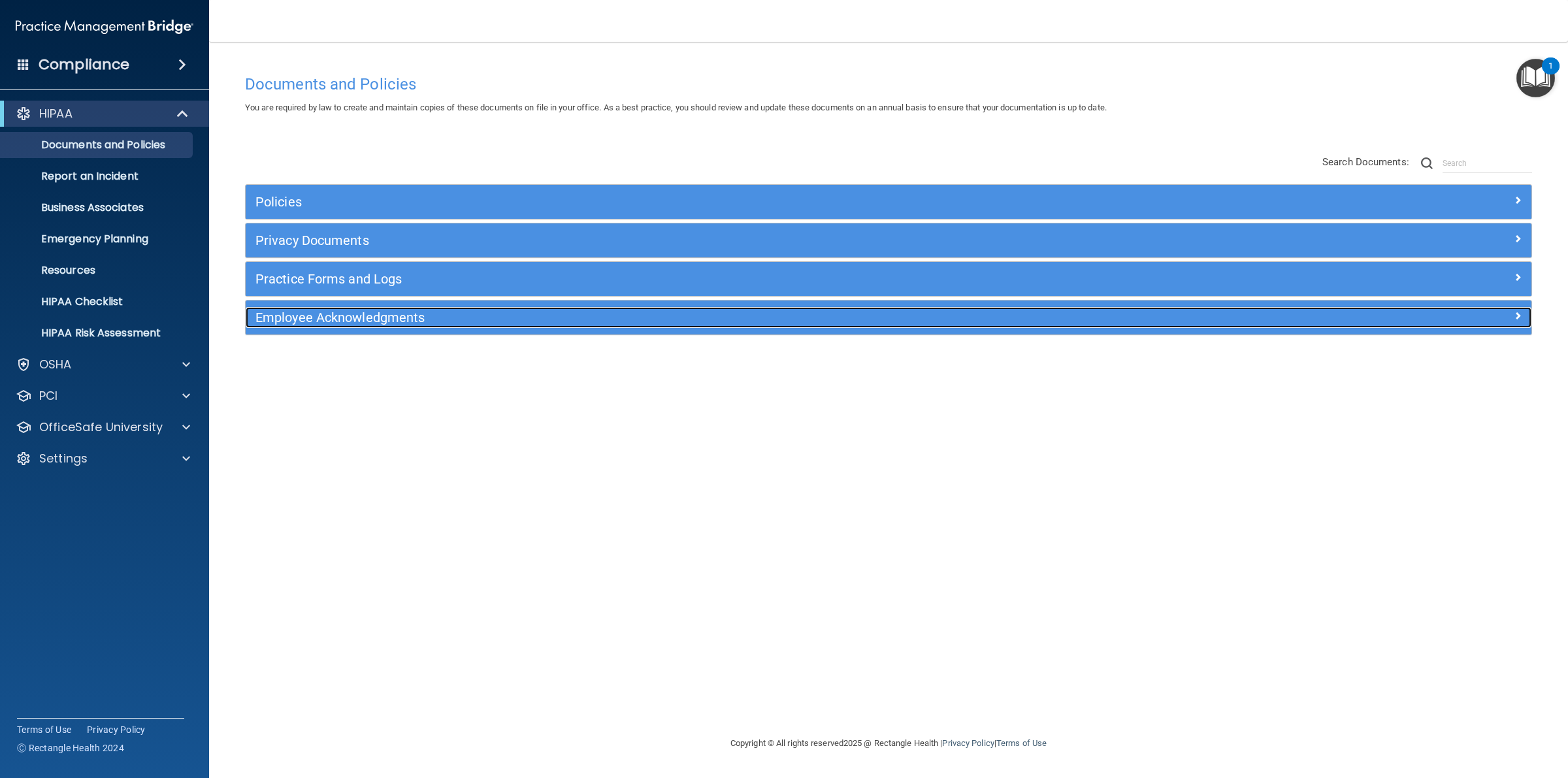
click at [345, 315] on h5 "Employee Acknowledgments" at bounding box center [728, 317] width 945 height 15
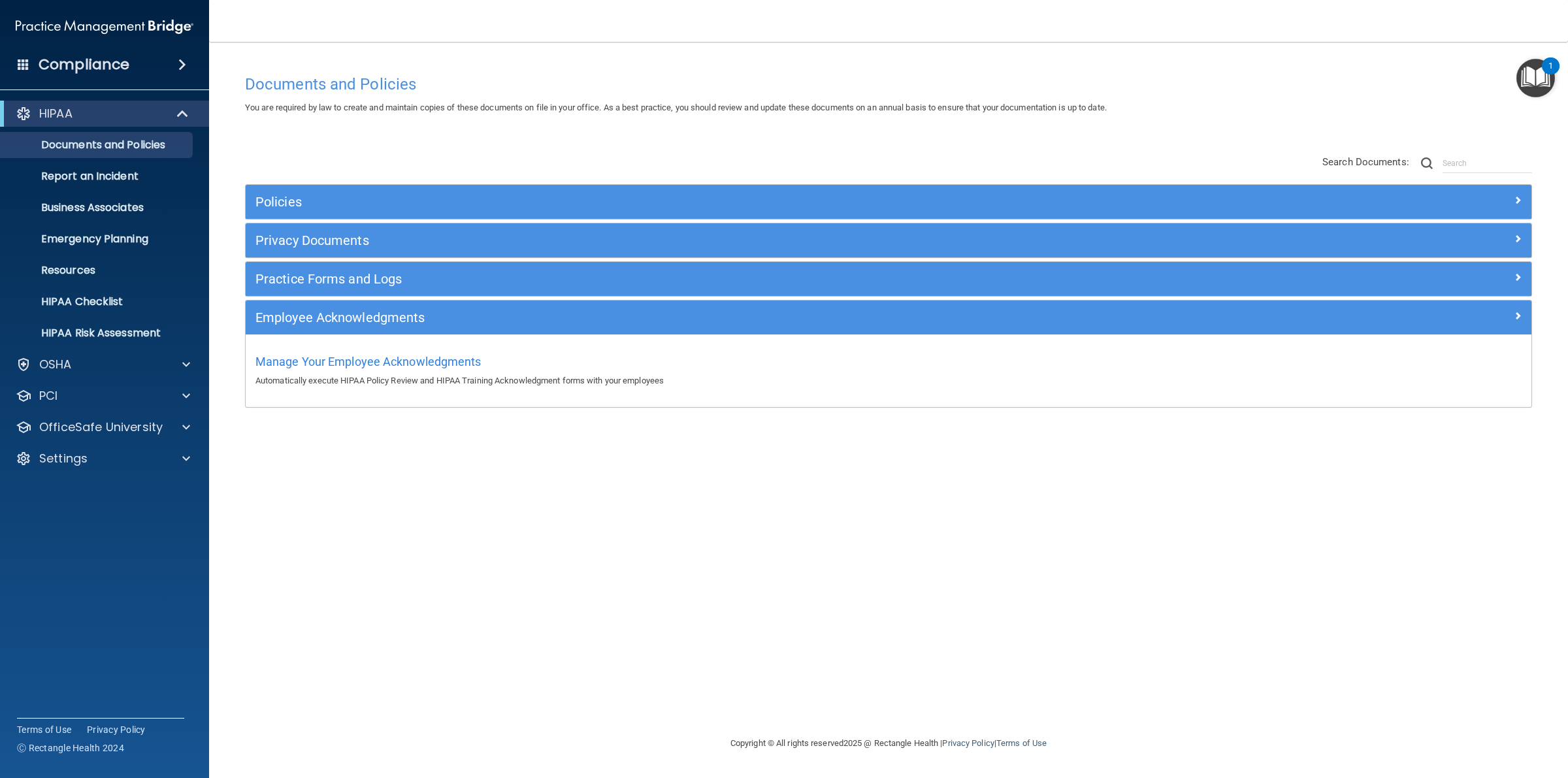
click at [376, 392] on div "Manage Your Employee Acknowledgments Automatically execute HIPAA Policy Review …" at bounding box center [888, 371] width 1286 height 72
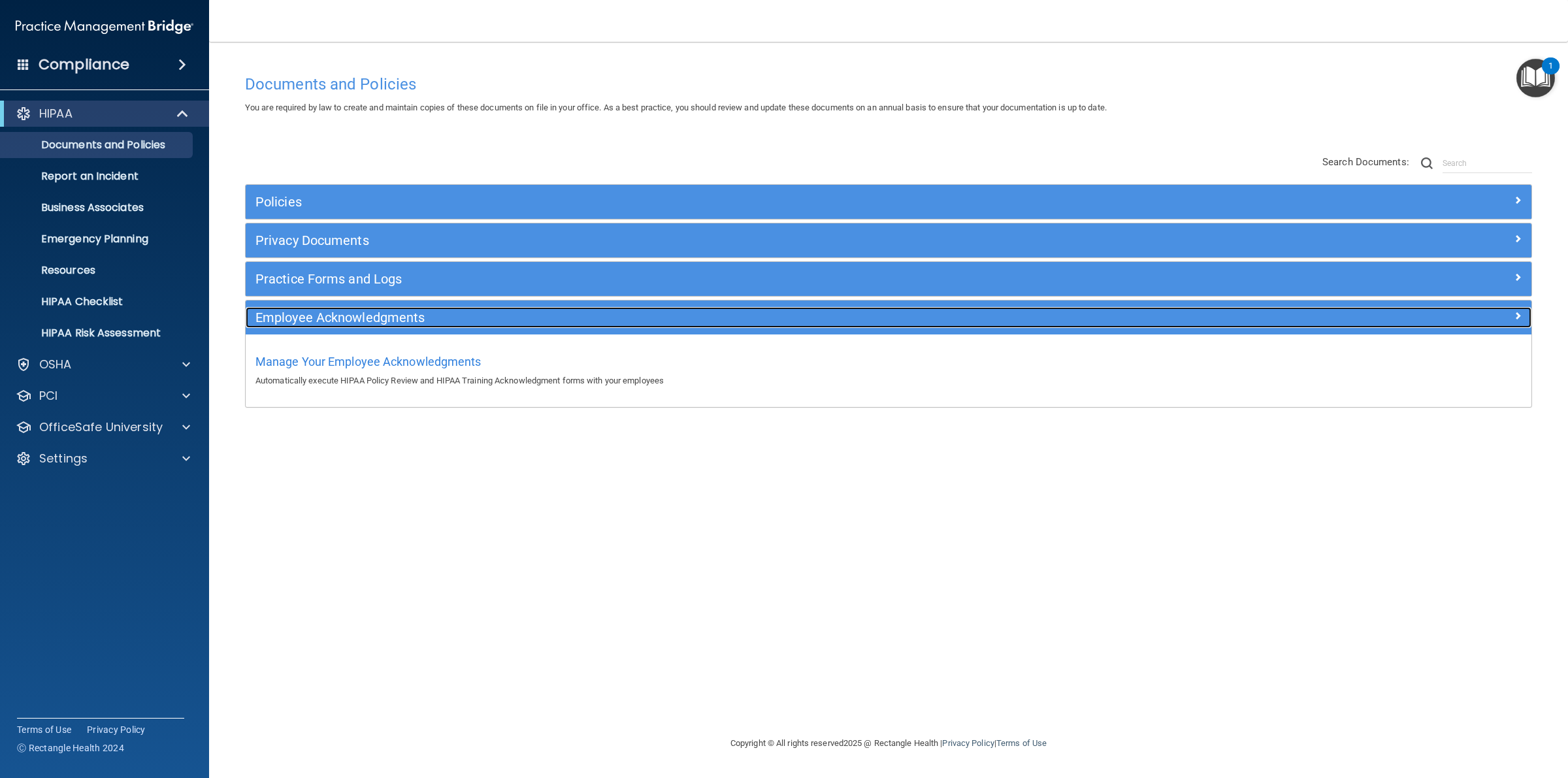
click at [1526, 328] on div "Employee Acknowledgments" at bounding box center [888, 316] width 1286 height 20
click at [1516, 322] on span at bounding box center [1518, 315] width 8 height 16
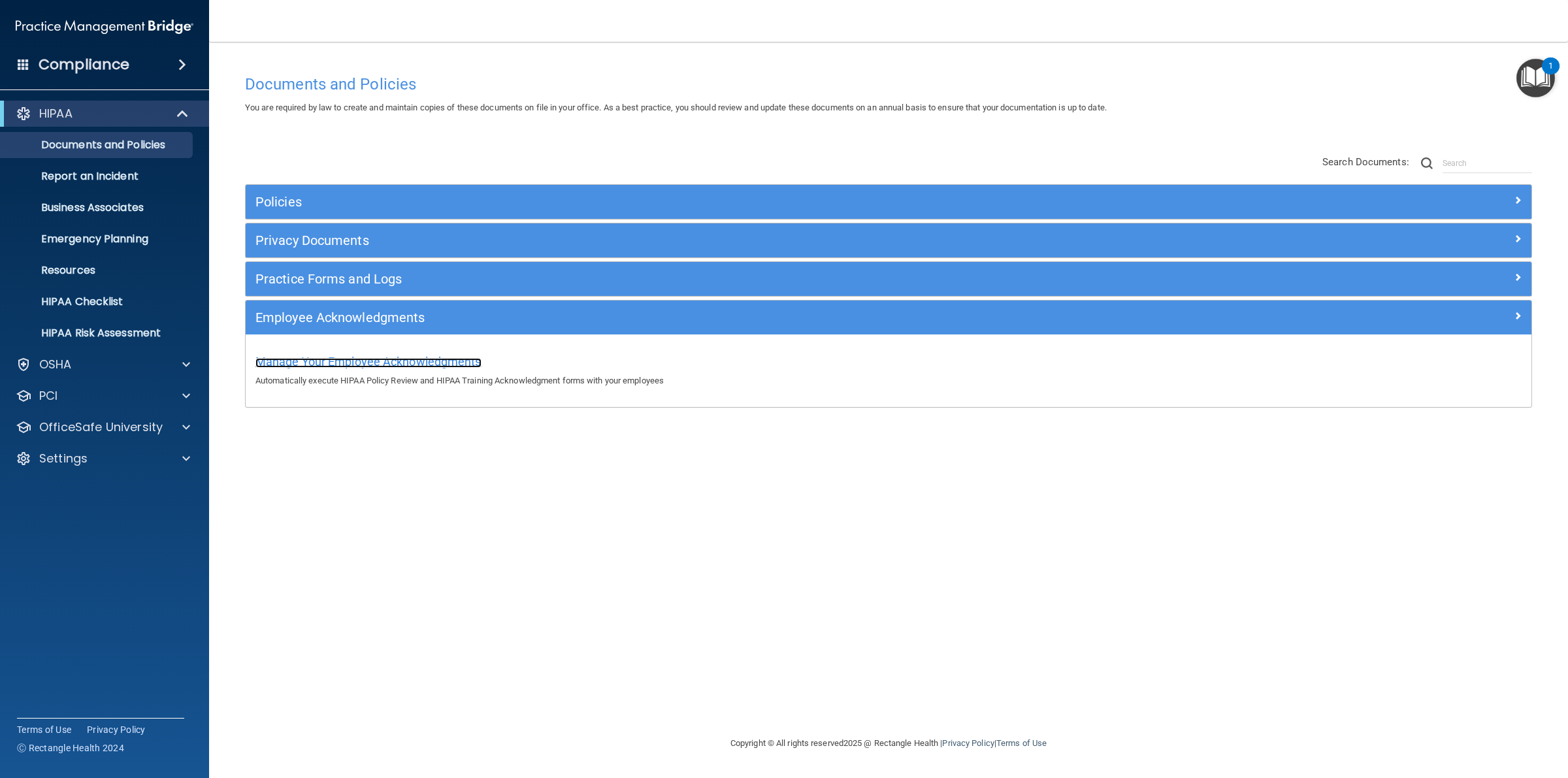
click at [416, 359] on span "Manage Your Employee Acknowledgments" at bounding box center [368, 361] width 226 height 14
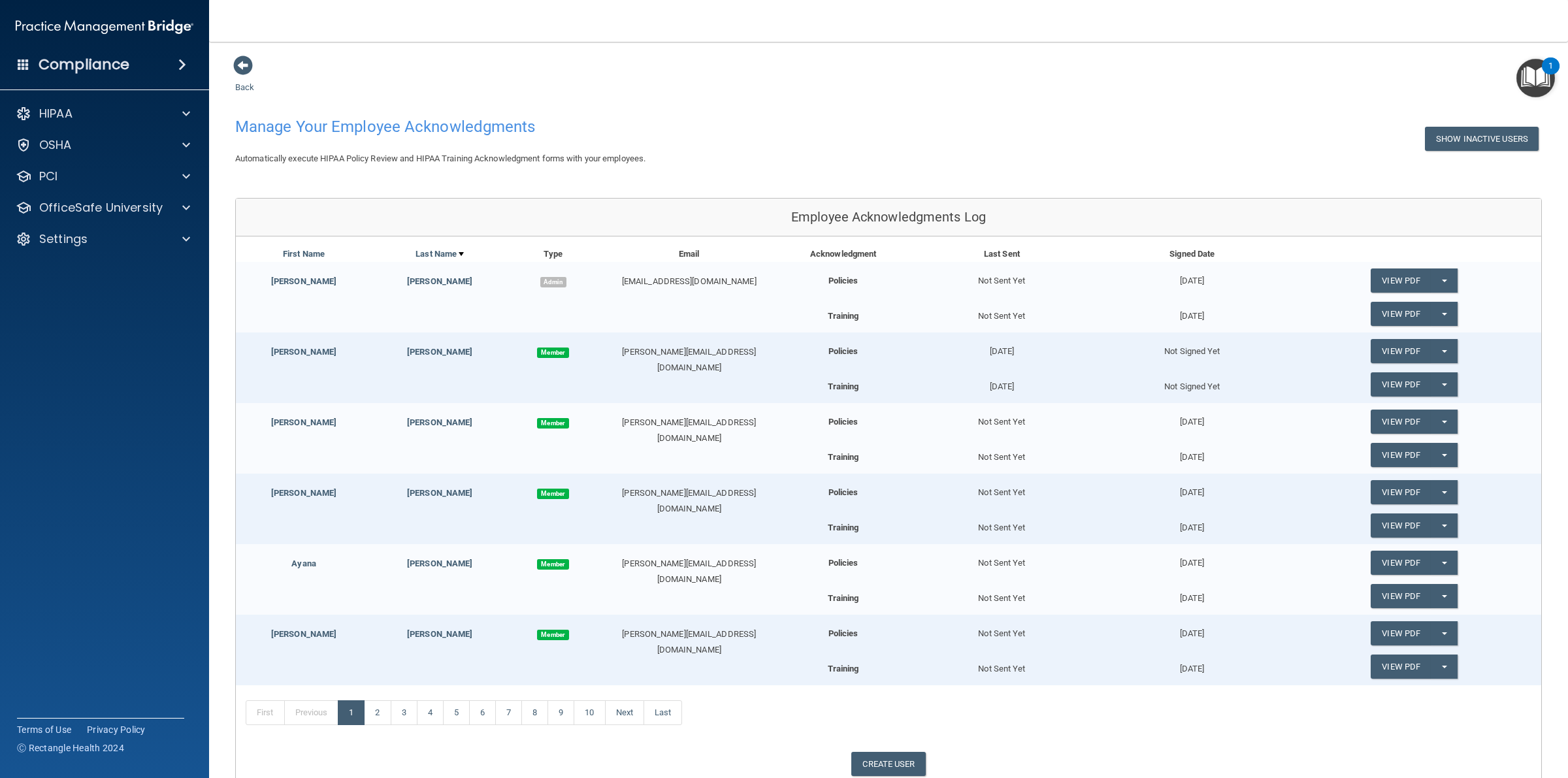
scroll to position [93, 0]
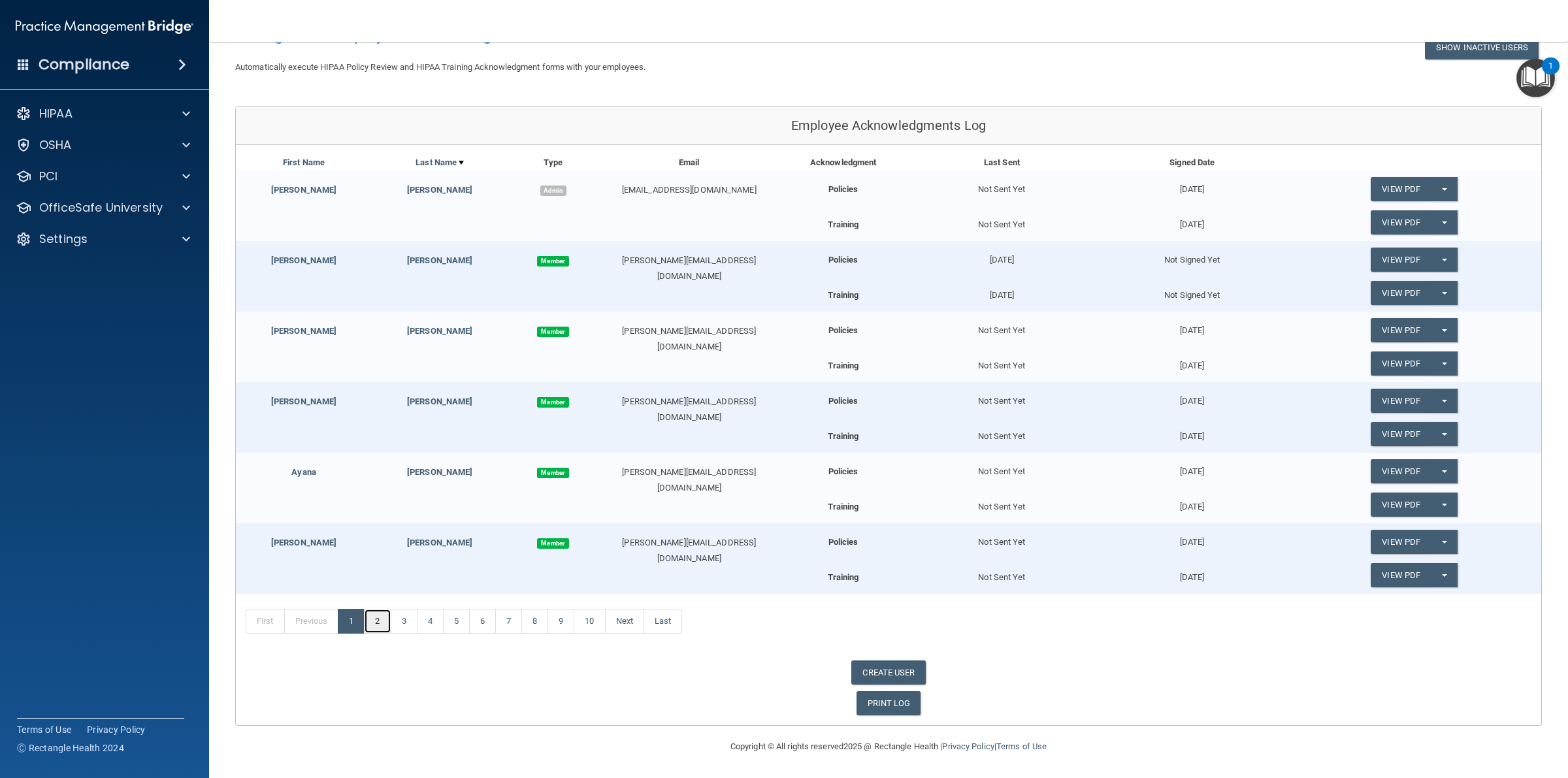
click at [381, 618] on link "2" at bounding box center [378, 620] width 27 height 24
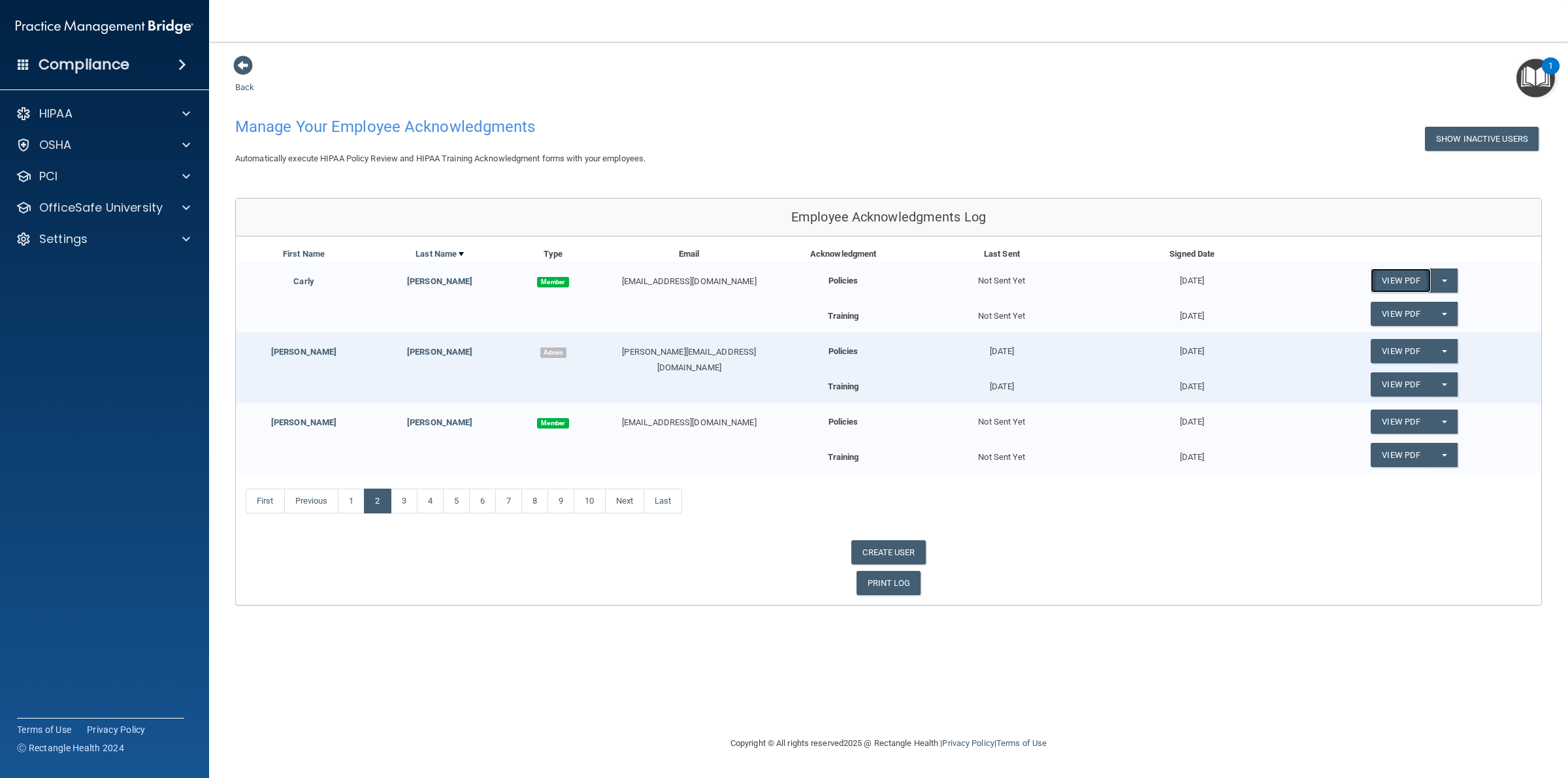
click at [1400, 276] on link "View PDF" at bounding box center [1401, 280] width 60 height 24
click at [1394, 387] on link "View PDF" at bounding box center [1401, 384] width 60 height 24
click at [243, 79] on div "Back Manage Your Employee Acknowledgments Show Inactive Users Automatically exe…" at bounding box center [889, 330] width 1307 height 551
click at [182, 113] on span at bounding box center [186, 114] width 8 height 16
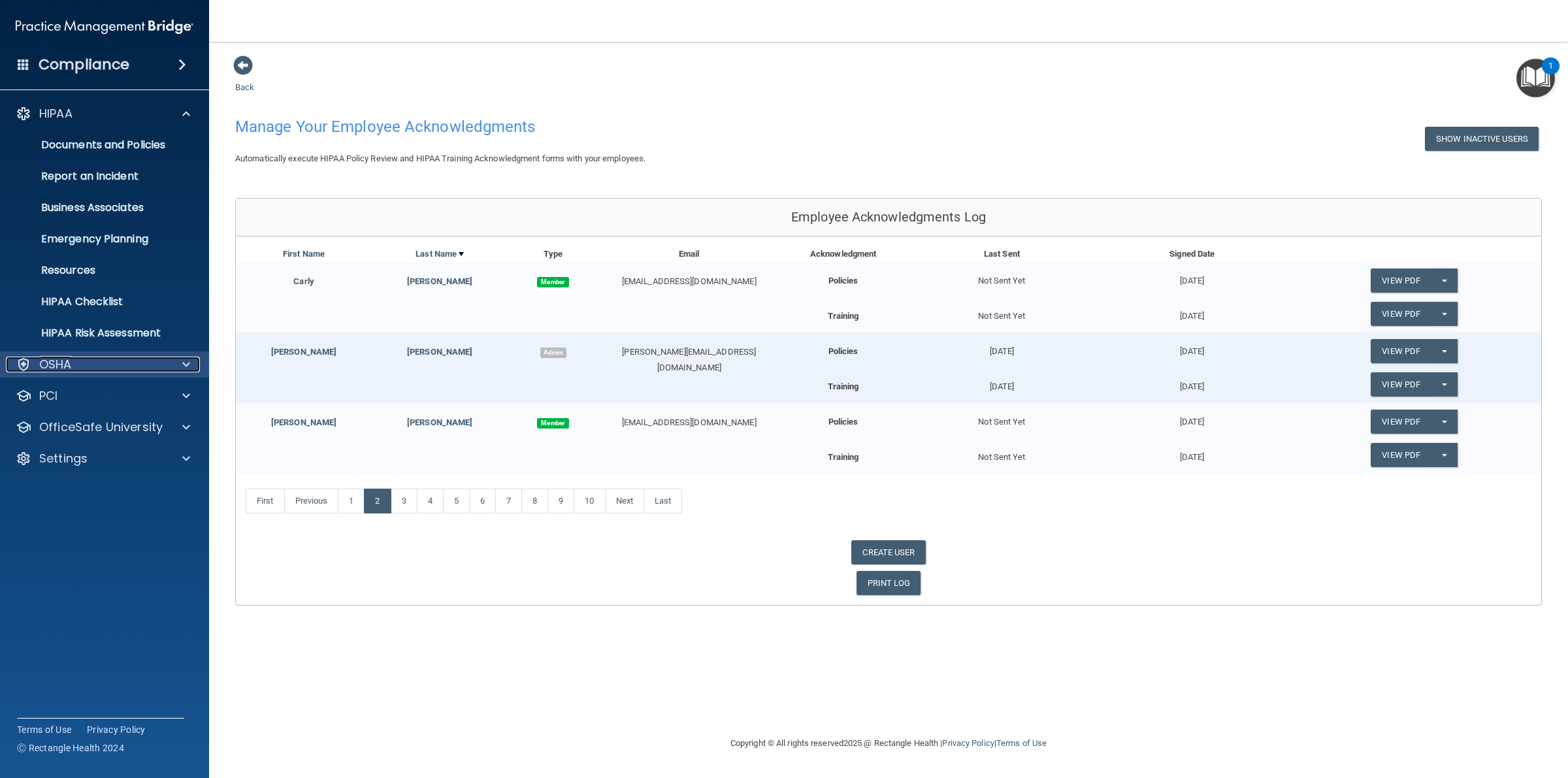
click at [177, 356] on div at bounding box center [184, 364] width 33 height 16
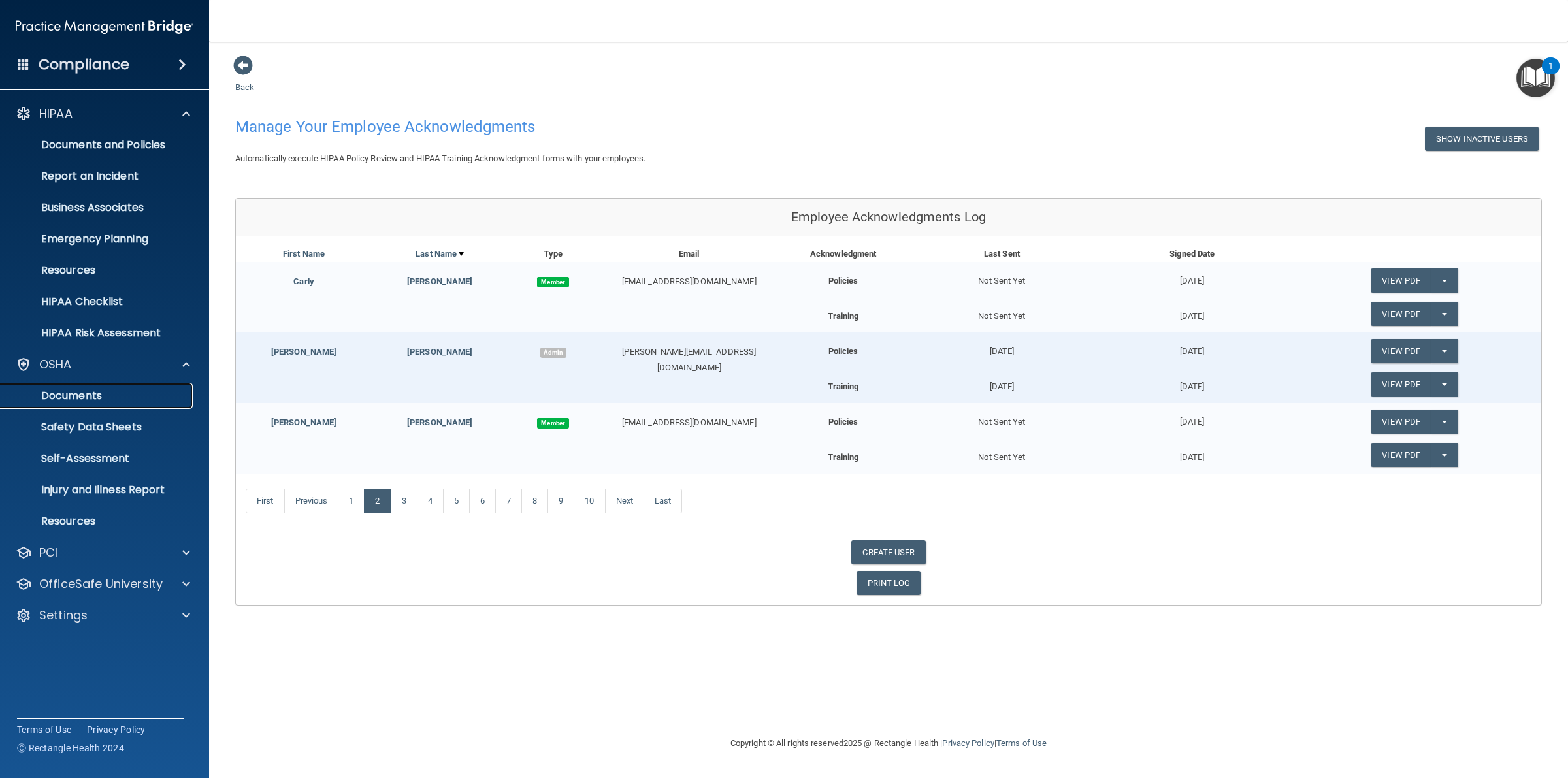
click at [93, 399] on p "Documents" at bounding box center [97, 395] width 178 height 13
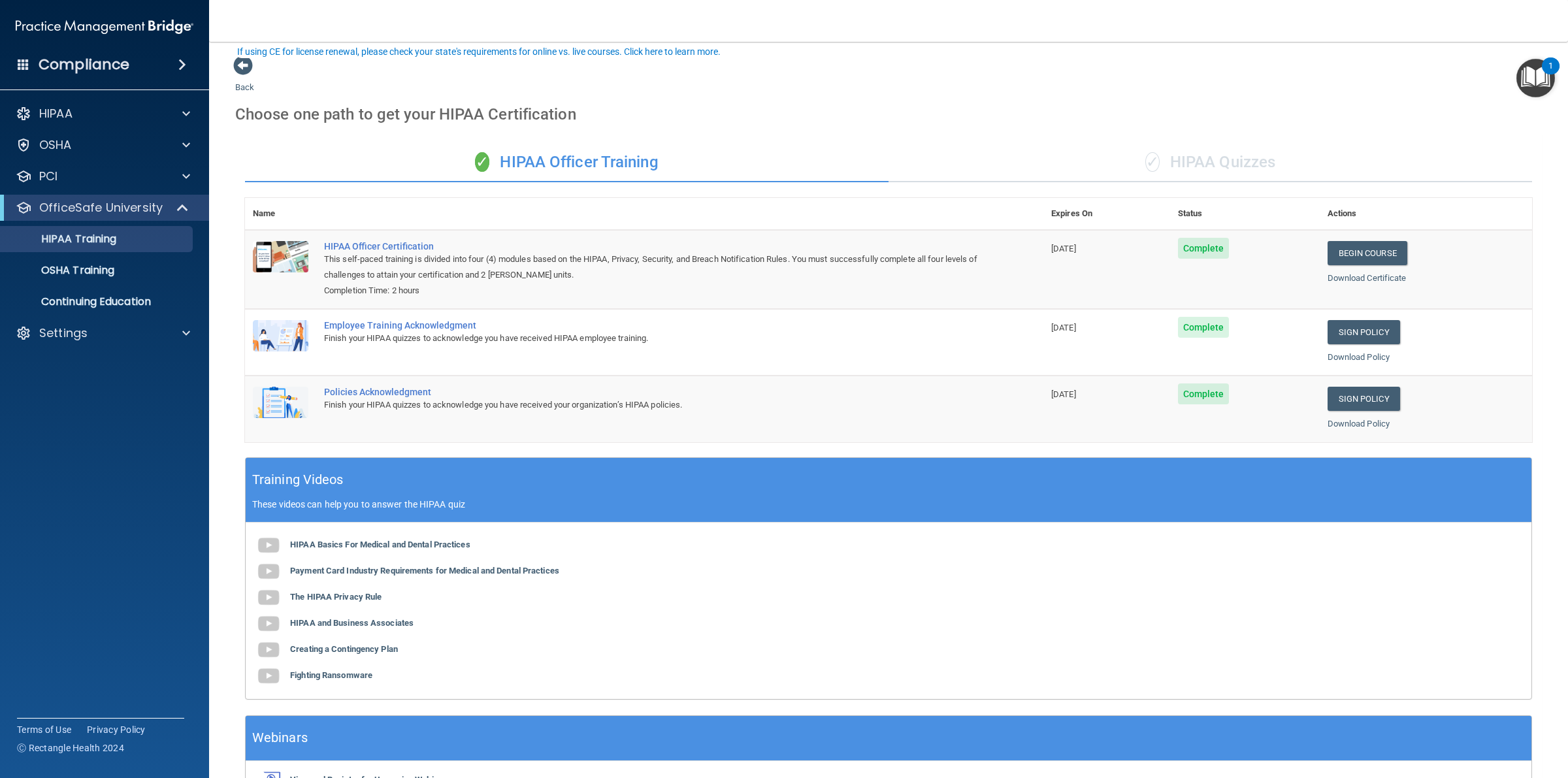
scroll to position [85, 0]
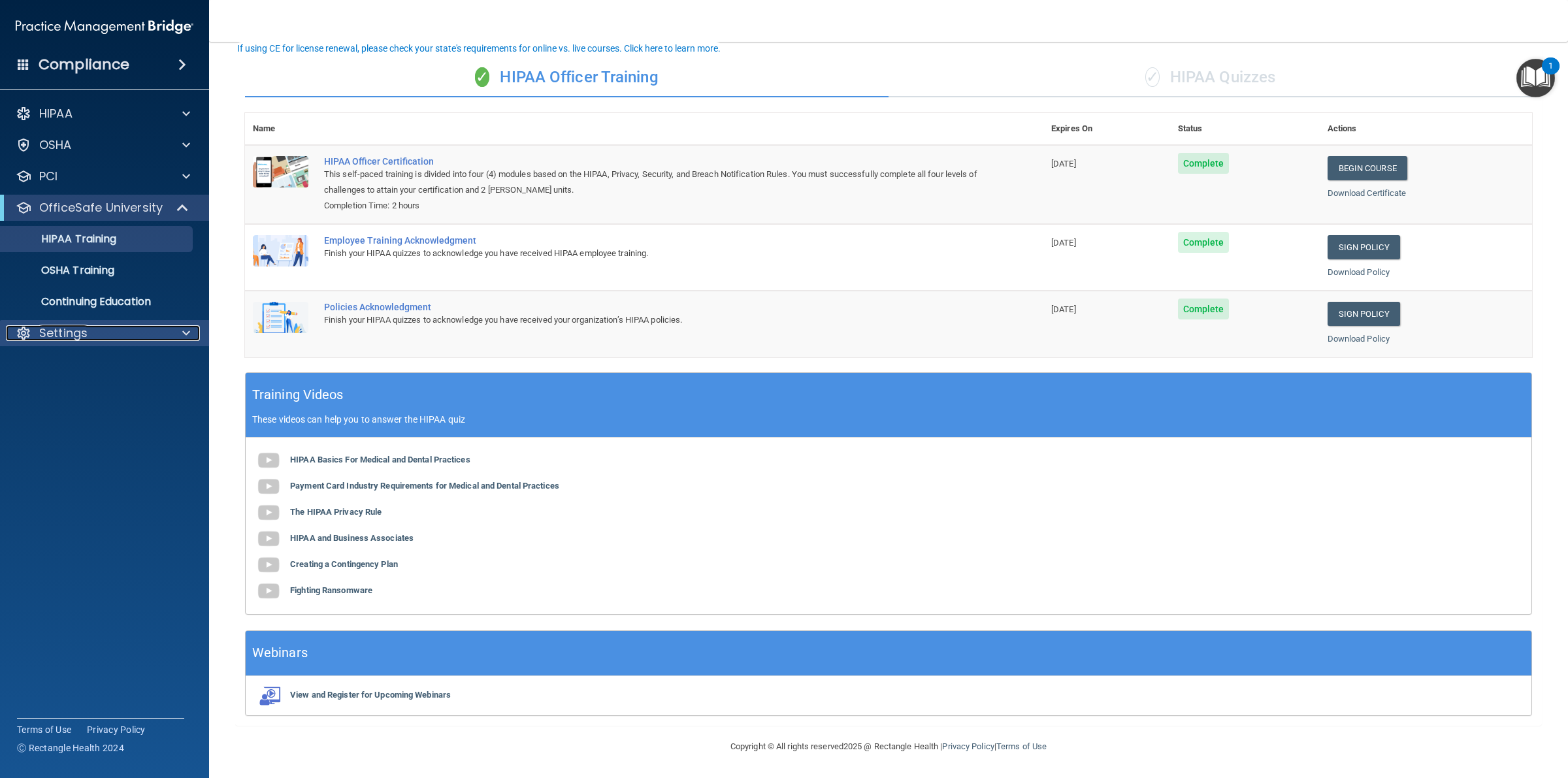
click at [129, 330] on div "Settings" at bounding box center [87, 333] width 162 height 16
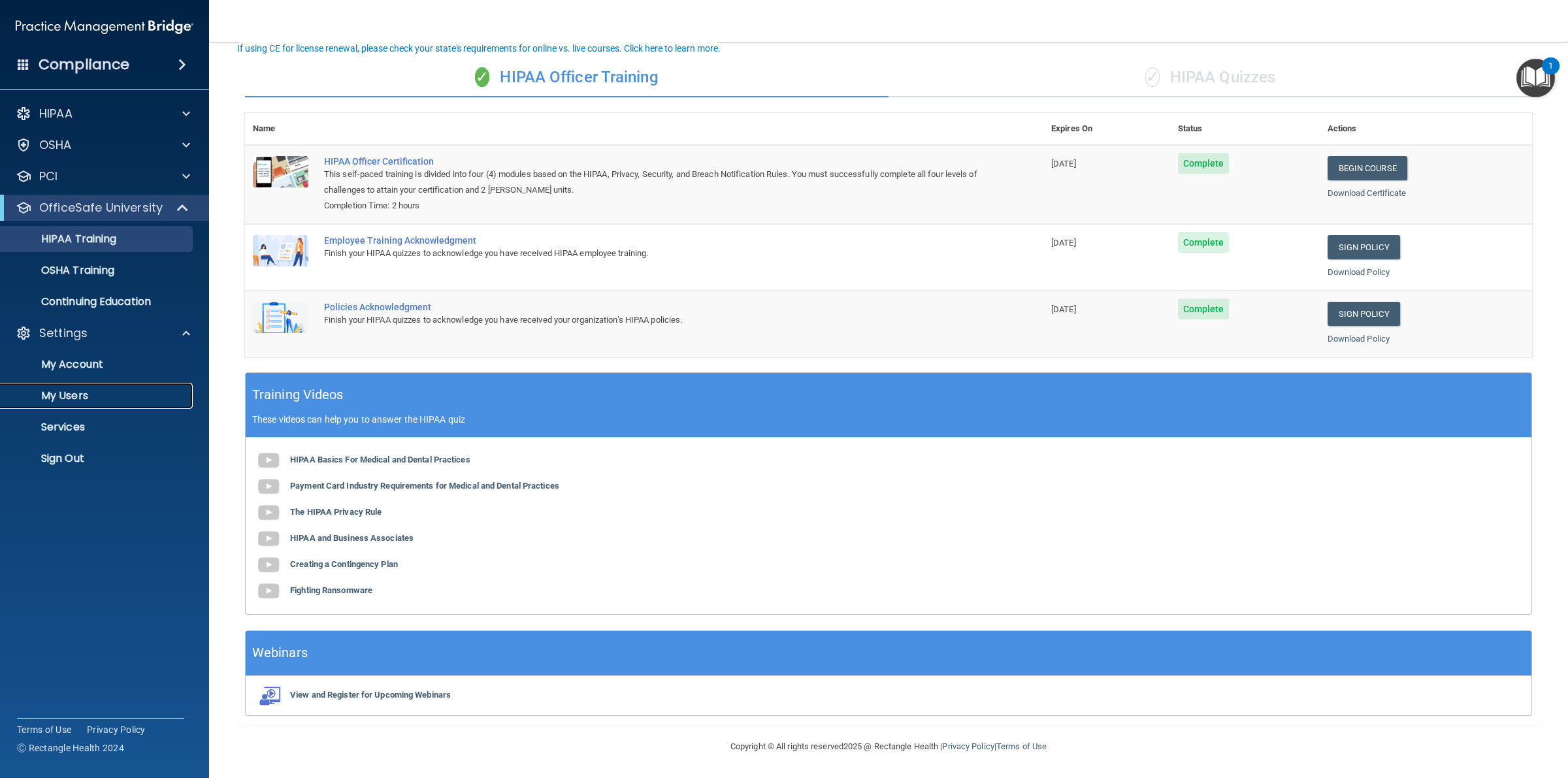
click at [93, 393] on p "My Users" at bounding box center [97, 395] width 178 height 13
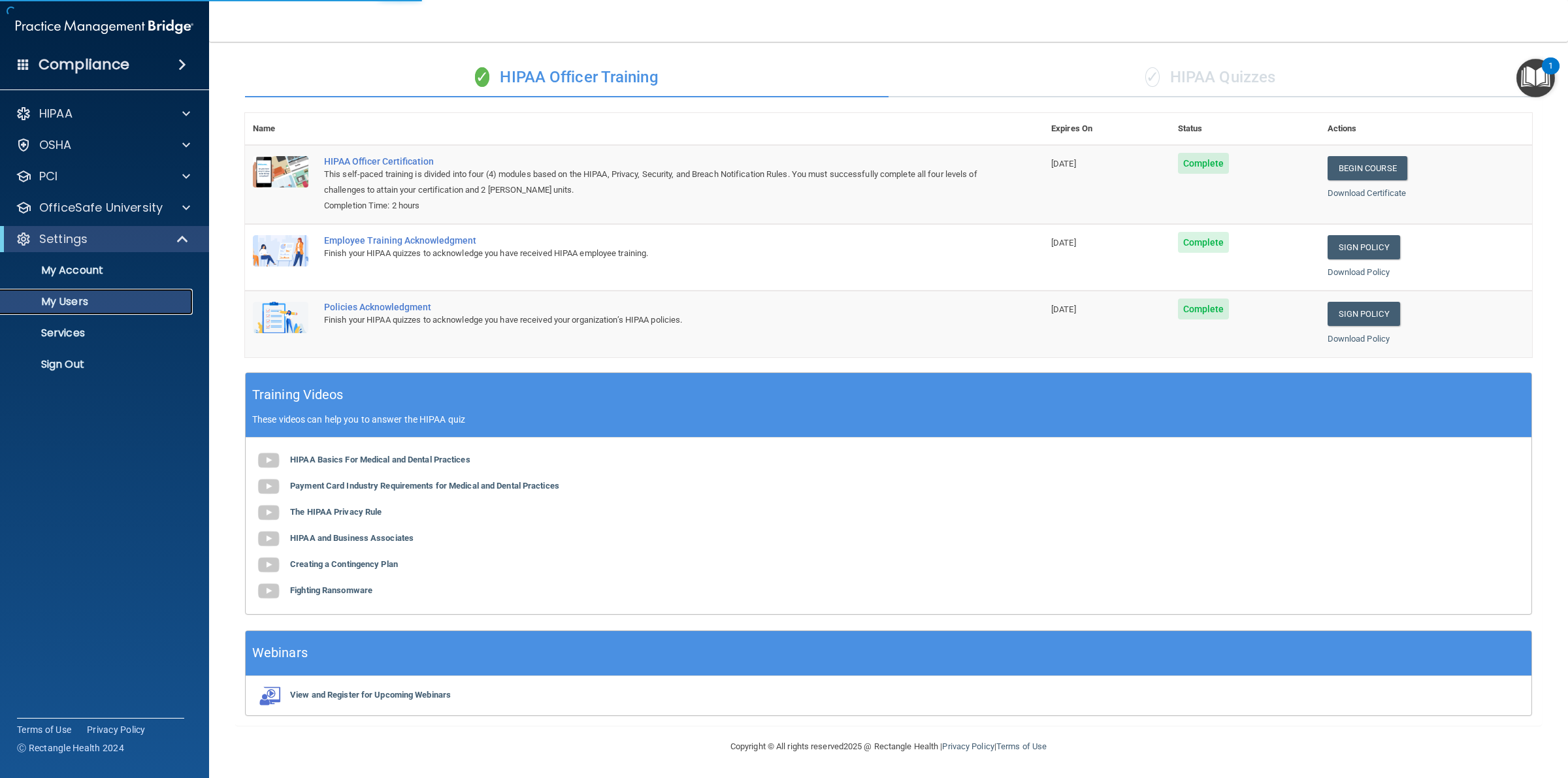
select select "20"
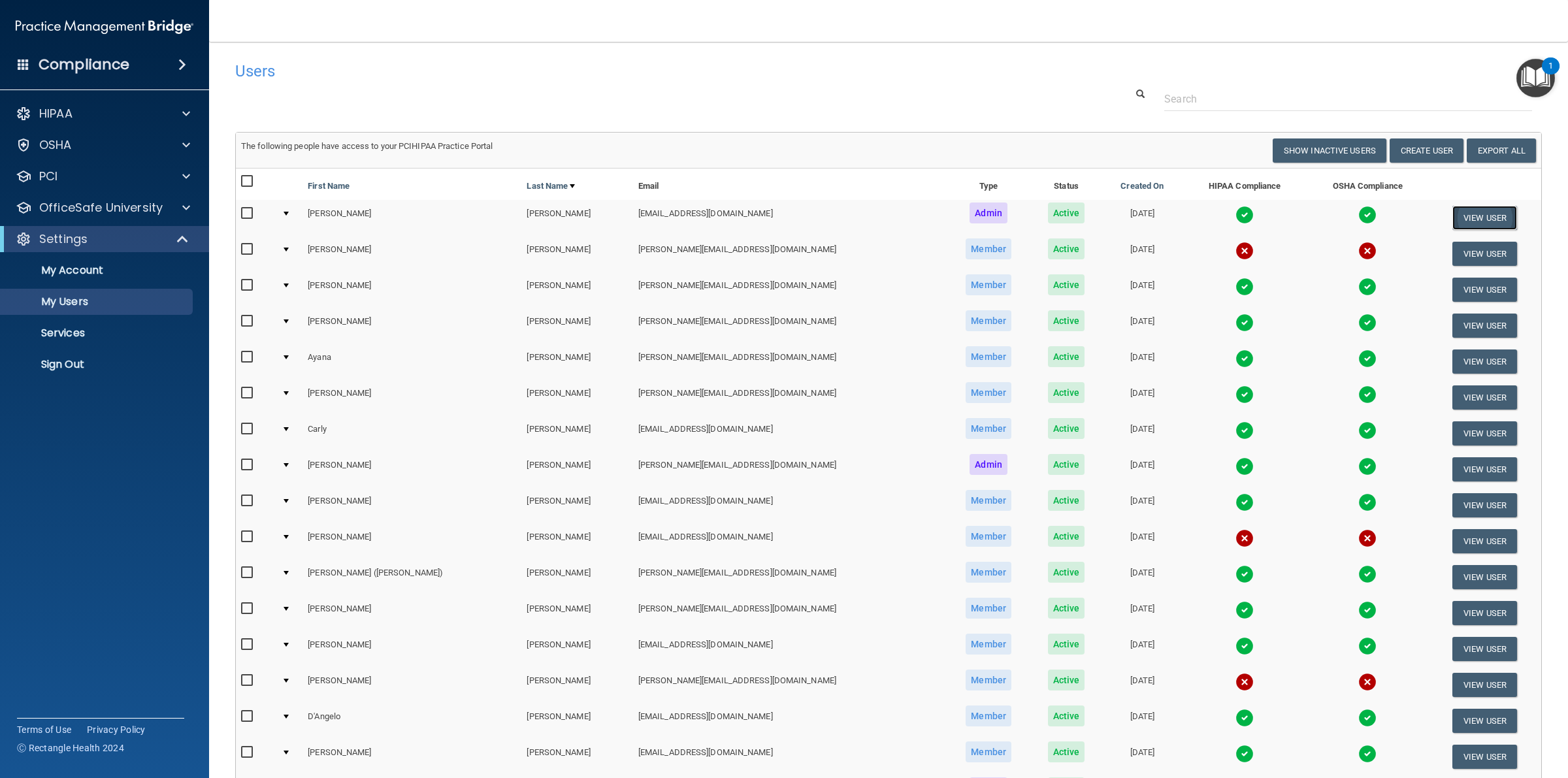
click at [1461, 217] on button "View User" at bounding box center [1484, 217] width 64 height 24
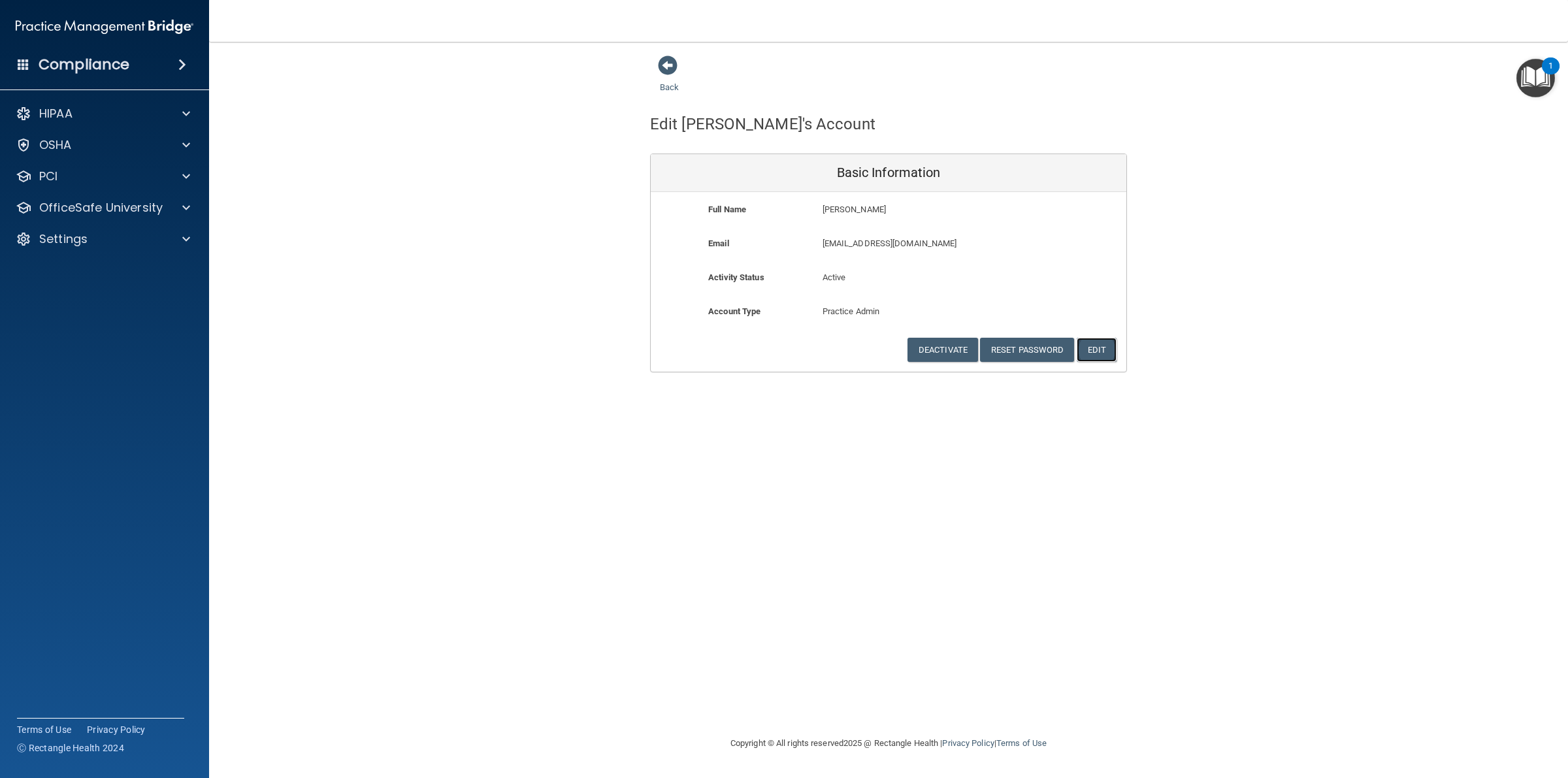
click at [1093, 348] on button "Edit" at bounding box center [1097, 350] width 40 height 24
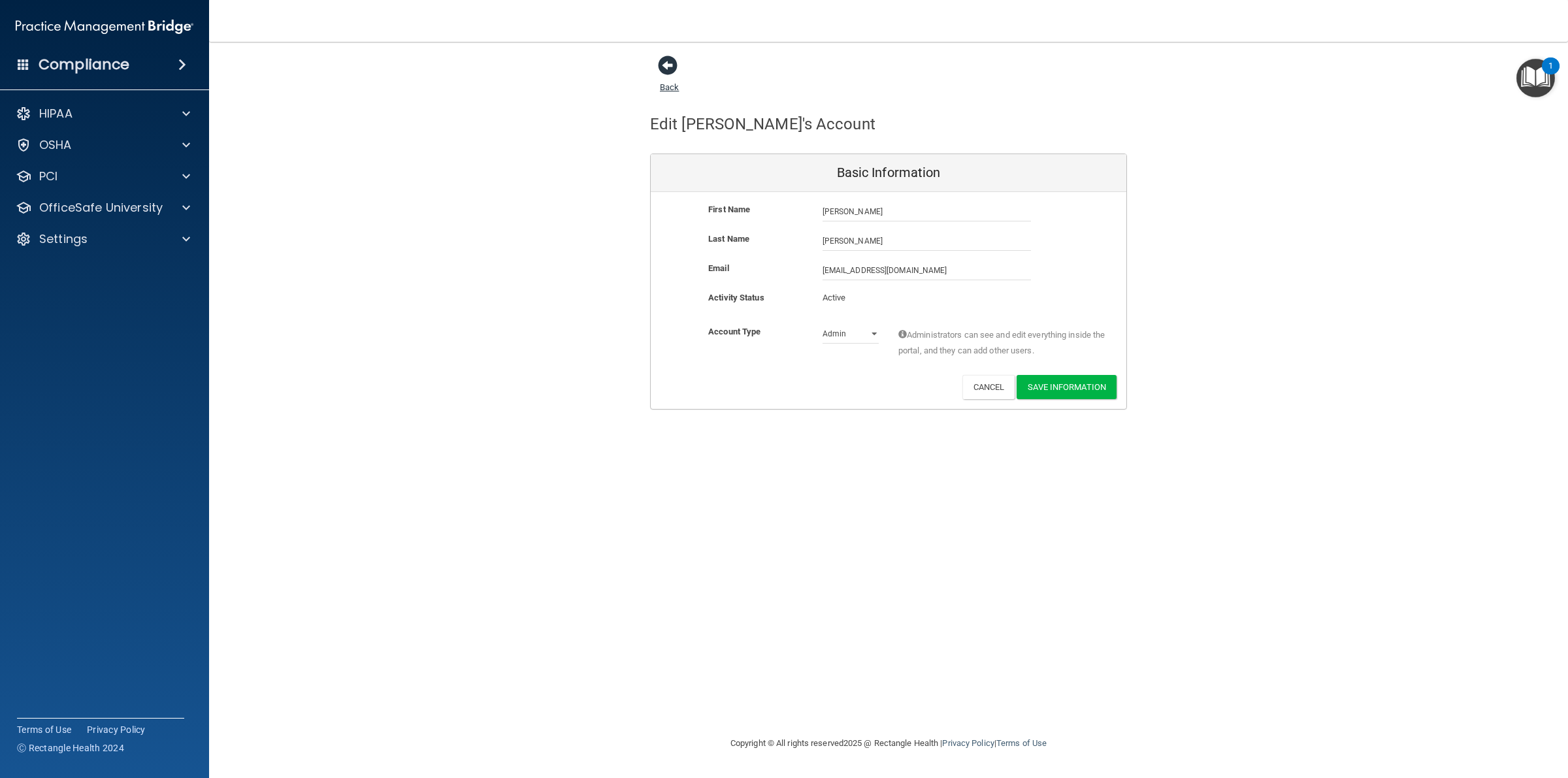
click at [671, 58] on span at bounding box center [668, 65] width 19 height 19
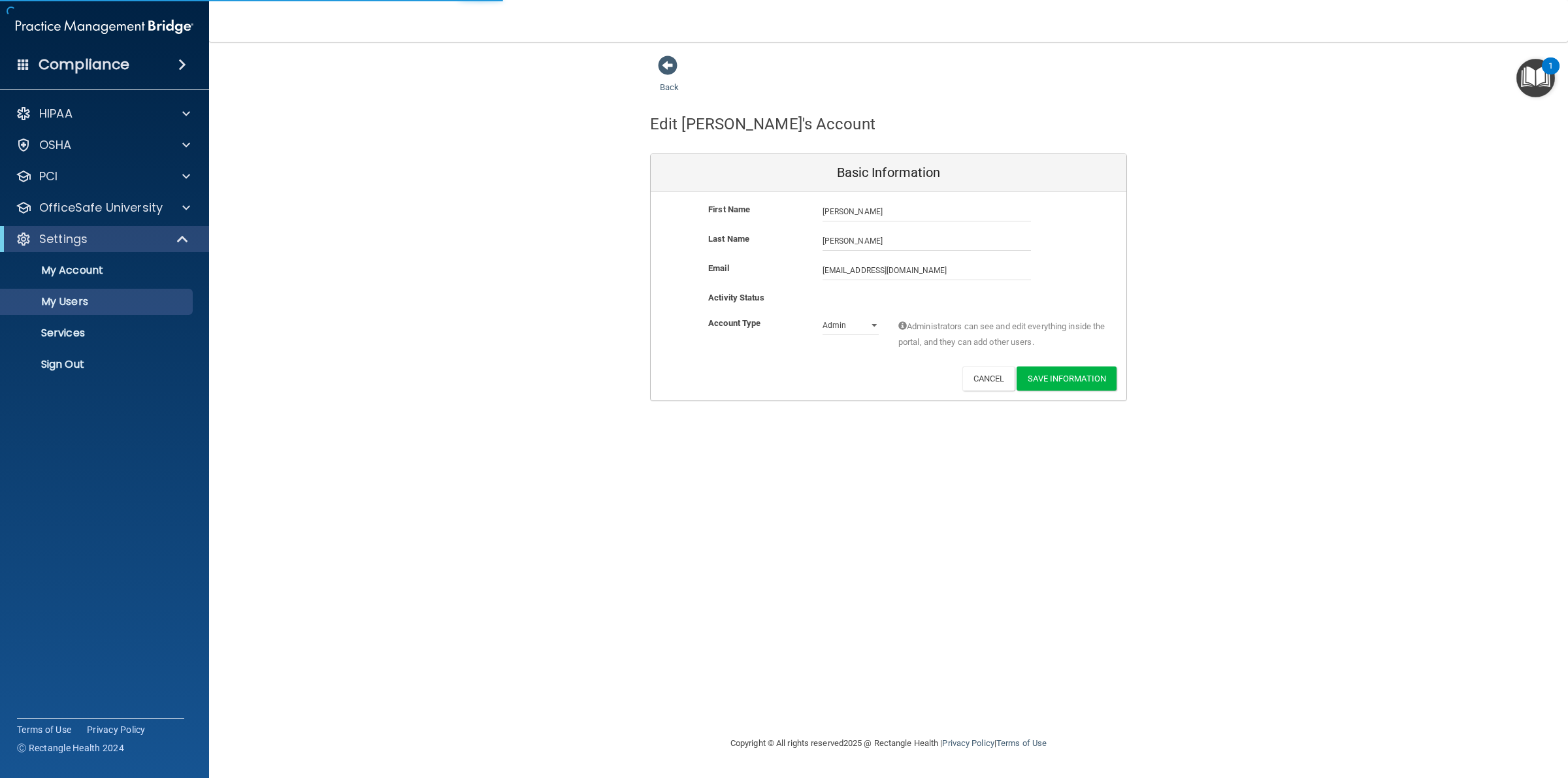
select select "20"
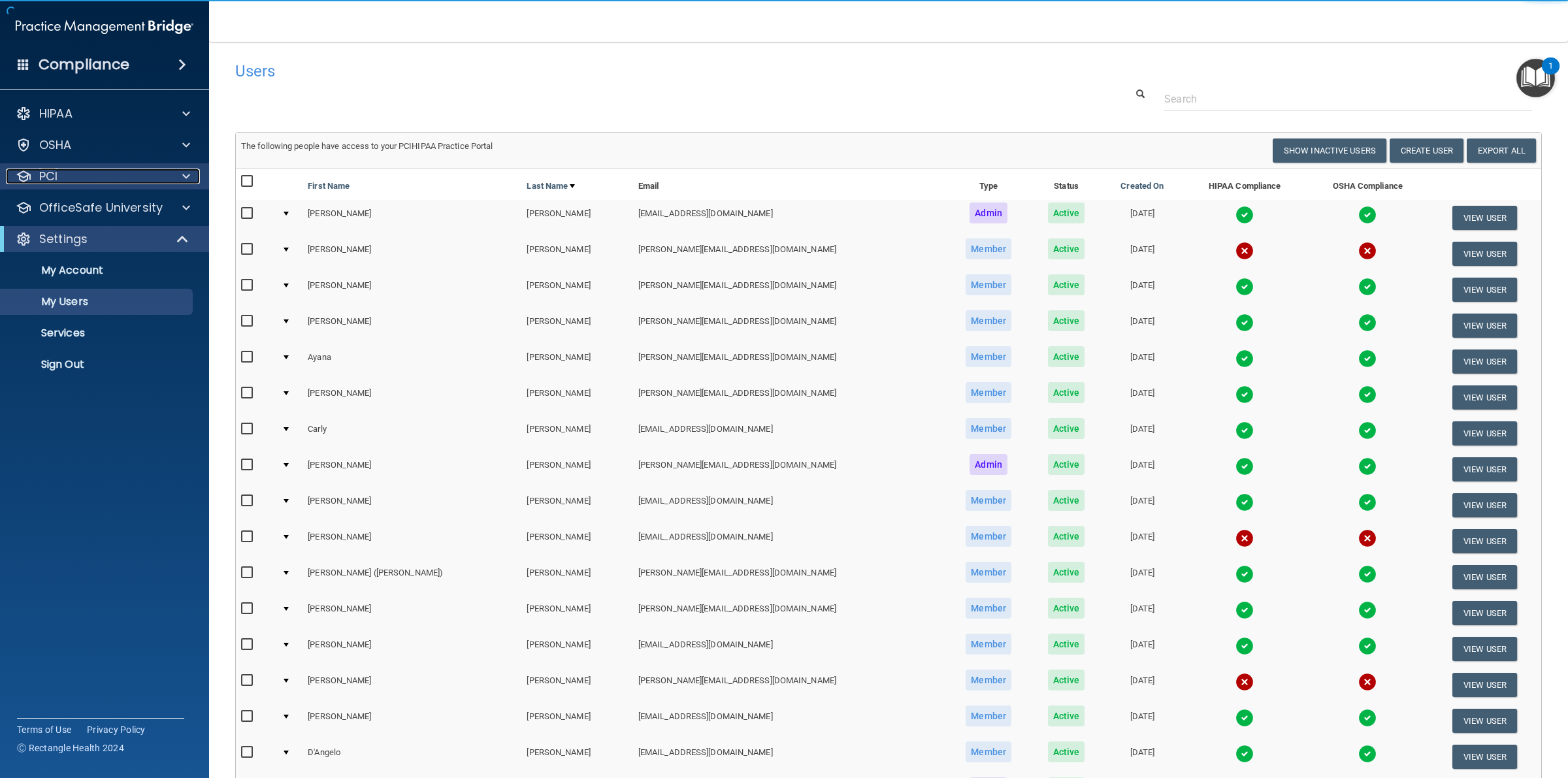
click at [118, 182] on div "PCI" at bounding box center [87, 176] width 162 height 16
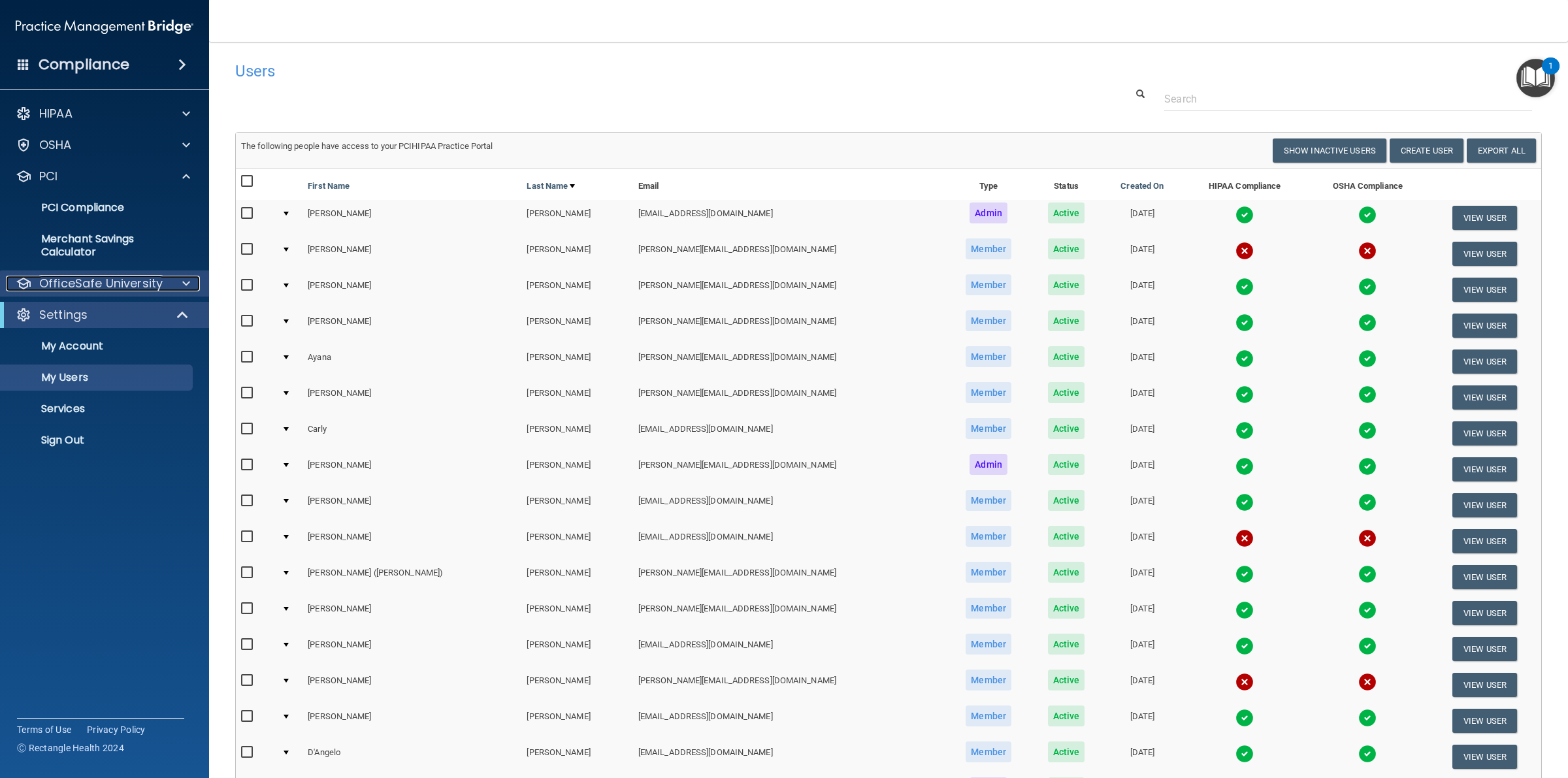
click at [195, 286] on div at bounding box center [184, 283] width 33 height 16
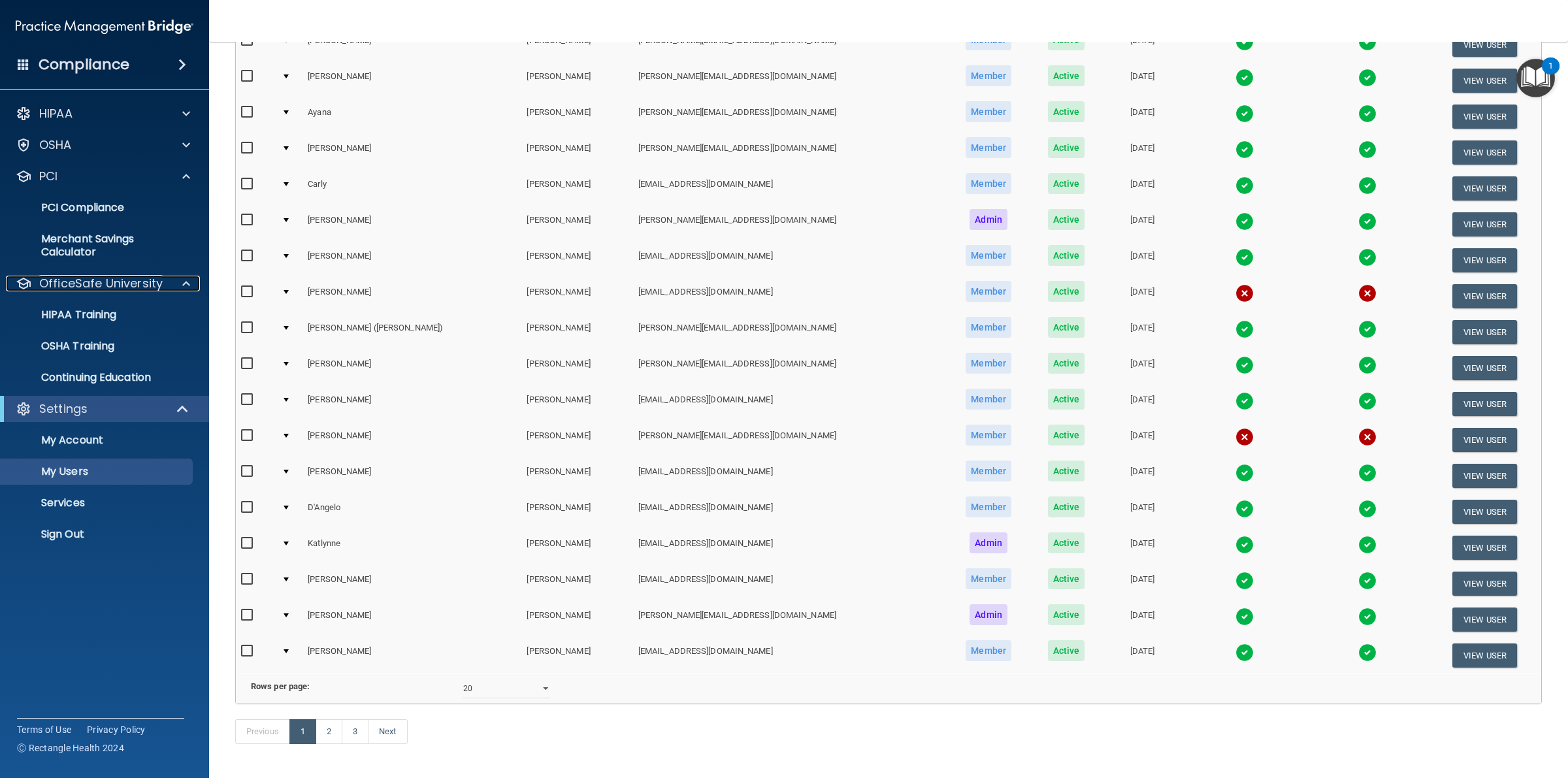
scroll to position [302, 0]
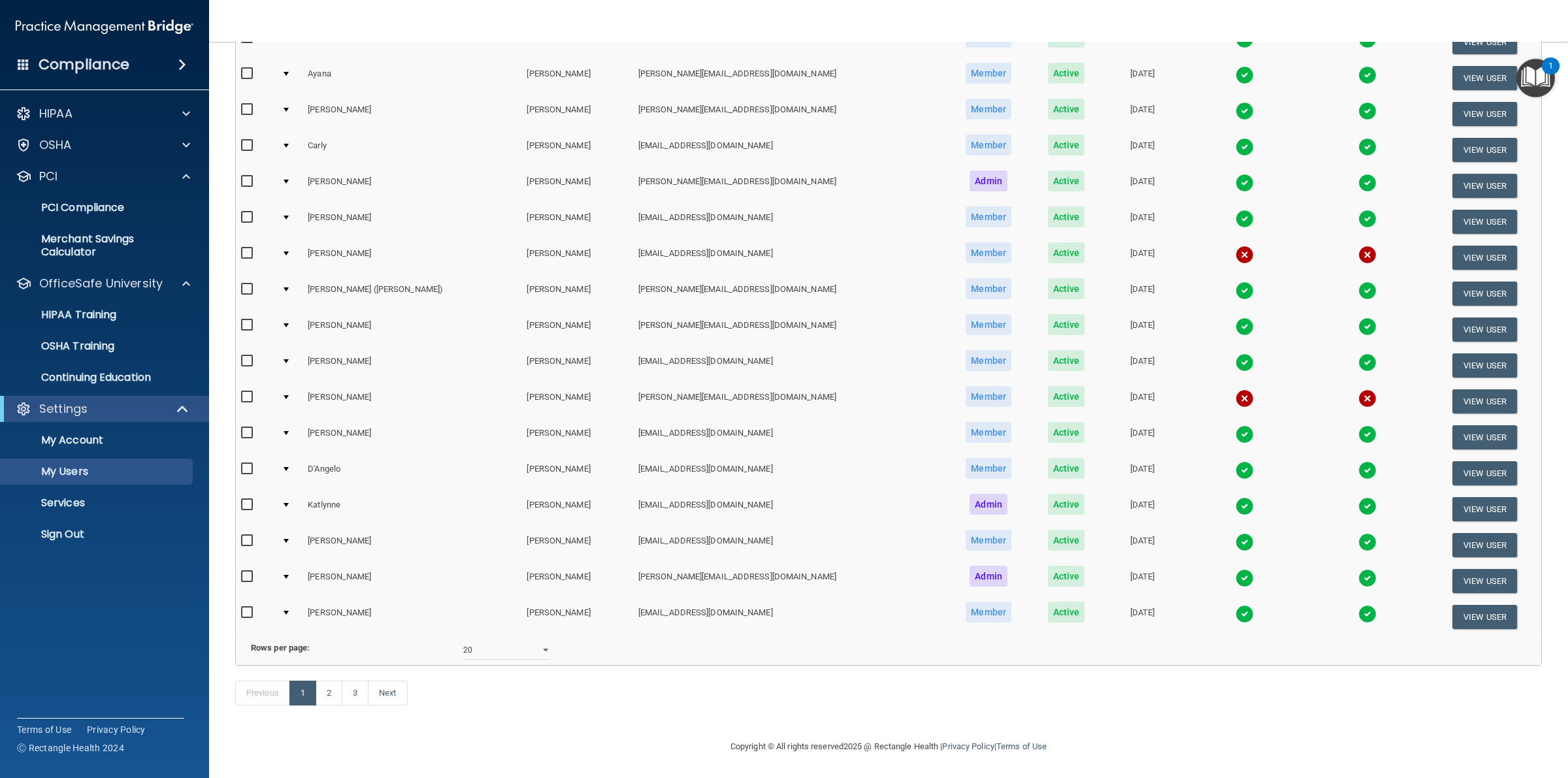
click at [1236, 569] on img at bounding box center [1245, 577] width 19 height 19
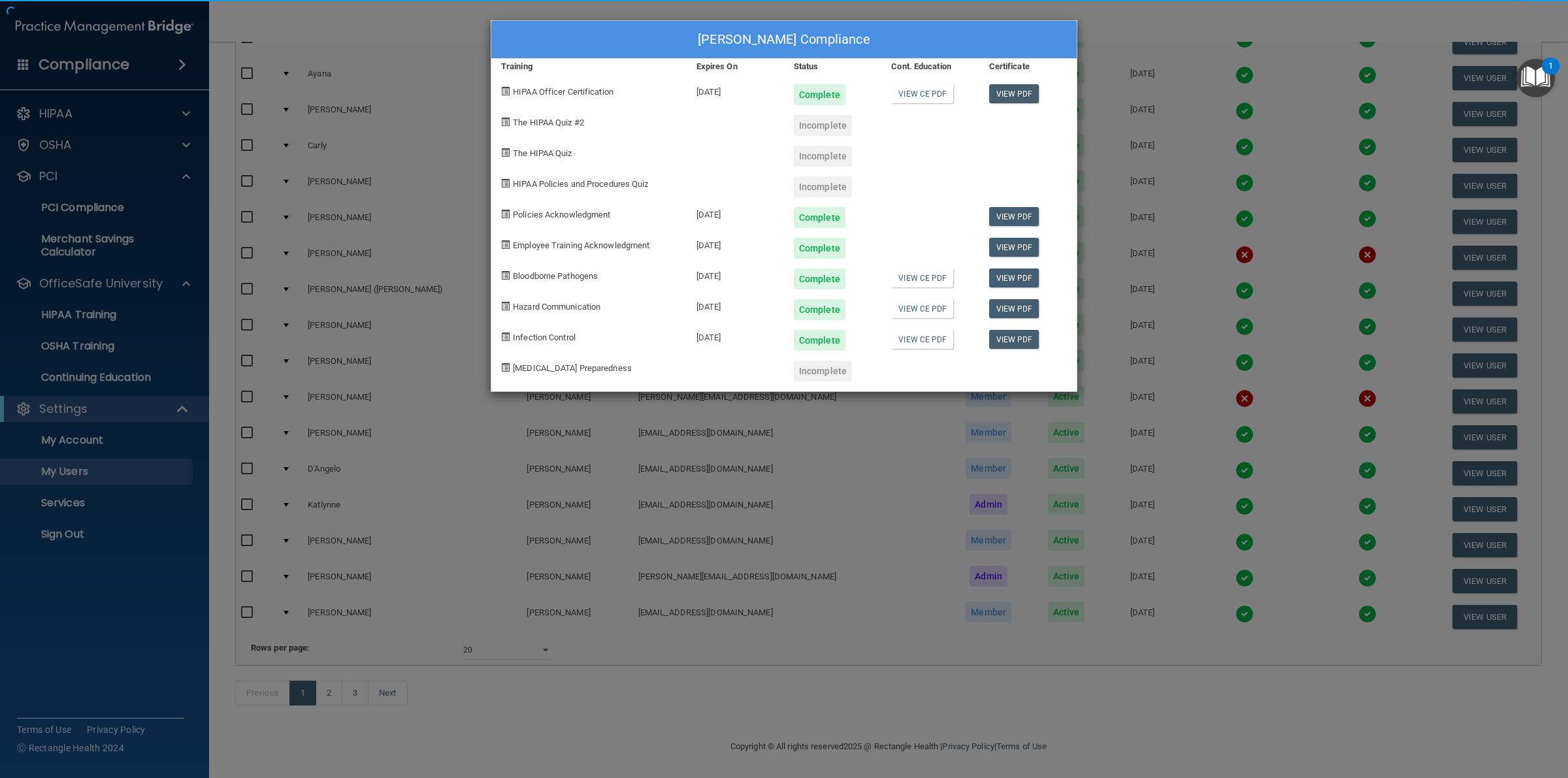
scroll to position [0, 0]
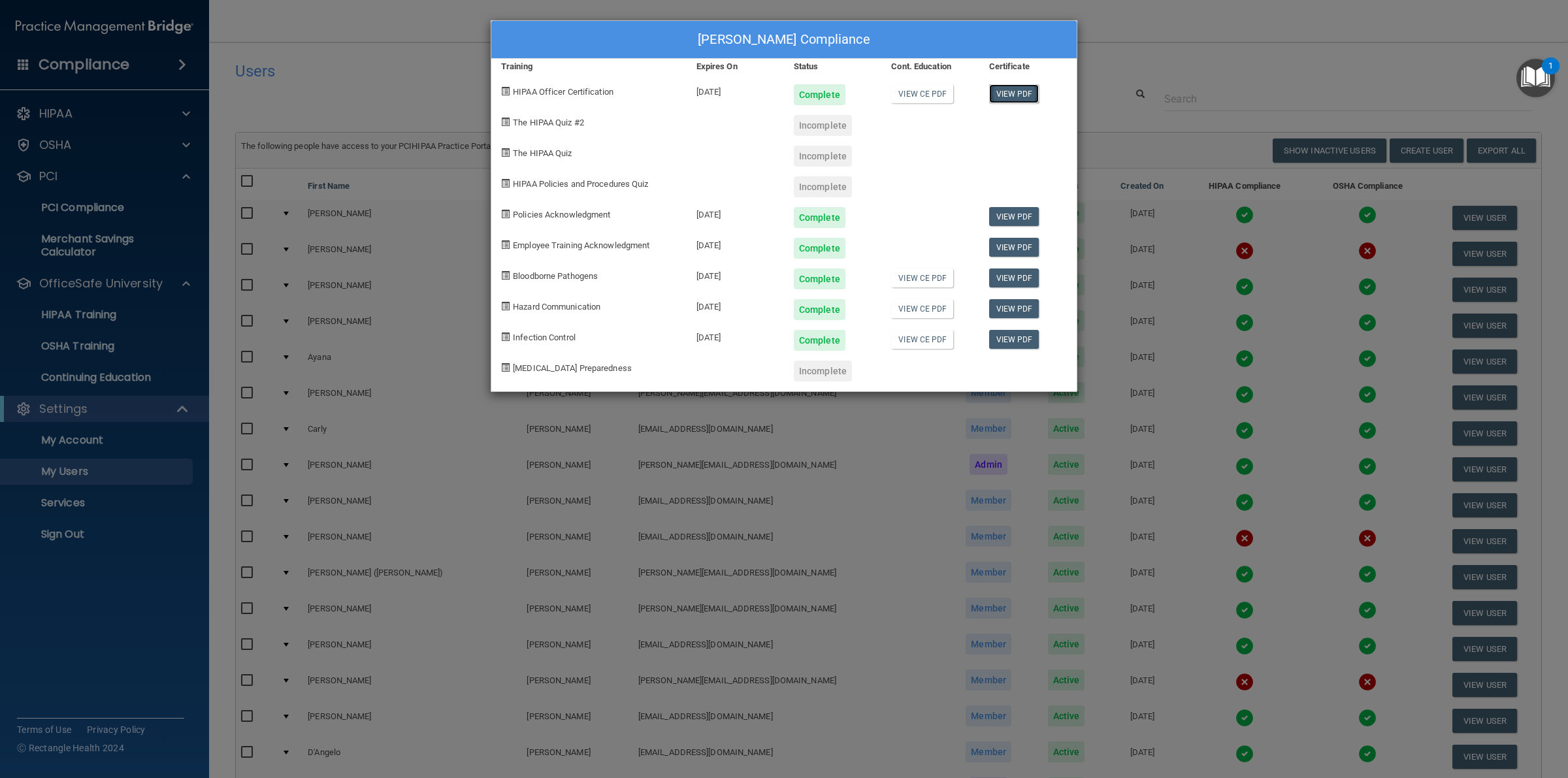
click at [1018, 93] on link "View PDF" at bounding box center [1015, 93] width 51 height 19
click at [1147, 59] on div "Andrea Gilbertson's Compliance Training Expires On Status Cont. Education Certi…" at bounding box center [784, 389] width 1568 height 778
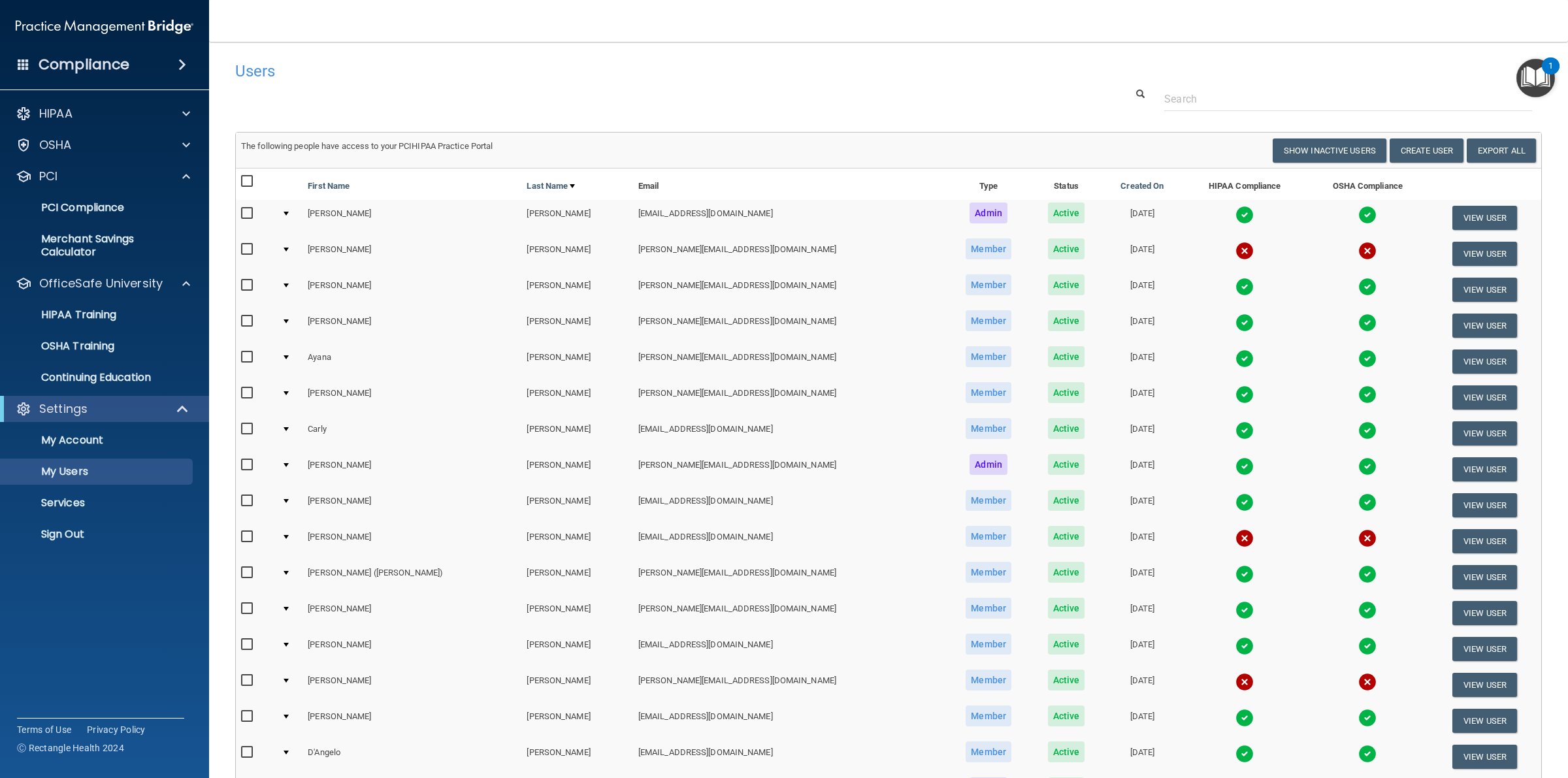
scroll to position [82, 0]
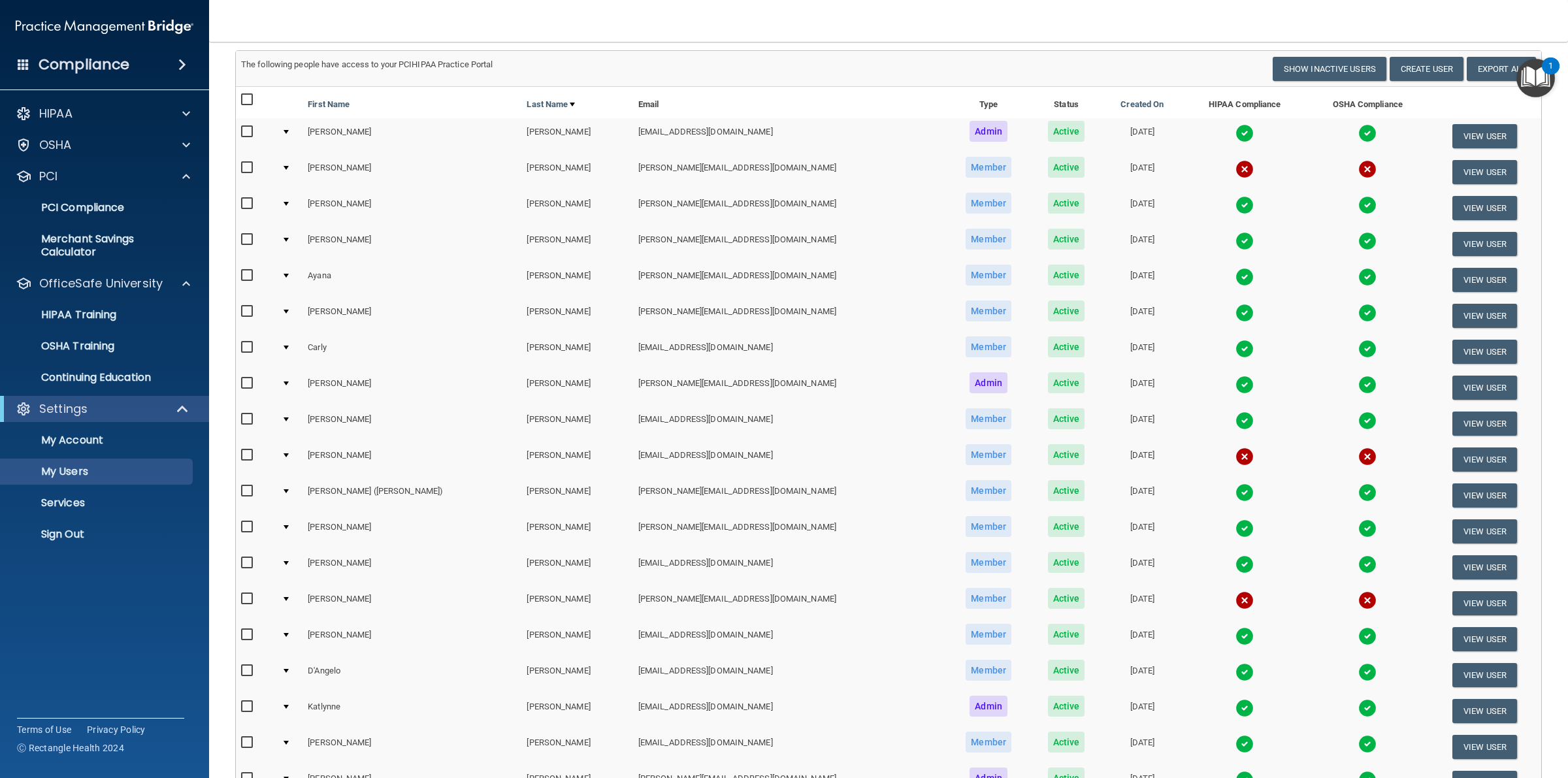
click at [612, 21] on nav "Toggle navigation Alejandra Mu aleetweets@gmail.com Manage My Enterprise Casas …" at bounding box center [889, 20] width 1360 height 42
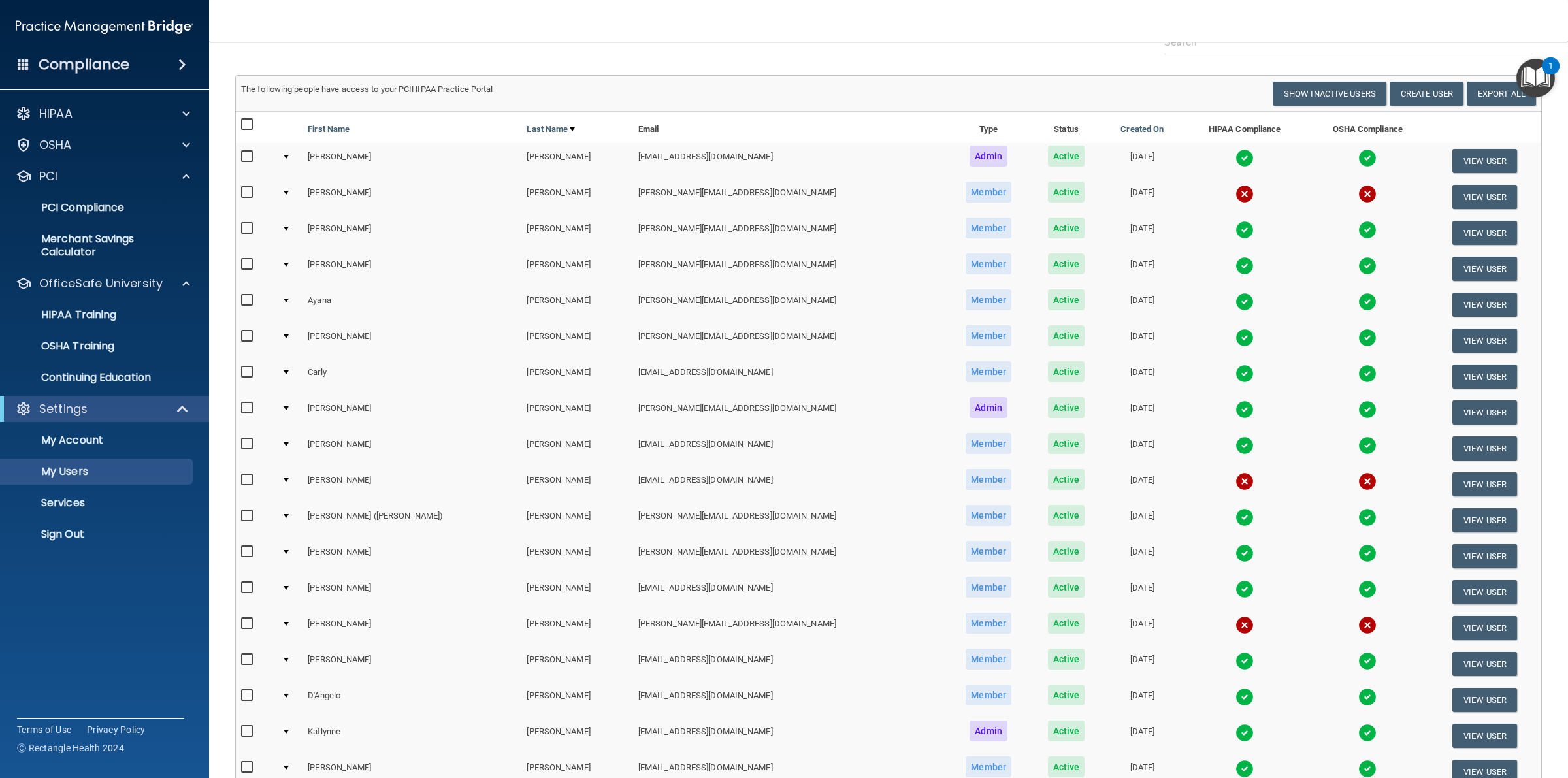
scroll to position [0, 0]
